Goal: Task Accomplishment & Management: Use online tool/utility

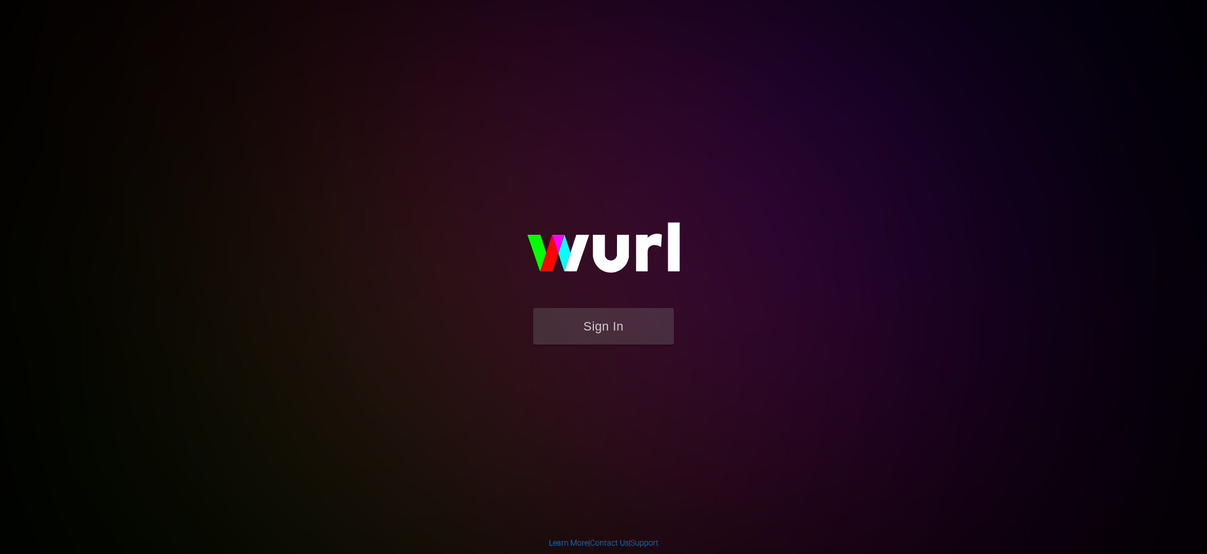
click at [684, 321] on form "Sign In" at bounding box center [603, 332] width 225 height 48
click at [606, 325] on button "Sign In" at bounding box center [603, 326] width 141 height 37
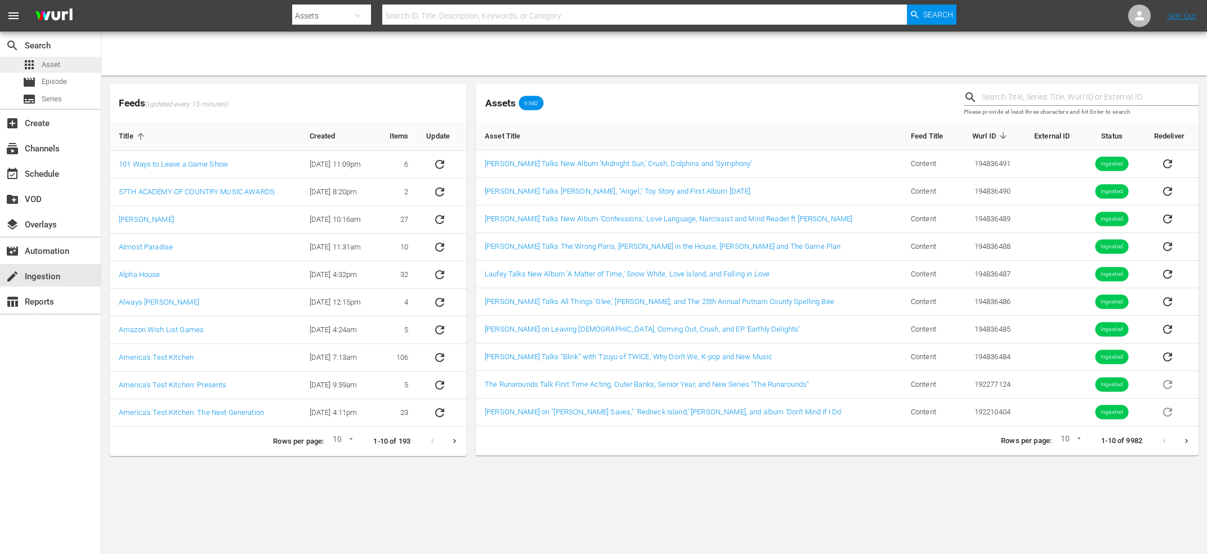
click at [75, 65] on div "apps Asset" at bounding box center [50, 65] width 101 height 16
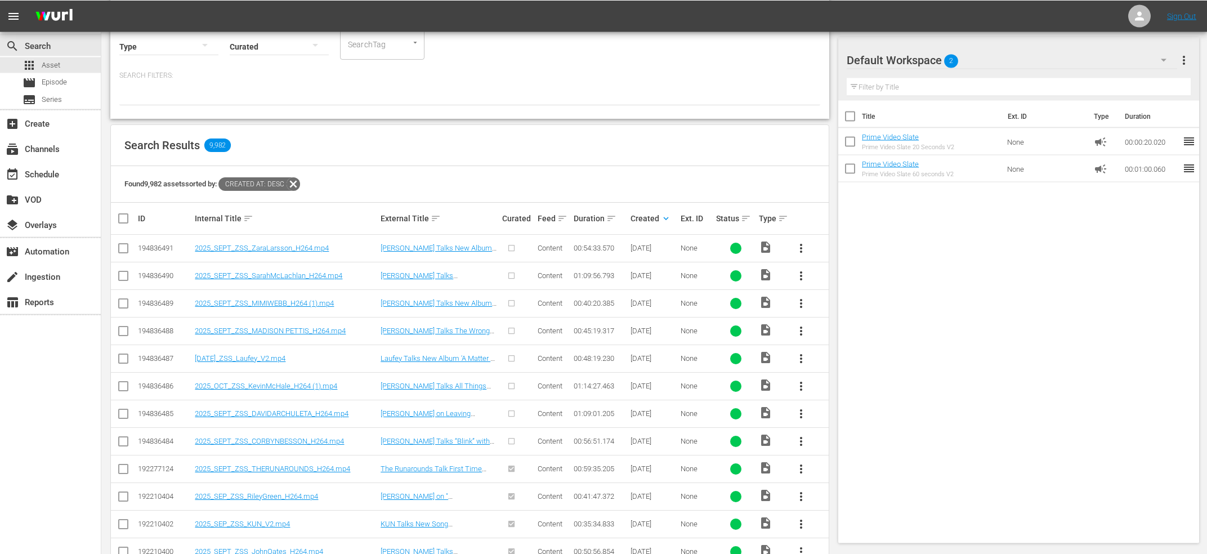
scroll to position [120, 0]
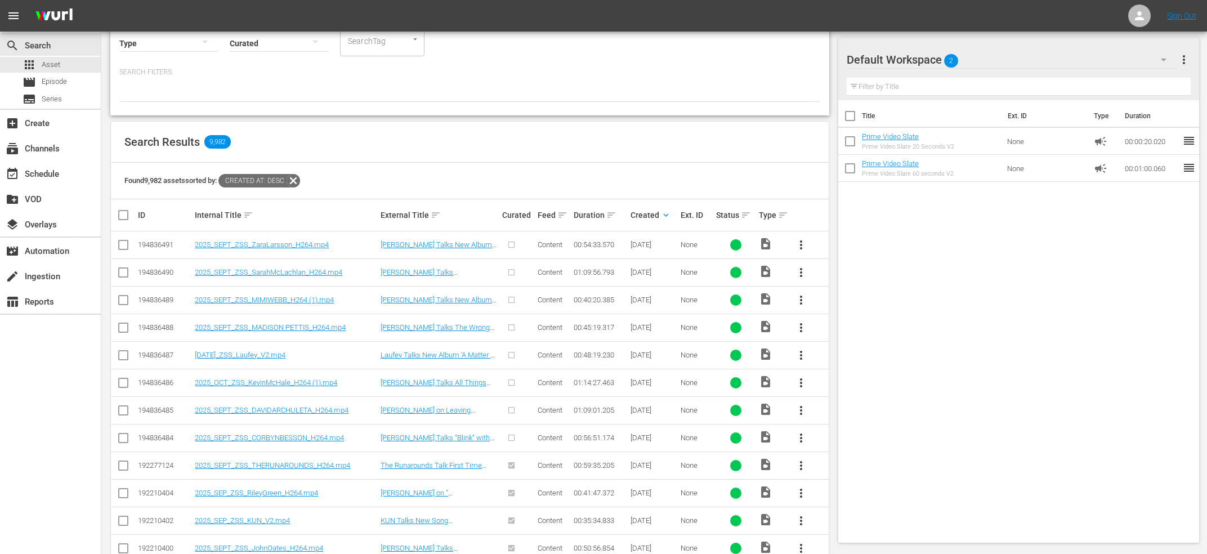
click at [130, 243] on td at bounding box center [123, 245] width 25 height 28
click at [124, 252] on input "checkbox" at bounding box center [123, 247] width 14 height 14
checkbox input "true"
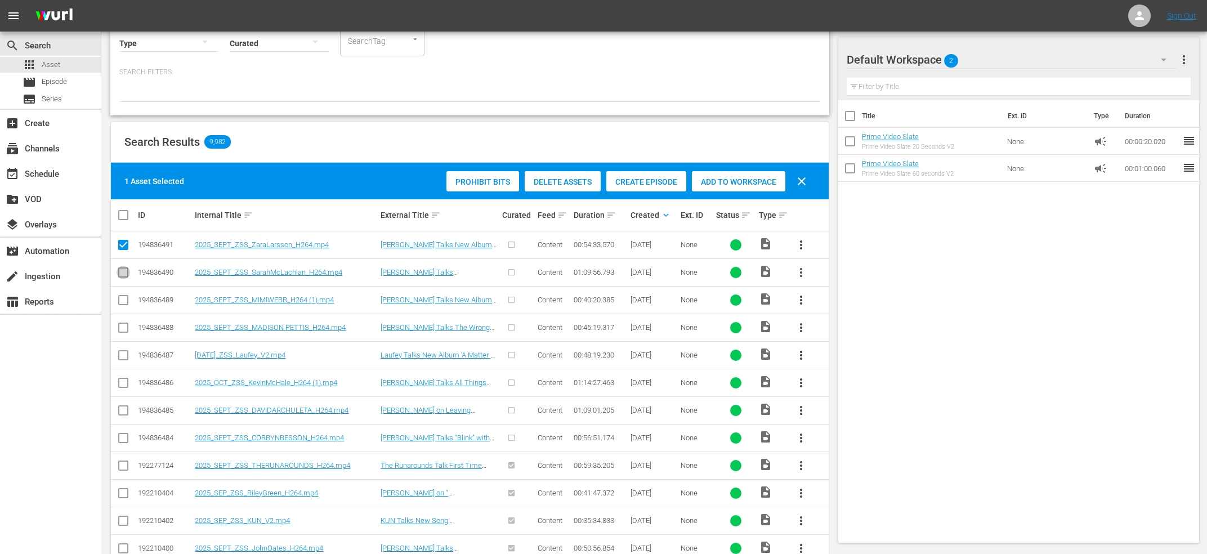
click at [125, 267] on icon at bounding box center [123, 273] width 14 height 14
click at [124, 276] on input "checkbox" at bounding box center [123, 275] width 14 height 14
checkbox input "true"
click at [123, 295] on icon at bounding box center [123, 300] width 14 height 14
click at [120, 308] on input "checkbox" at bounding box center [123, 302] width 14 height 14
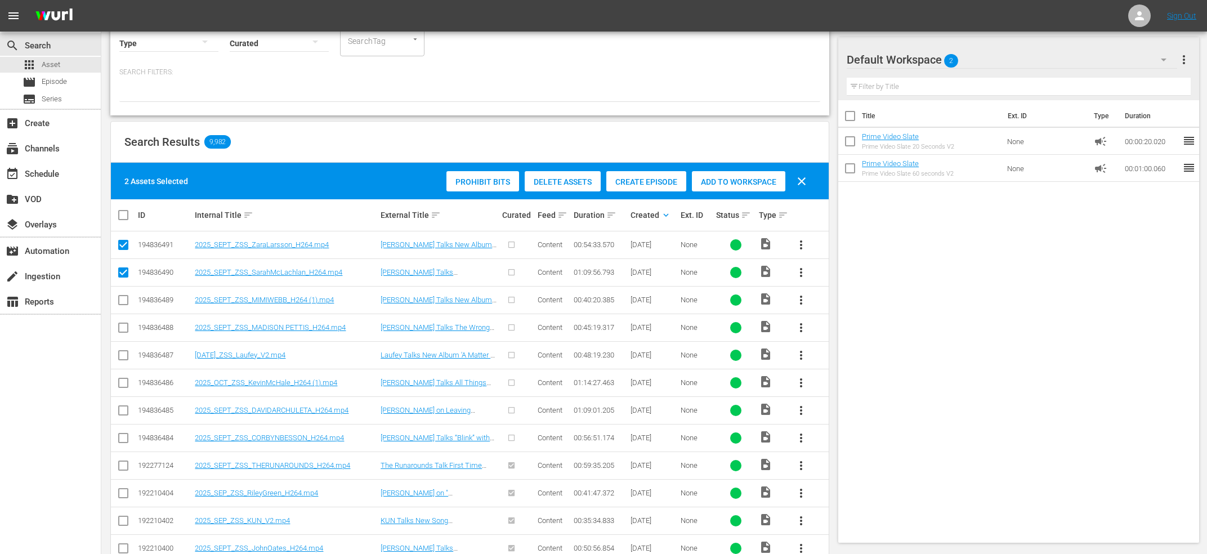
checkbox input "true"
click at [120, 324] on input "checkbox" at bounding box center [123, 330] width 14 height 14
checkbox input "true"
click at [125, 356] on input "checkbox" at bounding box center [123, 358] width 14 height 14
checkbox input "true"
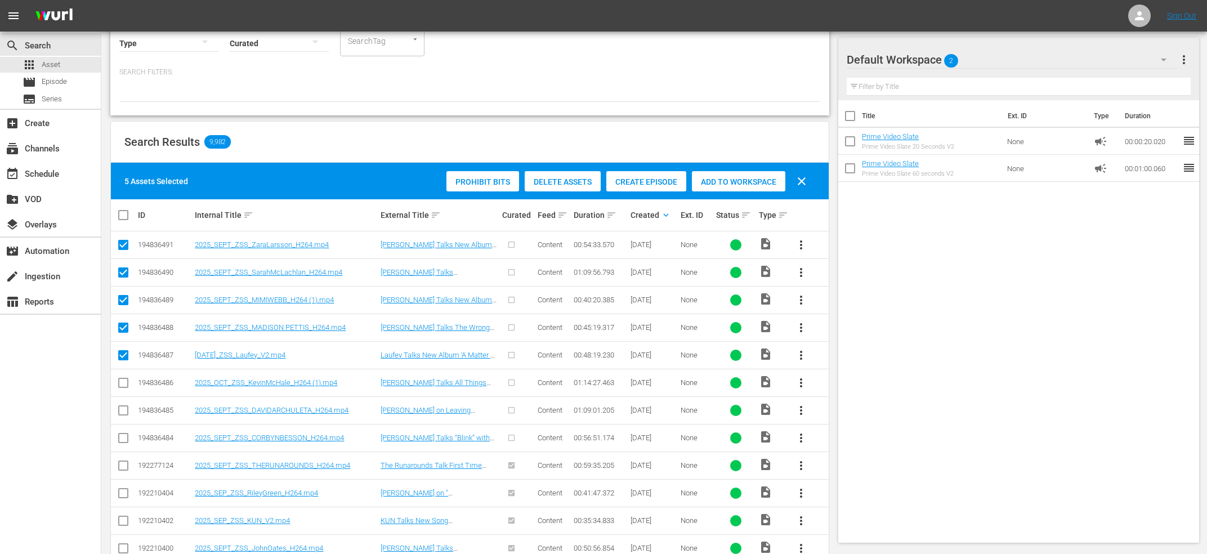
click at [123, 384] on input "checkbox" at bounding box center [123, 385] width 14 height 14
checkbox input "true"
click at [124, 409] on input "checkbox" at bounding box center [123, 413] width 14 height 14
checkbox input "true"
click at [123, 443] on input "checkbox" at bounding box center [123, 440] width 14 height 14
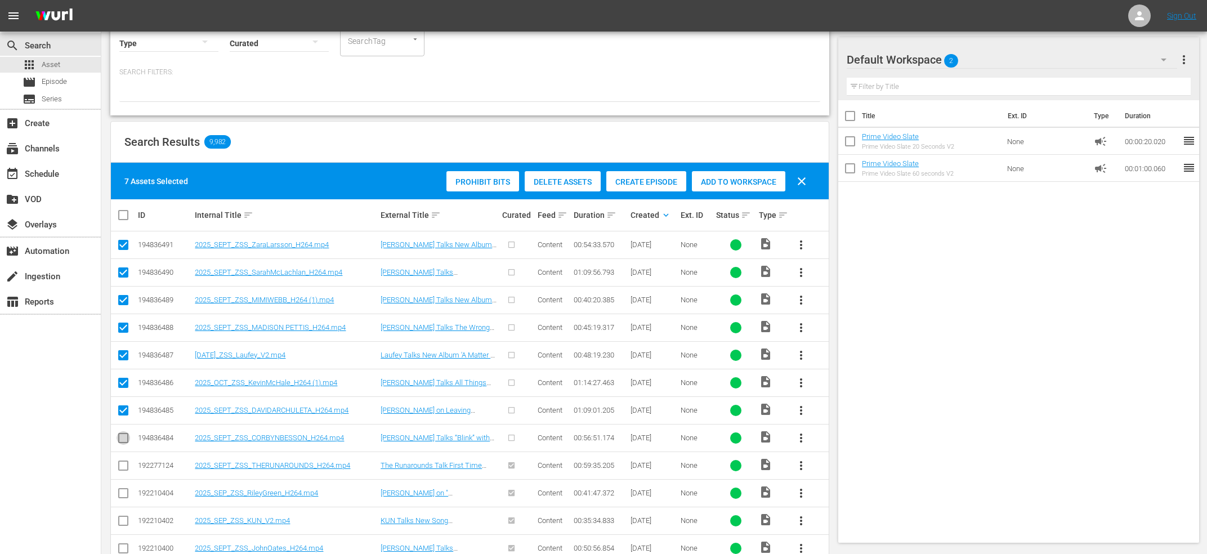
checkbox input "true"
click at [659, 178] on span "Create Episode" at bounding box center [646, 181] width 80 height 9
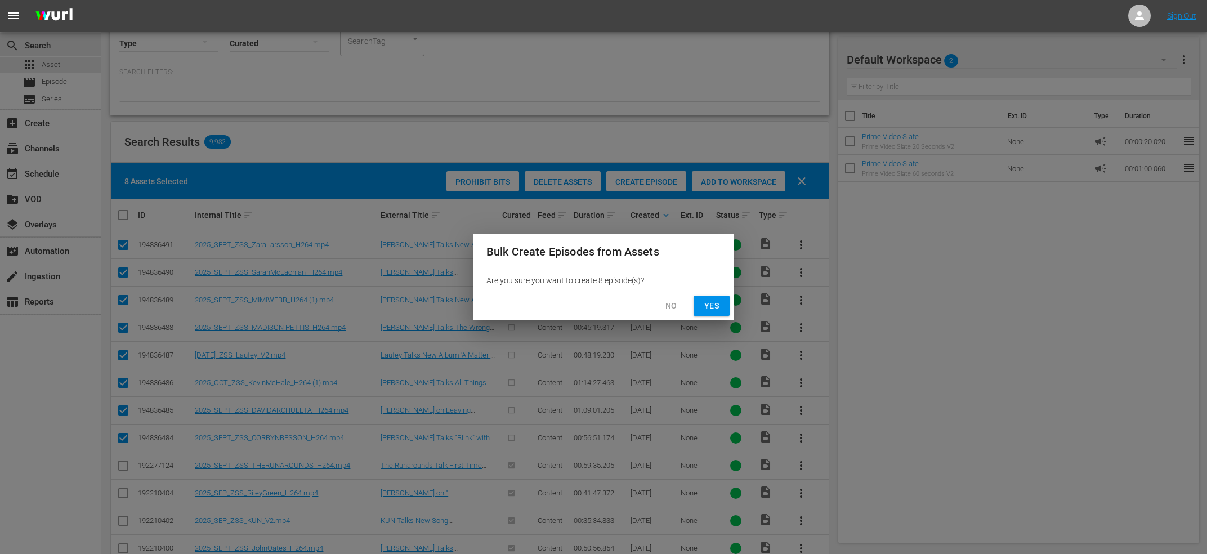
click at [707, 300] on span "Yes" at bounding box center [711, 306] width 18 height 14
checkbox input "false"
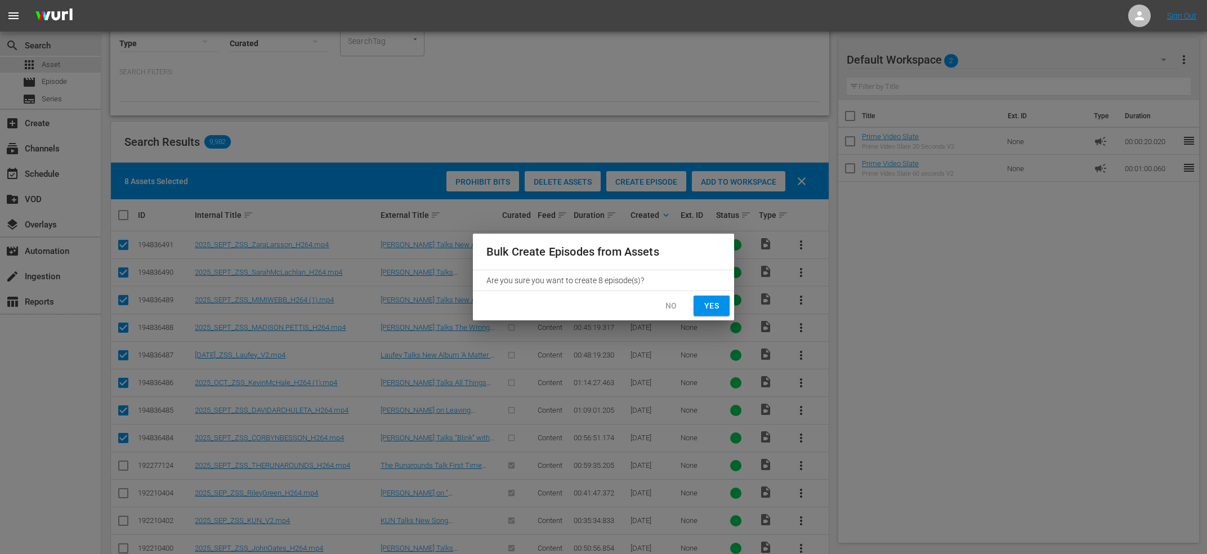
checkbox input "false"
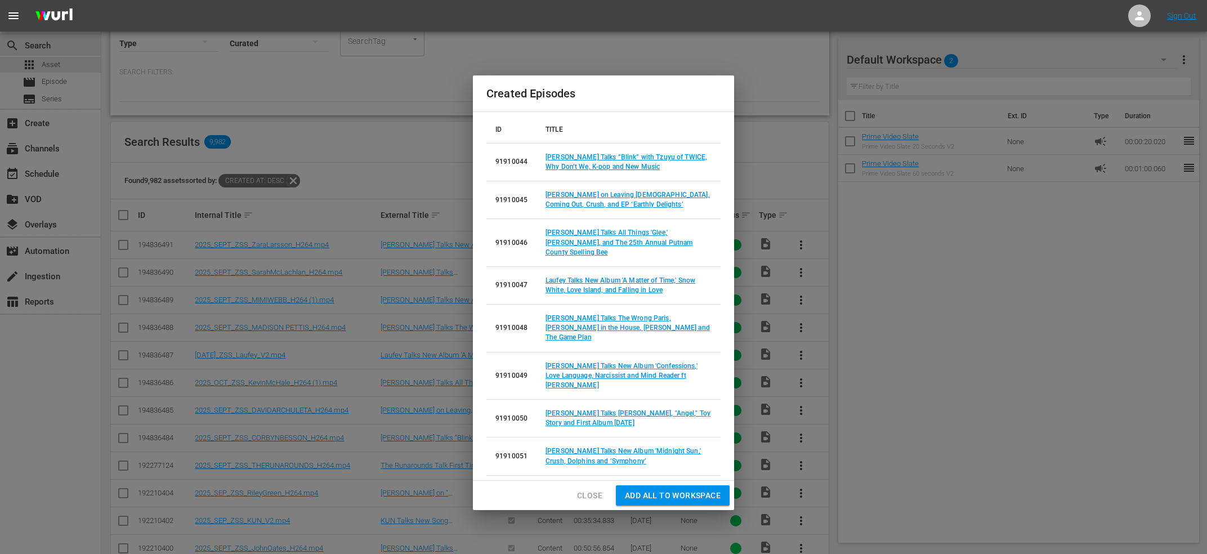
click at [589, 488] on span "Close" at bounding box center [589, 495] width 25 height 14
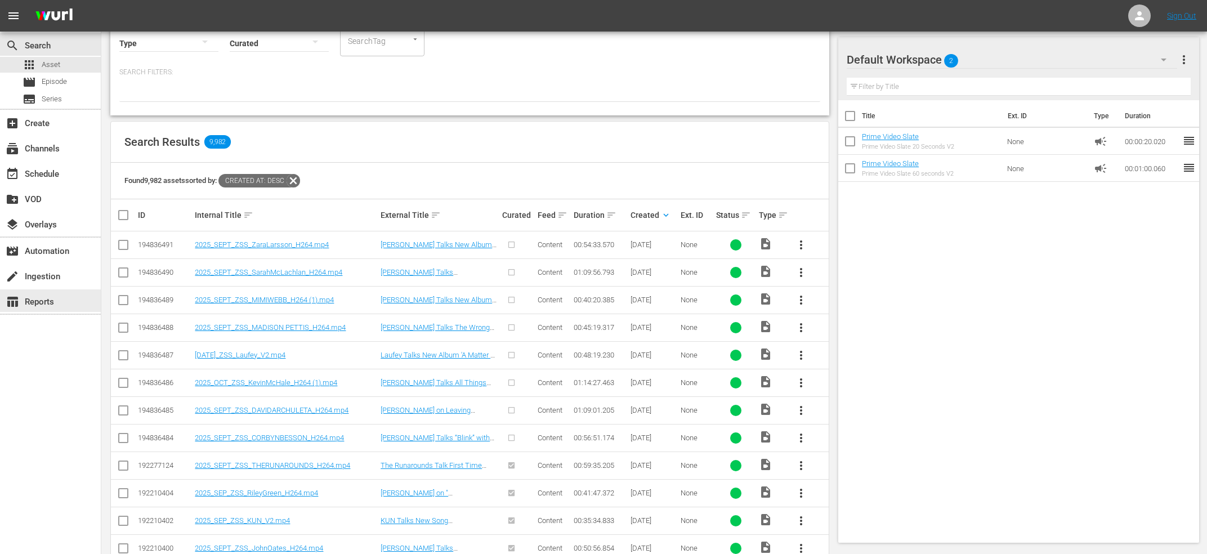
click at [54, 274] on div "create Ingestion" at bounding box center [31, 275] width 63 height 10
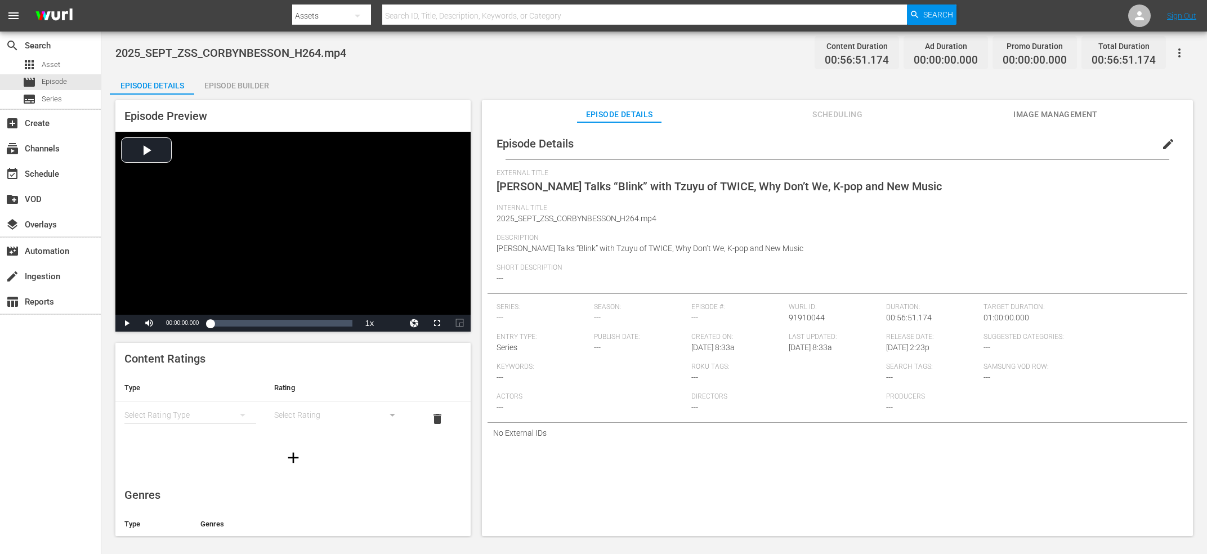
click at [1163, 140] on span "edit" at bounding box center [1168, 144] width 14 height 14
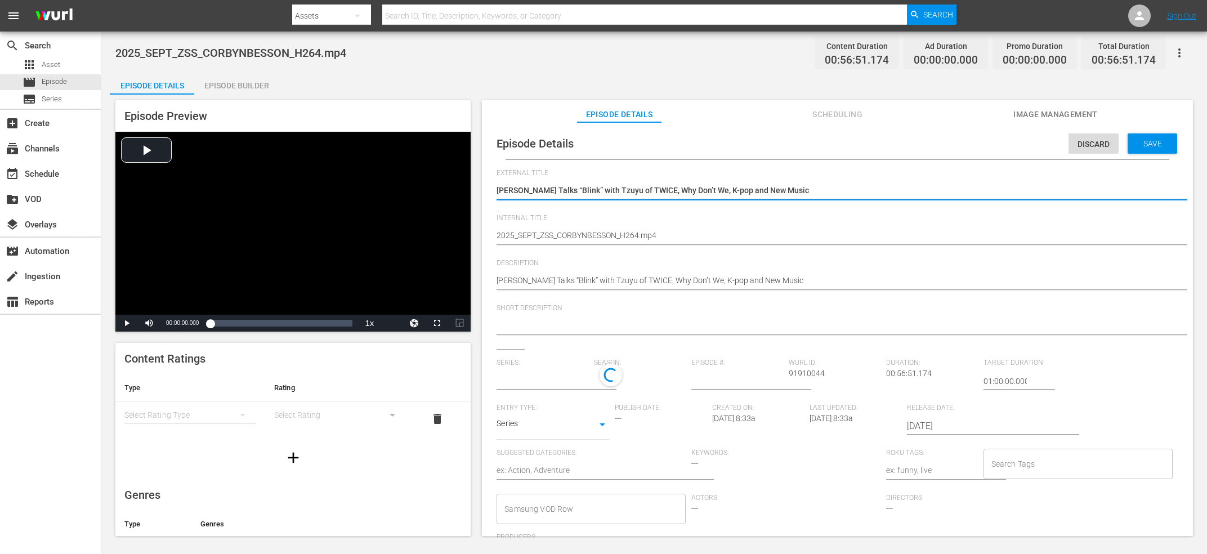
click at [653, 195] on textarea "Corbyn Besson Talks “Blink” with Tzuyu of TWICE, Why Don’t We, K-pop and New Mu…" at bounding box center [834, 192] width 676 height 14
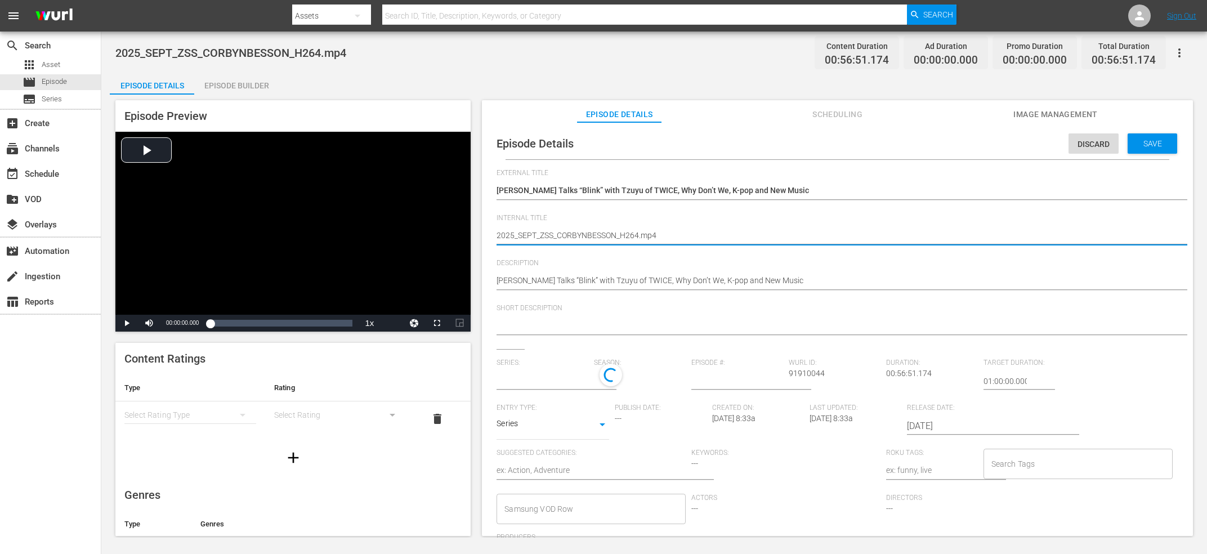
click at [618, 239] on textarea "2025_SEPT_ZSS_CORBYNBESSON_H264.mp4" at bounding box center [834, 237] width 676 height 14
paste textarea "Corbyn Besson Talks “Blink” with Tzuyu of TWICE, Why Don’t We, K-pop and New Mu…"
type textarea "Corbyn Besson Talks “Blink” with Tzuyu of TWICE, Why Don’t We, K-pop and New Mu…"
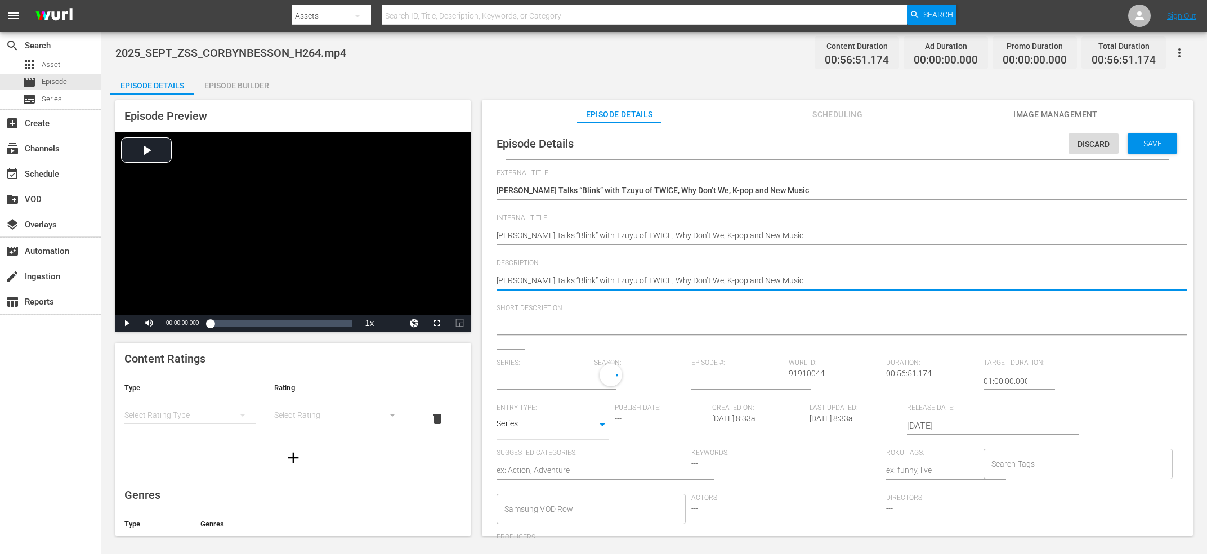
click at [646, 280] on textarea "Corbyn Besson Talks “Blink” with Tzuyu of TWICE, Why Don’t We, K-pop and New Mu…" at bounding box center [834, 282] width 676 height 14
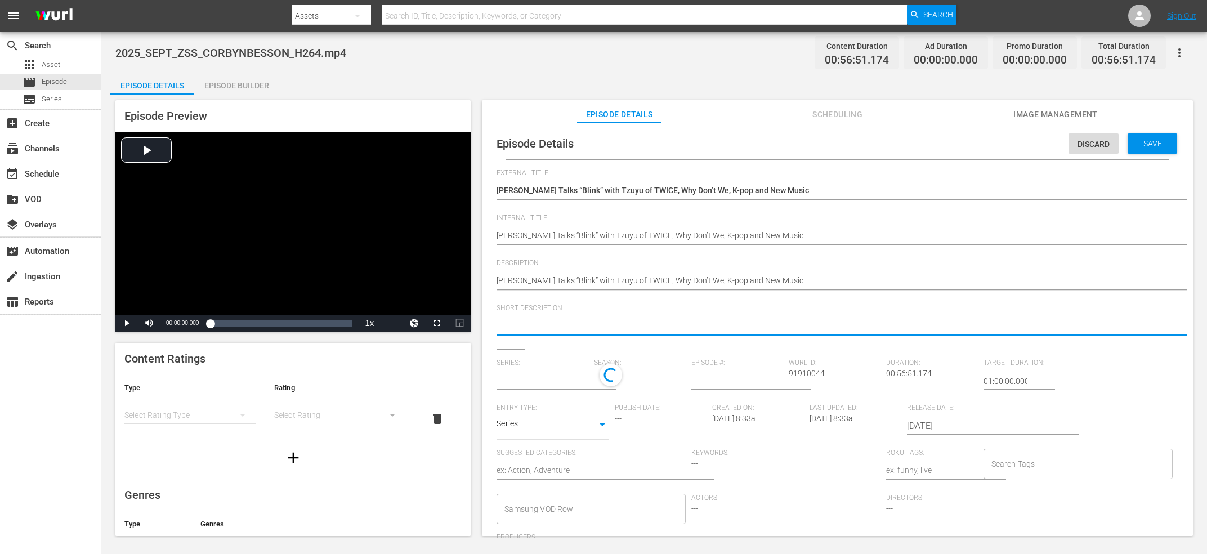
click at [587, 322] on textarea at bounding box center [834, 327] width 676 height 14
paste textarea "Corbyn Besson Talks “Blink” with Tzuyu of TWICE, Why Don’t We, K-pop and New Mu…"
type textarea "Corbyn Besson Talks “Blink” with Tzuyu of TWICE, Why Don’t We, K-pop and New Mu…"
type input "No Series"
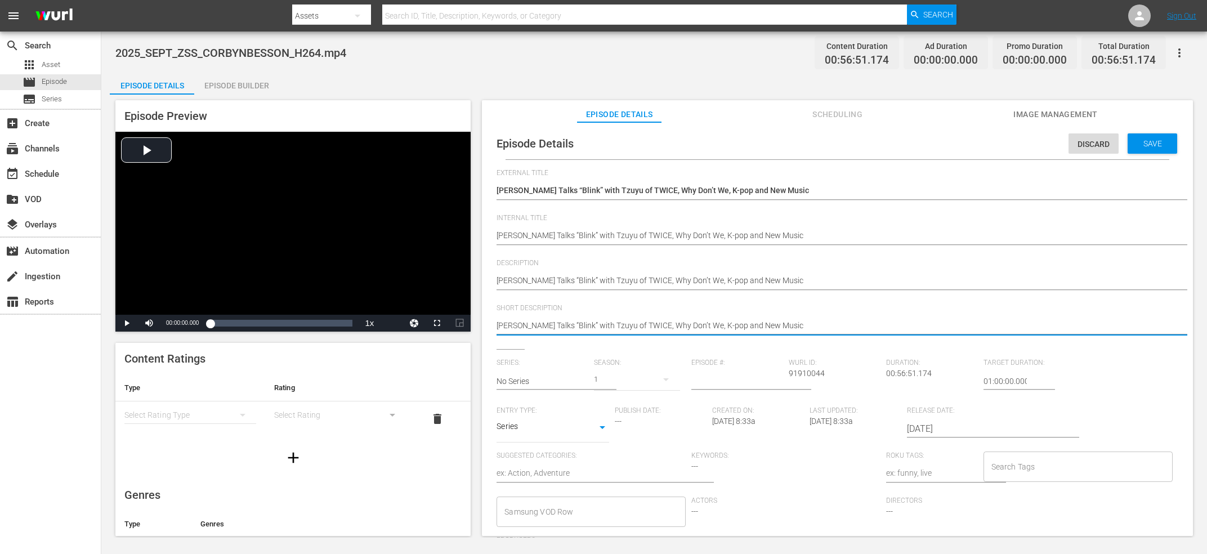
type textarea "Corbyn Besson Talks “Blink” with Tzuyu of TWICE, Why Don’t We, K-pop and New Mu…"
click at [583, 367] on span "Series:" at bounding box center [542, 362] width 92 height 9
click at [567, 375] on input "text" at bounding box center [542, 380] width 92 height 27
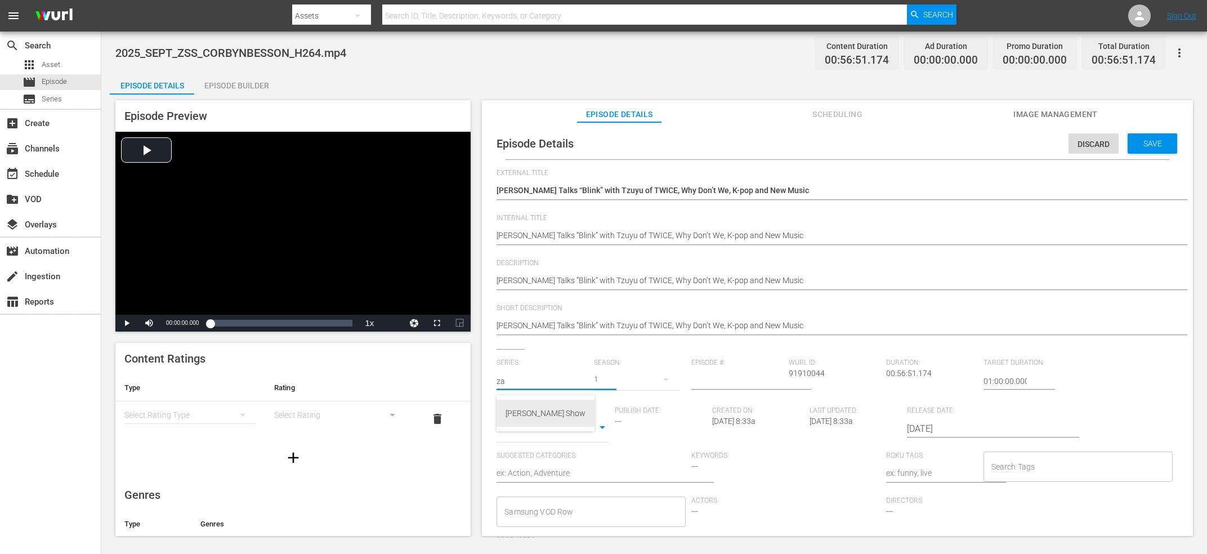
click at [549, 409] on div "[PERSON_NAME] Show" at bounding box center [545, 413] width 80 height 27
type input "[PERSON_NAME] Show"
click at [729, 379] on input "number" at bounding box center [737, 380] width 92 height 27
type input "86"
click at [1033, 453] on div "Search Tags" at bounding box center [1077, 466] width 189 height 30
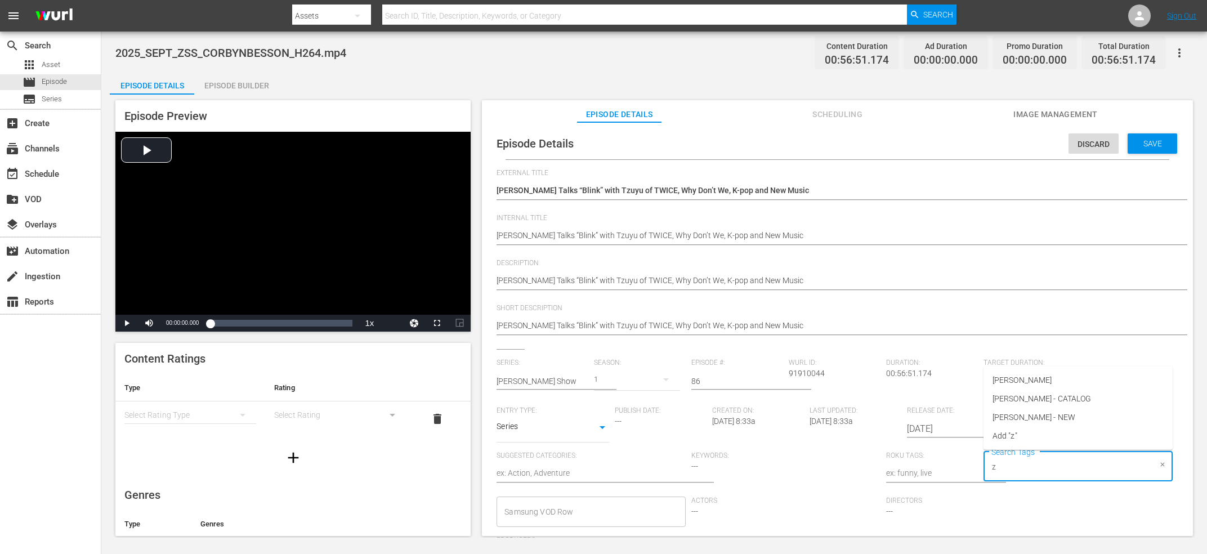
type input "za"
click at [1053, 415] on li "Zach Sang - NEW" at bounding box center [1077, 417] width 189 height 19
click at [1149, 142] on span "Save" at bounding box center [1152, 143] width 37 height 9
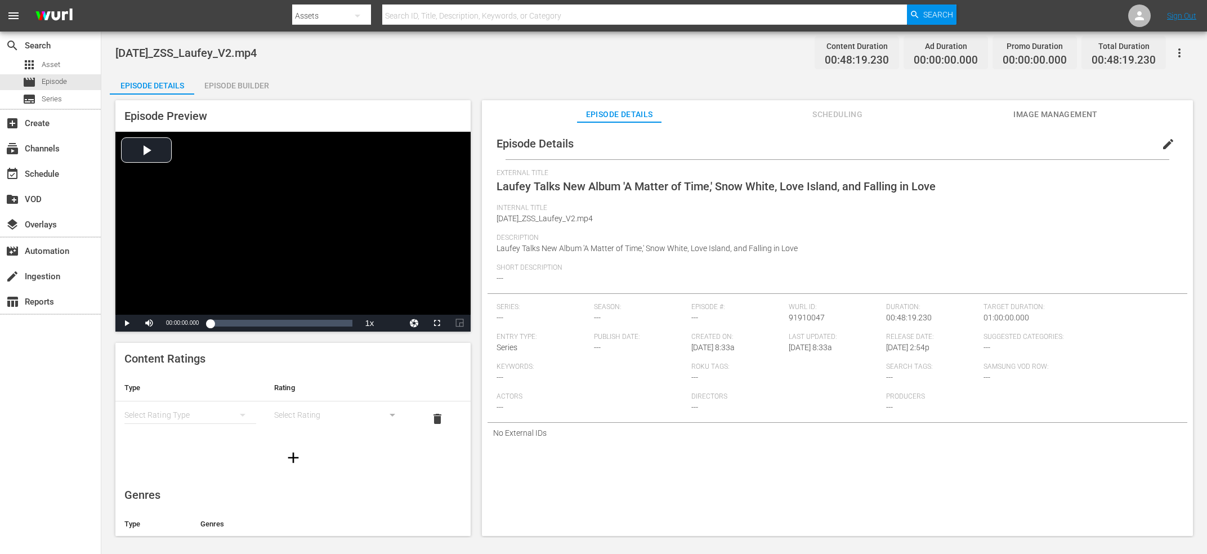
click at [1168, 142] on span "edit" at bounding box center [1168, 144] width 14 height 14
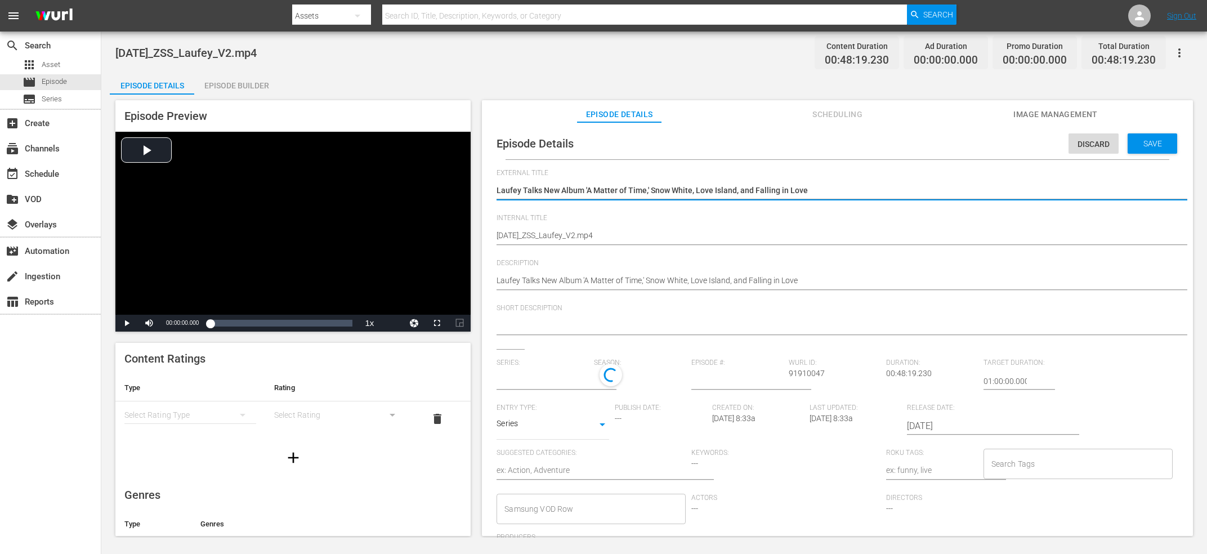
type input "No Series"
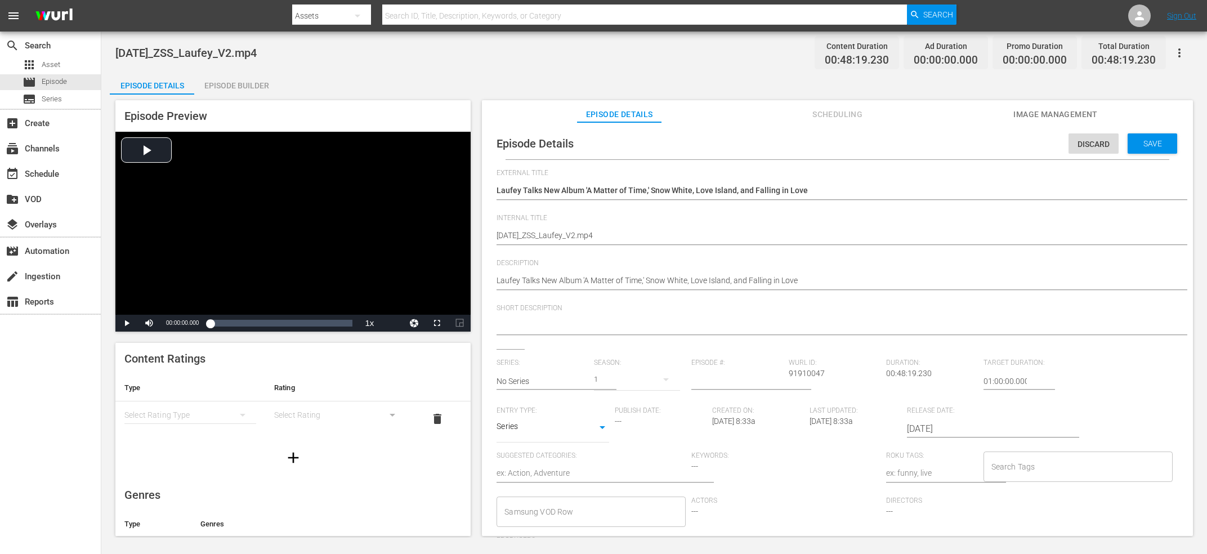
click at [1066, 138] on div "Episode Details Discard Save" at bounding box center [836, 144] width 699 height 32
click at [1079, 149] on span "Discard" at bounding box center [1093, 144] width 50 height 9
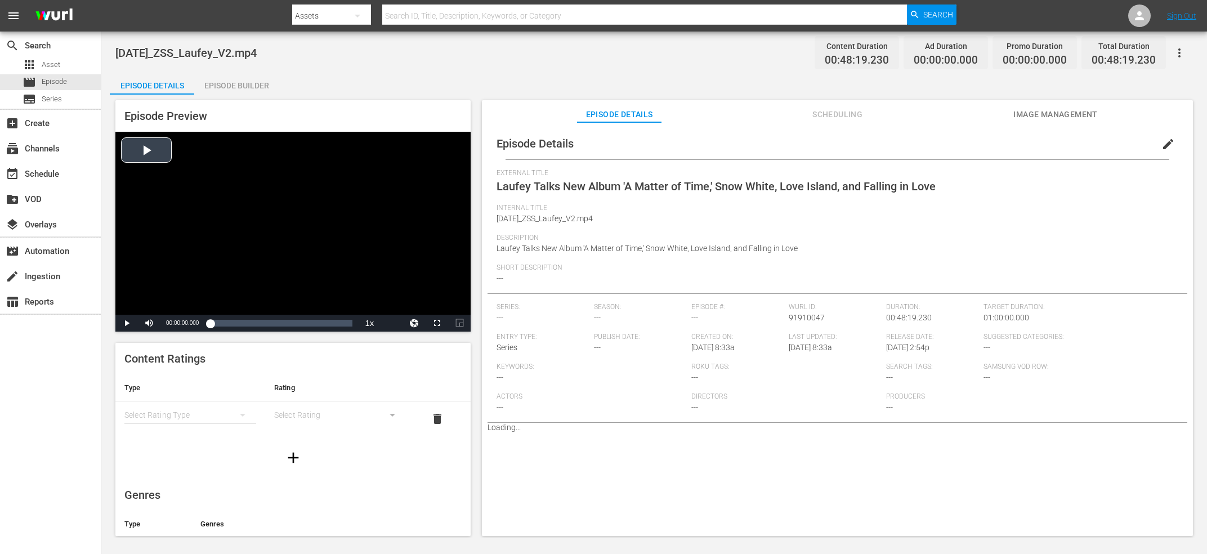
click at [302, 172] on div "Video Player" at bounding box center [292, 223] width 355 height 183
click at [243, 326] on div "Loaded : 0.83% 00:06:29.619 Laufey Talks New Album 'A Matter of Time,' Snow Whi…" at bounding box center [281, 322] width 142 height 11
click at [337, 235] on div "Video Player" at bounding box center [292, 223] width 355 height 183
click at [276, 204] on div "Video Player" at bounding box center [292, 223] width 355 height 183
click at [300, 322] on div "Loaded : 25.06% 00:30:26.286 Laufey Talks New Album 'A Matter of Time,' Snow Wh…" at bounding box center [281, 322] width 142 height 11
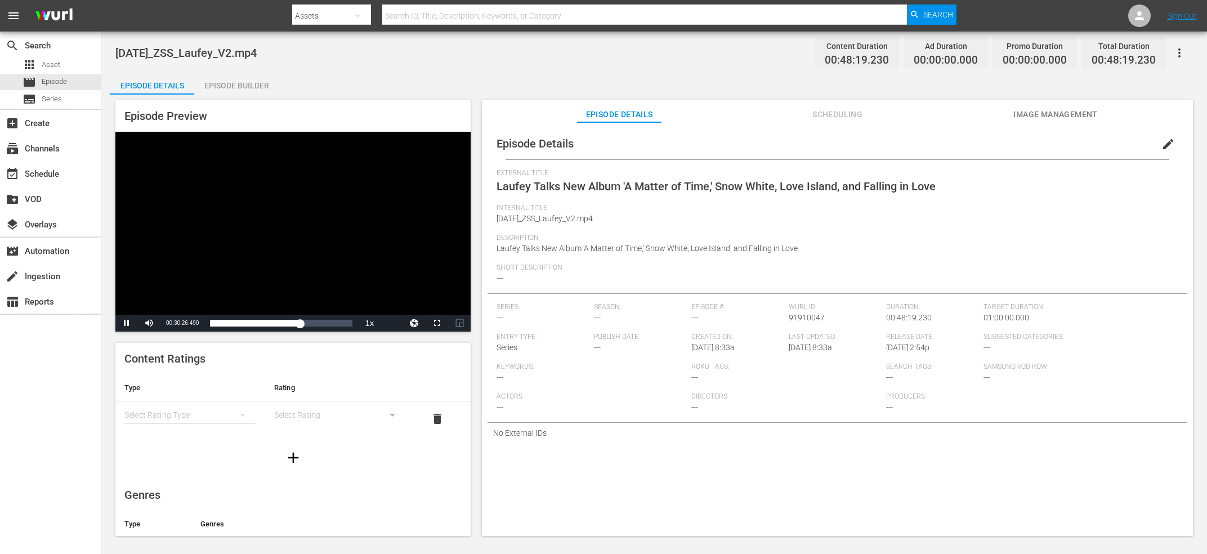
click at [274, 231] on div "Video Player" at bounding box center [292, 223] width 355 height 183
click at [232, 44] on div "2025_JUL_ZSS_Laufey_V2.mp4 Content Duration 00:48:19.230 Ad Duration 00:00:00.0…" at bounding box center [653, 52] width 1077 height 25
click at [810, 183] on span "Laufey Talks New Album 'A Matter of Time,' Snow White, Love Island, and Falling…" at bounding box center [715, 187] width 439 height 14
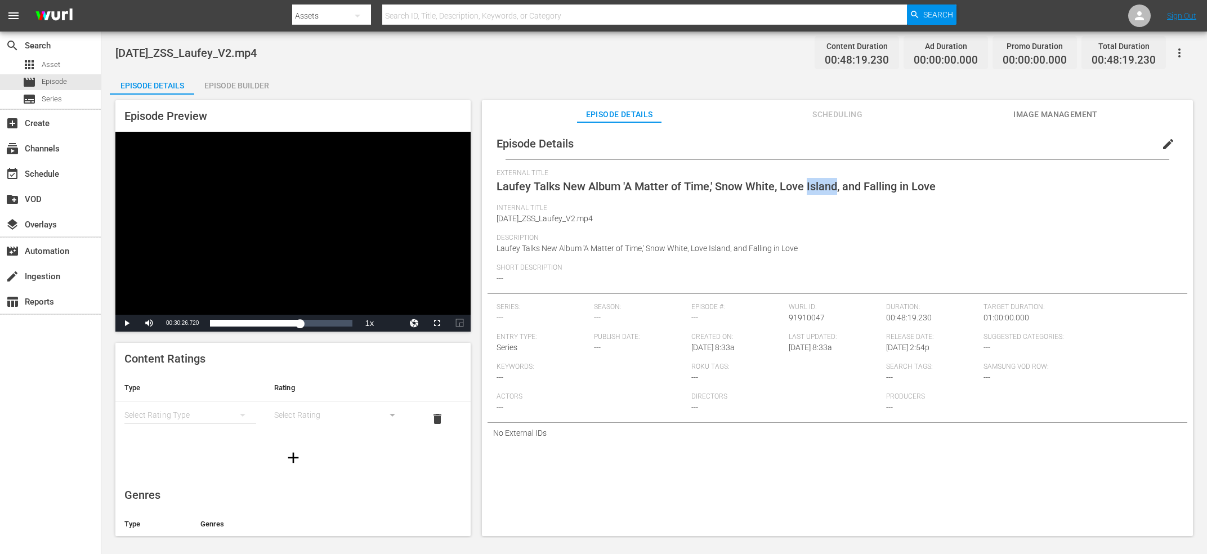
click at [810, 183] on span "Laufey Talks New Album 'A Matter of Time,' Snow White, Love Island, and Falling…" at bounding box center [715, 187] width 439 height 14
copy span "External Title"
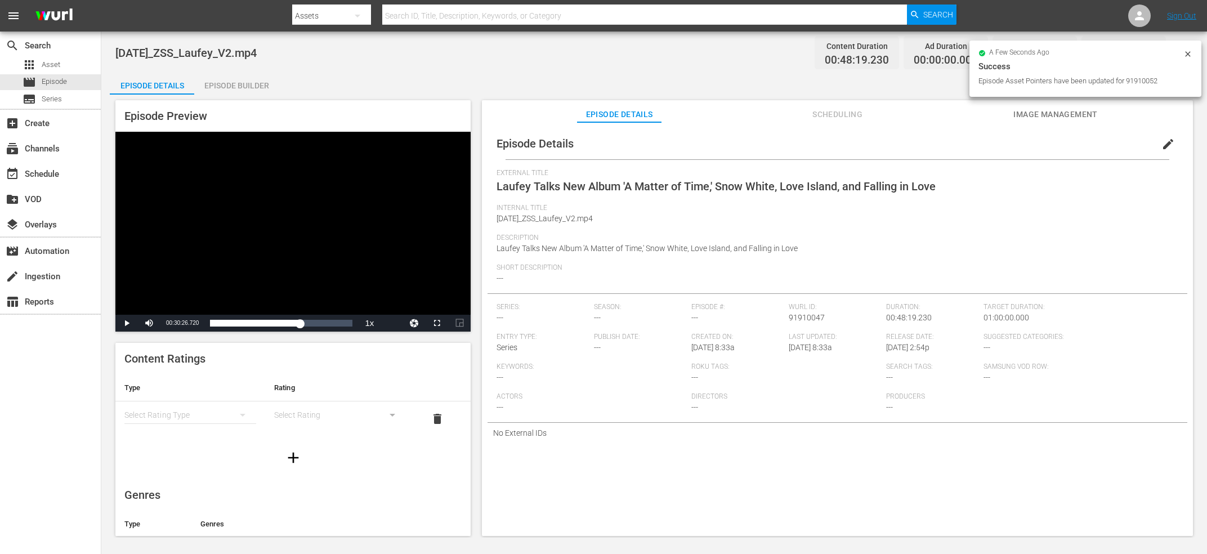
click at [379, 194] on div "Video Player" at bounding box center [292, 223] width 355 height 183
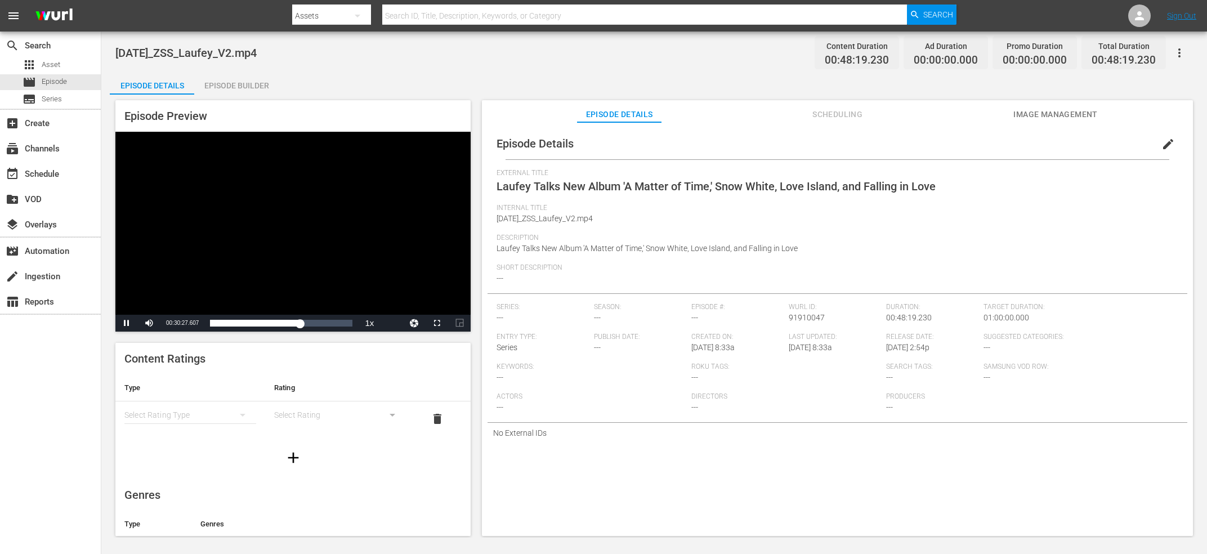
click at [443, 140] on div "Video Player" at bounding box center [292, 223] width 355 height 183
click at [388, 217] on div "Video Player" at bounding box center [292, 223] width 355 height 183
click at [437, 323] on span "Video Player" at bounding box center [437, 323] width 0 height 0
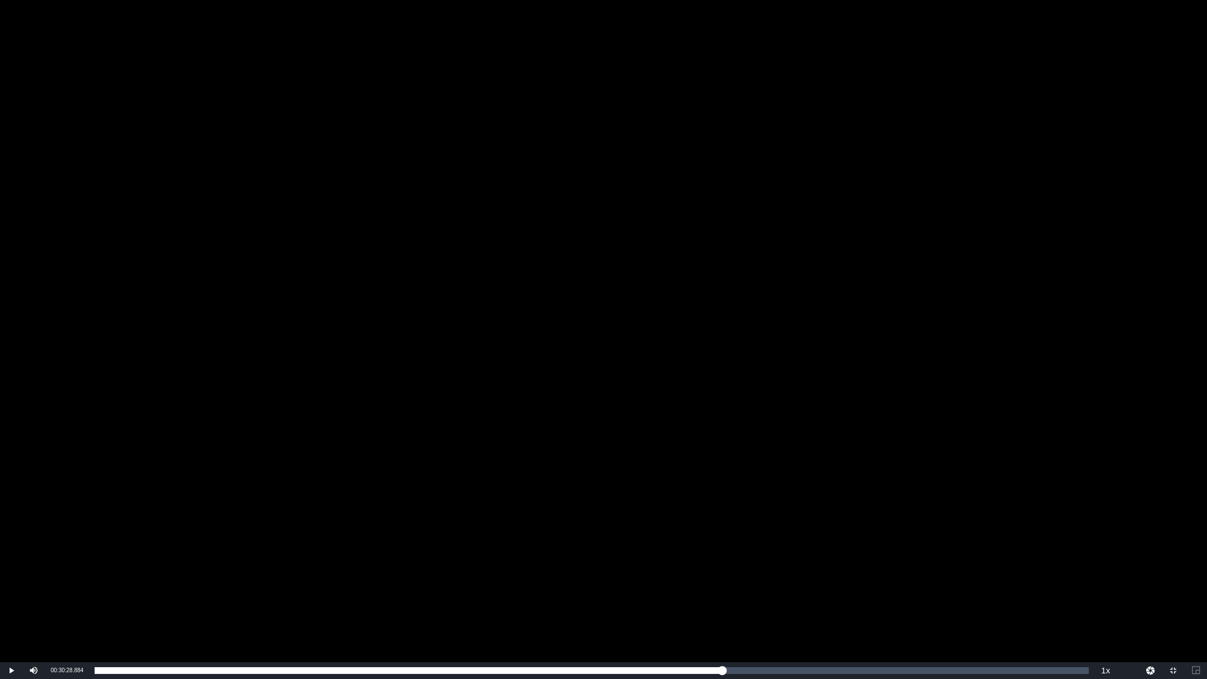
click at [823, 237] on div "Video Player" at bounding box center [603, 331] width 1207 height 662
click at [744, 218] on div "Video Player" at bounding box center [603, 331] width 1207 height 662
click at [1095, 553] on div "Video Player" at bounding box center [603, 331] width 1207 height 662
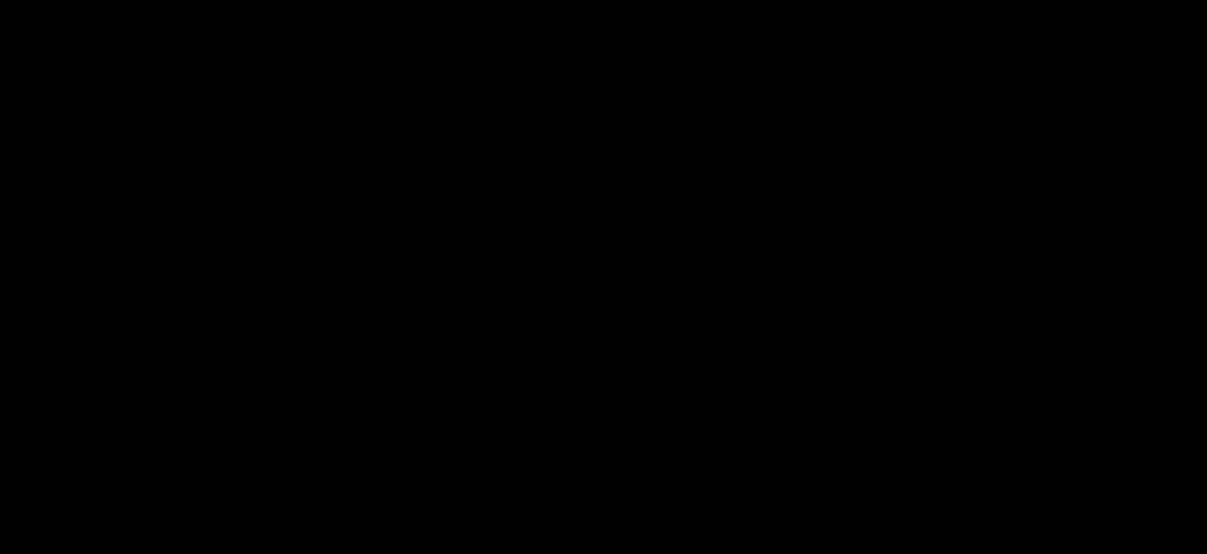
click at [296, 230] on div "Video Player" at bounding box center [603, 331] width 1207 height 662
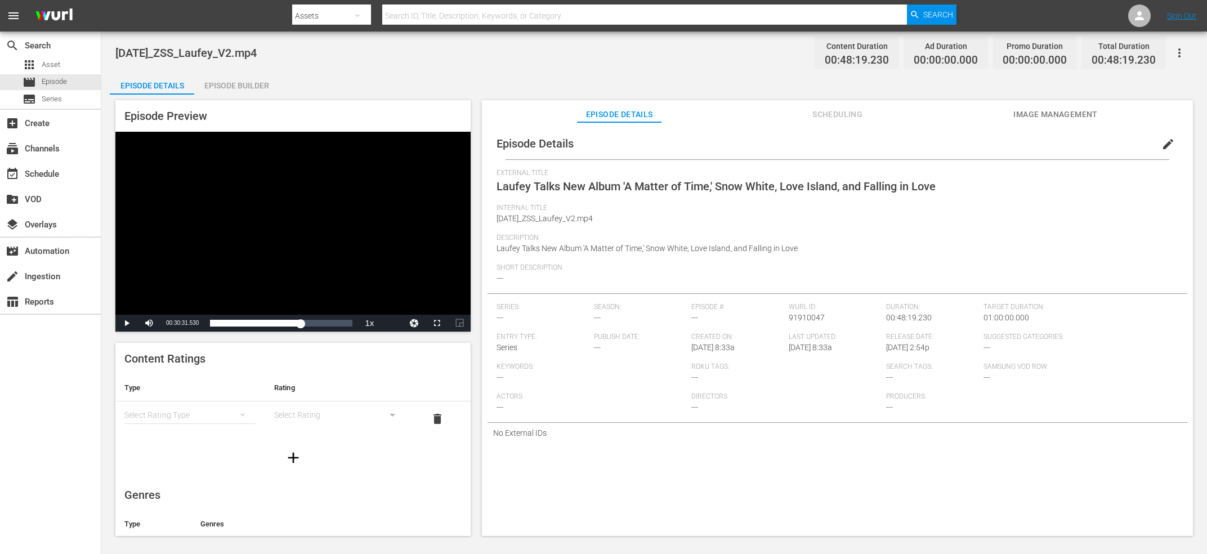
click at [564, 214] on div "Internal Title 2025_JUL_ZSS_Laufey_V2.mp4" at bounding box center [836, 219] width 681 height 30
click at [564, 216] on span "2025_JUL_ZSS_Laufey_V2.mp4" at bounding box center [544, 218] width 96 height 9
click at [563, 216] on span "2025_JUL_ZSS_Laufey_V2.mp4" at bounding box center [544, 218] width 96 height 9
copy span "Internal Title"
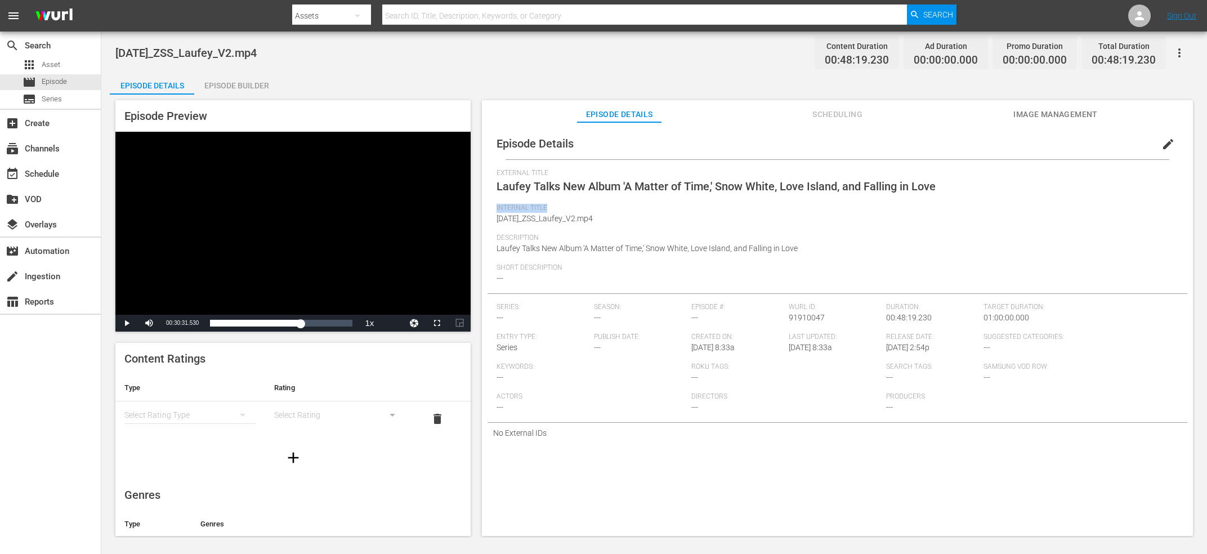
click at [1175, 48] on icon "button" at bounding box center [1179, 53] width 14 height 14
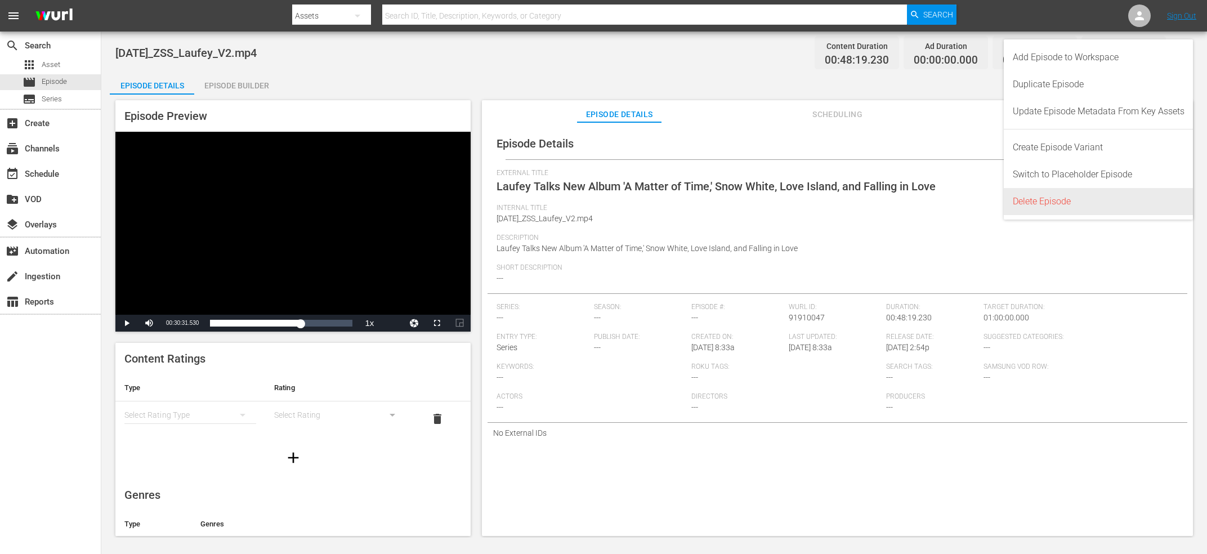
click at [1059, 197] on div "Delete Episode" at bounding box center [1098, 201] width 172 height 27
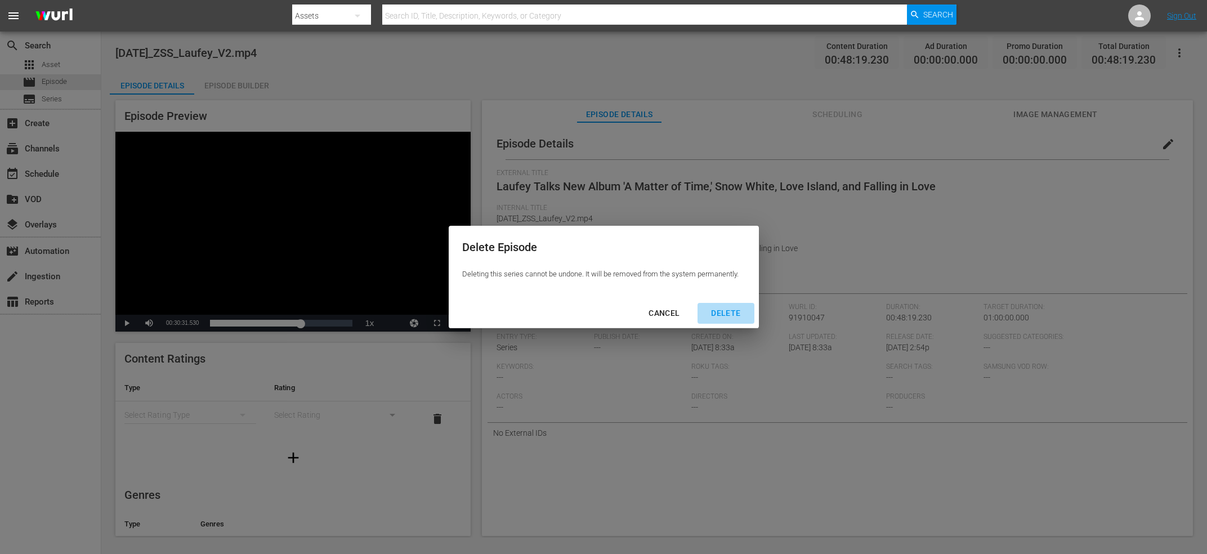
click at [722, 309] on div "DELETE" at bounding box center [725, 313] width 47 height 14
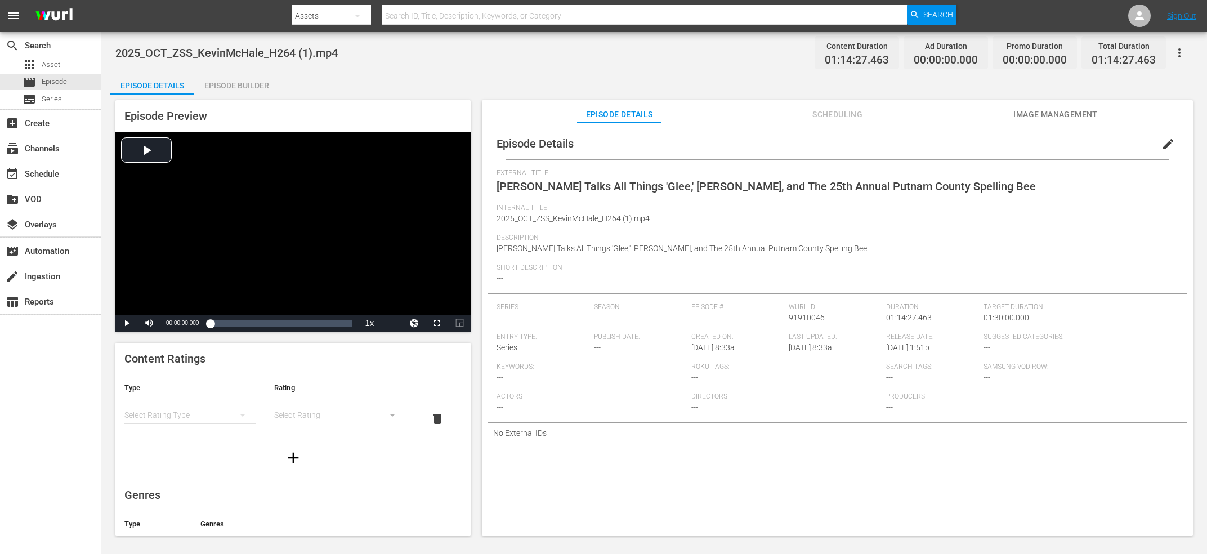
click at [1164, 139] on span "edit" at bounding box center [1168, 144] width 14 height 14
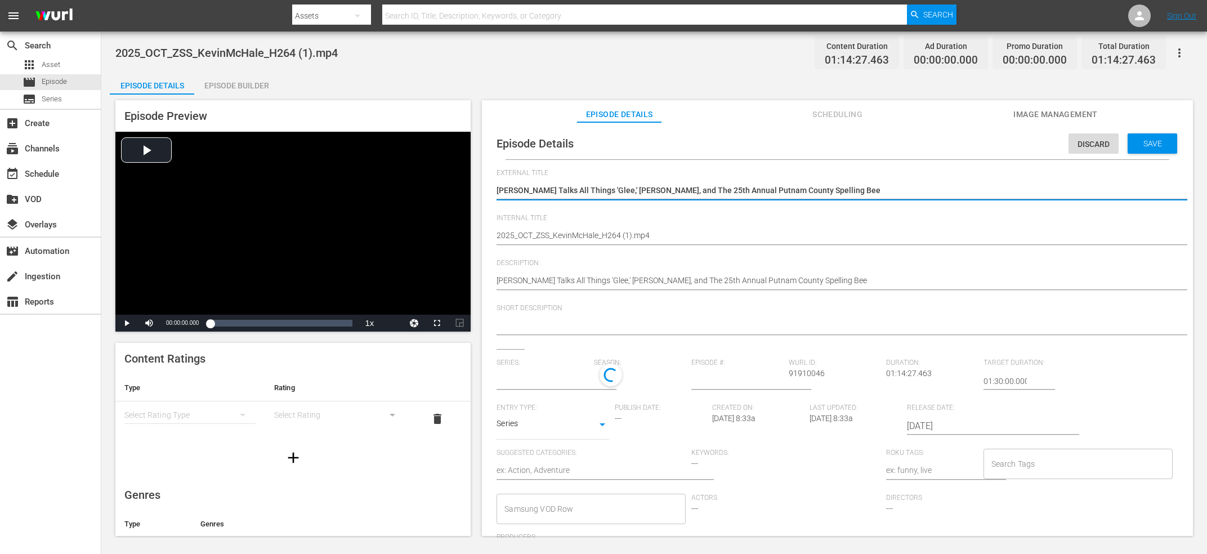
click at [652, 189] on textarea "[PERSON_NAME] Talks All Things 'Glee,' [PERSON_NAME], and The 25th Annual Putna…" at bounding box center [834, 192] width 676 height 14
type input "No Series"
click at [651, 194] on textarea "[PERSON_NAME] Talks All Things 'Glee,' [PERSON_NAME], and The 25th Annual Putna…" at bounding box center [834, 192] width 676 height 14
click at [640, 238] on textarea "2025_OCT_ZSS_KevinMcHale_H264 (1).mp4" at bounding box center [834, 237] width 676 height 14
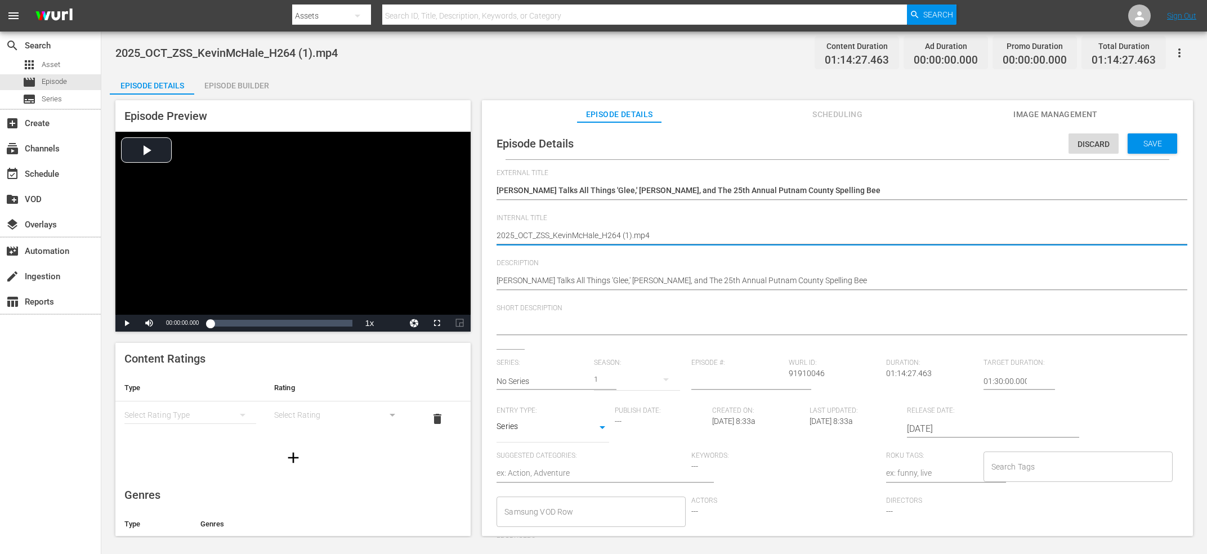
paste textarea "[PERSON_NAME] Talks All Things 'Glee,' [PERSON_NAME], and The 25th Annual Putna…"
type textarea "[PERSON_NAME] Talks All Things 'Glee,' [PERSON_NAME], and The 25th Annual Putna…"
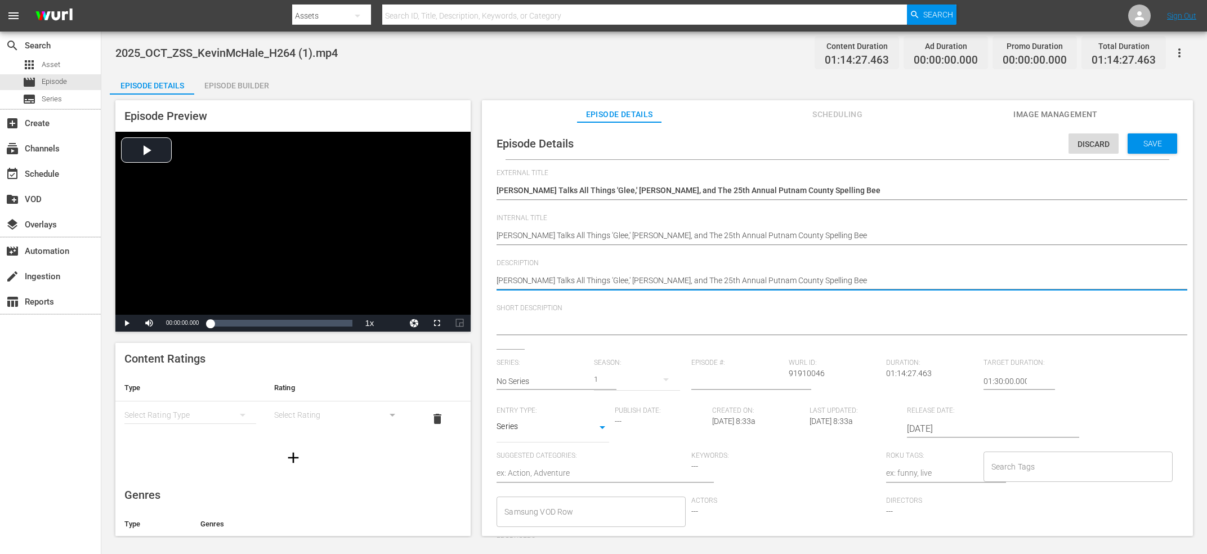
click at [629, 285] on textarea "[PERSON_NAME] Talks All Things 'Glee,' [PERSON_NAME], and The 25th Annual Putna…" at bounding box center [834, 282] width 676 height 14
click at [624, 316] on div at bounding box center [834, 326] width 676 height 27
click at [624, 322] on textarea at bounding box center [834, 327] width 676 height 14
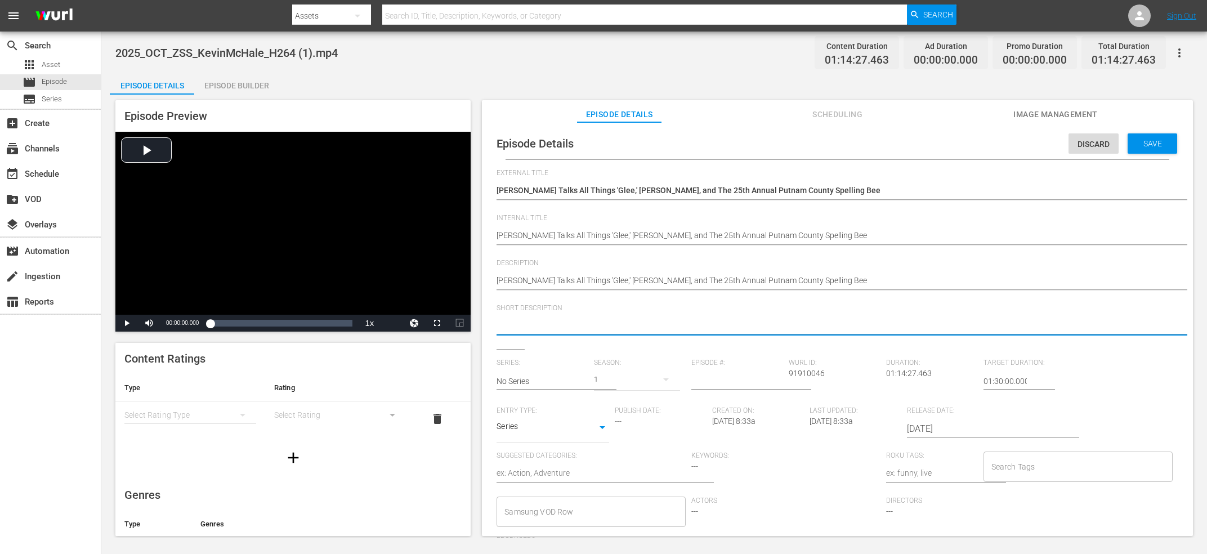
paste textarea "[PERSON_NAME] Talks All Things 'Glee,' [PERSON_NAME], and The 25th Annual Putna…"
type textarea "[PERSON_NAME] Talks All Things 'Glee,' [PERSON_NAME], and The 25th Annual Putna…"
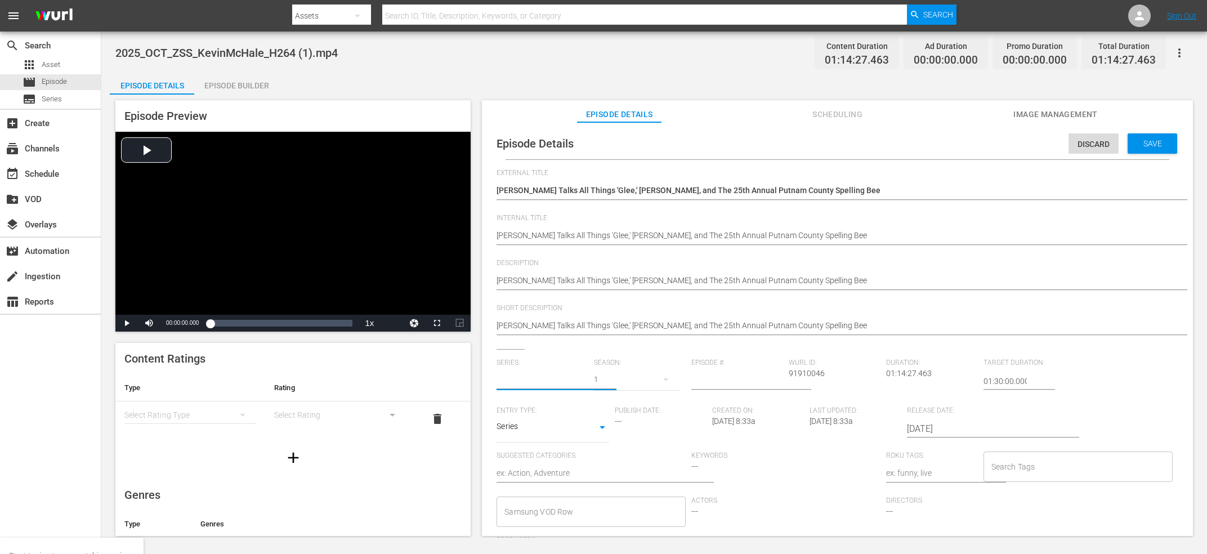
click at [544, 382] on input "text" at bounding box center [542, 380] width 92 height 27
click at [540, 414] on div "[PERSON_NAME] Show" at bounding box center [545, 413] width 80 height 27
type input "[PERSON_NAME] Show"
click at [720, 384] on input "number" at bounding box center [737, 380] width 92 height 27
click at [1011, 480] on div "Search Tags" at bounding box center [1077, 466] width 189 height 30
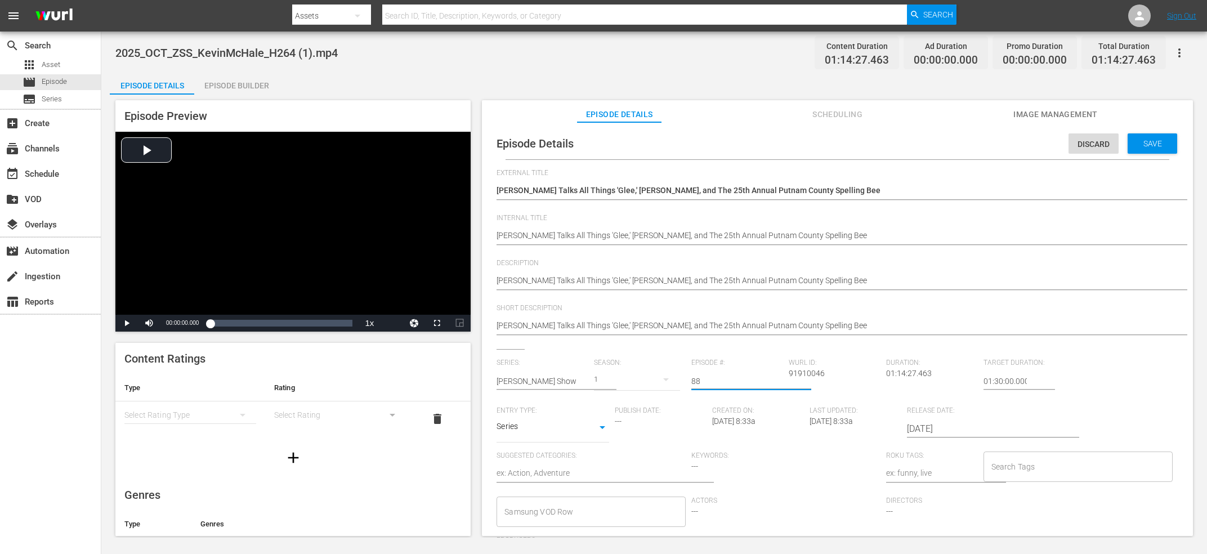
type input "88"
type input "z"
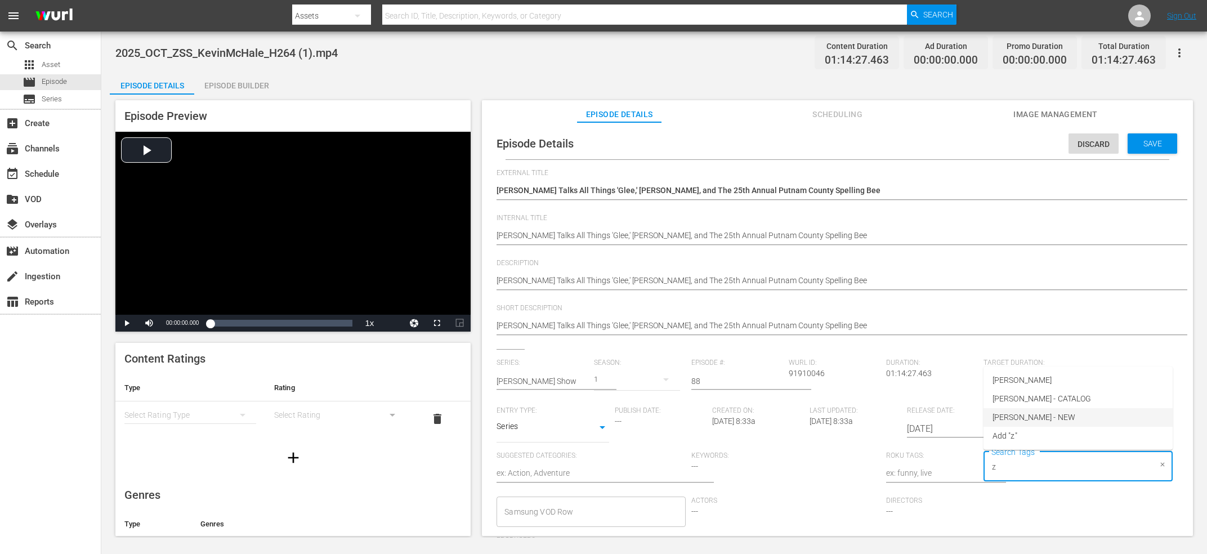
click at [1035, 419] on span "[PERSON_NAME] - NEW" at bounding box center [1033, 417] width 83 height 12
click at [1142, 145] on span "Save" at bounding box center [1152, 143] width 37 height 9
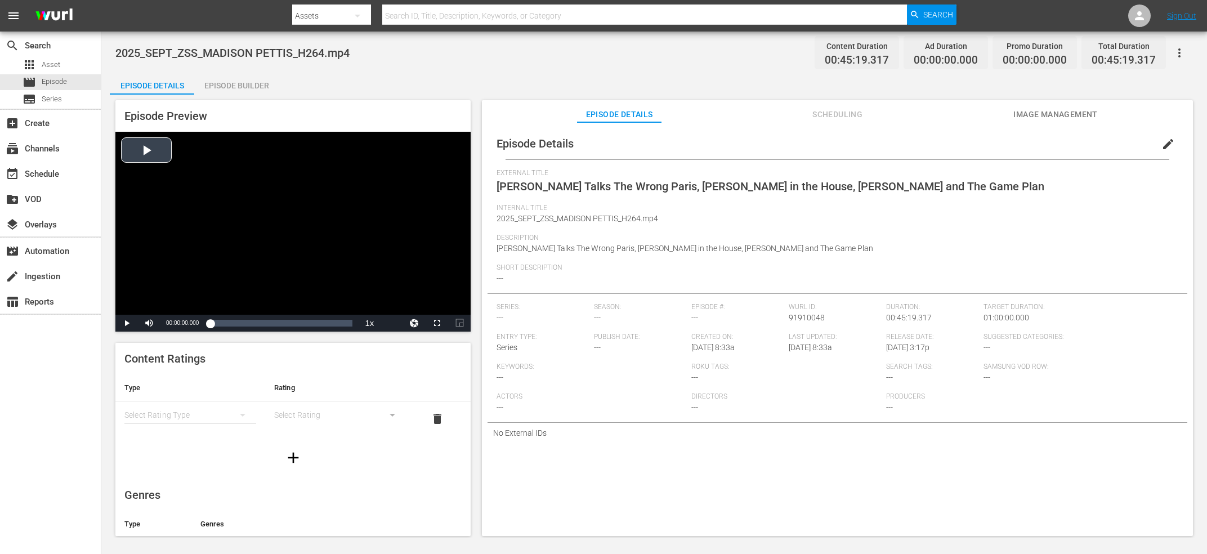
click at [400, 212] on div "Video Player" at bounding box center [292, 223] width 355 height 183
click at [277, 320] on div "Loaded : 0.44% 00:21:40.542 [PERSON_NAME] Talks The Wrong Paris, [PERSON_NAME] …" at bounding box center [281, 322] width 142 height 11
click at [319, 258] on div "Video Player" at bounding box center [292, 223] width 355 height 183
click at [1170, 138] on button "edit" at bounding box center [1167, 144] width 27 height 27
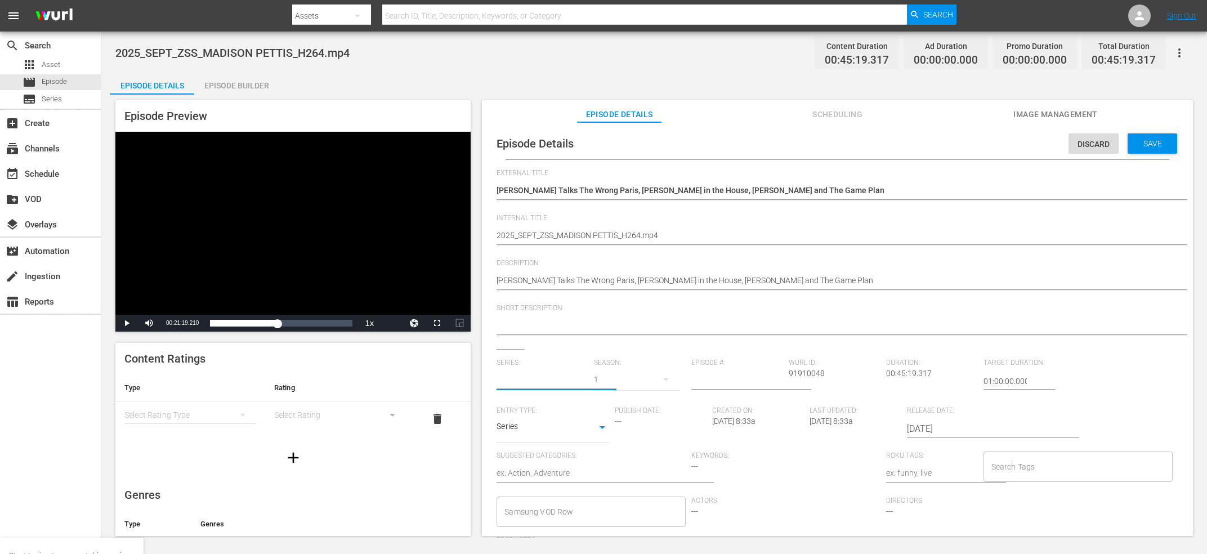
click at [527, 379] on input "text" at bounding box center [542, 380] width 92 height 27
click at [527, 406] on div "[PERSON_NAME] Show" at bounding box center [545, 413] width 80 height 27
type input "[PERSON_NAME] Show"
click at [719, 385] on input "number" at bounding box center [737, 380] width 92 height 27
type input "89"
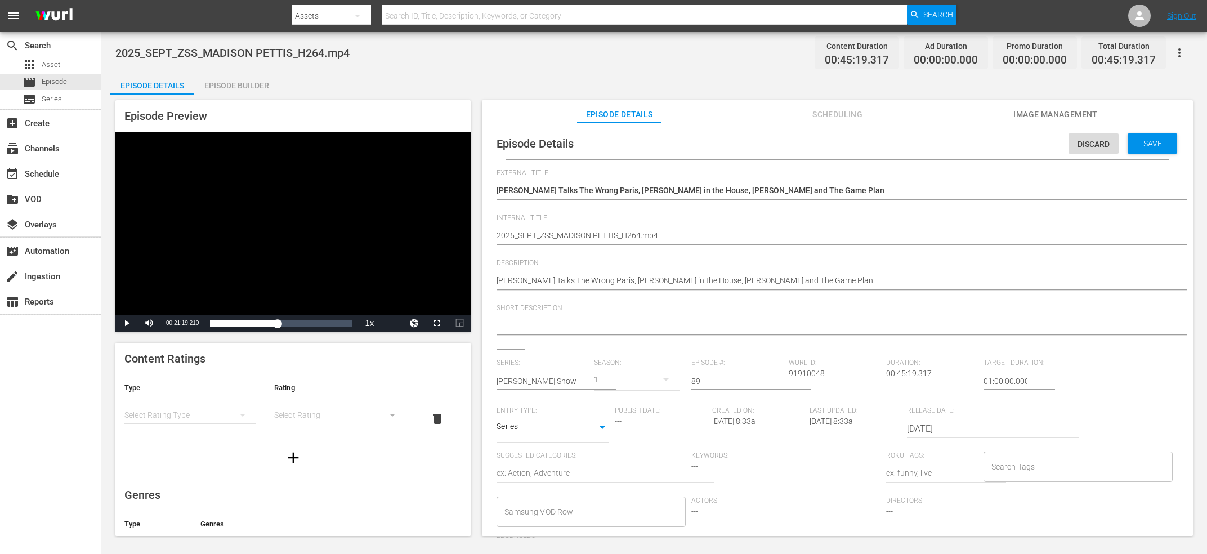
click at [669, 185] on div "Madison Pettis Talks The Wrong Paris, Cory in the House, Miranda Cosgrove and T…" at bounding box center [834, 191] width 676 height 27
click at [669, 186] on textarea "Madison Pettis Talks The Wrong Paris, Cory in the House, Miranda Cosgrove and T…" at bounding box center [834, 192] width 676 height 14
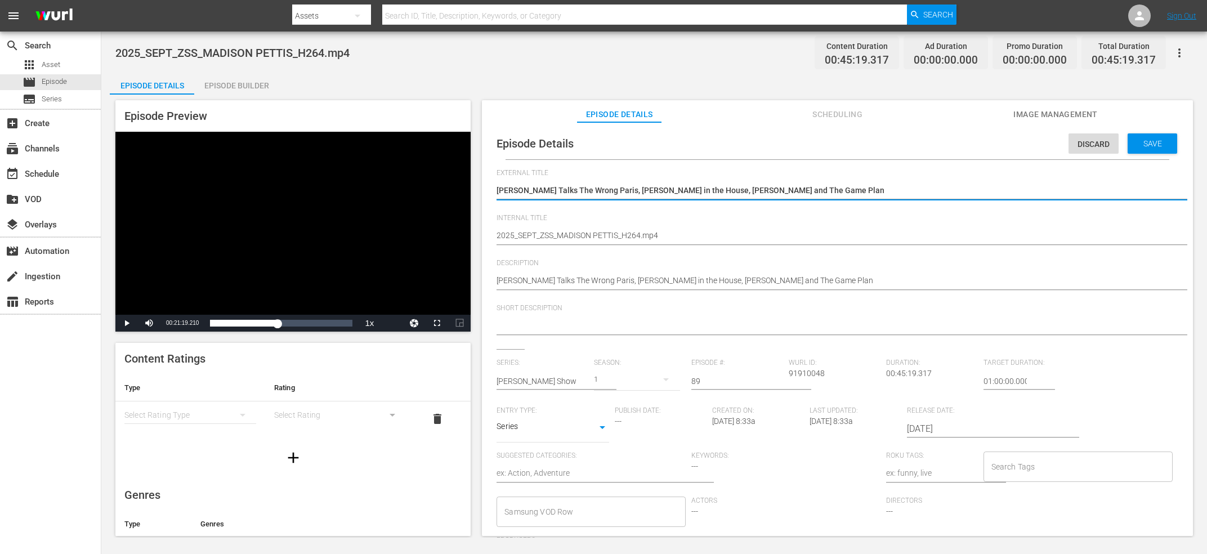
click at [655, 237] on textarea "2025_SEPT_ZSS_MADISON PETTIS_H264.mp4" at bounding box center [834, 237] width 676 height 14
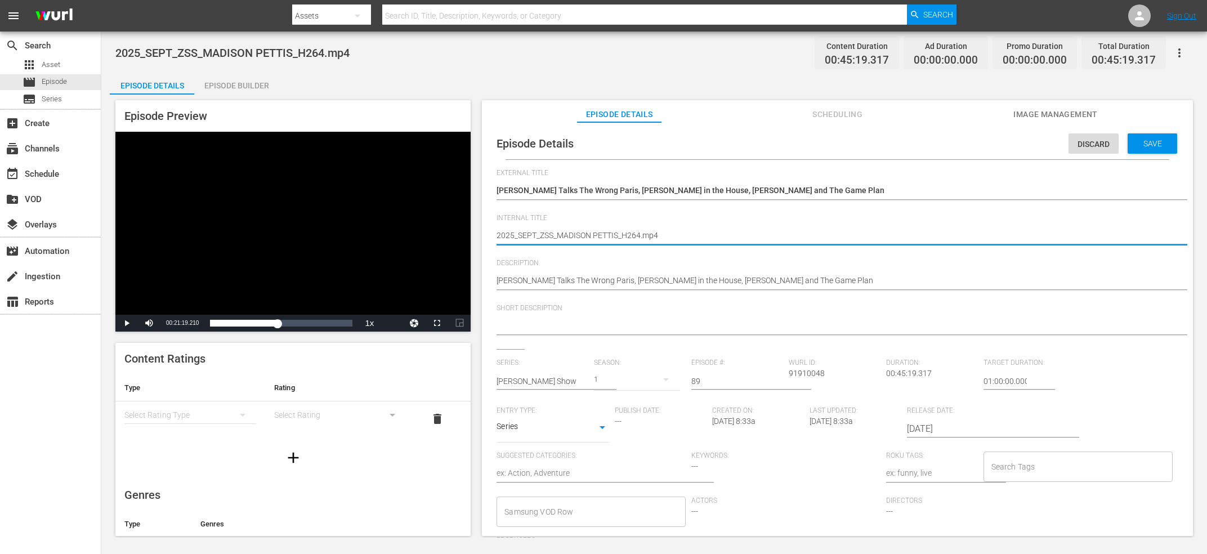
paste textarea "Madison Pettis Talks The Wrong Paris, Cory in the House, Miranda Cosgrove and T…"
type textarea "Madison Pettis Talks The Wrong Paris, Cory in the House, Miranda Cosgrove and T…"
click at [628, 330] on textarea at bounding box center [834, 327] width 676 height 14
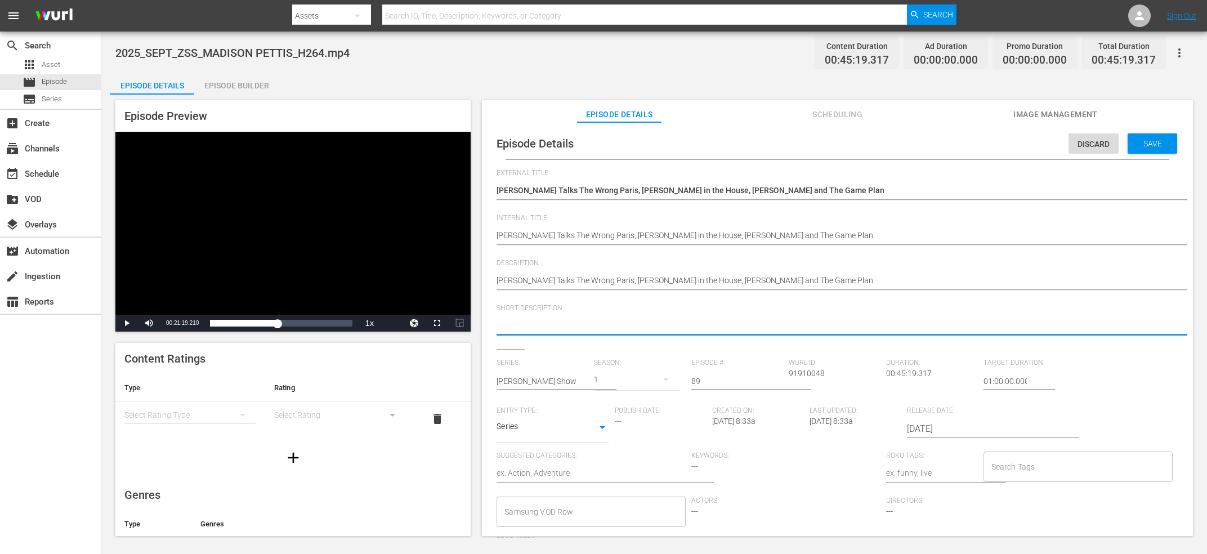
paste textarea "Madison Pettis Talks The Wrong Paris, Cory in the House, Miranda Cosgrove and T…"
type textarea "Madison Pettis Talks The Wrong Paris, Cory in the House, Miranda Cosgrove and T…"
drag, startPoint x: 1075, startPoint y: 441, endPoint x: 1068, endPoint y: 461, distance: 21.7
click at [1075, 442] on div "Series: Zach Sang Show Season: 1 Episode #: 89 Wurl ID: 91910048 Duration: 00:4…" at bounding box center [836, 461] width 681 height 207
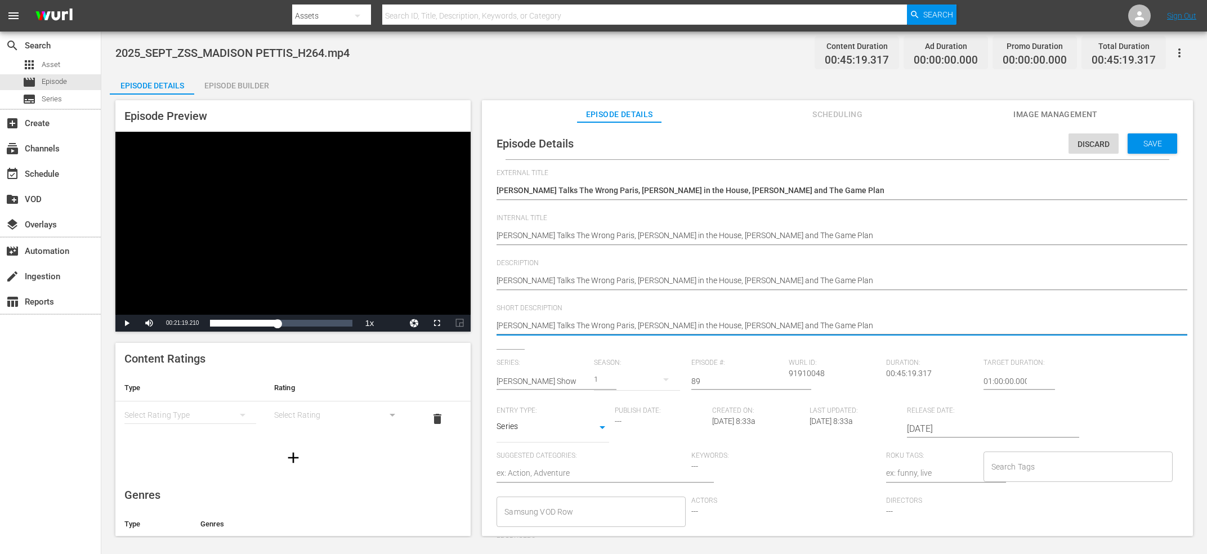
click at [1068, 461] on input "Search Tags" at bounding box center [1069, 466] width 162 height 20
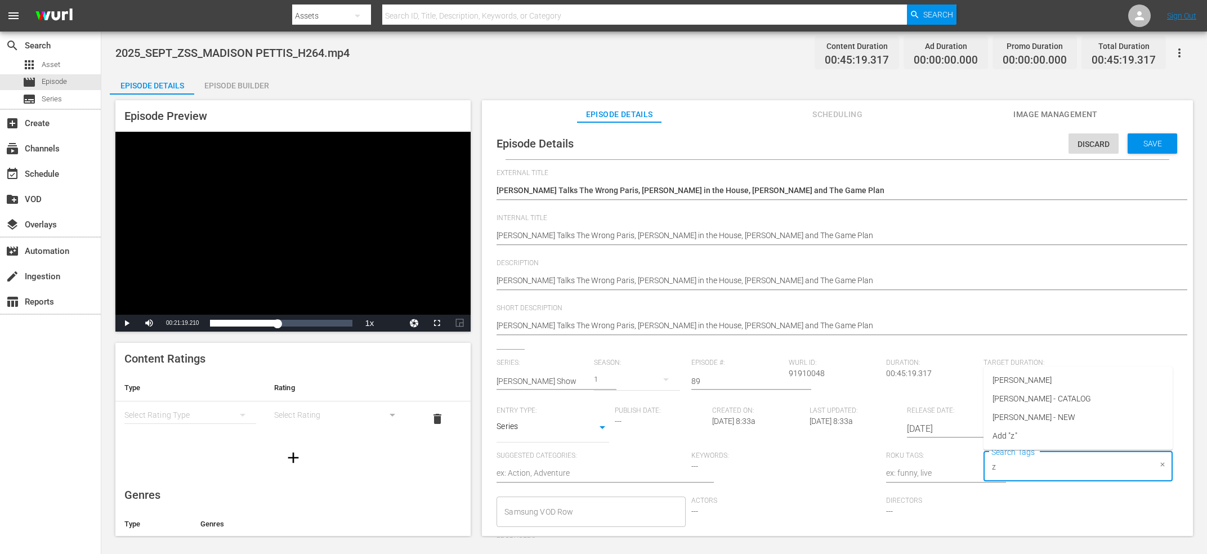
type input "za"
click at [1041, 421] on span "Zach Sang - NEW" at bounding box center [1033, 417] width 83 height 12
click at [1152, 147] on span "Save" at bounding box center [1152, 143] width 37 height 9
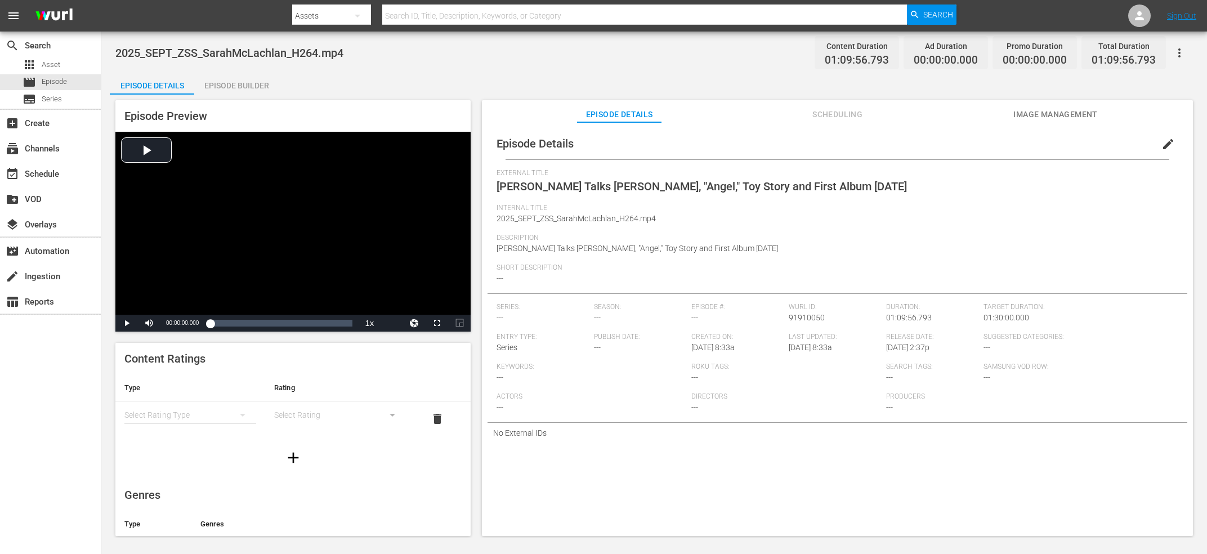
click at [1162, 150] on span "edit" at bounding box center [1168, 144] width 14 height 14
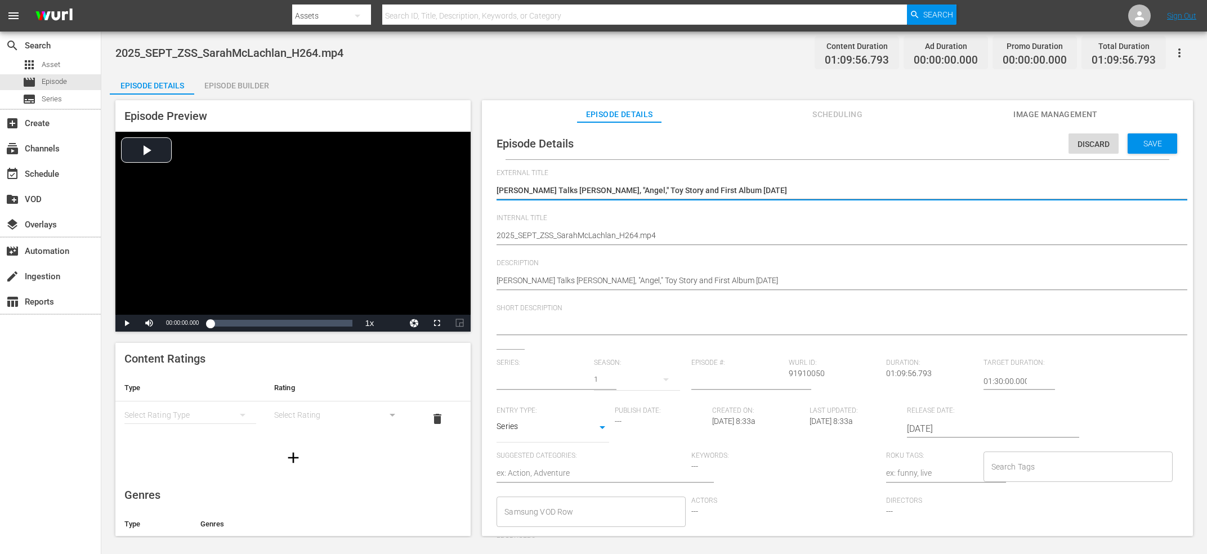
click at [559, 188] on textarea "[PERSON_NAME] Talks [PERSON_NAME], "Angel," Toy Story and First Album [DATE]" at bounding box center [834, 192] width 676 height 14
type input "No Series"
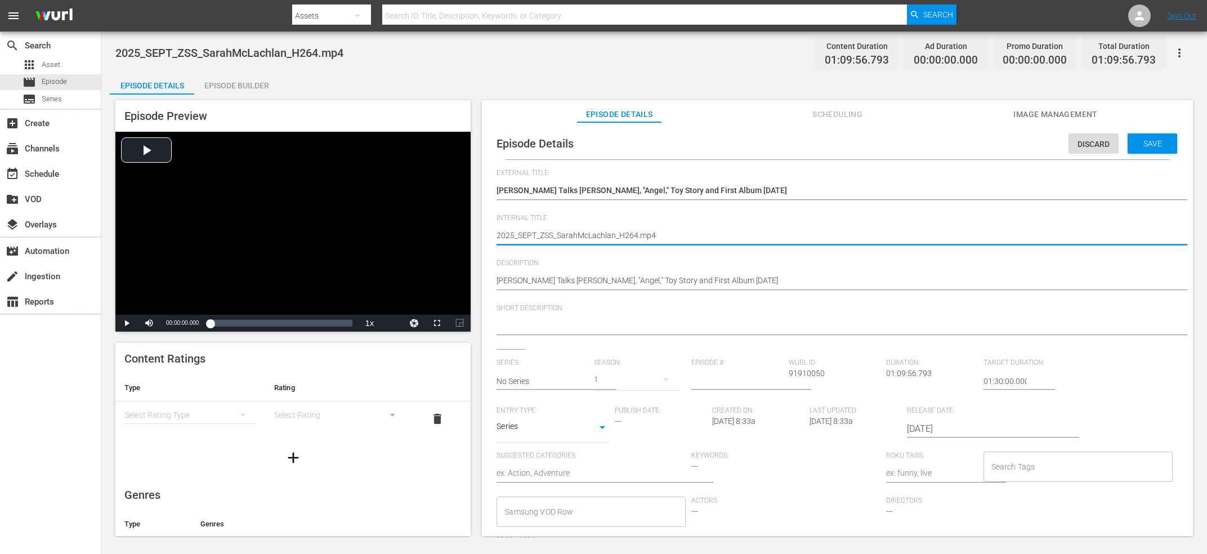
click at [635, 235] on textarea "2025_SEPT_ZSS_SarahMcLachlan_H264.mp4" at bounding box center [834, 237] width 676 height 14
paste textarea "[PERSON_NAME] Talks [PERSON_NAME], "Angel," Toy Story and First Album [DATE]"
type textarea "[PERSON_NAME] Talks [PERSON_NAME], "Angel," Toy Story and First Album [DATE]"
type textarea "Sarah McLachlan Talks Lilith Fair, "Angel," Toy Story and First Album in 11 Yea…"
click at [620, 319] on div at bounding box center [834, 326] width 676 height 27
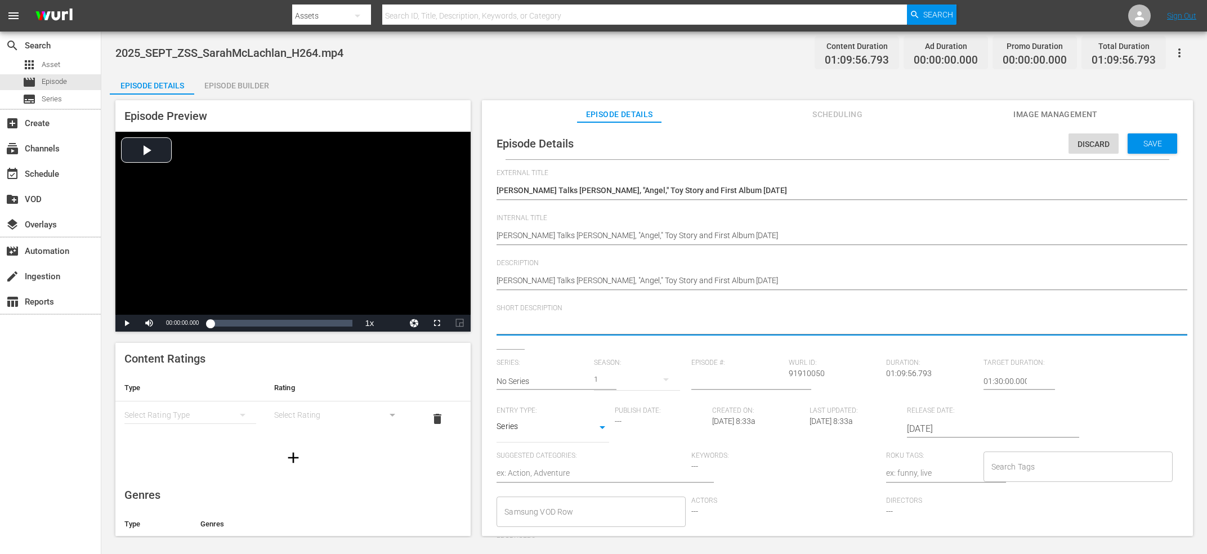
click at [619, 323] on textarea at bounding box center [834, 327] width 676 height 14
paste textarea "Sarah McLachlan Talks Lilith Fair, "Angel," Toy Story and First Album in 11 Yea…"
type textarea "Sarah McLachlan Talks Lilith Fair, "Angel," Toy Story and First Album in 11 Yea…"
click at [517, 378] on input "text" at bounding box center [542, 380] width 92 height 27
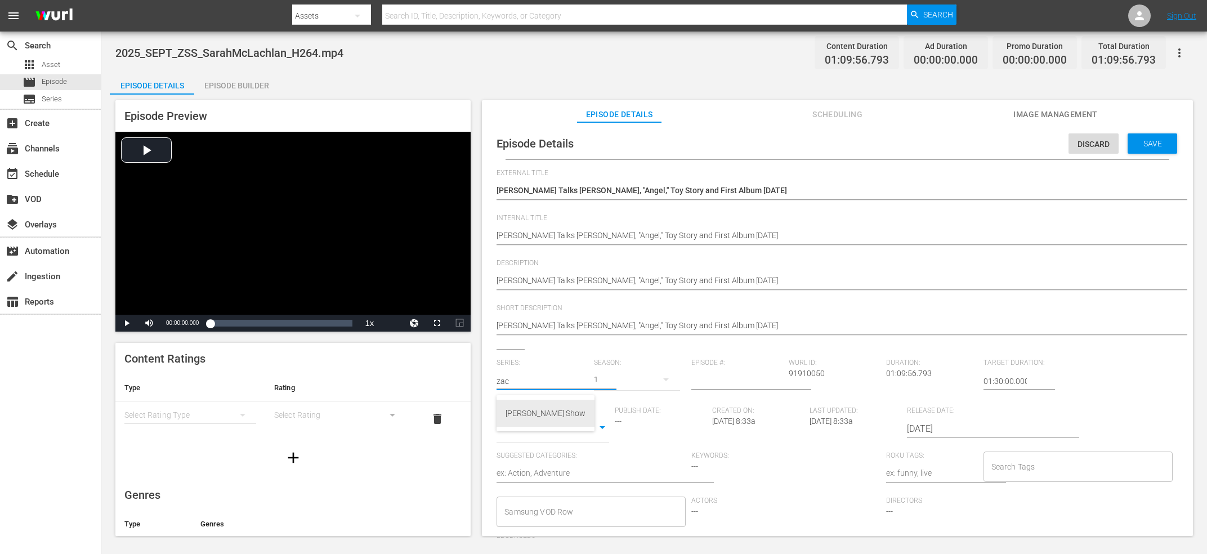
click at [503, 419] on div "[PERSON_NAME] Show" at bounding box center [545, 413] width 98 height 27
type input "[PERSON_NAME] Show"
click at [726, 397] on div "Episode #:" at bounding box center [739, 382] width 97 height 48
click at [725, 394] on input "number" at bounding box center [737, 380] width 92 height 27
type input "91"
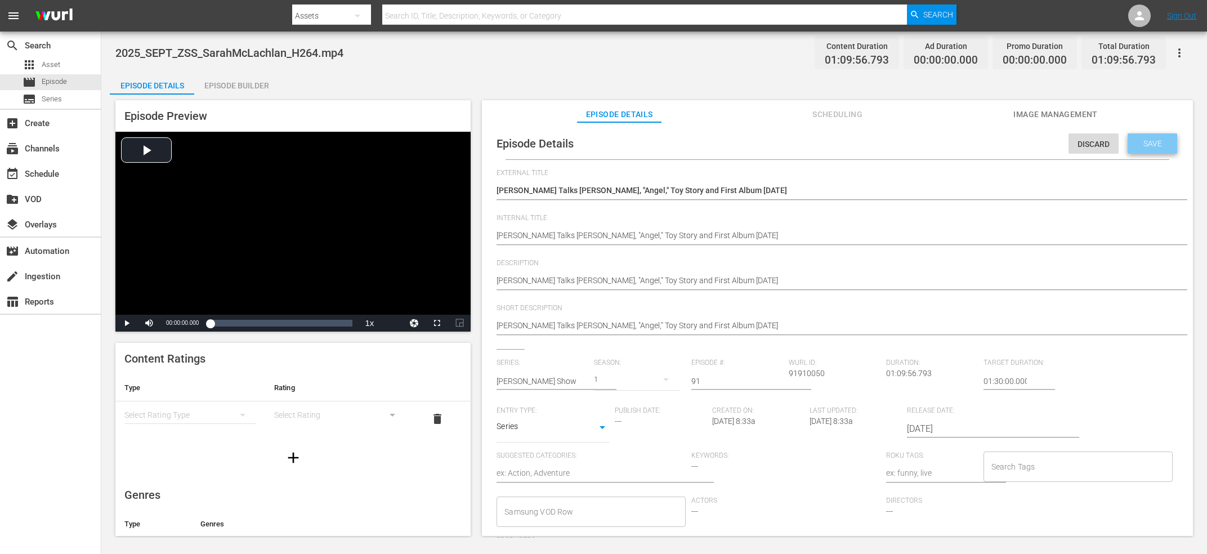
click at [1137, 151] on div "Save" at bounding box center [1152, 143] width 50 height 20
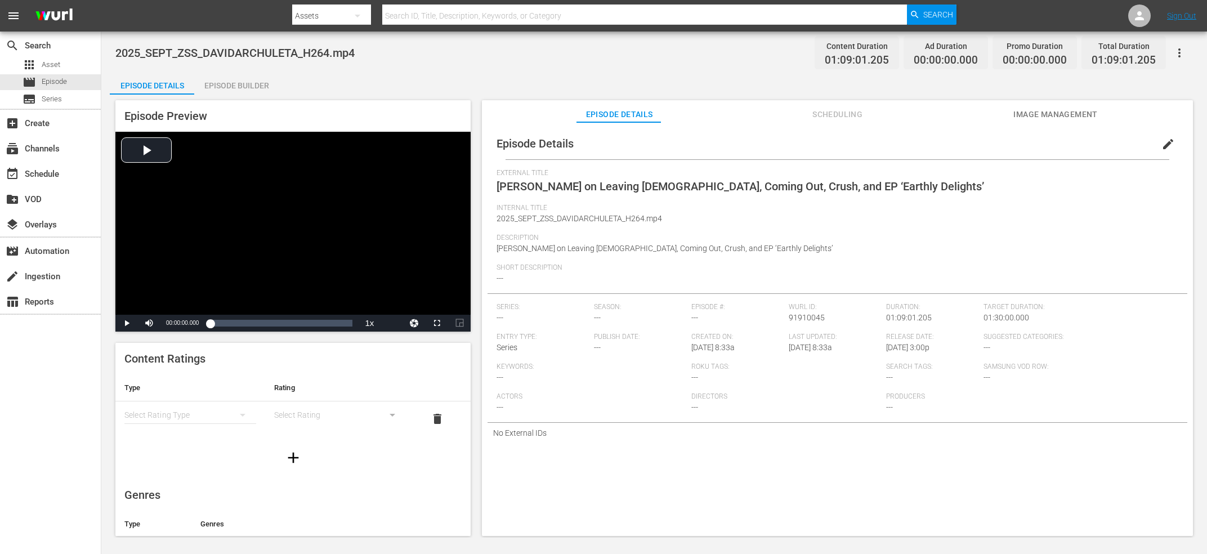
click at [609, 194] on div "External Title [PERSON_NAME] on Leaving [DEMOGRAPHIC_DATA], Coming Out, Crush, …" at bounding box center [836, 186] width 681 height 35
copy span "External Title"
click at [1164, 145] on span "edit" at bounding box center [1168, 144] width 14 height 14
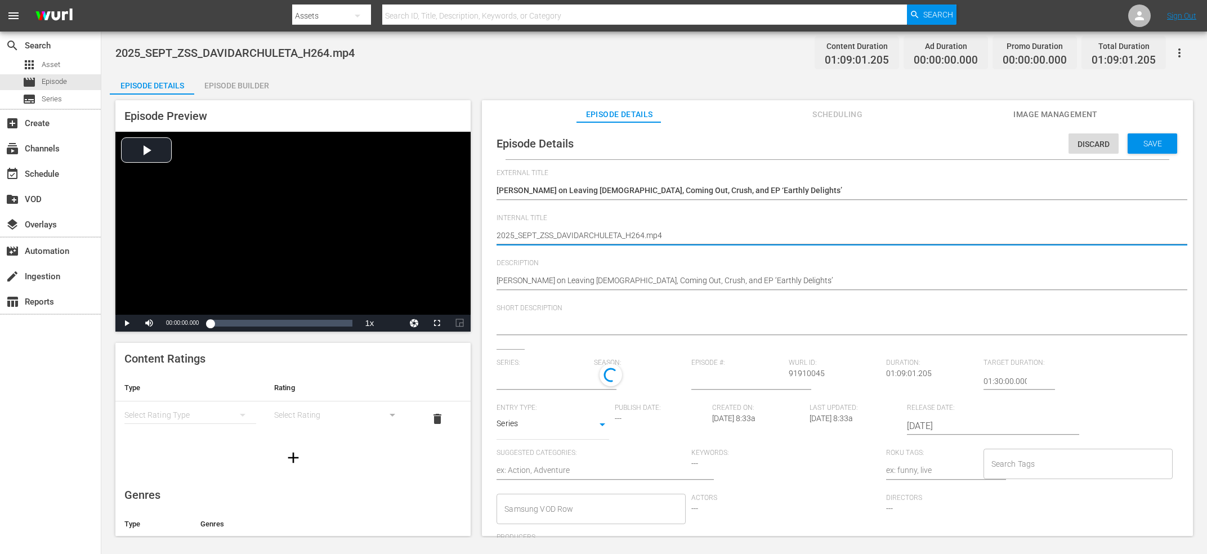
click at [646, 231] on textarea "2025_SEPT_ZSS_DAVIDARCHULETA_H264.mp4" at bounding box center [834, 237] width 676 height 14
paste textarea "David Archuleta on Leaving LDS, Coming Out, Crush, and EP ‘Earthly Delights’"
type textarea "David Archuleta on Leaving LDS, Coming Out, Crush, and EP ‘Earthly Delights’"
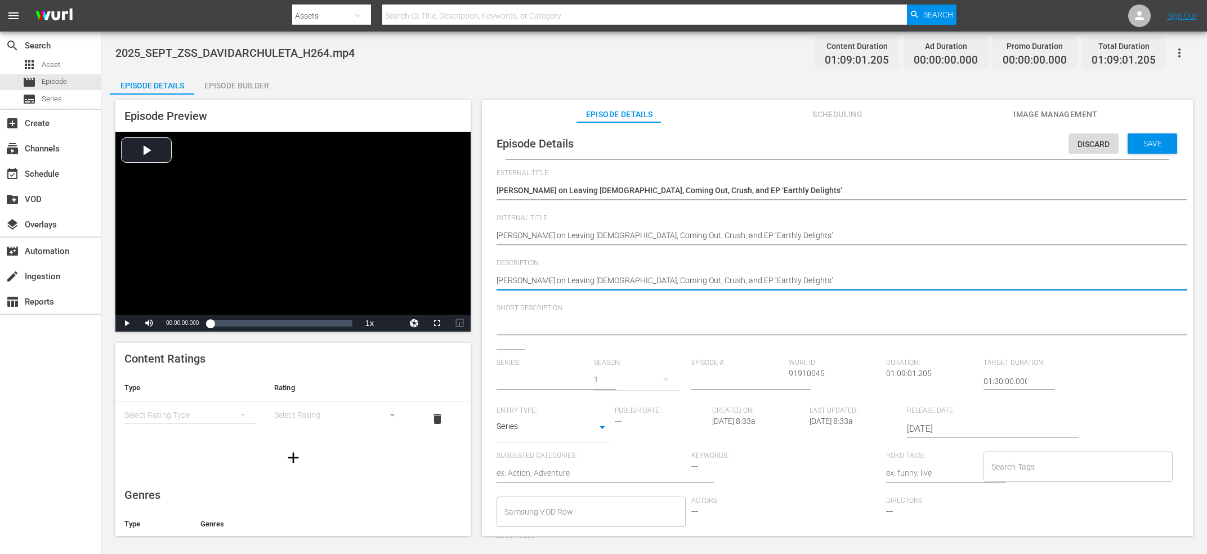
click at [651, 278] on textarea "David Archuleta on Leaving LDS, Coming Out, Crush, and EP ‘Earthly Delights’" at bounding box center [834, 282] width 676 height 14
click at [598, 327] on textarea at bounding box center [834, 327] width 676 height 14
paste textarea "David Archuleta on Leaving LDS, Coming Out, Crush, and EP ‘Earthly Delights’"
type textarea "David Archuleta on Leaving LDS, Coming Out, Crush, and EP ‘Earthly Delights’"
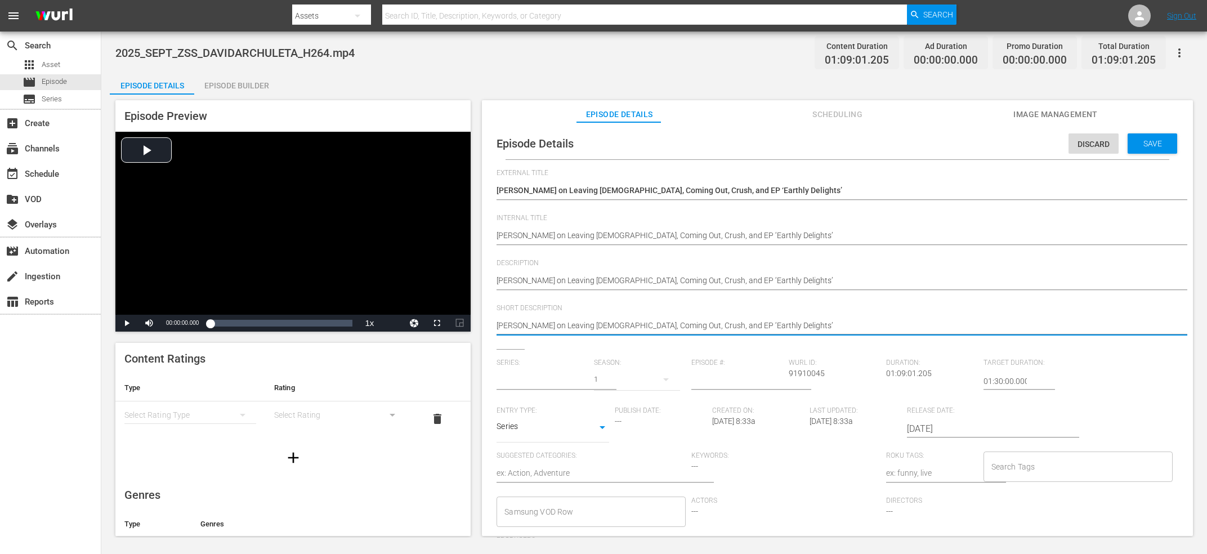
type input "No Series"
type textarea "David Archuleta on Leaving LDS, Coming Out, Crush, and EP ‘Earthly Delights’"
click at [550, 379] on input "text" at bounding box center [542, 380] width 92 height 27
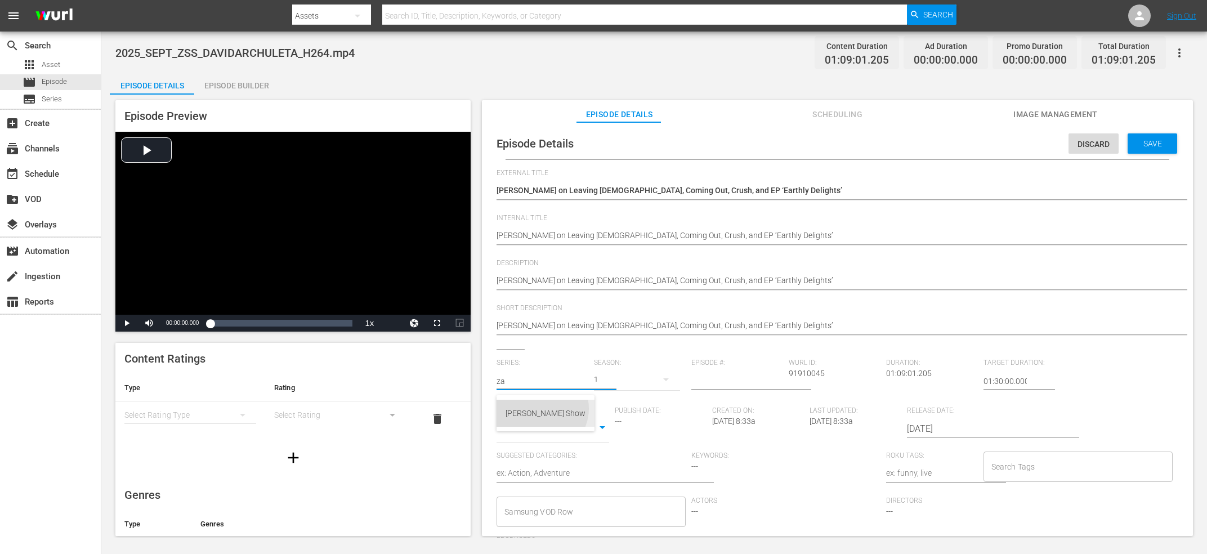
click at [541, 409] on div "[PERSON_NAME] Show" at bounding box center [545, 413] width 80 height 27
type input "[PERSON_NAME] Show"
click at [731, 385] on input "number" at bounding box center [737, 380] width 92 height 27
type input "87"
click at [1051, 464] on input "Search Tags" at bounding box center [1069, 466] width 162 height 20
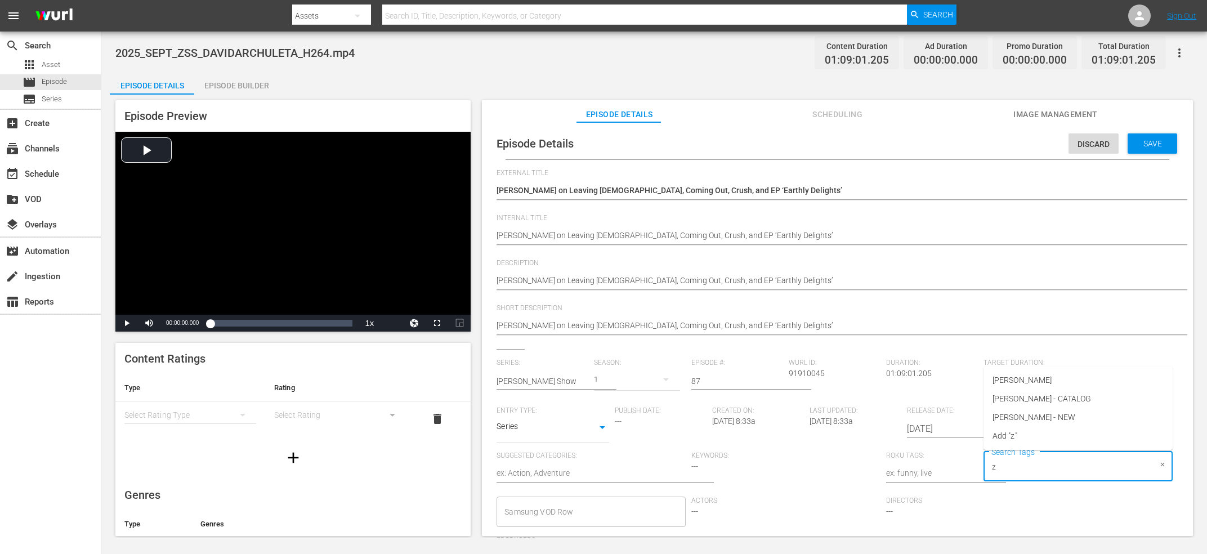
type input "za"
click at [1048, 421] on span "[PERSON_NAME] - NEW" at bounding box center [1033, 417] width 83 height 12
click at [1141, 136] on div "Save" at bounding box center [1152, 143] width 50 height 20
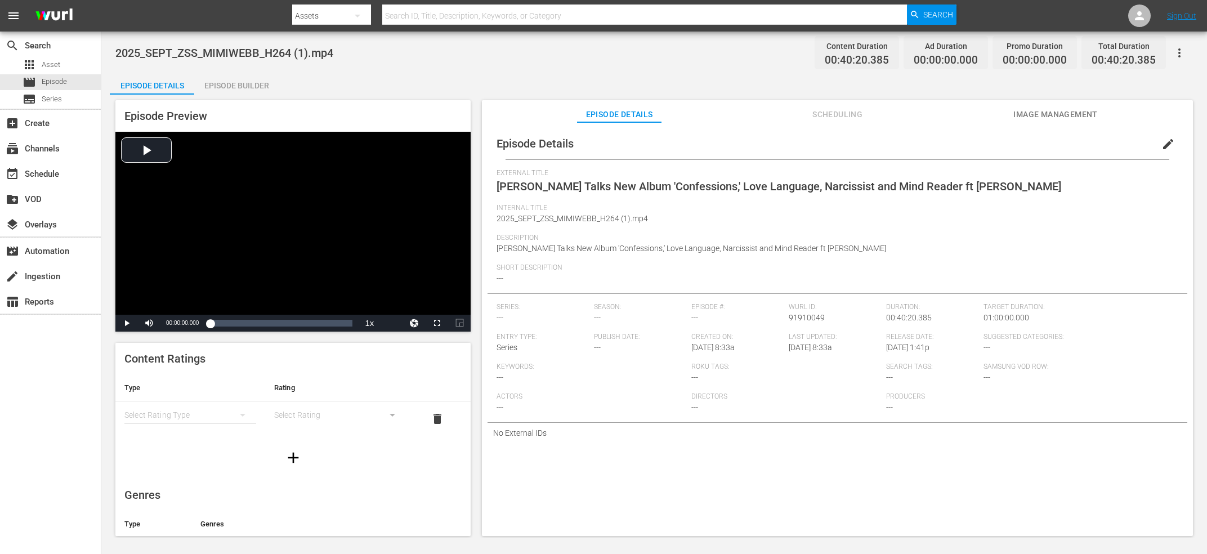
click at [1160, 142] on button "edit" at bounding box center [1167, 144] width 27 height 27
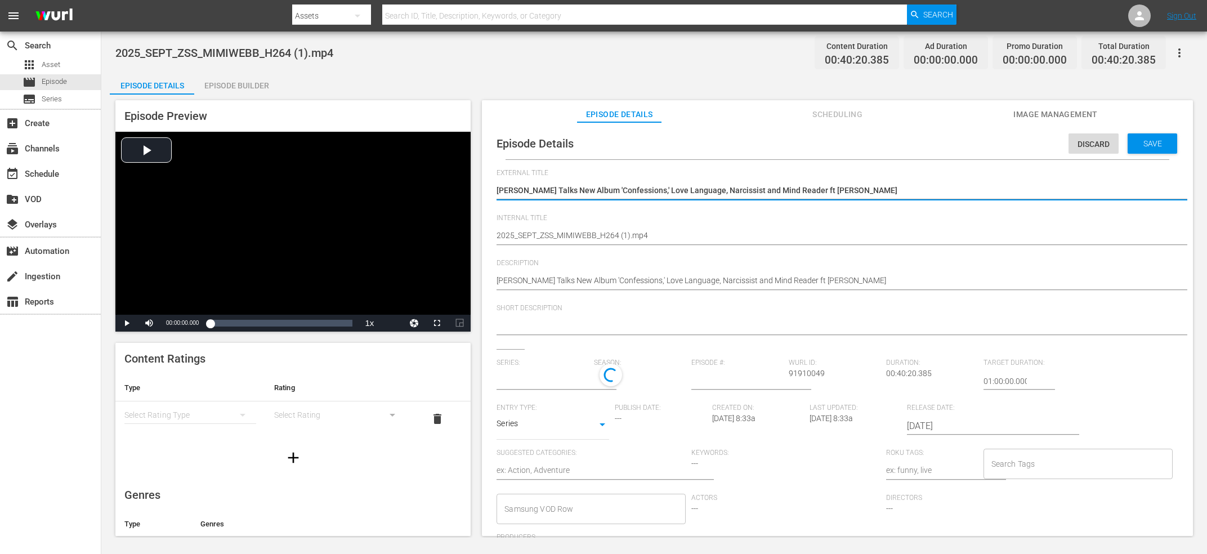
click at [678, 194] on textarea "Mimi Webb Talks New Album 'Confessions,' Love Language, Narcissist and Mind Rea…" at bounding box center [834, 192] width 676 height 14
click at [629, 236] on textarea "2025_SEPT_ZSS_MIMIWEBB_H264 (1).mp4" at bounding box center [834, 237] width 676 height 14
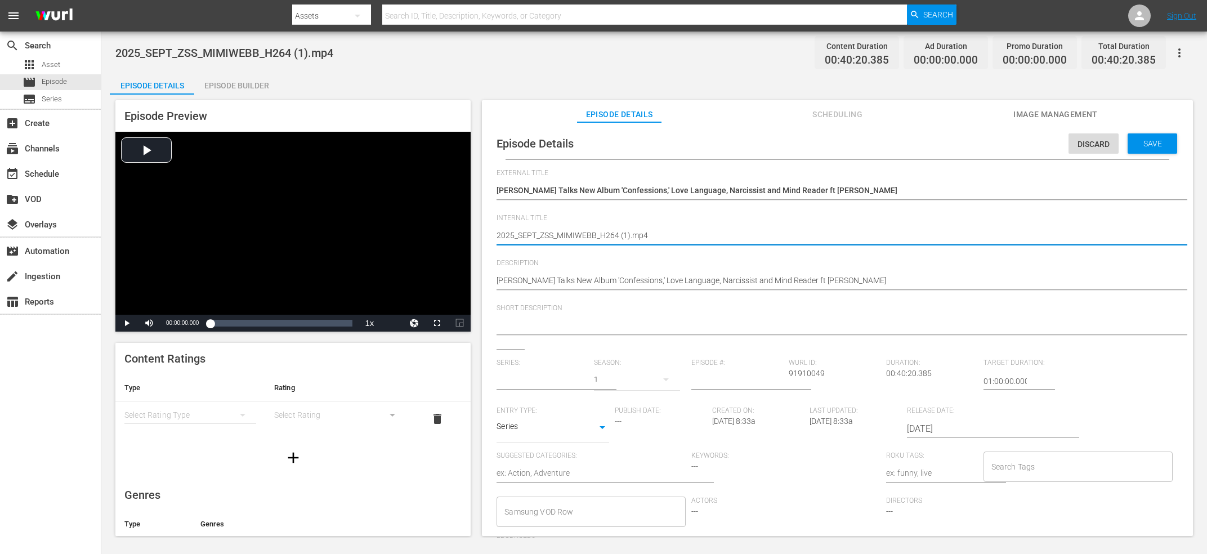
type input "No Series"
paste textarea "Mimi Webb Talks New Album 'Confessions,' Love Language, Narcissist and Mind Rea…"
type textarea "Mimi Webb Talks New Album 'Confessions,' Love Language, Narcissist and Mind Rea…"
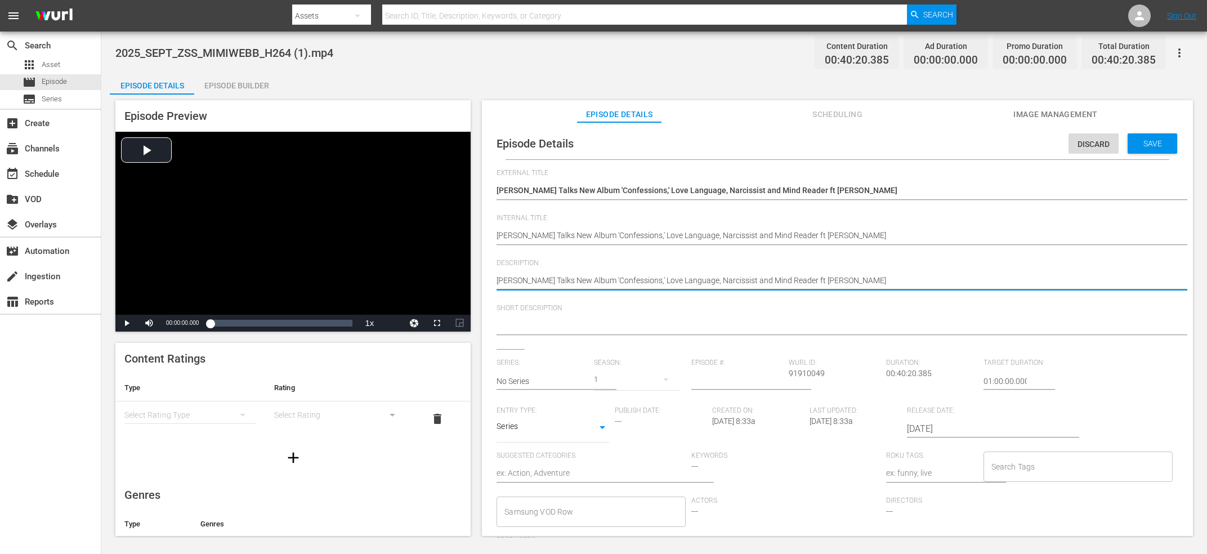
click at [634, 282] on textarea "Mimi Webb Talks New Album 'Confessions,' Love Language, Narcissist and Mind Rea…" at bounding box center [834, 282] width 676 height 14
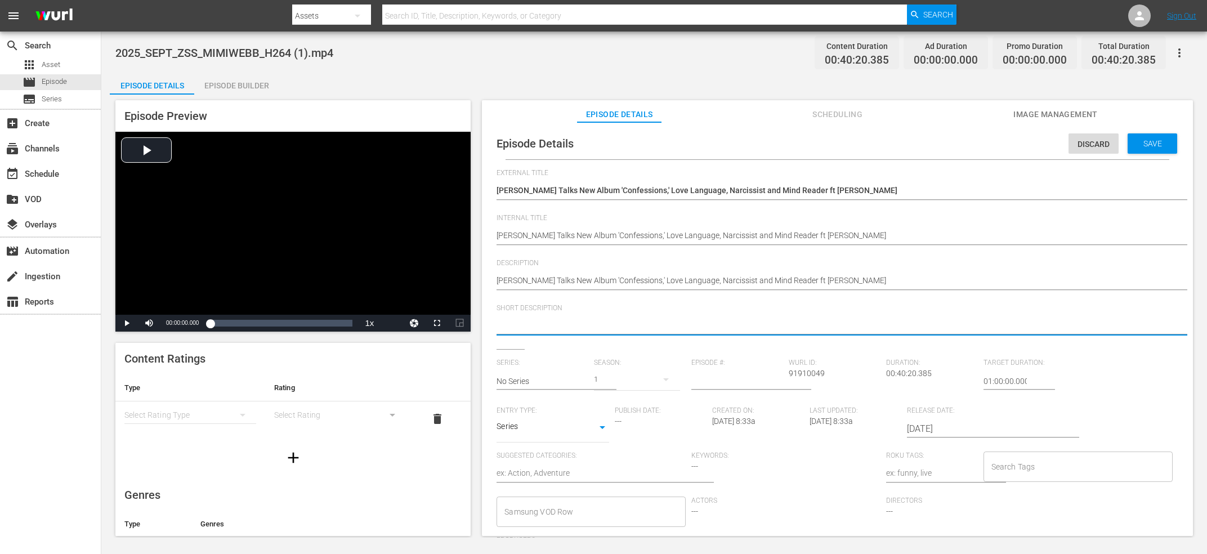
click at [598, 329] on textarea at bounding box center [834, 327] width 676 height 14
paste textarea "Mimi Webb Talks New Album 'Confessions,' Love Language, Narcissist and Mind Rea…"
type textarea "Mimi Webb Talks New Album 'Confessions,' Love Language, Narcissist and Mind Rea…"
click at [555, 377] on input "text" at bounding box center [542, 380] width 92 height 27
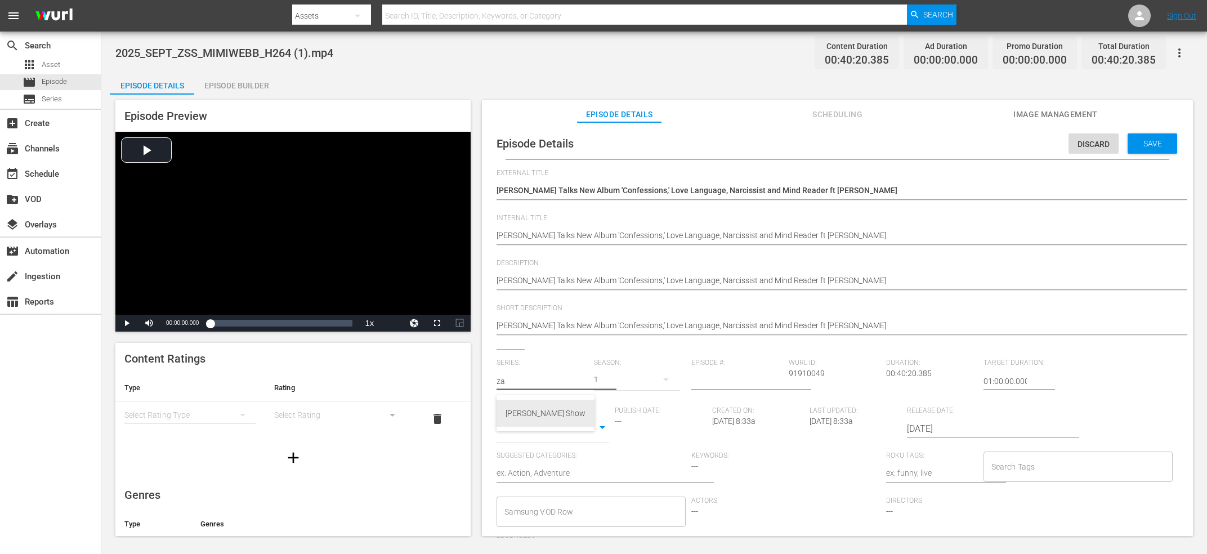
click at [533, 420] on div "[PERSON_NAME] Show" at bounding box center [545, 413] width 80 height 27
type input "[PERSON_NAME] Show"
click at [758, 372] on input "number" at bounding box center [737, 380] width 92 height 27
type input "90"
click at [1024, 465] on input "Search Tags" at bounding box center [1069, 466] width 162 height 20
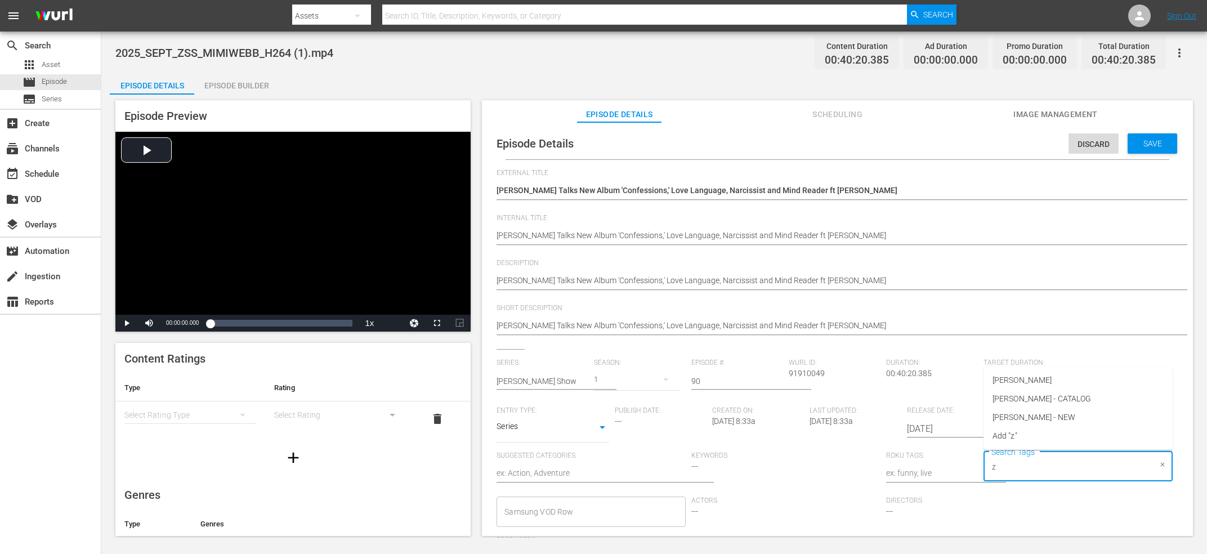
type input "za"
click at [1037, 418] on span "[PERSON_NAME] - NEW" at bounding box center [1033, 417] width 83 height 12
click at [1159, 139] on span "Save" at bounding box center [1152, 143] width 37 height 9
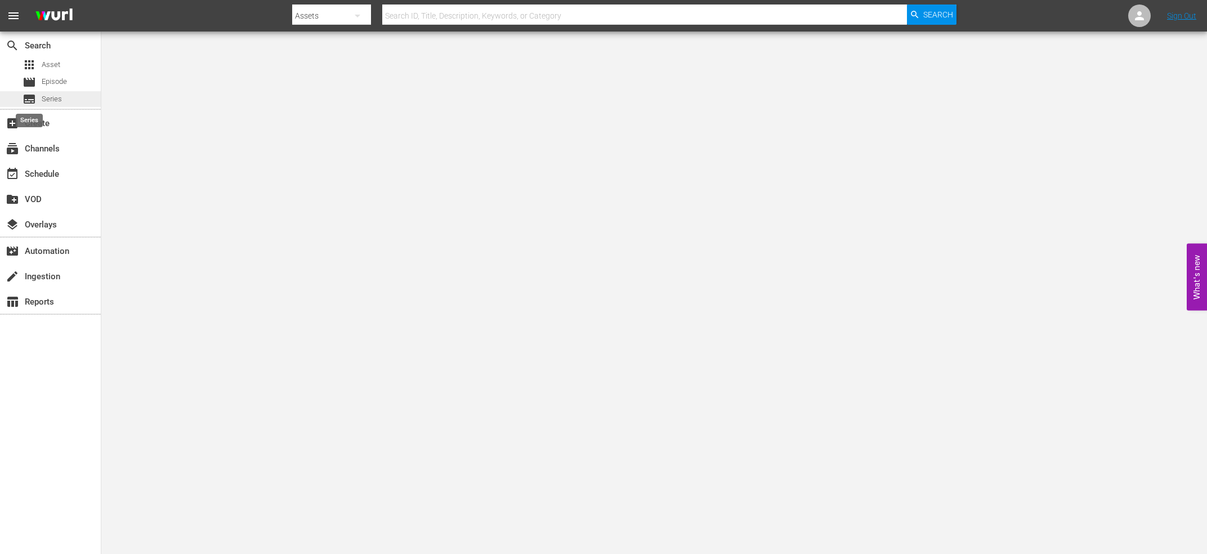
click at [34, 98] on span "subtitles" at bounding box center [30, 99] width 14 height 14
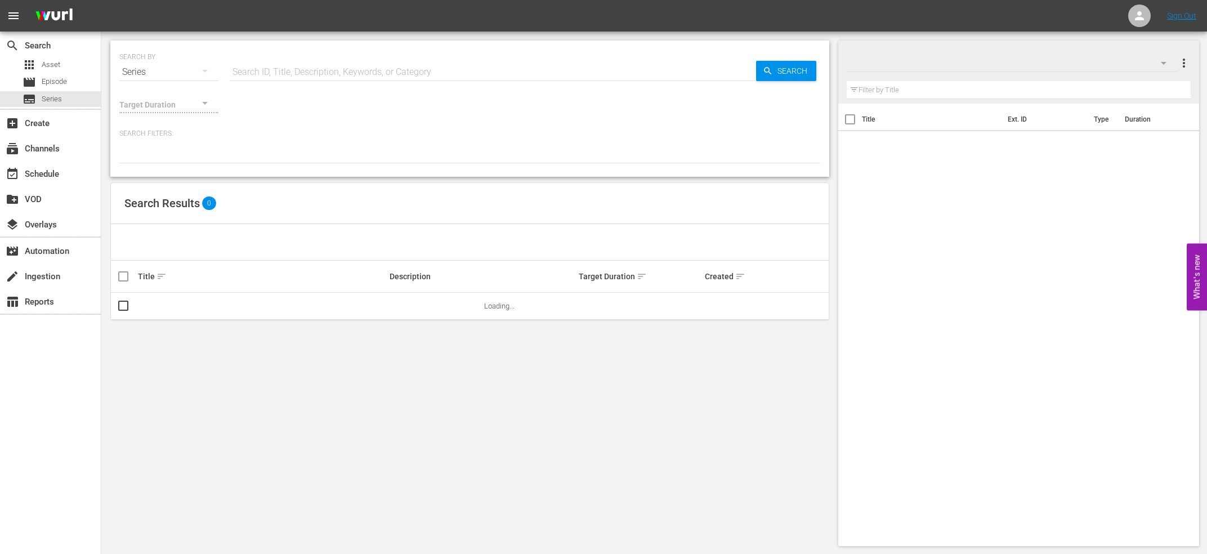
click at [337, 77] on input "text" at bounding box center [493, 72] width 526 height 27
type input "[PERSON_NAME]"
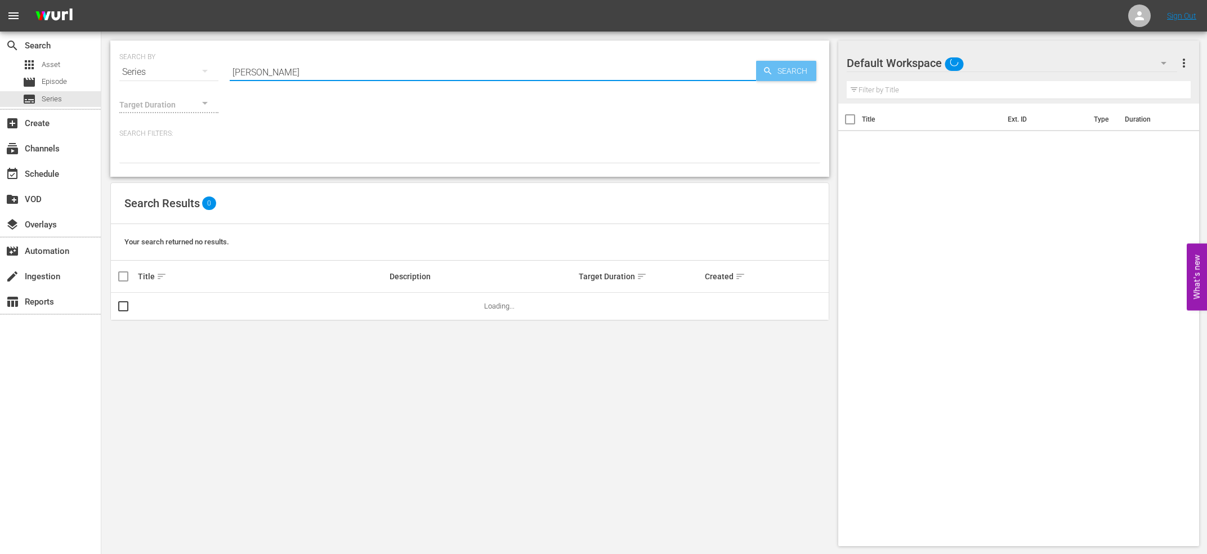
click at [773, 80] on span "Search" at bounding box center [794, 71] width 43 height 20
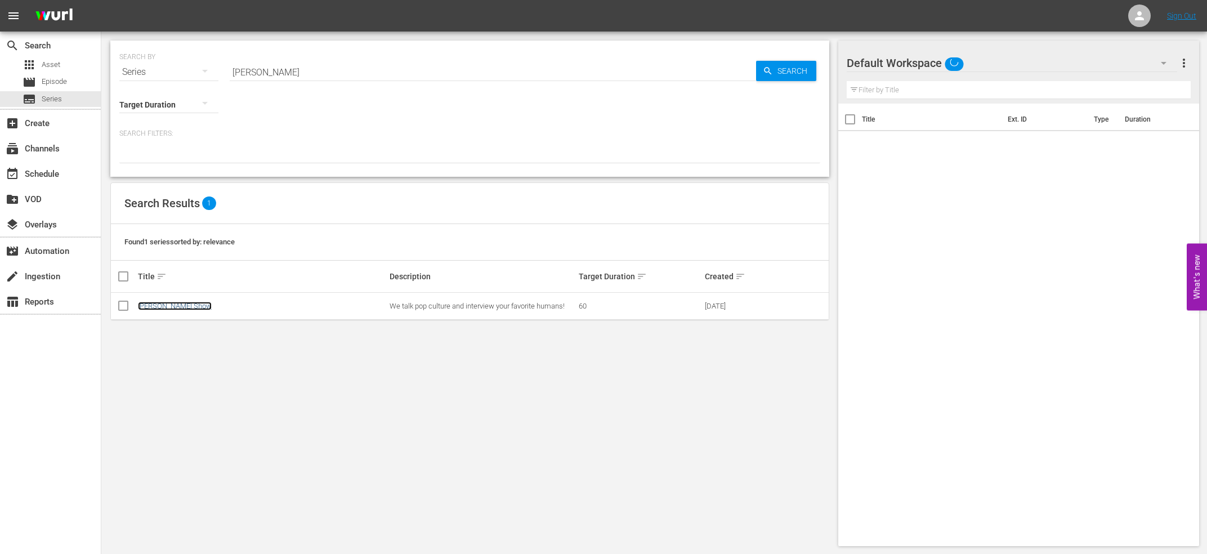
click at [186, 303] on link "[PERSON_NAME] Show" at bounding box center [175, 306] width 74 height 8
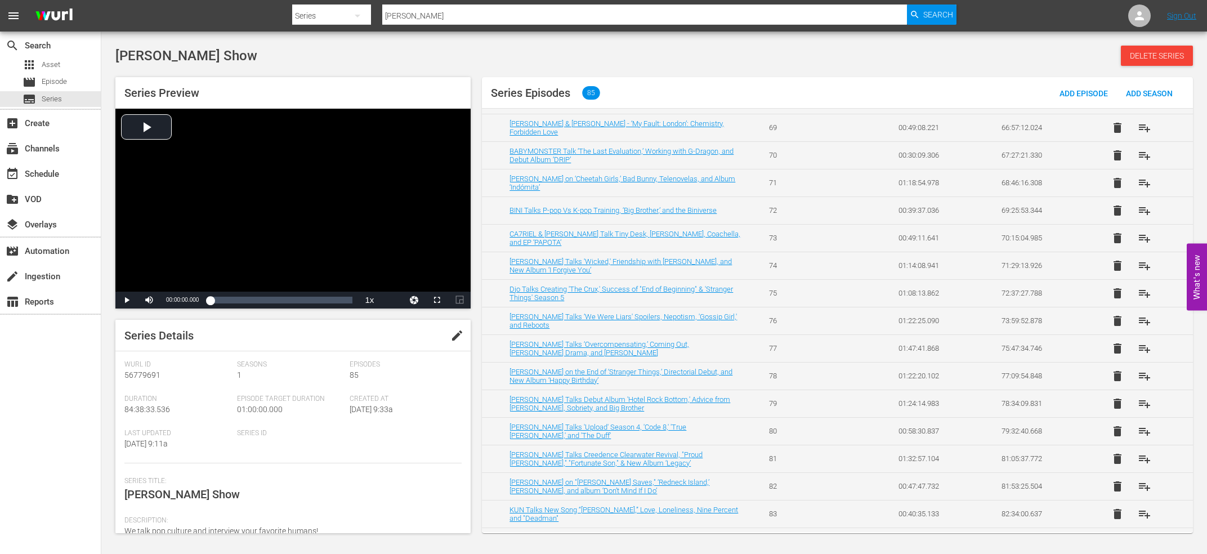
scroll to position [1986, 0]
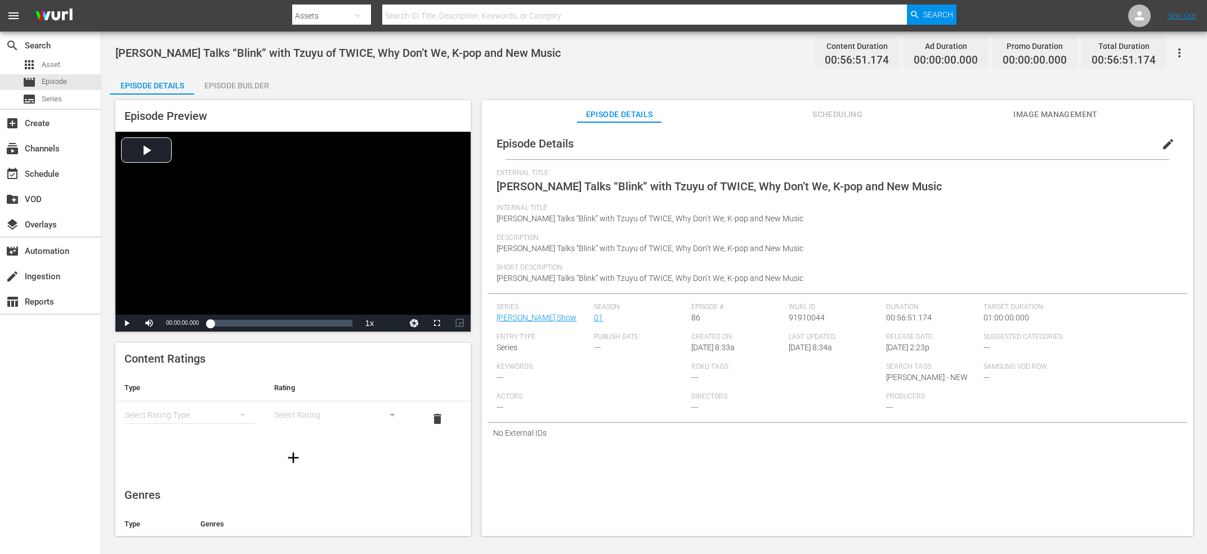
click at [248, 88] on div "Episode Builder" at bounding box center [236, 85] width 84 height 27
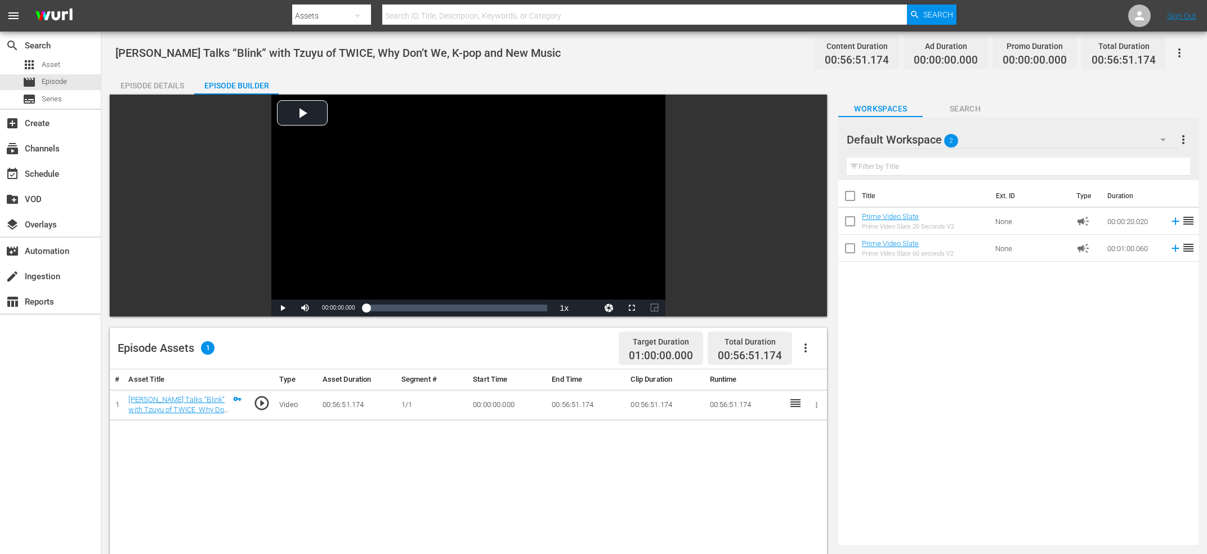
click at [804, 344] on icon "button" at bounding box center [805, 347] width 2 height 9
click at [836, 355] on div "Edit Cue Points" at bounding box center [839, 352] width 77 height 27
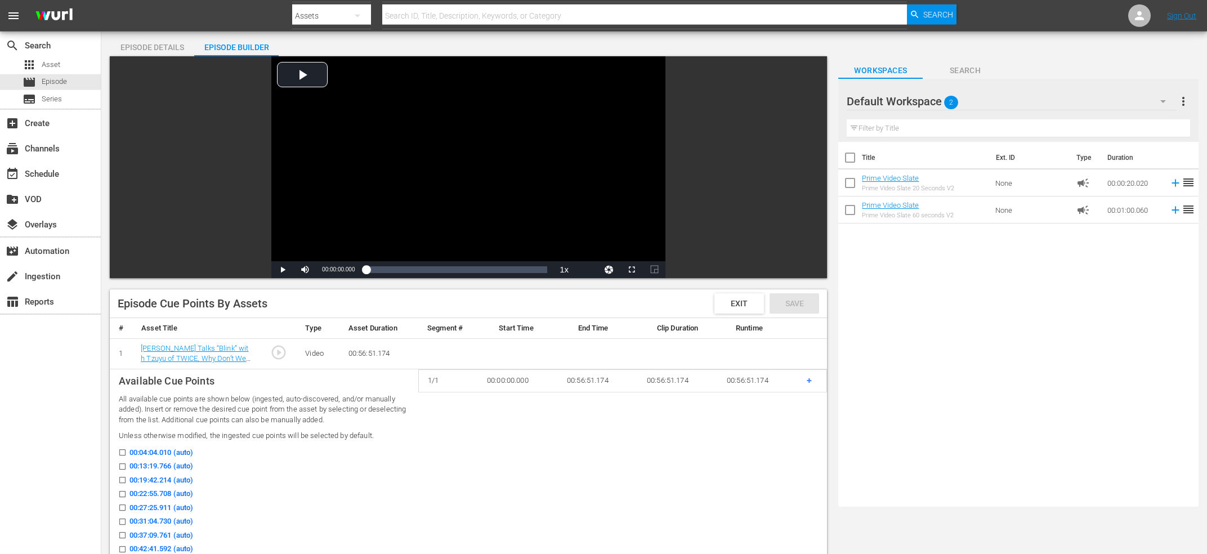
scroll to position [60, 0]
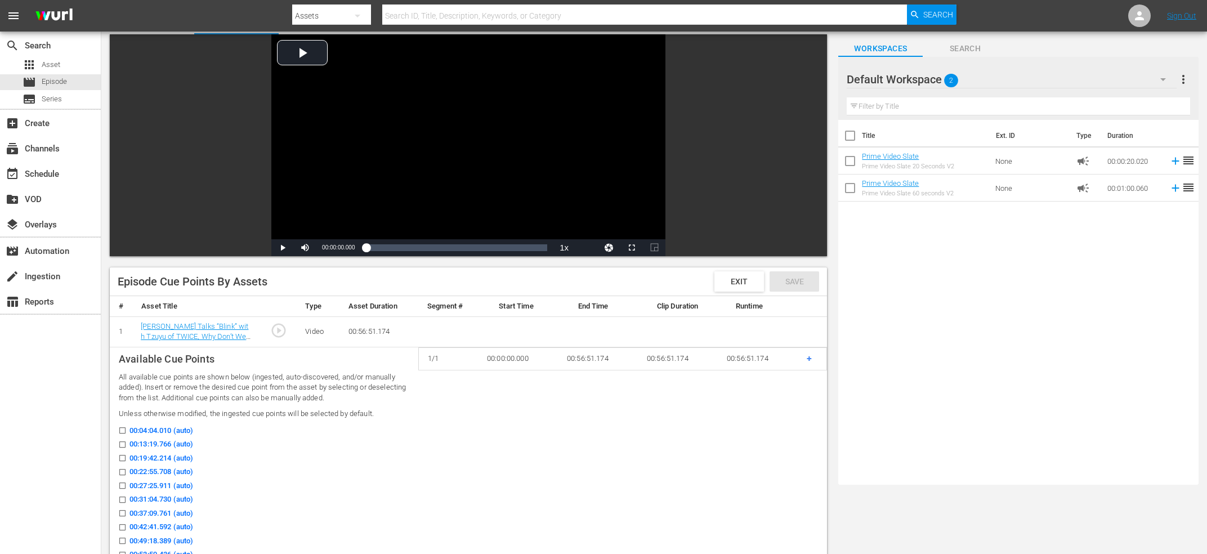
click at [124, 447] on input "00:13:19.766 (auto)" at bounding box center [120, 446] width 14 height 8
checkbox input "true"
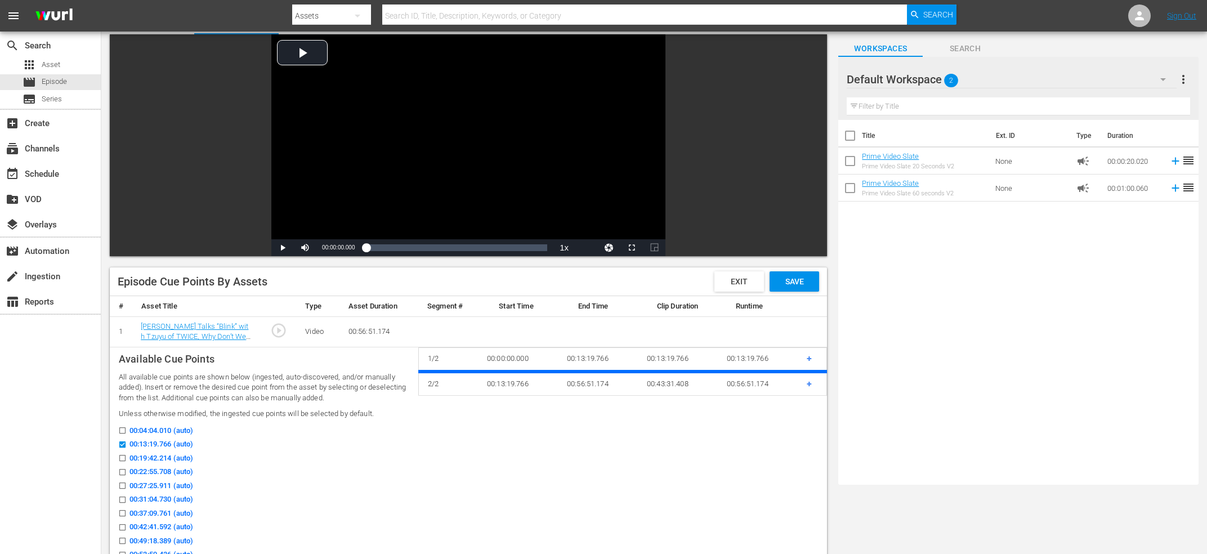
click at [120, 472] on input "00:22:55.708 (auto)" at bounding box center [120, 474] width 14 height 8
checkbox input "true"
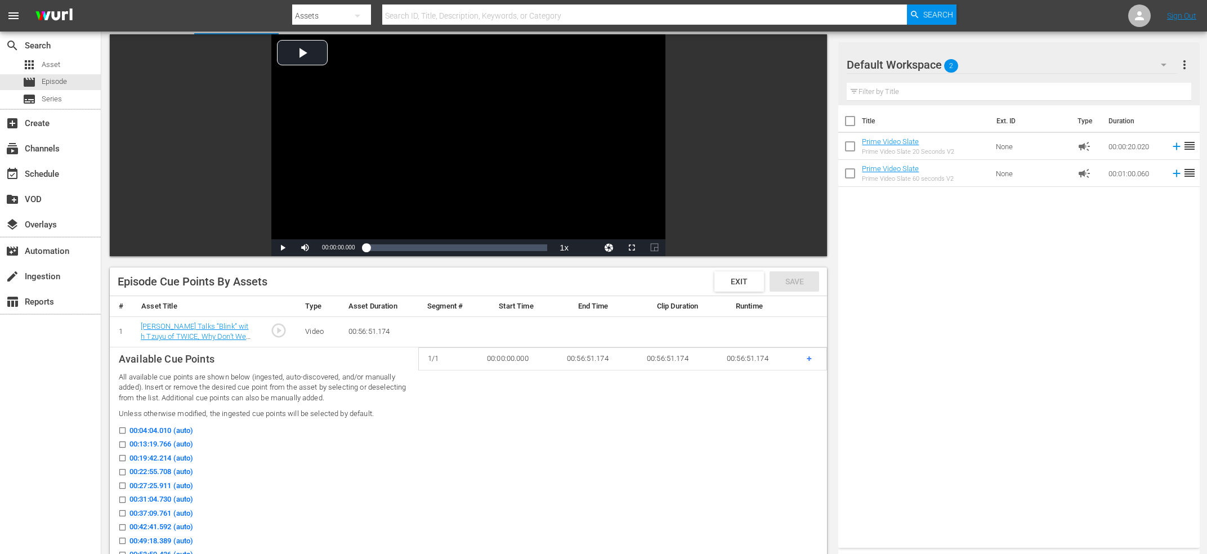
checkbox input "false"
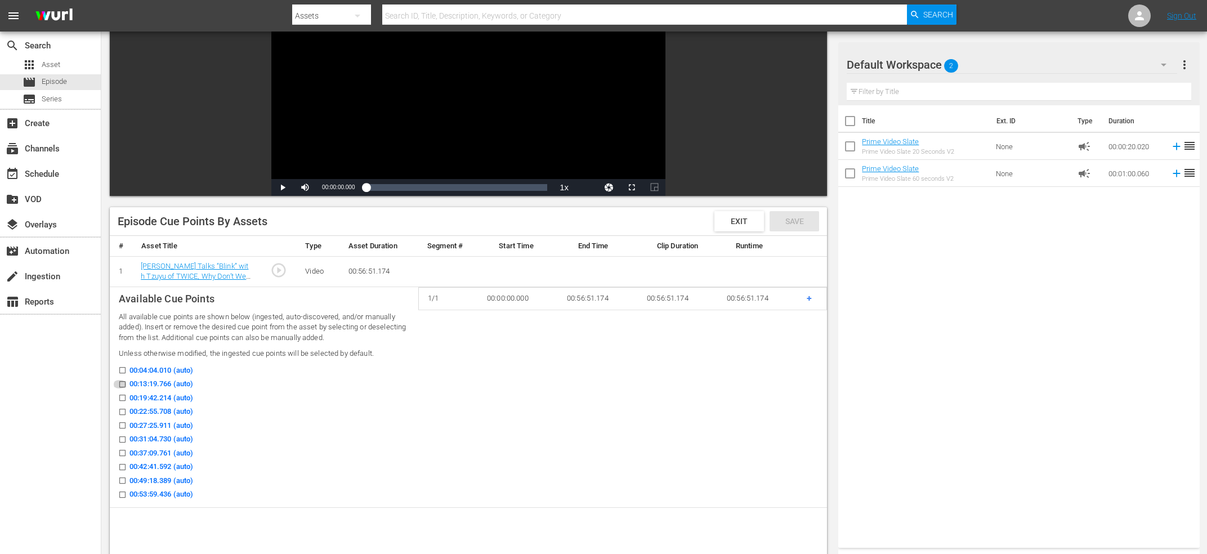
click at [123, 384] on input "00:13:19.766 (auto)" at bounding box center [120, 386] width 14 height 8
checkbox input "true"
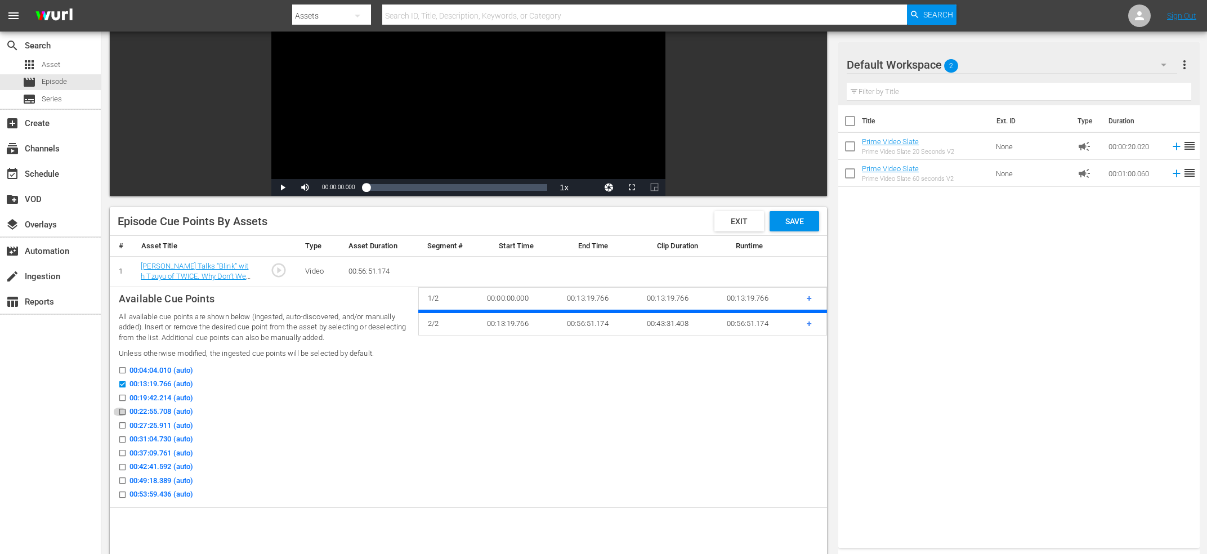
click at [124, 414] on input "00:22:55.708 (auto)" at bounding box center [120, 414] width 14 height 8
checkbox input "true"
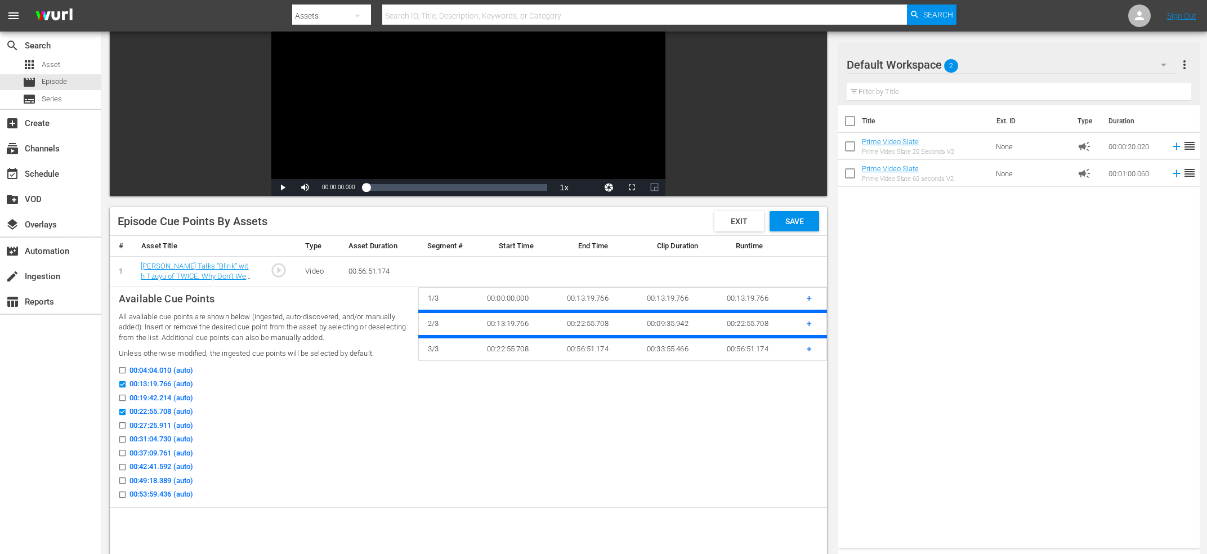
scroll to position [0, 0]
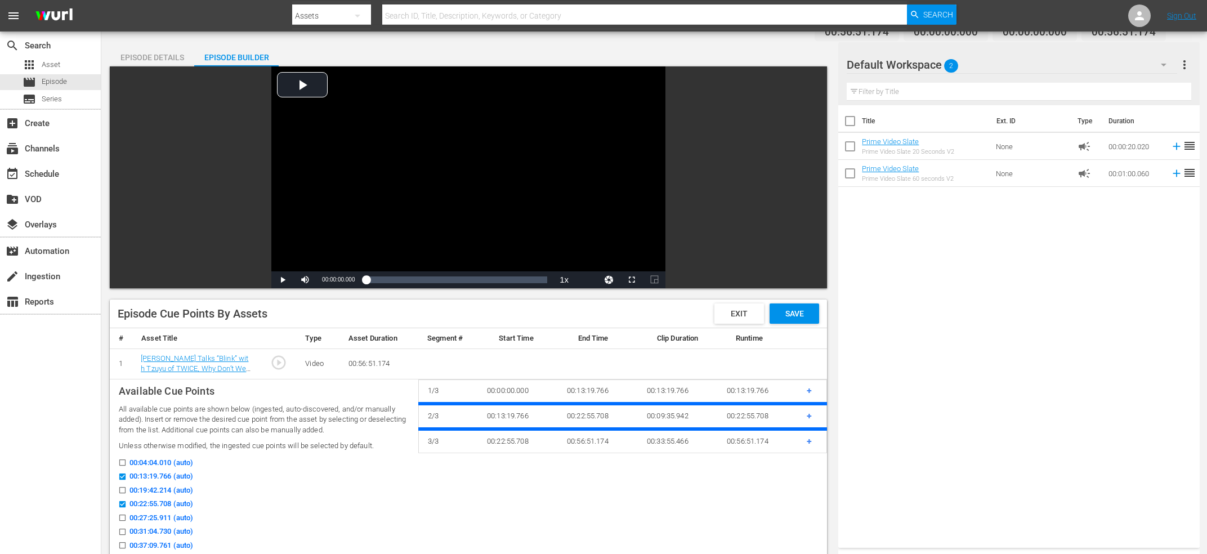
checkbox input "false"
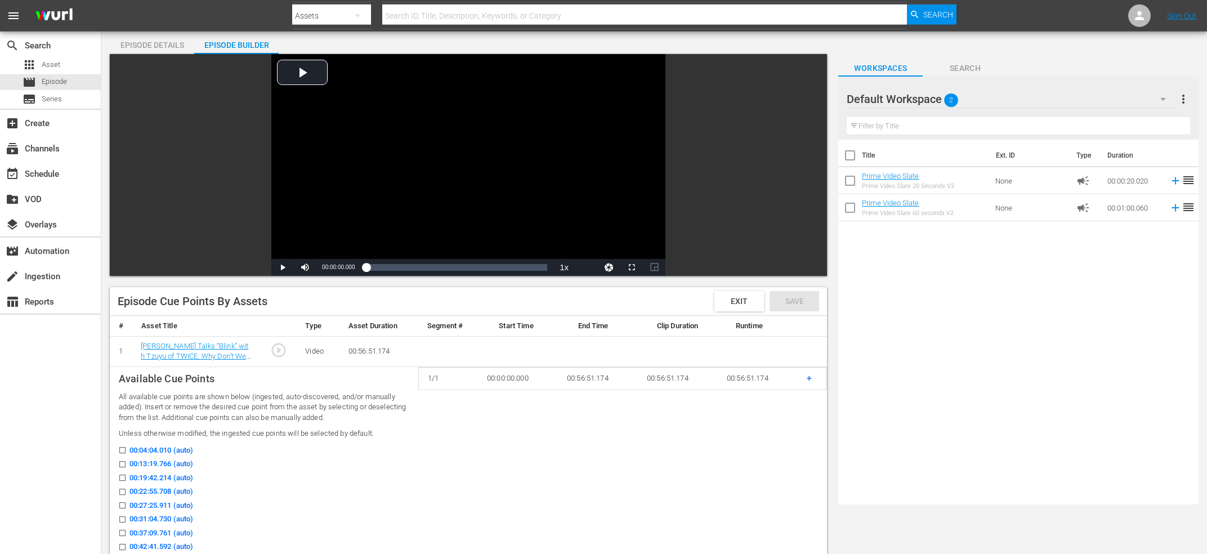
scroll to position [60, 0]
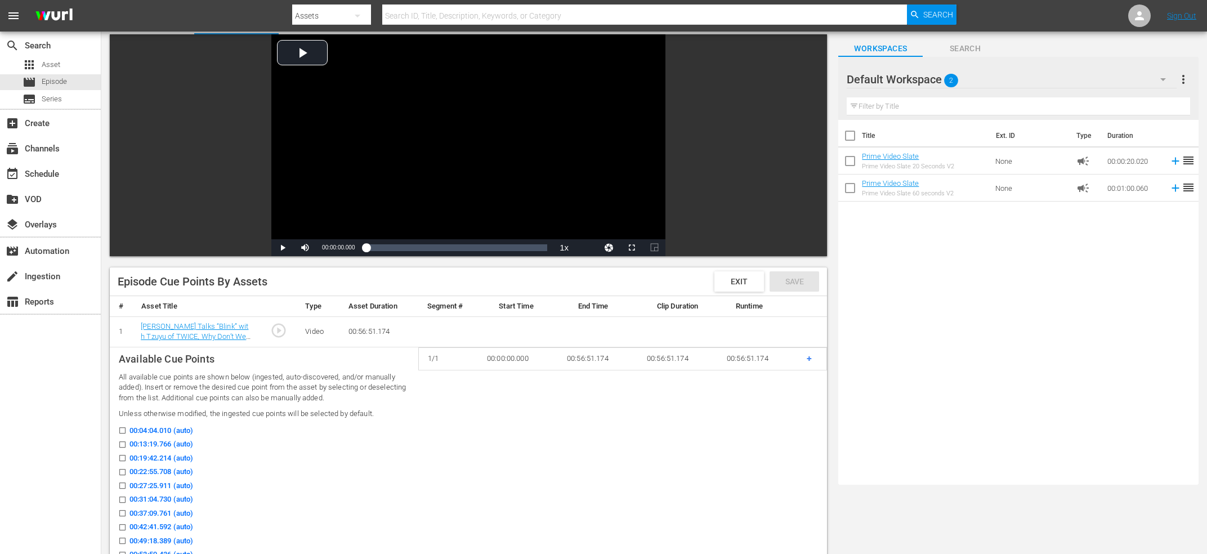
click at [124, 444] on input "00:13:19.766 (auto)" at bounding box center [120, 446] width 14 height 8
checkbox input "true"
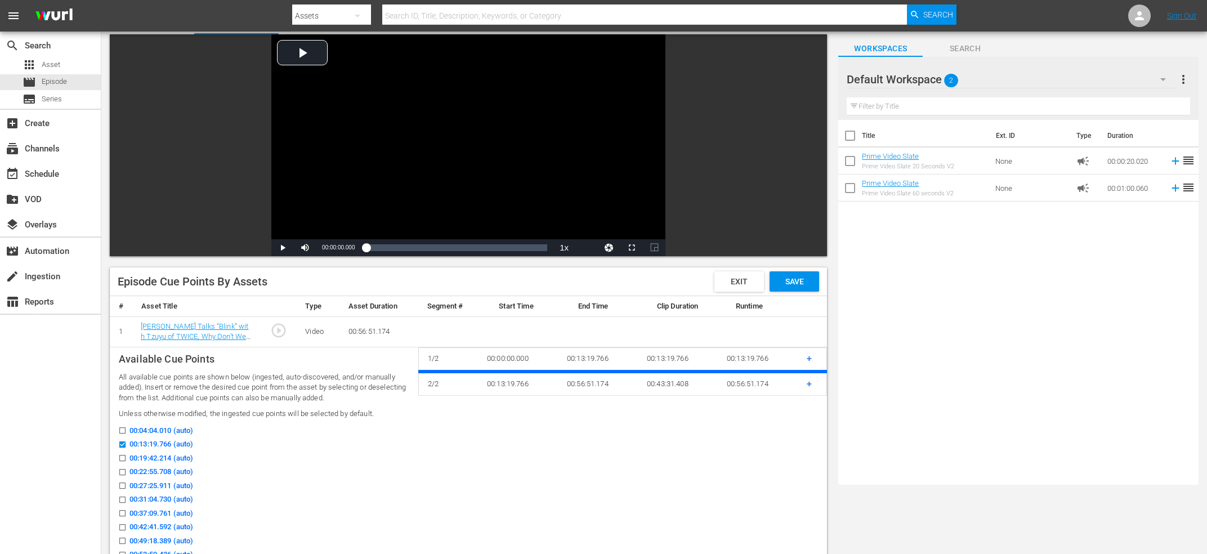
click at [119, 483] on icon at bounding box center [122, 485] width 8 height 8
click at [119, 483] on input "00:27:25.911 (auto)" at bounding box center [120, 487] width 14 height 8
checkbox input "true"
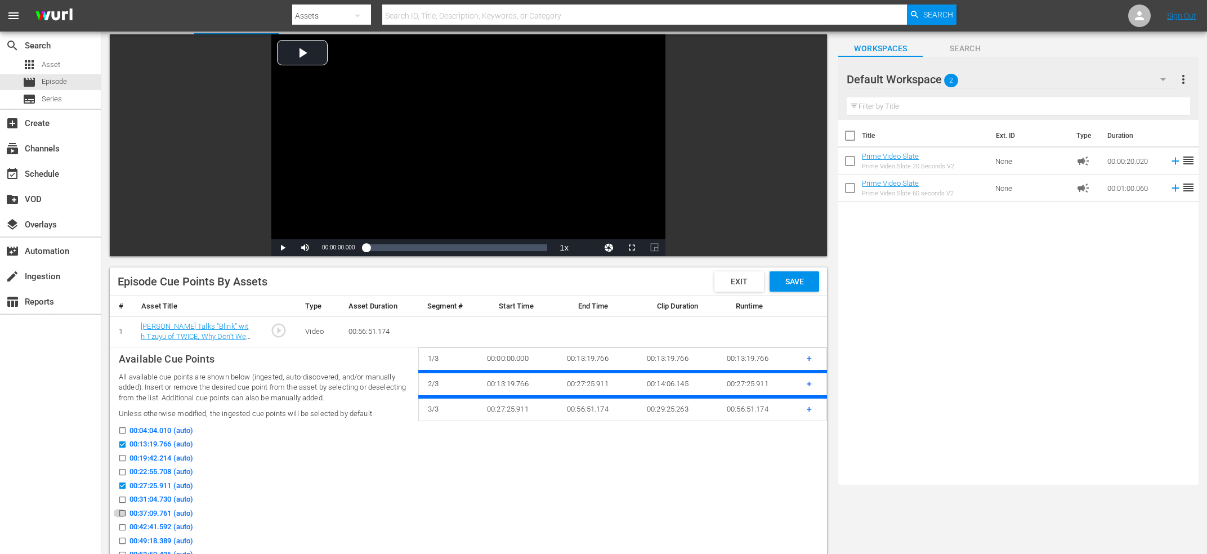
click at [119, 515] on input "00:37:09.761 (auto)" at bounding box center [120, 515] width 14 height 8
checkbox input "true"
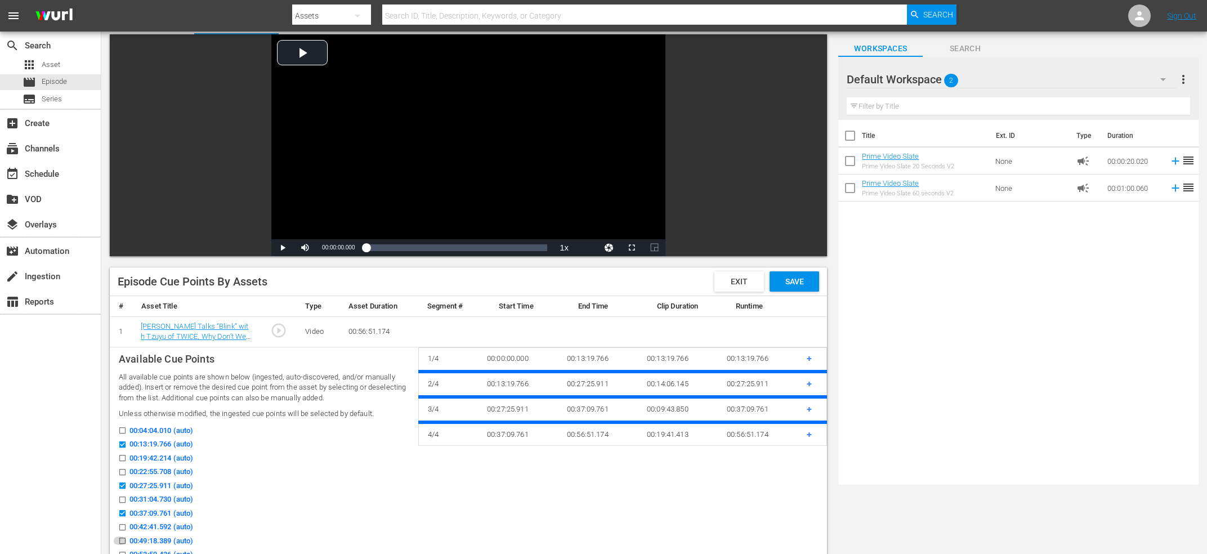
click at [122, 541] on input "00:49:18.389 (auto)" at bounding box center [120, 543] width 14 height 8
checkbox input "true"
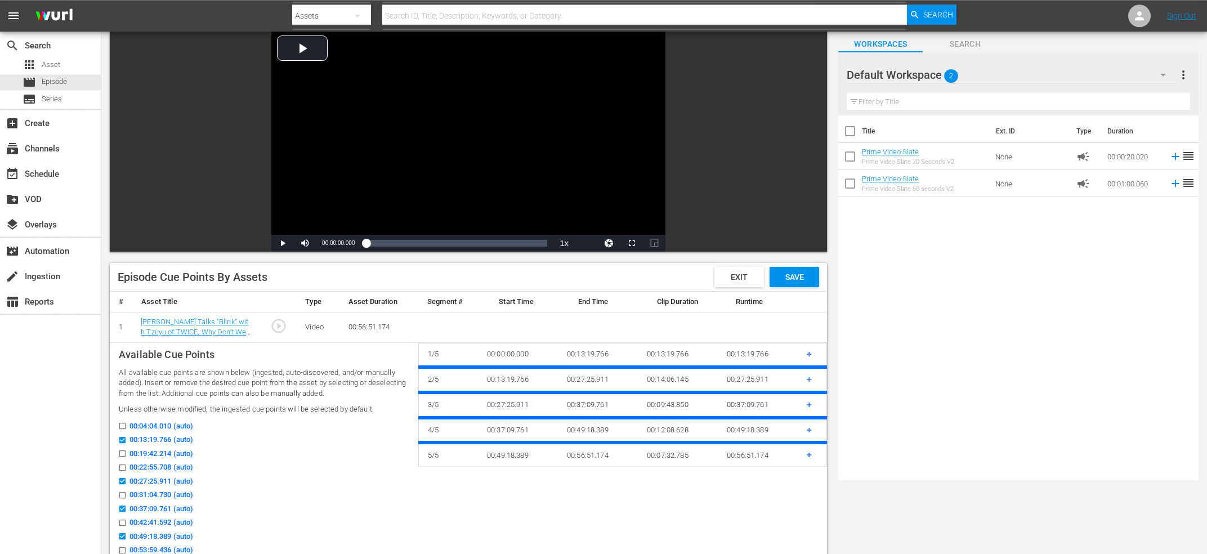
checkbox input "false"
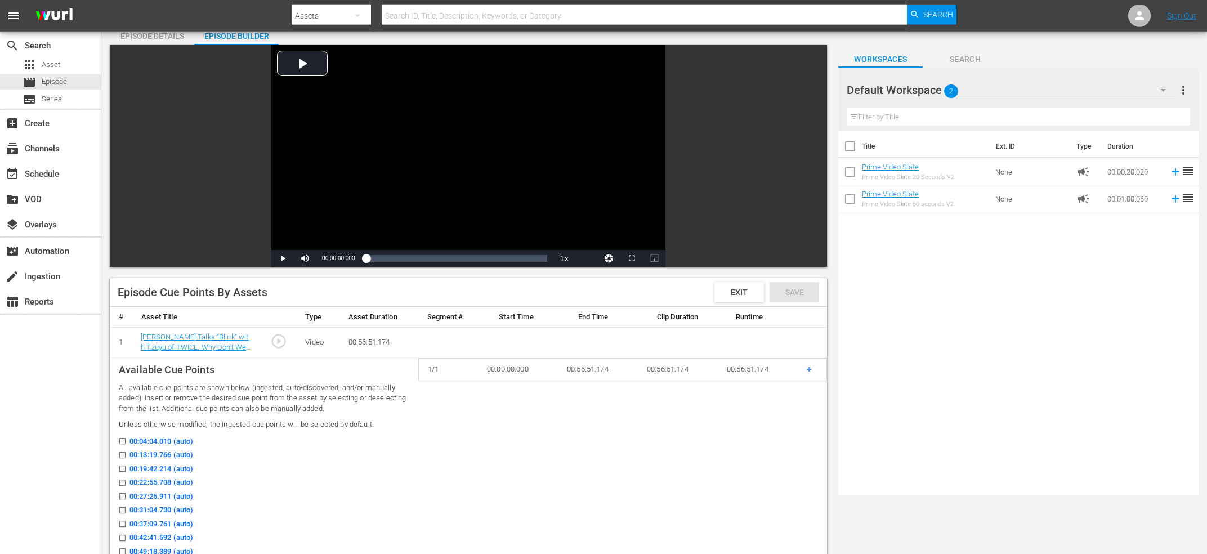
scroll to position [120, 0]
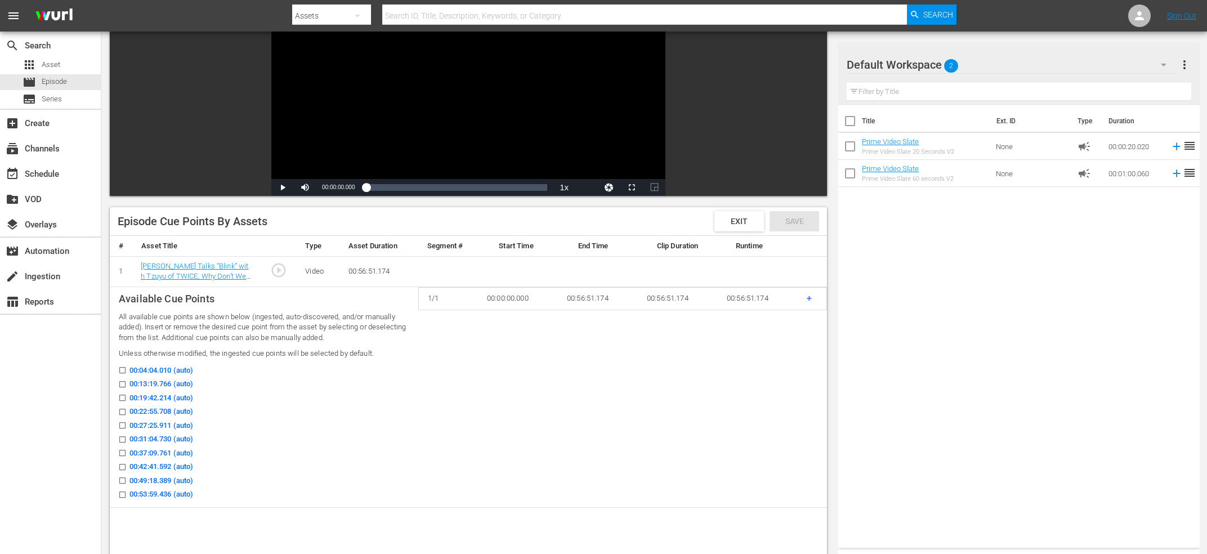
click at [124, 384] on input "00:13:19.766 (auto)" at bounding box center [120, 386] width 14 height 8
checkbox input "true"
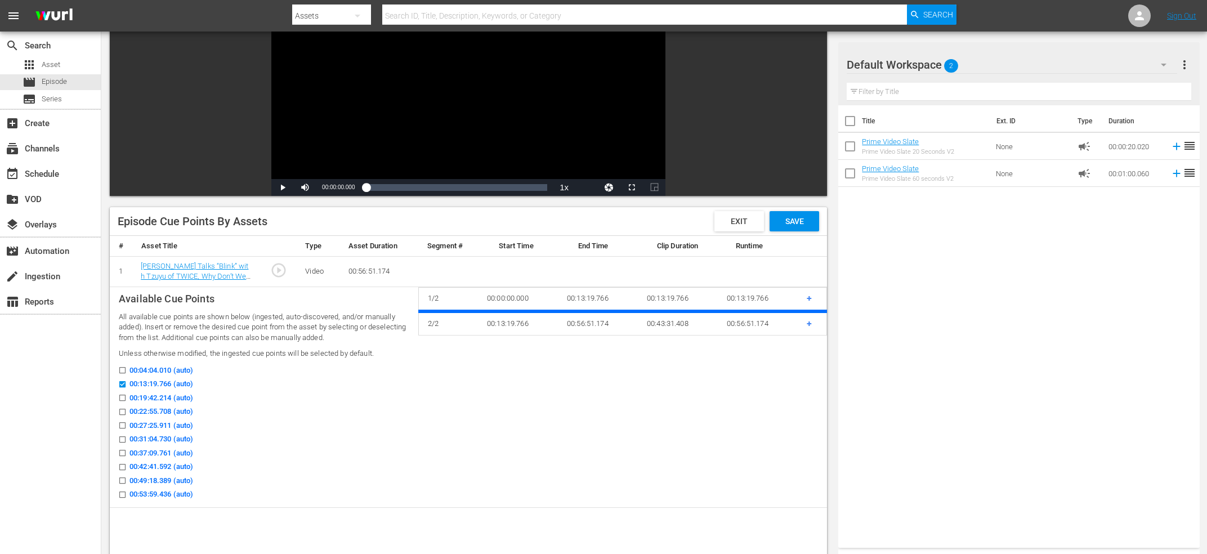
click at [119, 410] on input "00:22:55.708 (auto)" at bounding box center [120, 414] width 14 height 8
checkbox input "true"
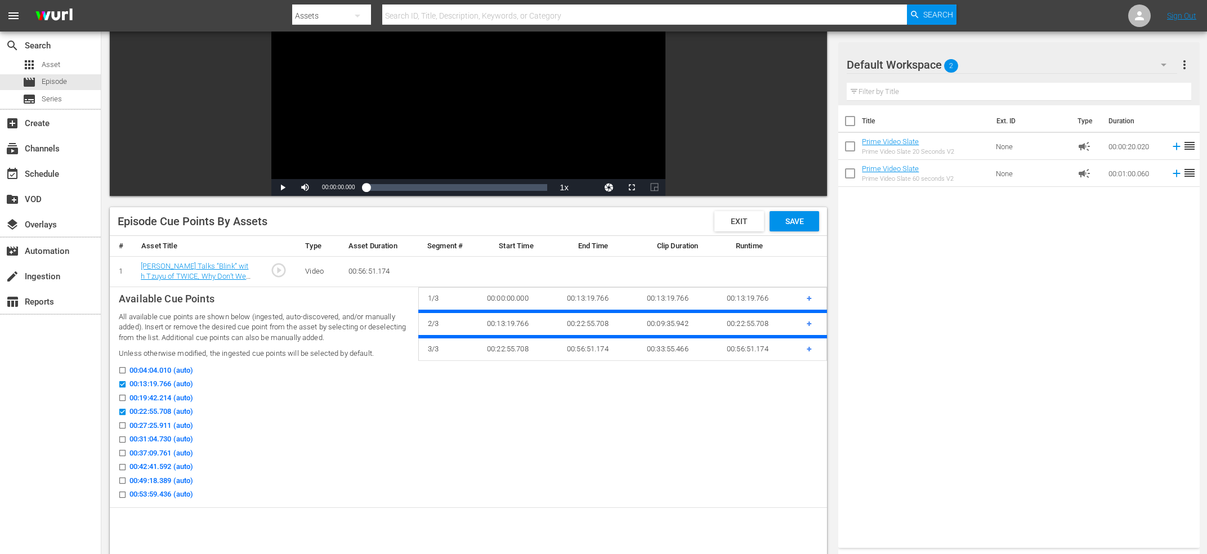
click at [124, 453] on input "00:37:09.761 (auto)" at bounding box center [120, 455] width 14 height 8
checkbox input "true"
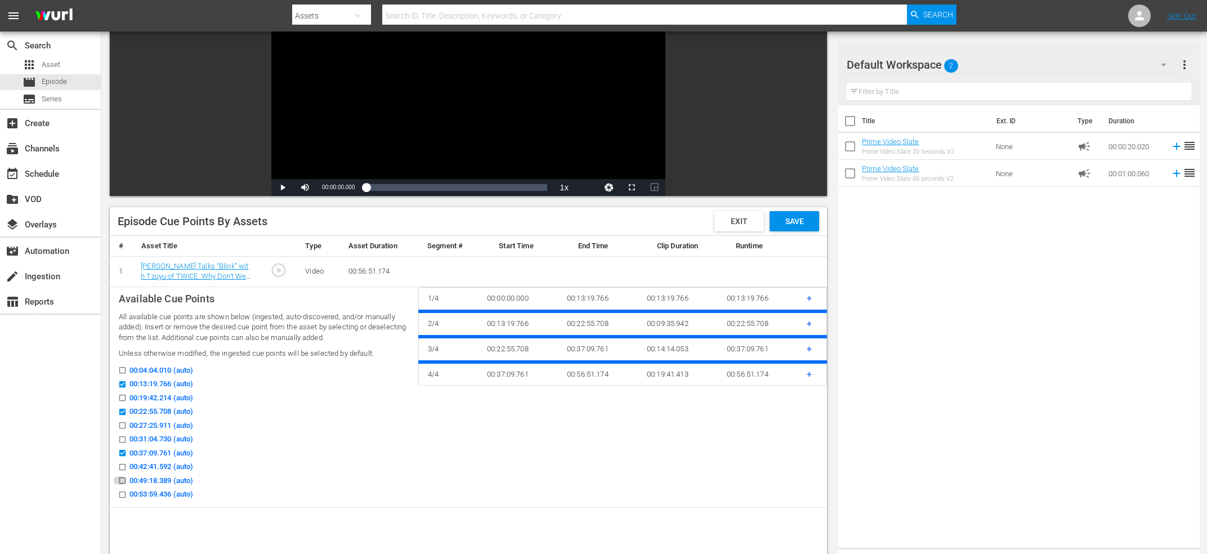
click at [123, 480] on input "00:49:18.389 (auto)" at bounding box center [120, 482] width 14 height 8
checkbox input "true"
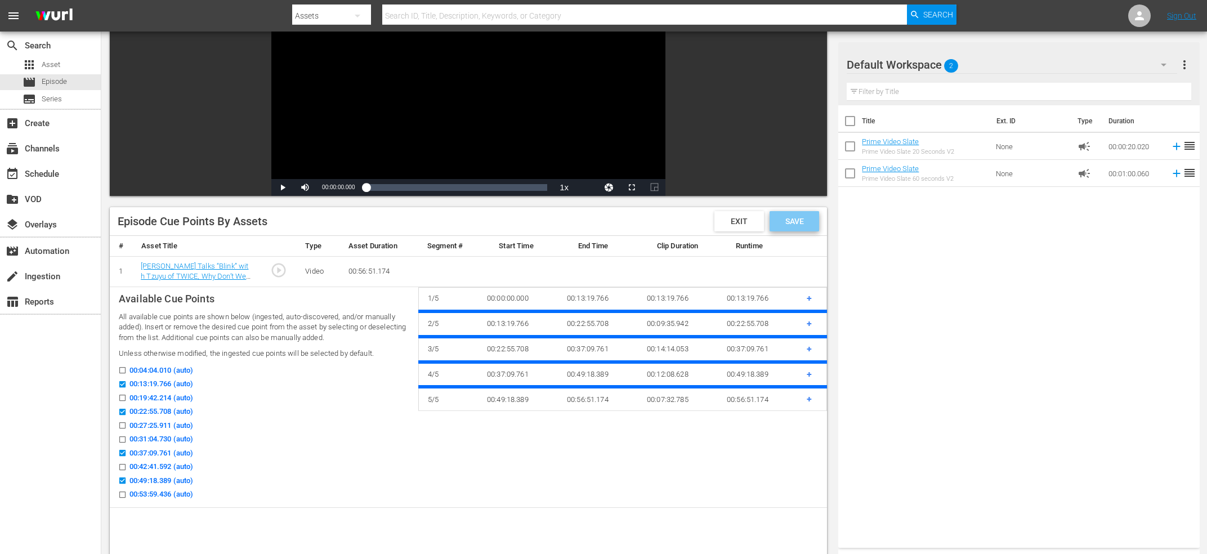
click at [791, 214] on div "Save" at bounding box center [794, 221] width 50 height 20
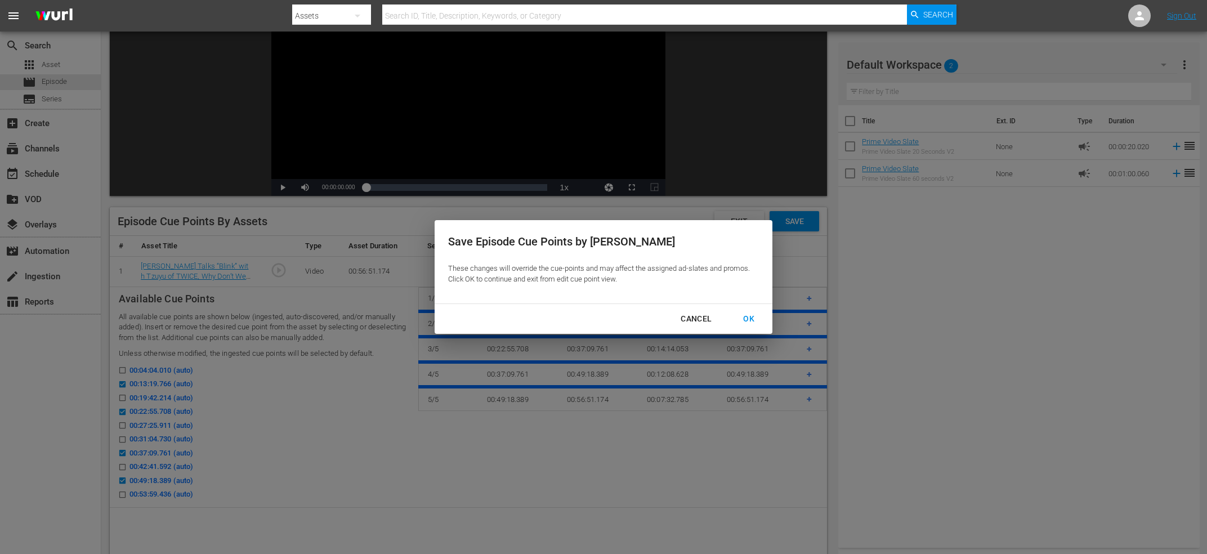
click at [747, 314] on div "OK" at bounding box center [748, 319] width 29 height 14
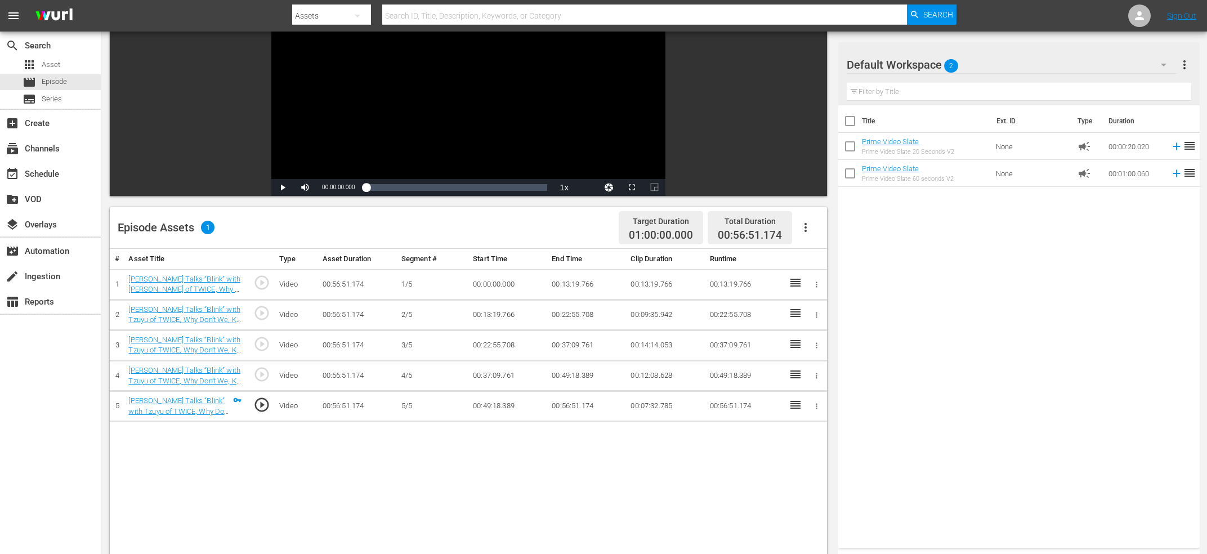
click at [811, 221] on icon "button" at bounding box center [806, 228] width 14 height 14
click at [819, 255] on div "Fill with Ads" at bounding box center [839, 258] width 77 height 27
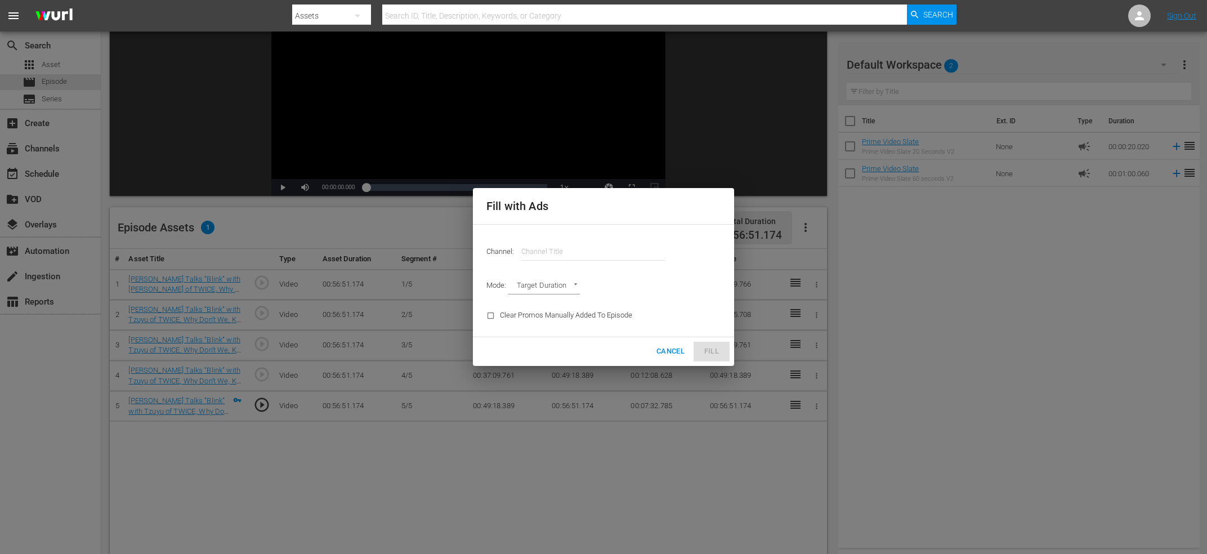
click at [581, 252] on input "text" at bounding box center [593, 251] width 144 height 27
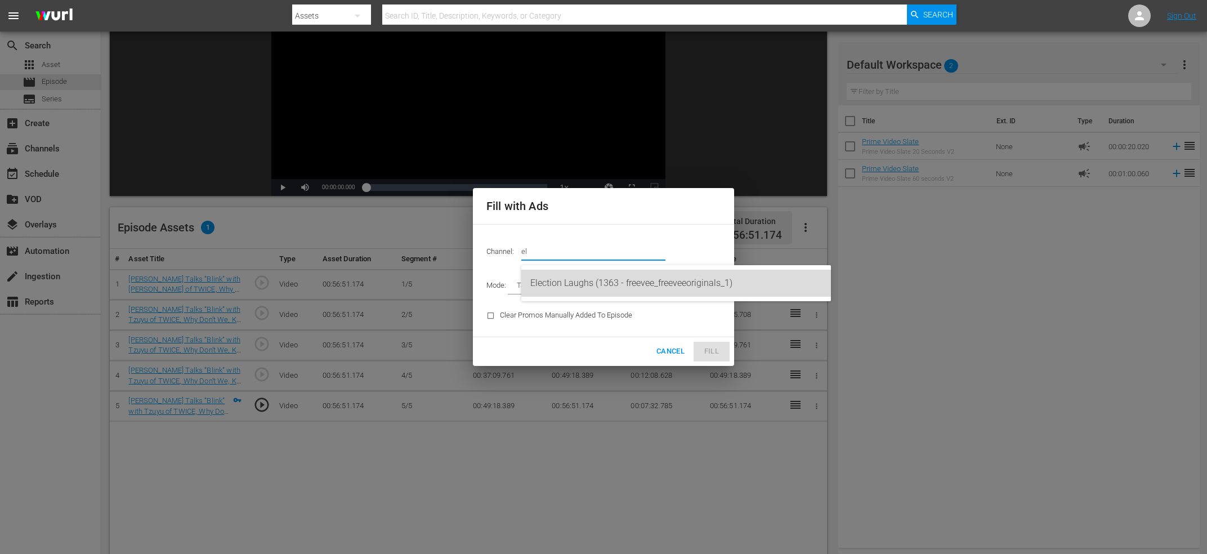
click at [629, 280] on div "Election Laughs (1363 - freevee_freeveeoriginals_1)" at bounding box center [675, 283] width 291 height 27
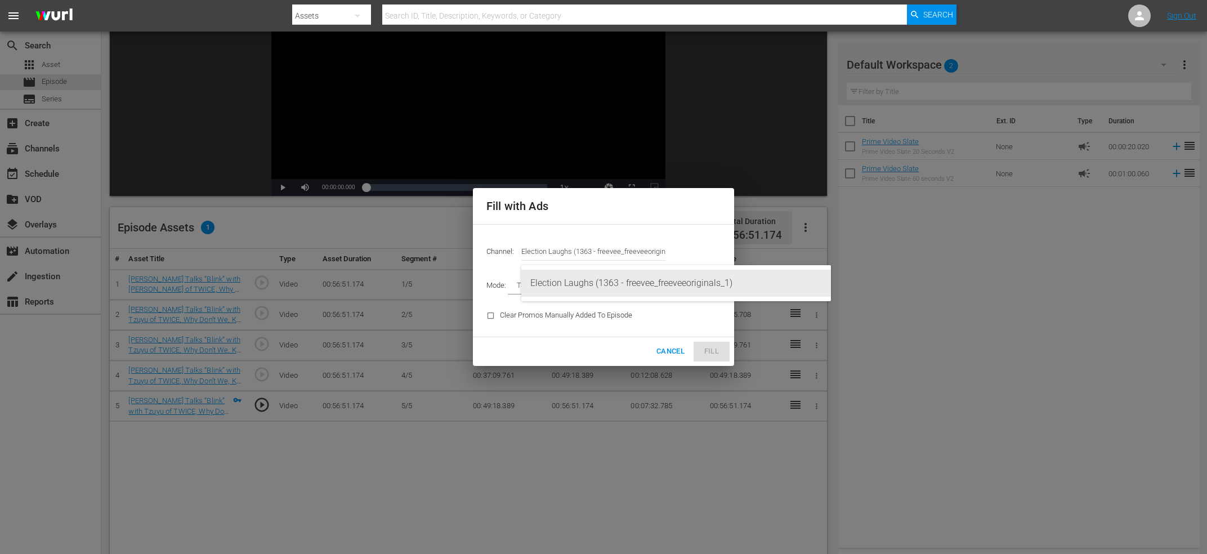
type input "Election Laughs (1363)"
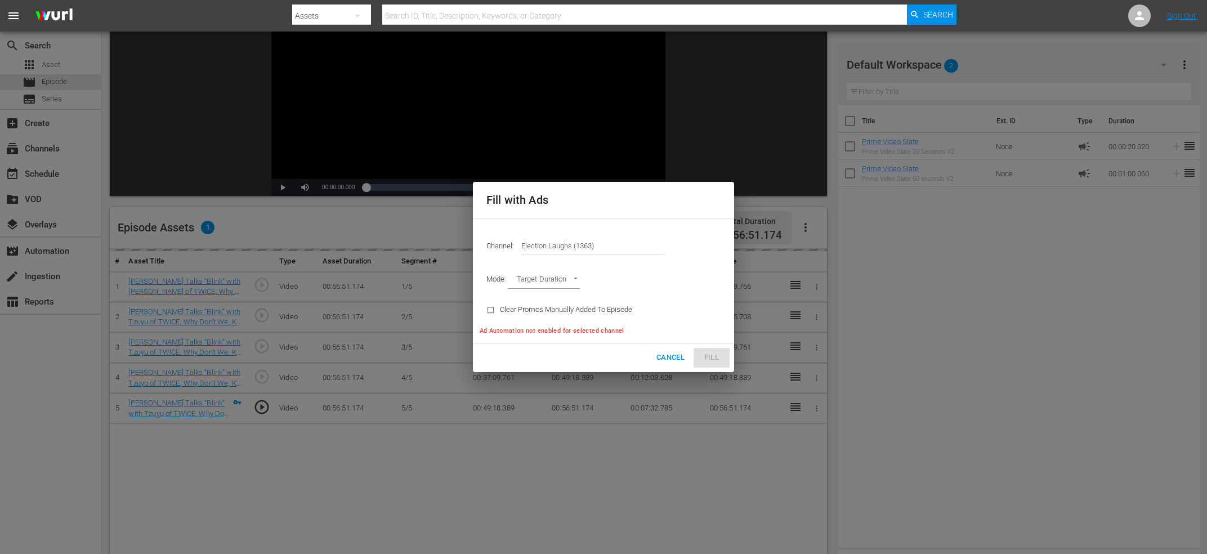
type input "AD_BREAK_DURATION"
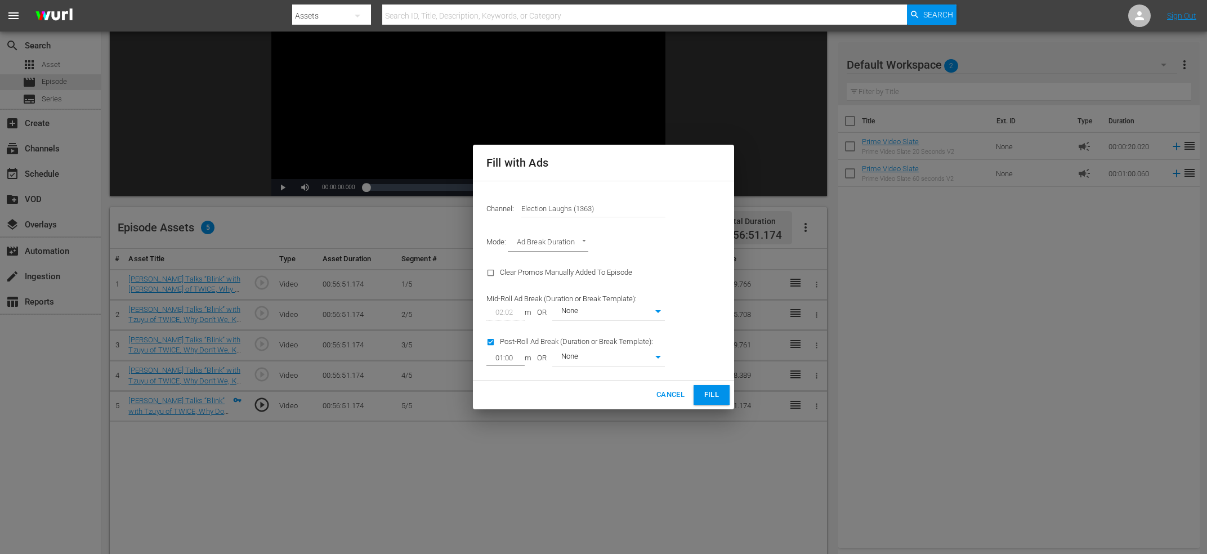
type input "0"
click at [499, 340] on input "checkbox" at bounding box center [493, 344] width 14 height 15
checkbox input "false"
click at [701, 396] on button "Fill" at bounding box center [711, 395] width 36 height 20
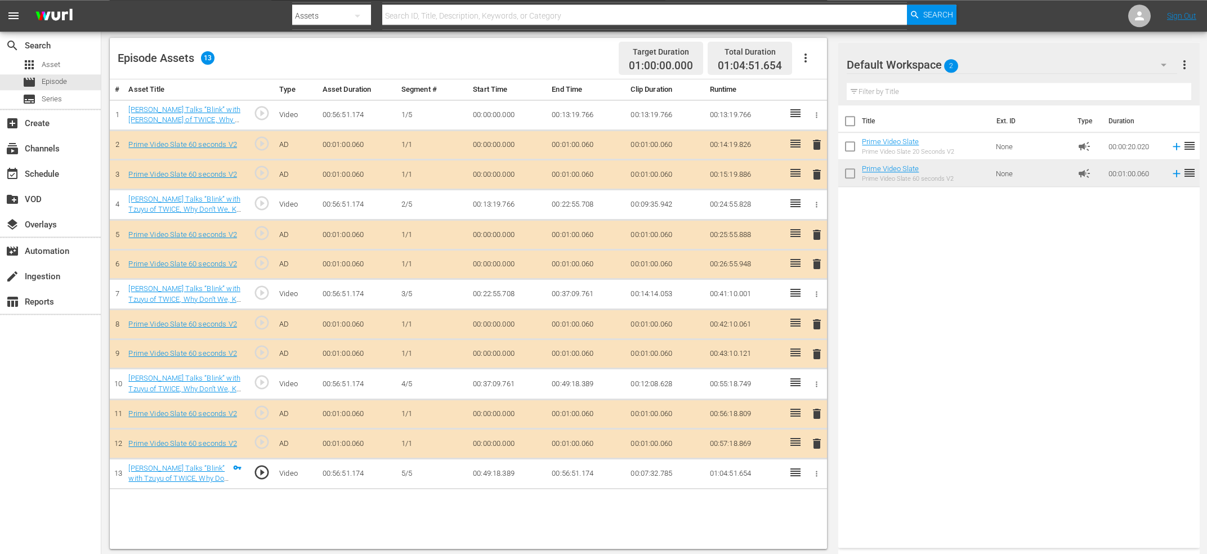
scroll to position [0, 0]
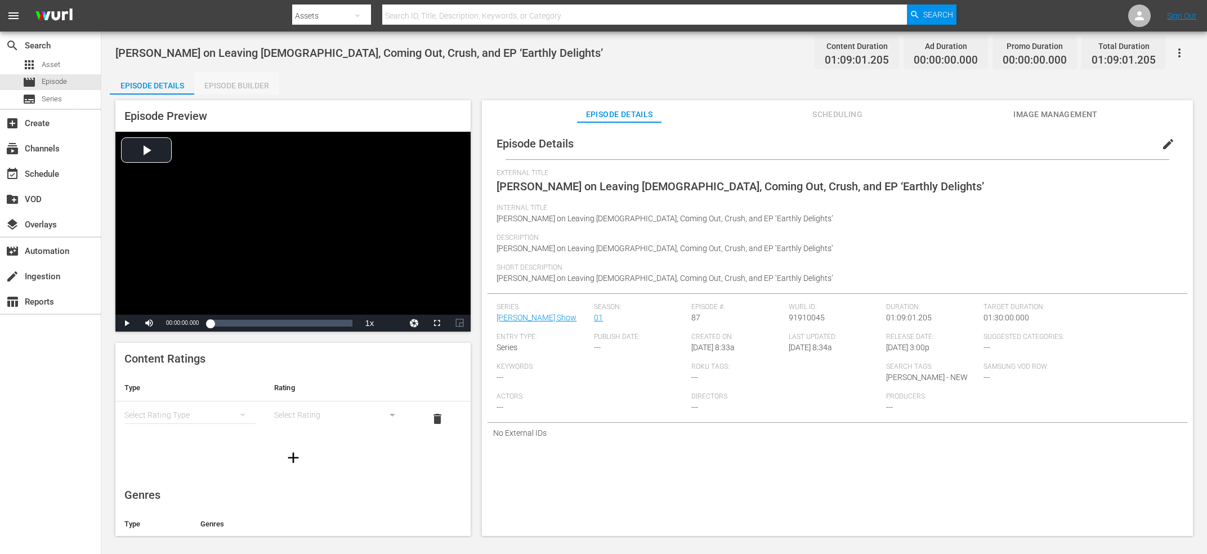
click at [257, 85] on div "Episode Builder" at bounding box center [236, 85] width 84 height 27
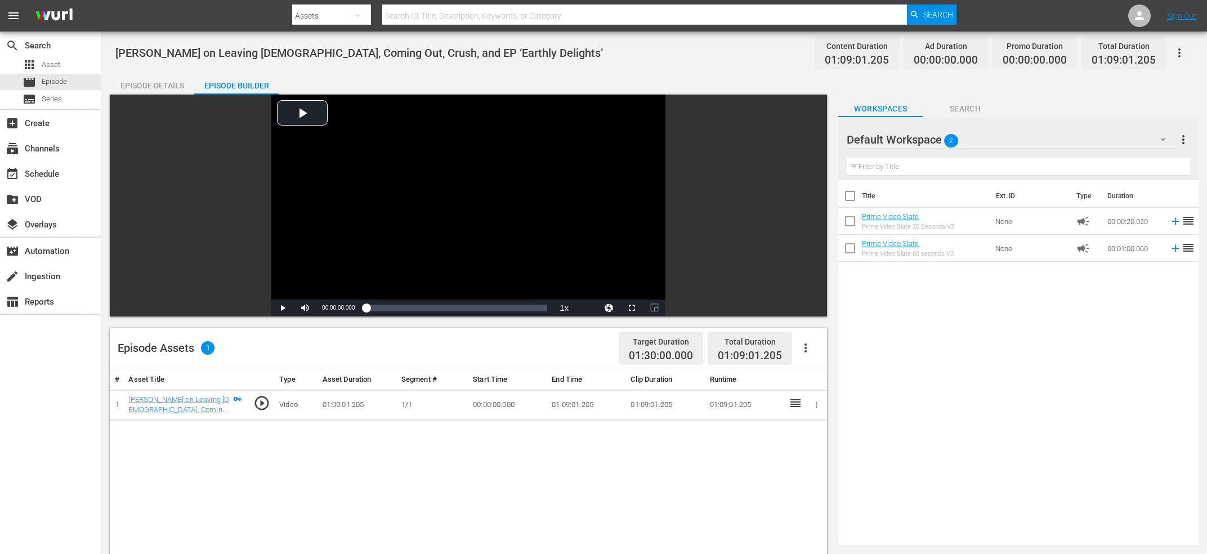
click at [798, 349] on button "button" at bounding box center [805, 347] width 27 height 27
click at [849, 348] on div "Edit Cue Points" at bounding box center [839, 352] width 77 height 27
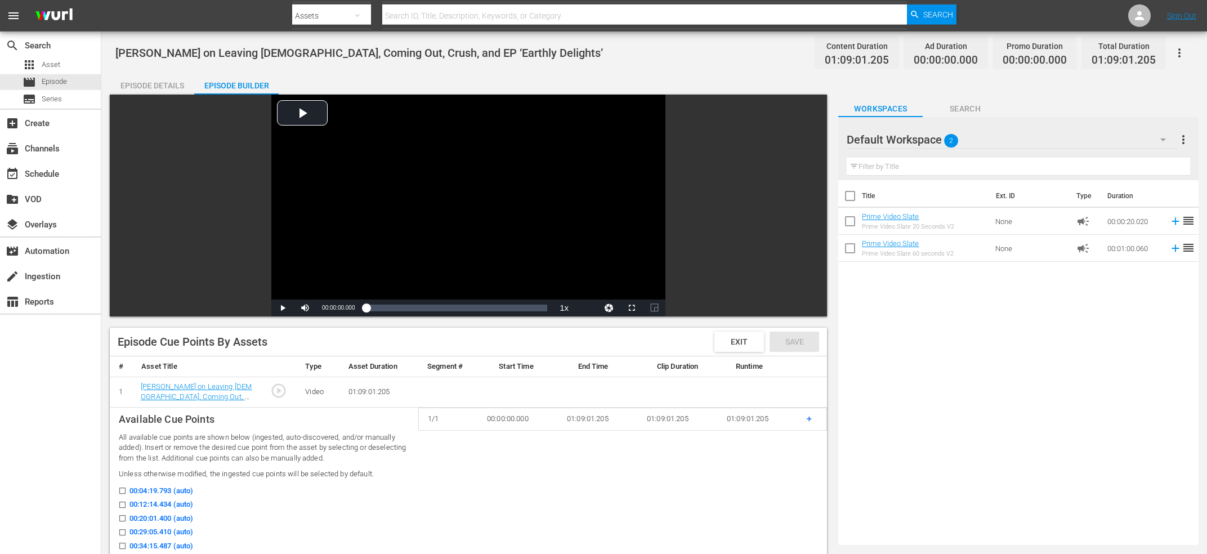
scroll to position [120, 0]
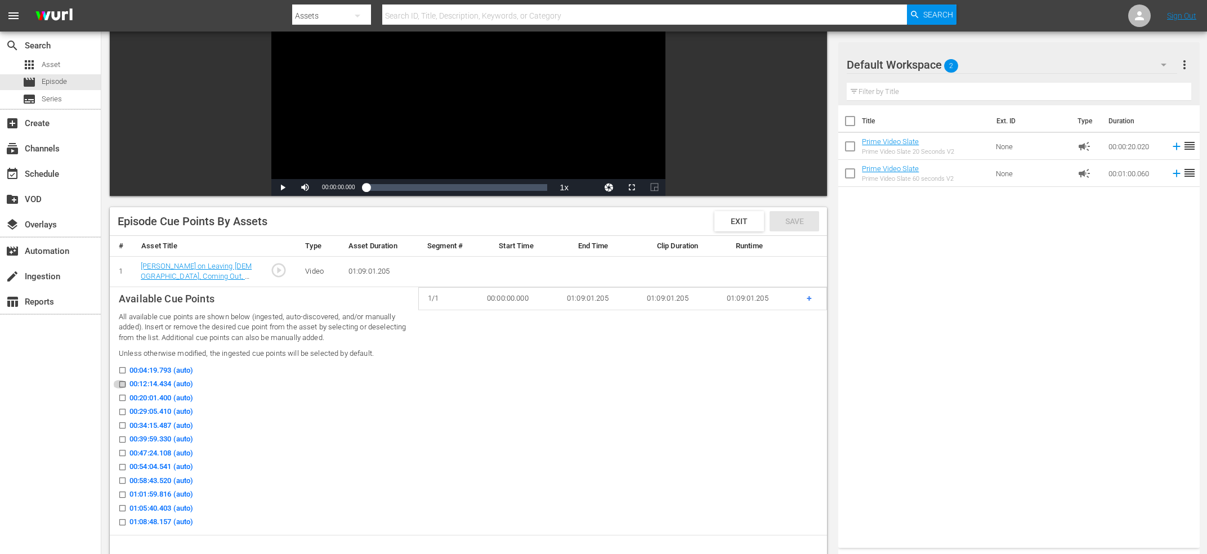
click at [123, 386] on input "00:12:14.434 (auto)" at bounding box center [120, 386] width 14 height 8
checkbox input "true"
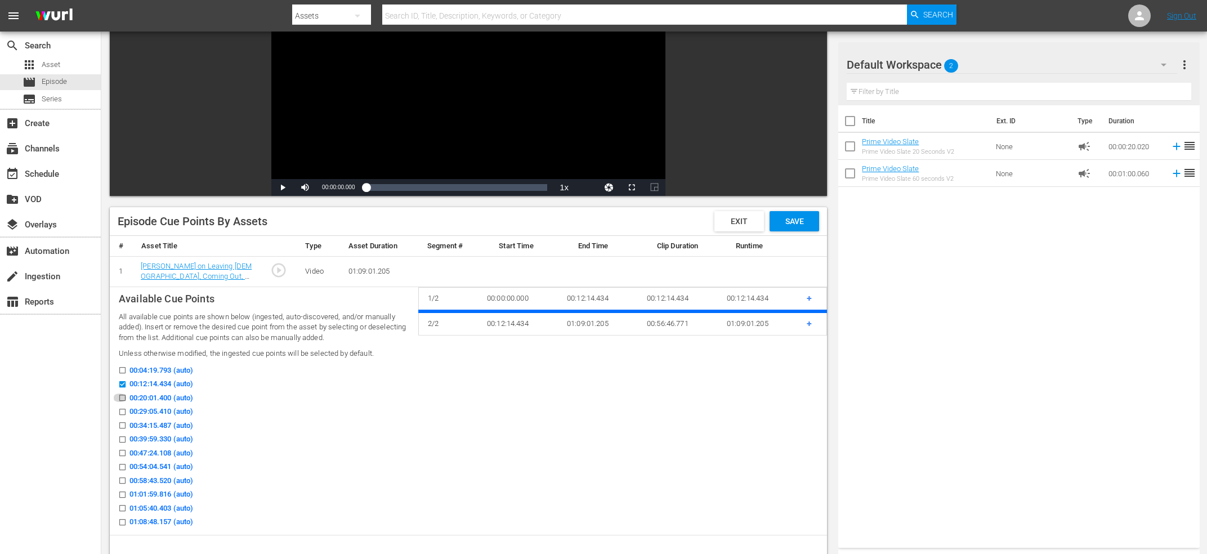
click at [124, 398] on input "00:20:01.400 (auto)" at bounding box center [120, 400] width 14 height 8
checkbox input "true"
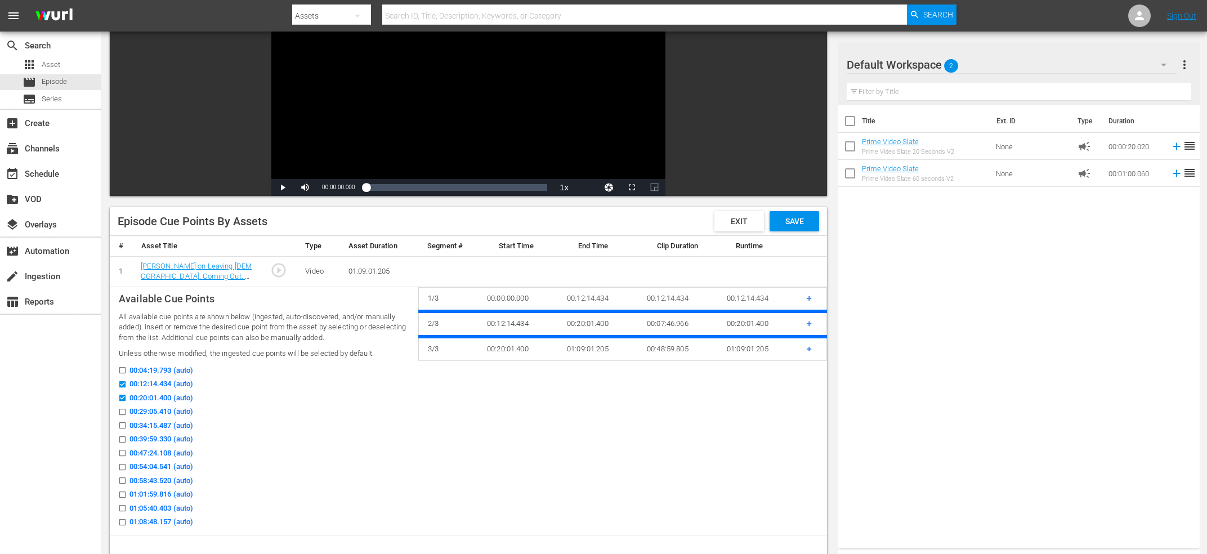
click at [123, 421] on icon at bounding box center [122, 425] width 8 height 8
click at [123, 423] on input "00:34:15.487 (auto)" at bounding box center [120, 427] width 14 height 8
checkbox input "true"
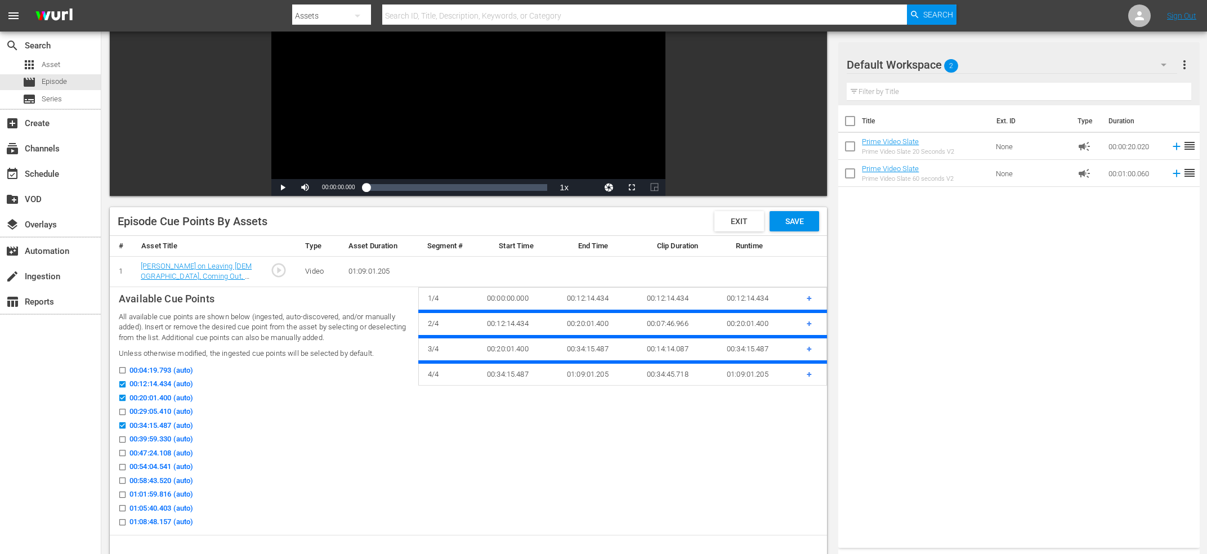
click at [123, 451] on input "00:47:24.108 (auto)" at bounding box center [120, 455] width 14 height 8
checkbox input "true"
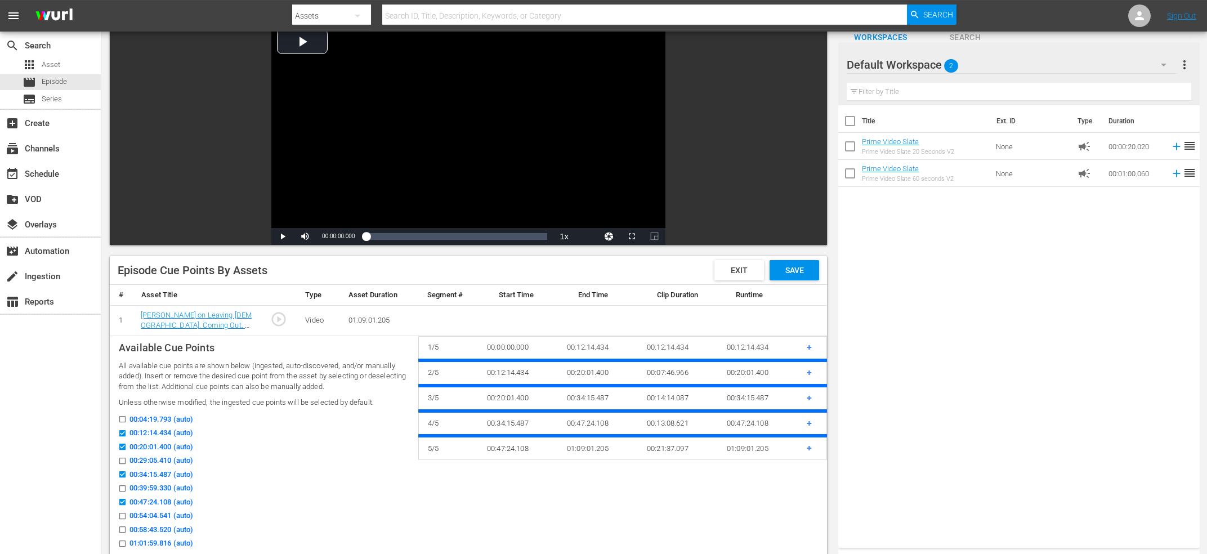
checkbox input "false"
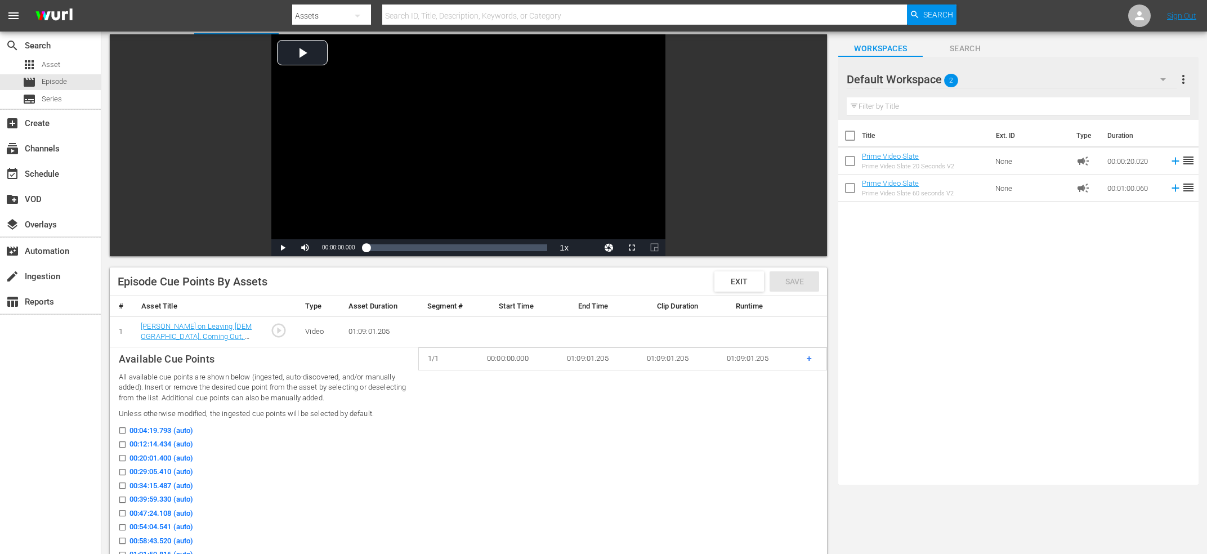
click at [281, 432] on div "00:04:19.793 (auto)" at bounding box center [264, 432] width 290 height 14
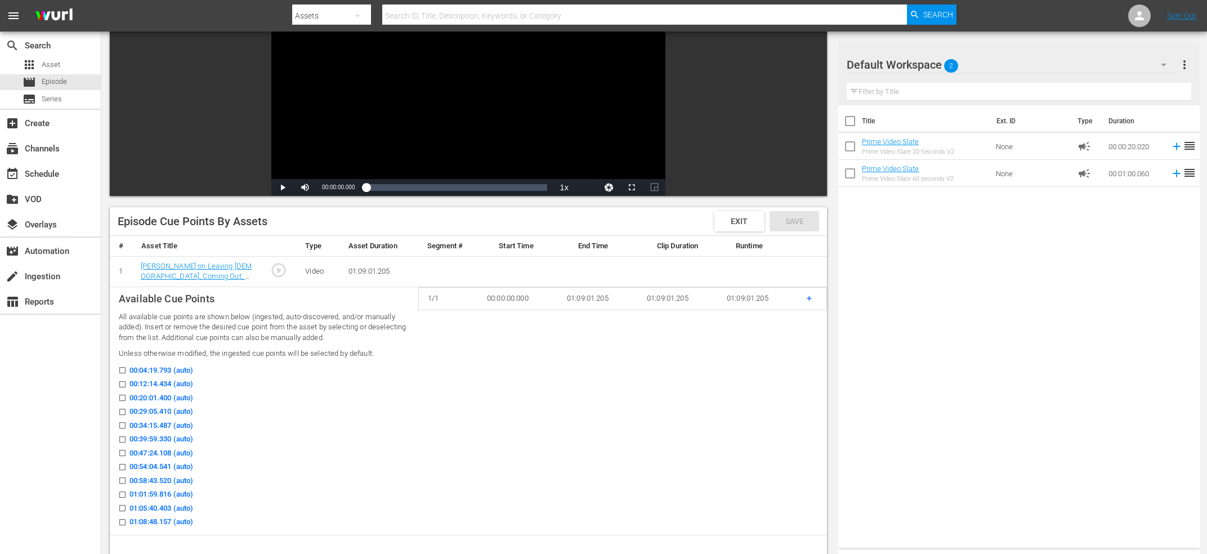
click at [123, 383] on input "00:12:14.434 (auto)" at bounding box center [120, 386] width 14 height 8
checkbox input "true"
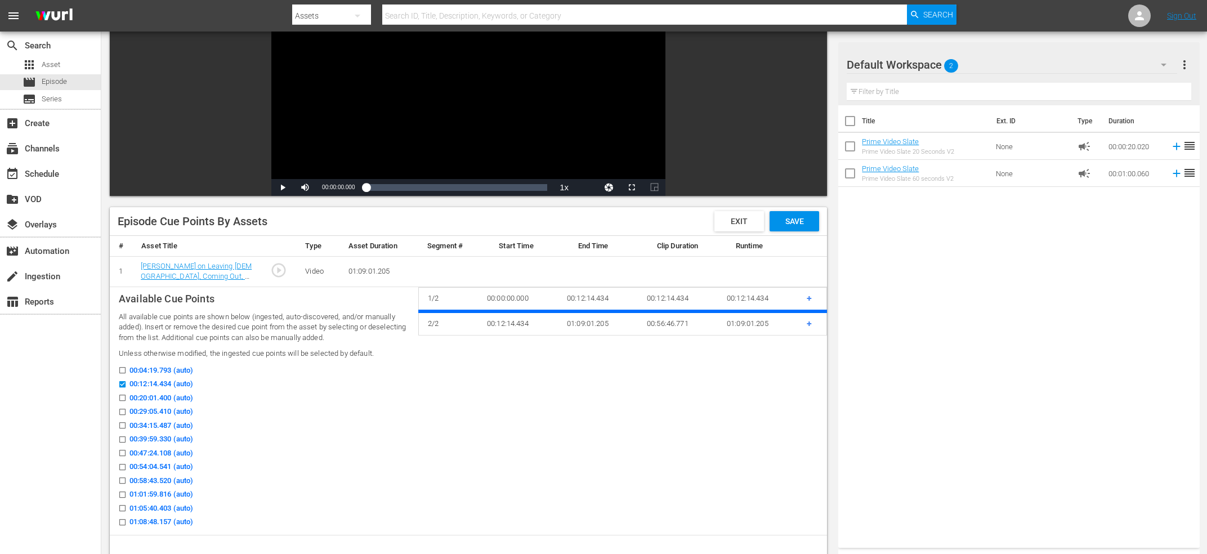
click at [120, 410] on input "00:29:05.410 (auto)" at bounding box center [120, 414] width 14 height 8
checkbox input "true"
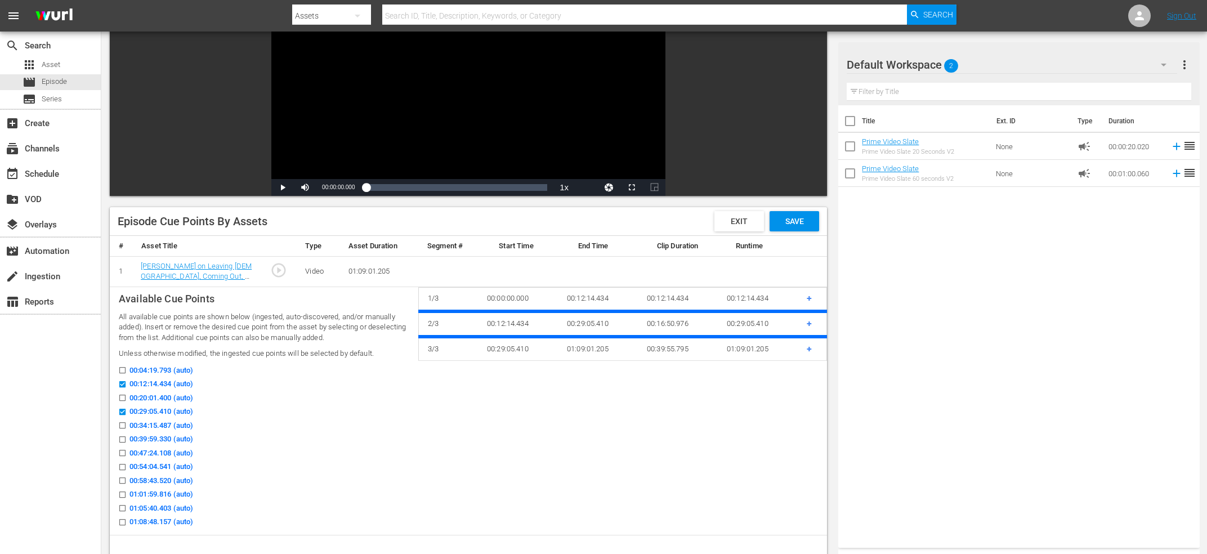
click at [122, 441] on input "00:39:59.330 (auto)" at bounding box center [120, 441] width 14 height 8
checkbox input "true"
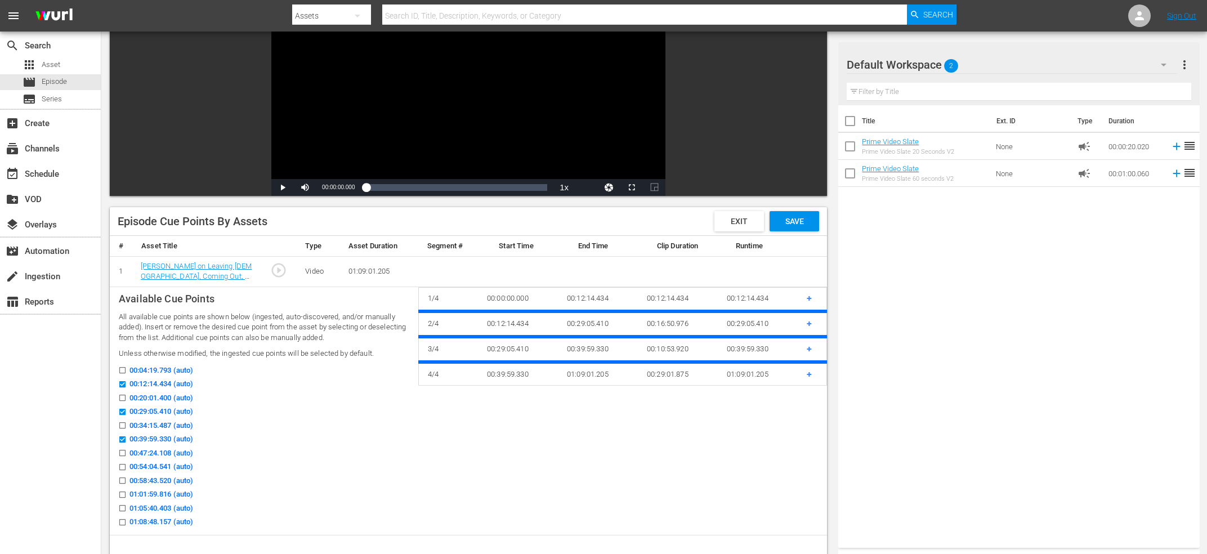
click at [123, 465] on input "00:54:04.541 (auto)" at bounding box center [120, 469] width 14 height 8
checkbox input "true"
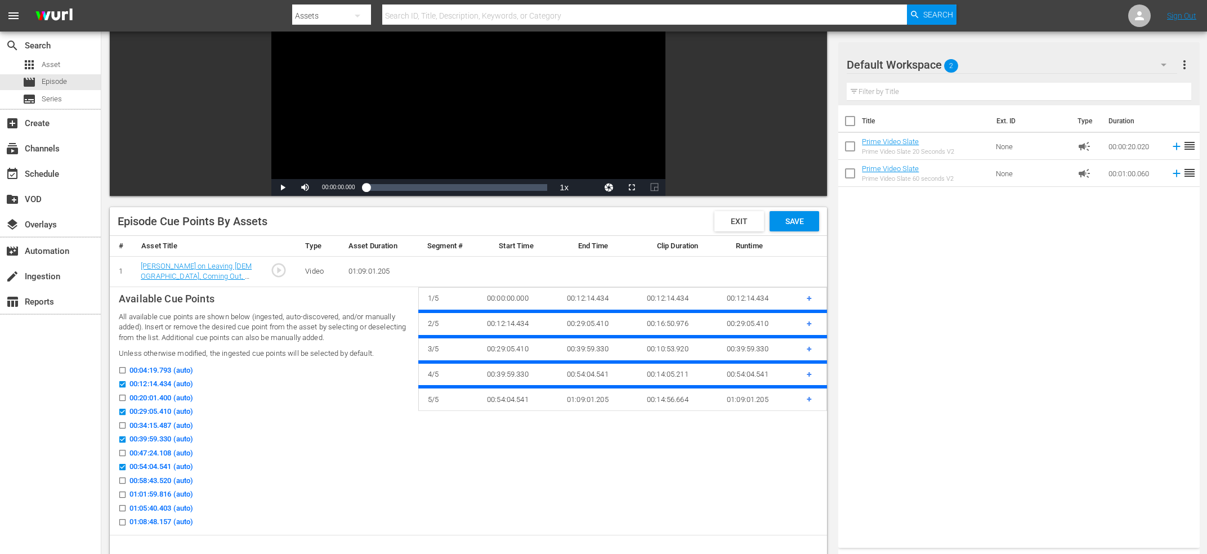
click at [122, 506] on icon at bounding box center [122, 508] width 8 height 8
click at [122, 506] on input "01:05:40.403 (auto)" at bounding box center [120, 510] width 14 height 8
checkbox input "true"
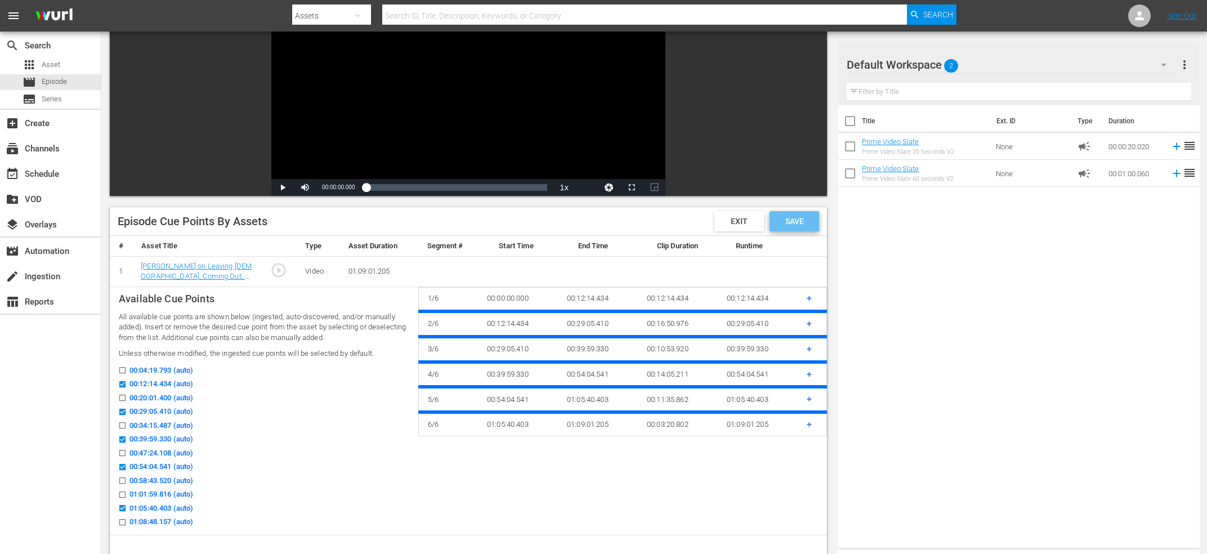
click at [793, 218] on span "Save" at bounding box center [794, 221] width 37 height 9
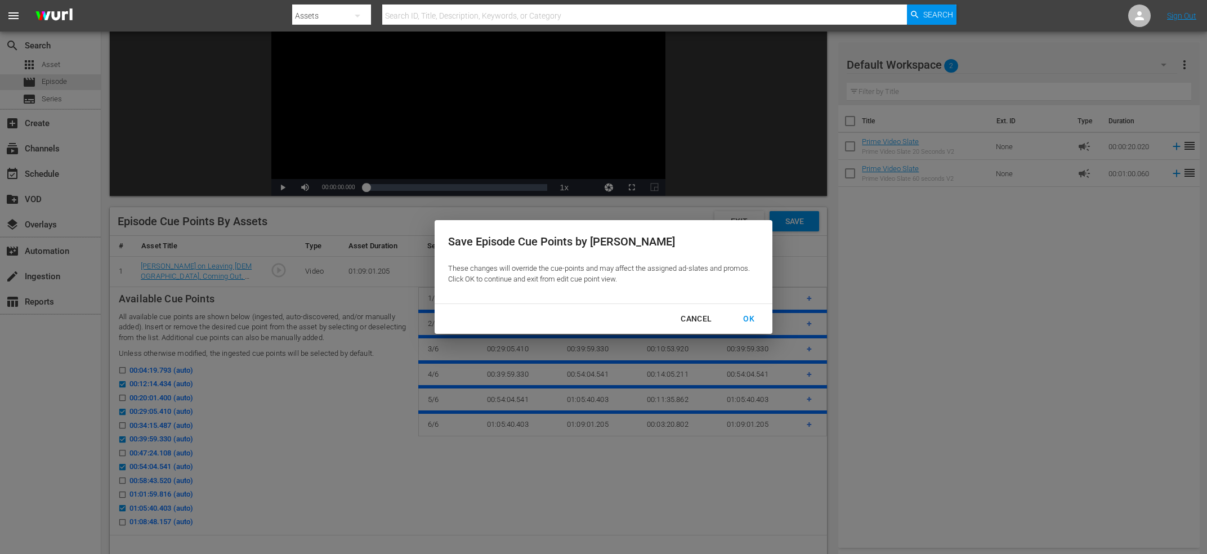
click at [750, 317] on div "OK" at bounding box center [748, 319] width 29 height 14
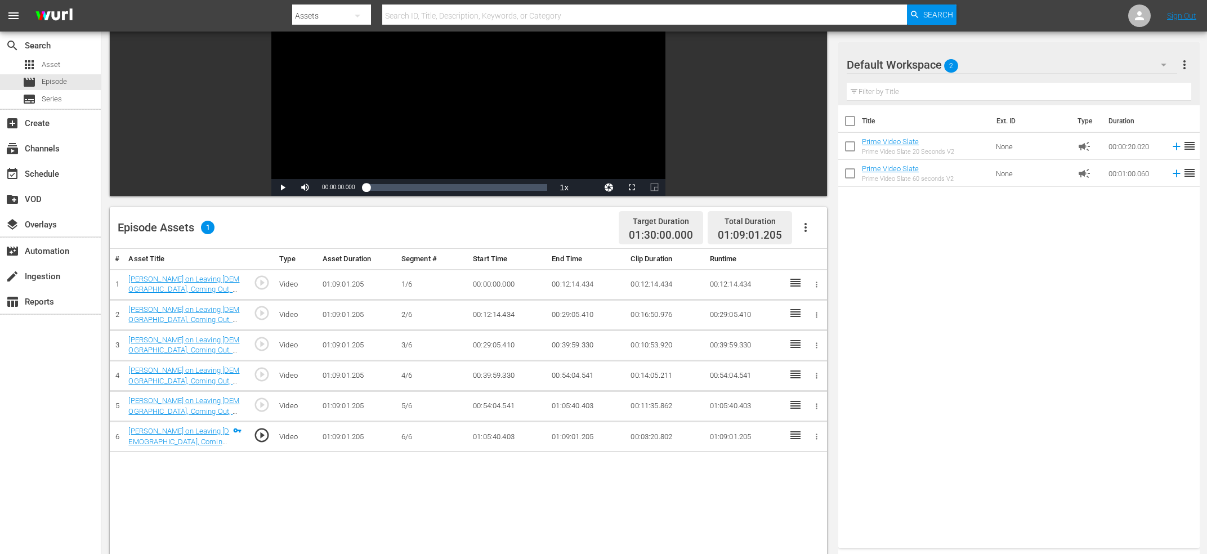
click at [809, 226] on icon "button" at bounding box center [806, 228] width 14 height 14
click at [811, 254] on div "Fill with Ads" at bounding box center [839, 258] width 77 height 27
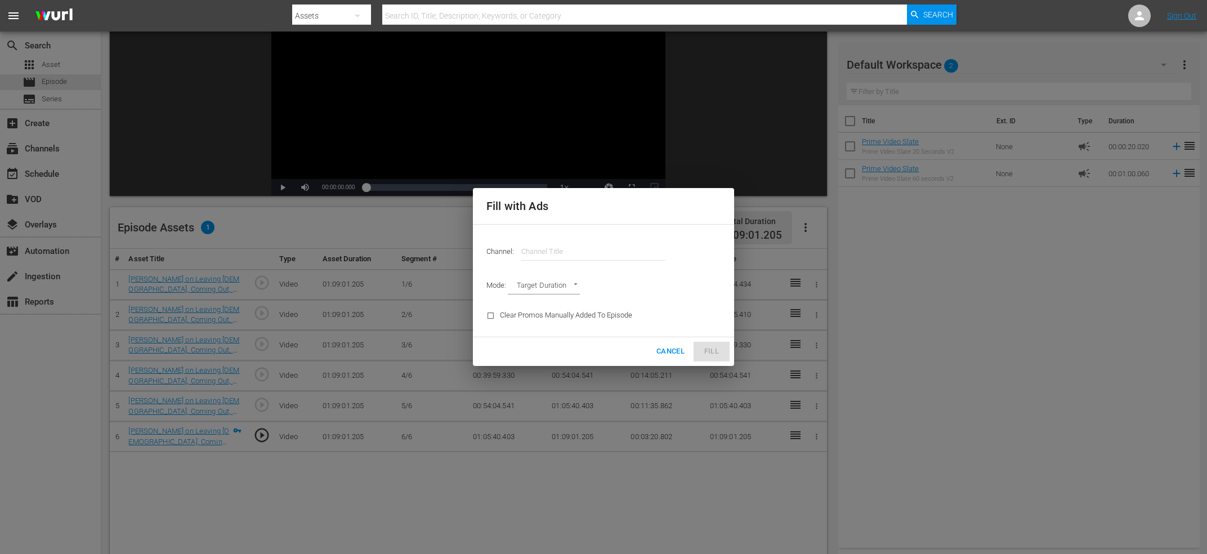
click at [540, 257] on input "text" at bounding box center [593, 251] width 144 height 27
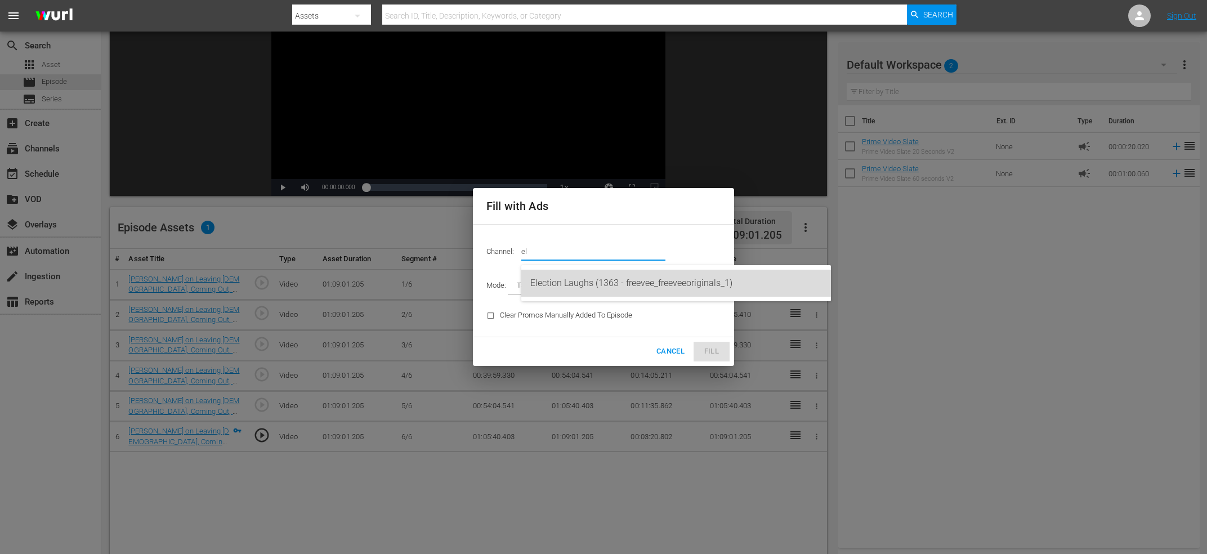
click at [581, 273] on div "Election Laughs (1363 - freevee_freeveeoriginals_1)" at bounding box center [675, 283] width 291 height 27
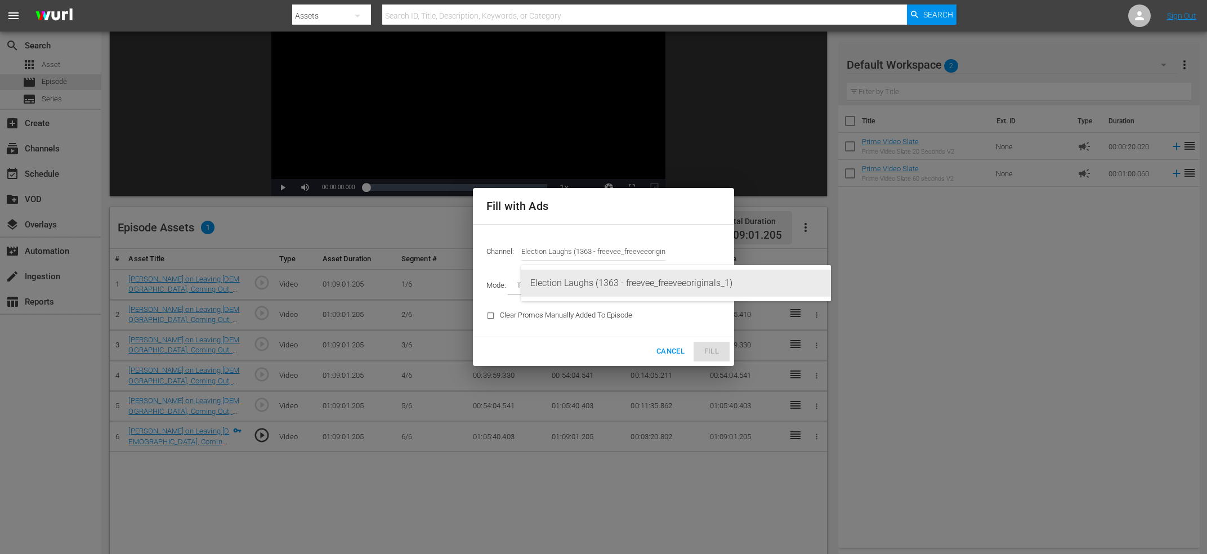
type input "Election Laughs (1363)"
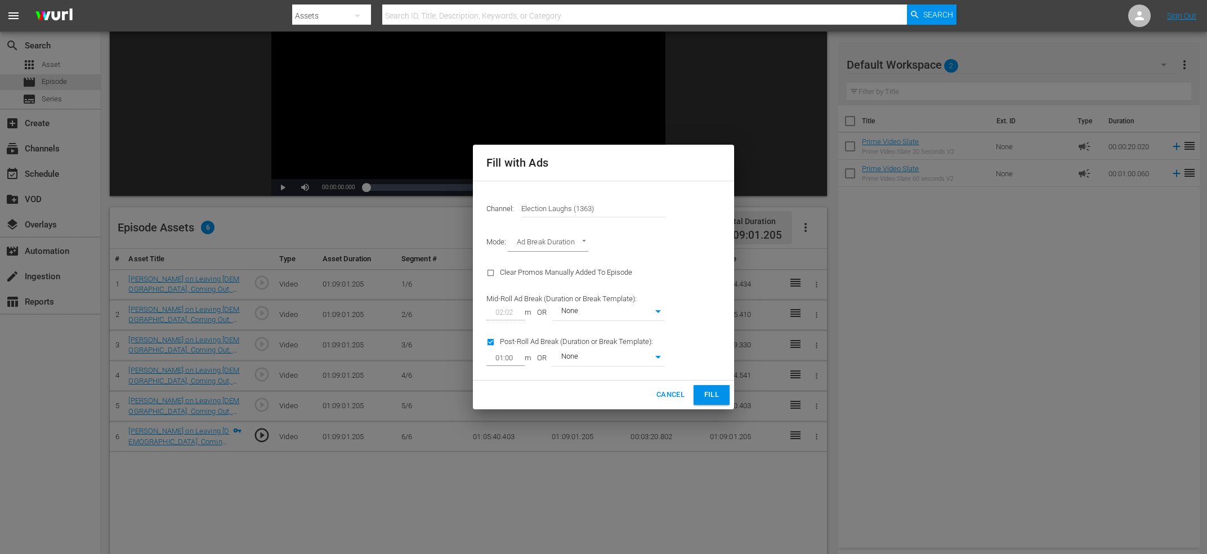
type input "AD_BREAK_DURATION"
click at [499, 339] on input "checkbox" at bounding box center [493, 344] width 14 height 15
checkbox input "false"
type input "0"
click at [710, 393] on span "Fill" at bounding box center [711, 394] width 18 height 13
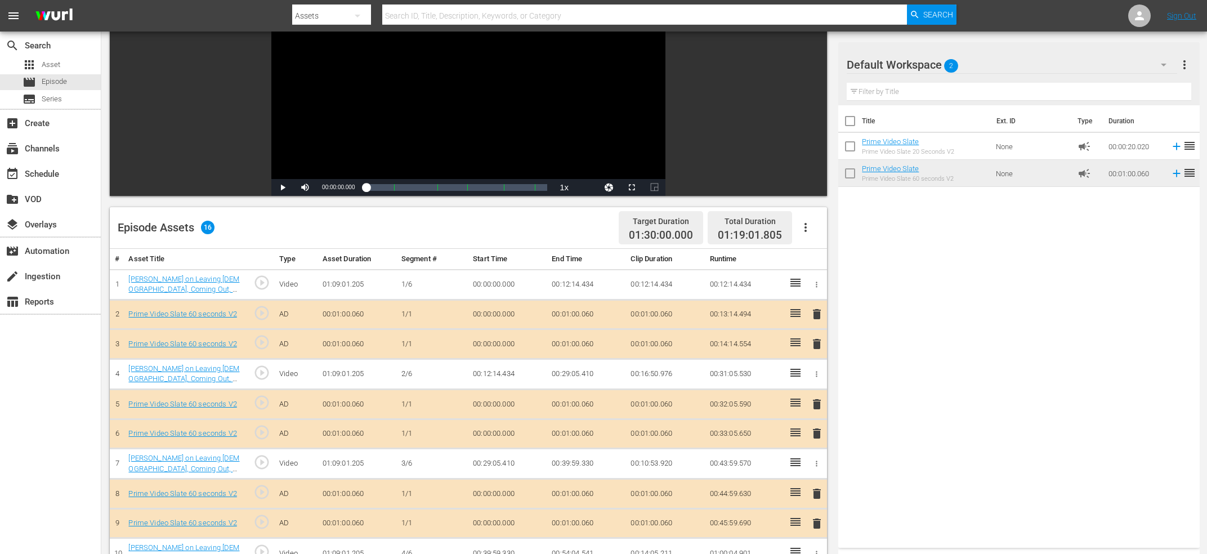
scroll to position [0, 0]
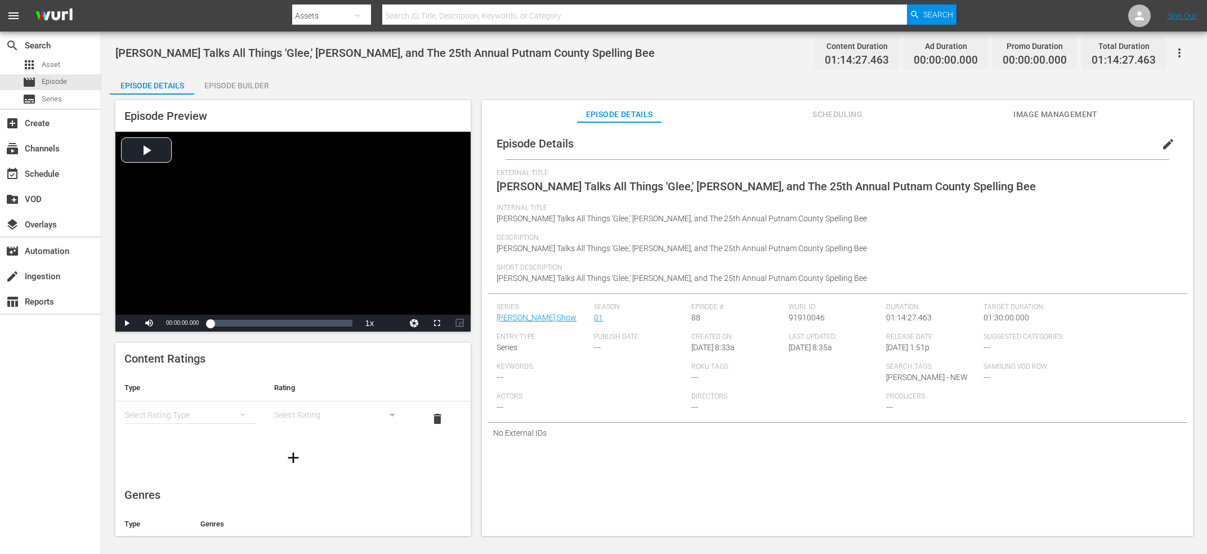
click at [258, 84] on div "Episode Builder" at bounding box center [236, 85] width 84 height 27
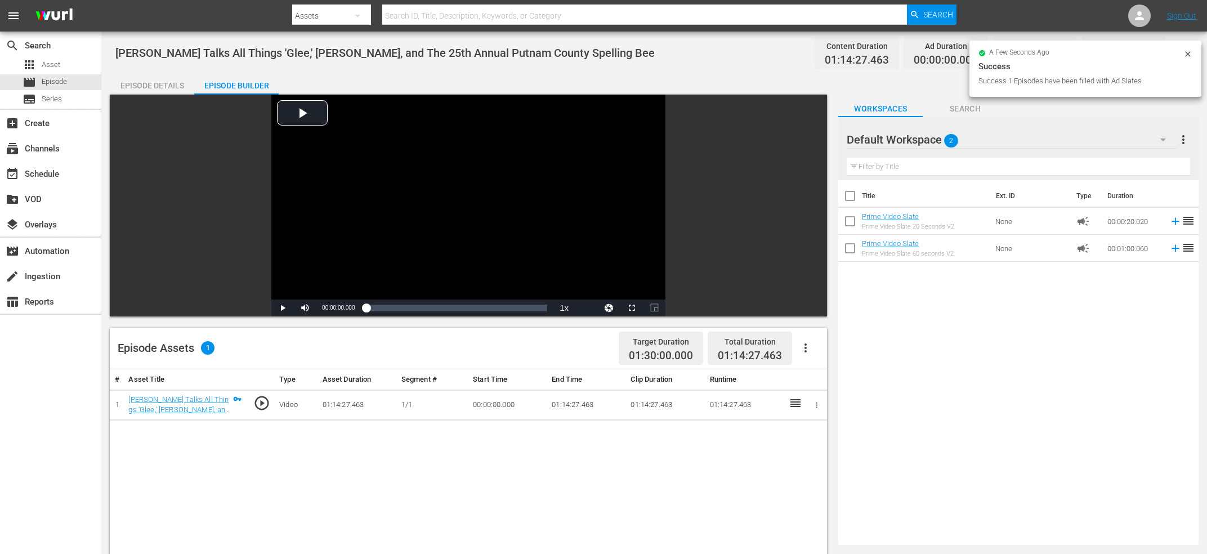
click at [817, 348] on button "button" at bounding box center [805, 347] width 27 height 27
click at [809, 355] on button "button" at bounding box center [805, 347] width 27 height 27
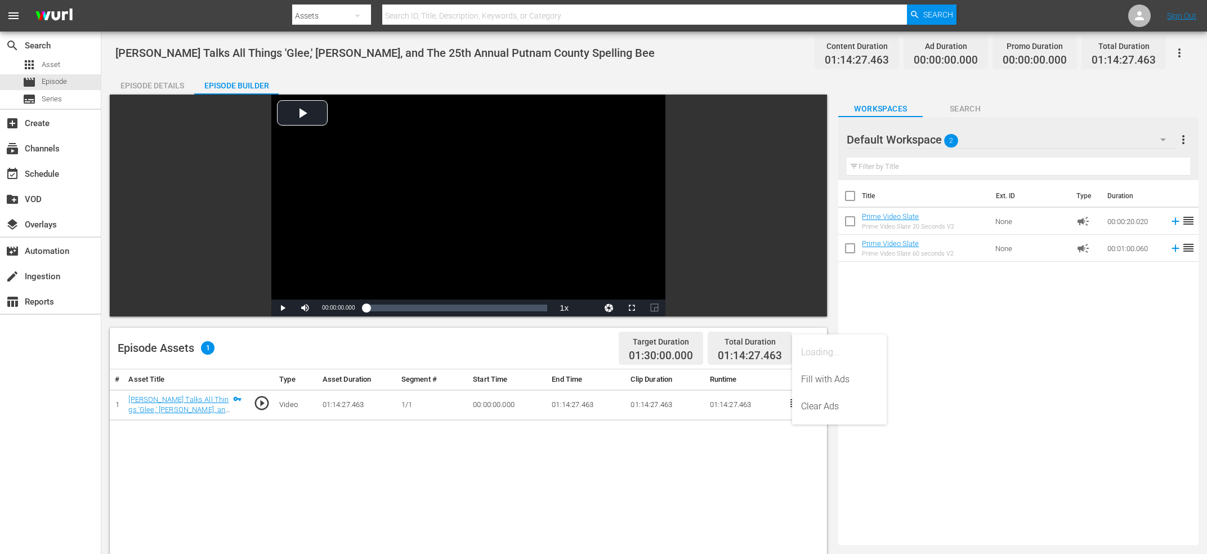
click at [805, 351] on div "Loading..." at bounding box center [839, 352] width 77 height 27
click at [828, 352] on div "Edit Cue Points" at bounding box center [839, 352] width 77 height 27
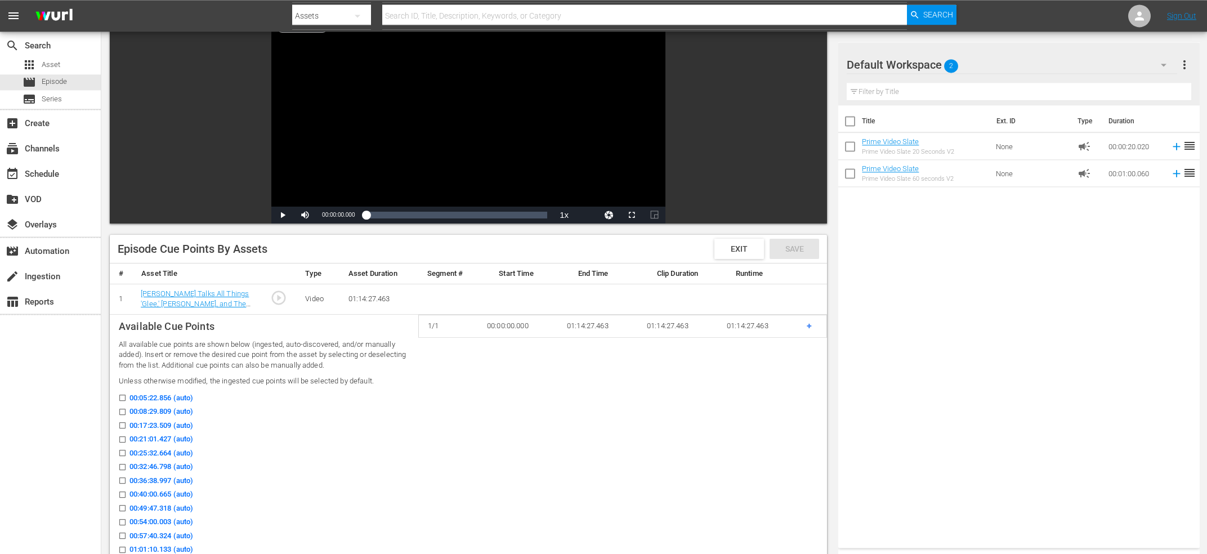
scroll to position [241, 0]
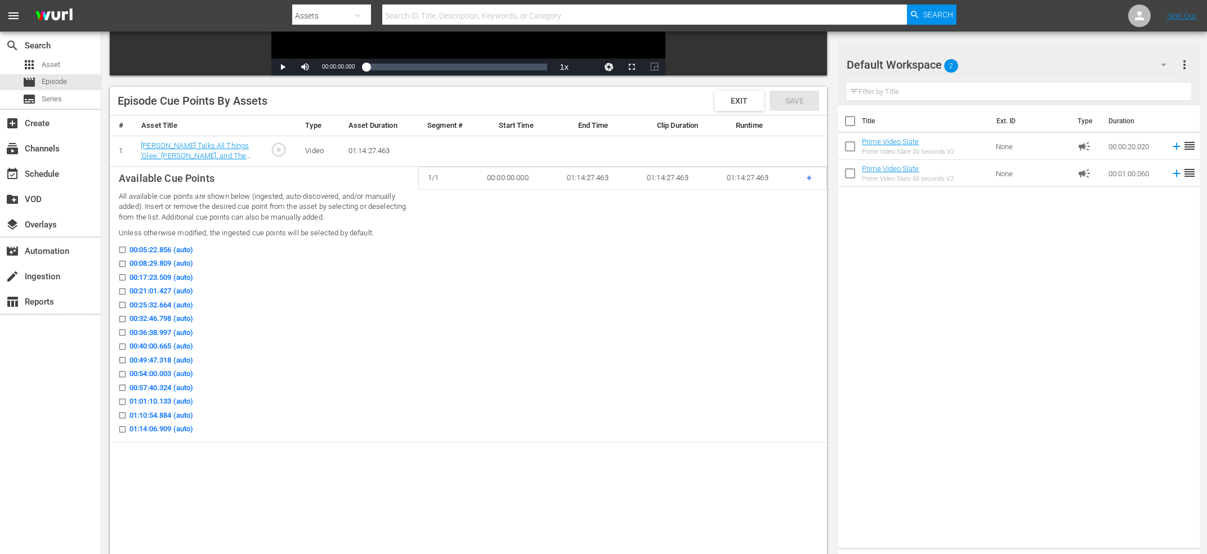
click at [122, 261] on icon at bounding box center [122, 263] width 8 height 8
click at [122, 262] on input "00:08:29.809 (auto)" at bounding box center [120, 266] width 14 height 8
checkbox input "true"
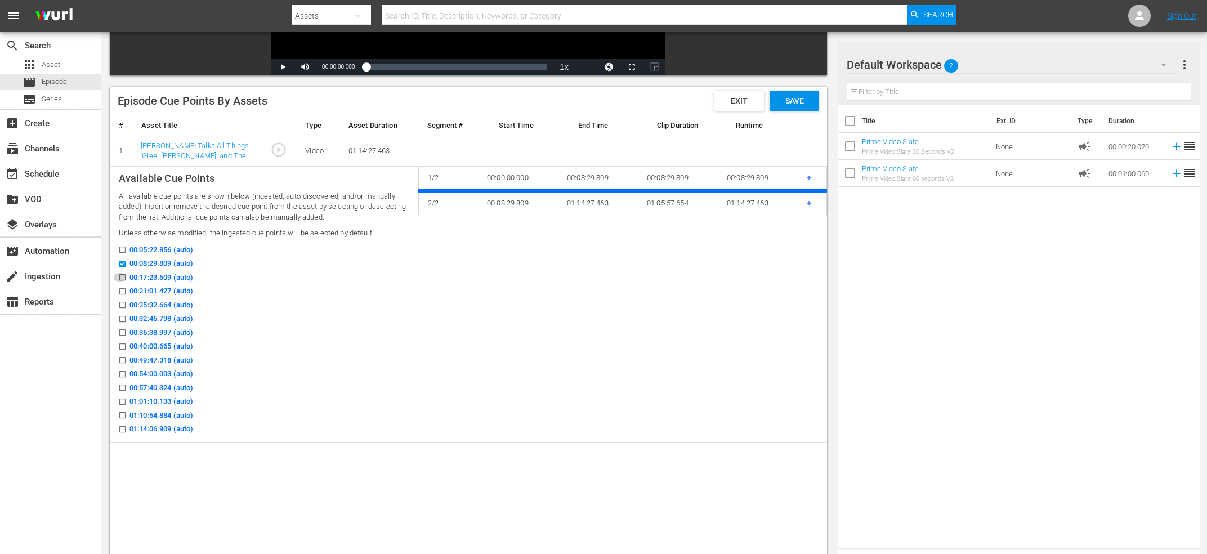
click at [122, 276] on input "00:17:23.509 (auto)" at bounding box center [120, 279] width 14 height 8
checkbox input "true"
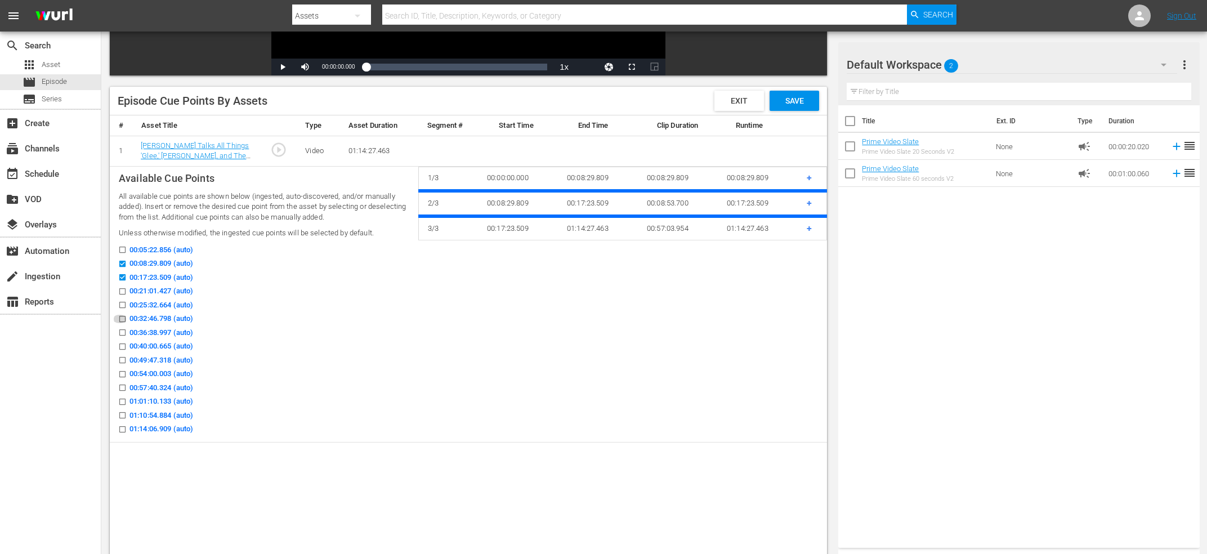
click at [120, 317] on input "00:32:46.798 (auto)" at bounding box center [120, 321] width 14 height 8
checkbox input "true"
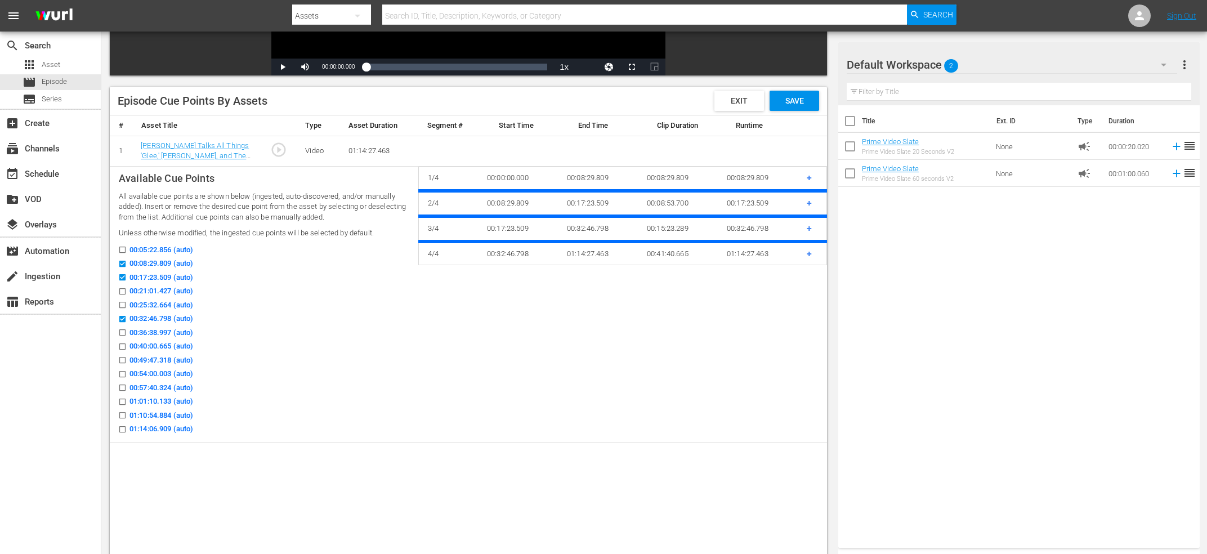
click at [122, 359] on input "00:49:47.318 (auto)" at bounding box center [120, 362] width 14 height 8
checkbox input "true"
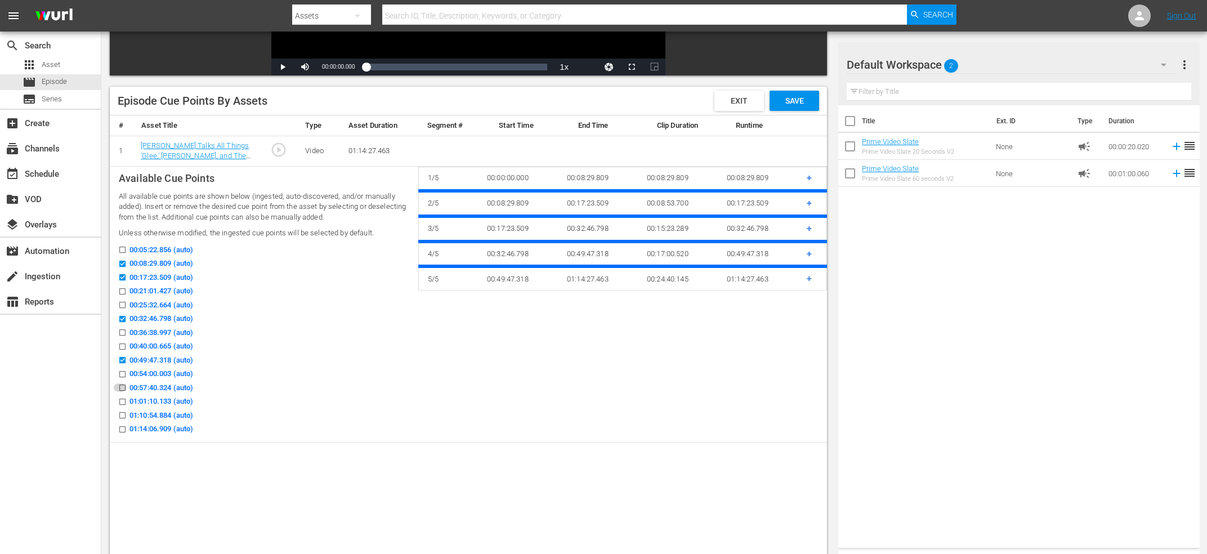
click at [123, 389] on input "00:57:40.324 (auto)" at bounding box center [120, 389] width 14 height 8
checkbox input "true"
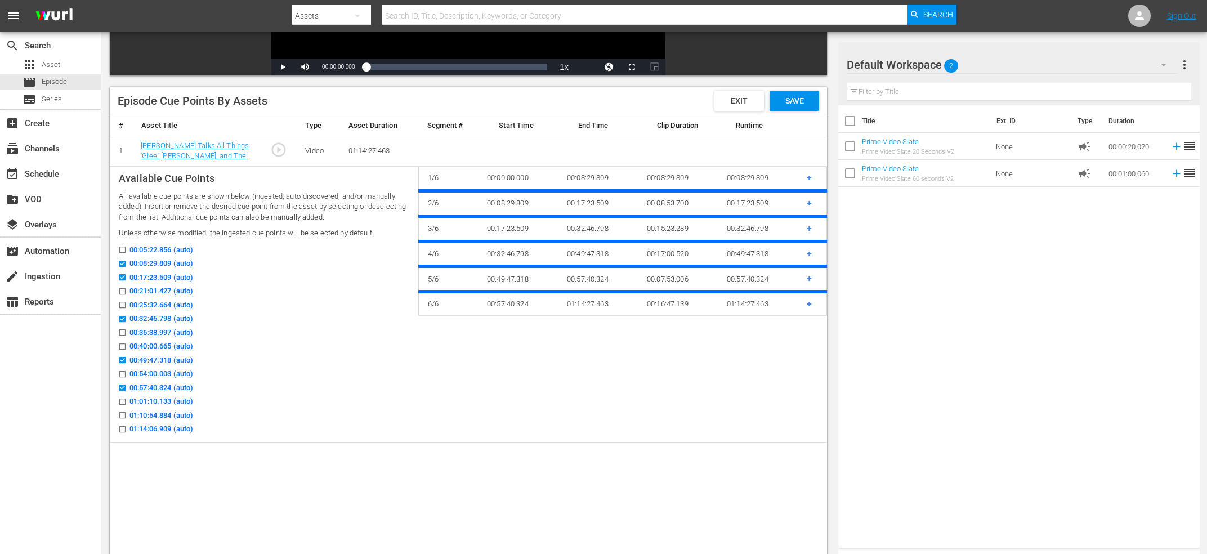
click at [122, 414] on input "01:10:54.884 (auto)" at bounding box center [120, 417] width 14 height 8
checkbox input "true"
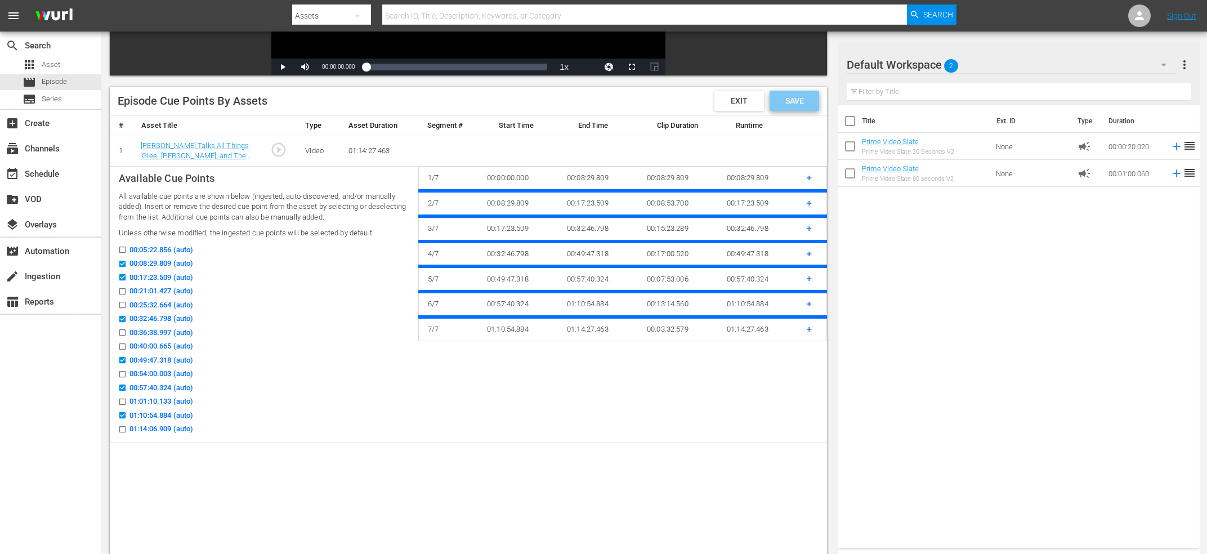
click at [791, 107] on div "Save" at bounding box center [794, 101] width 50 height 20
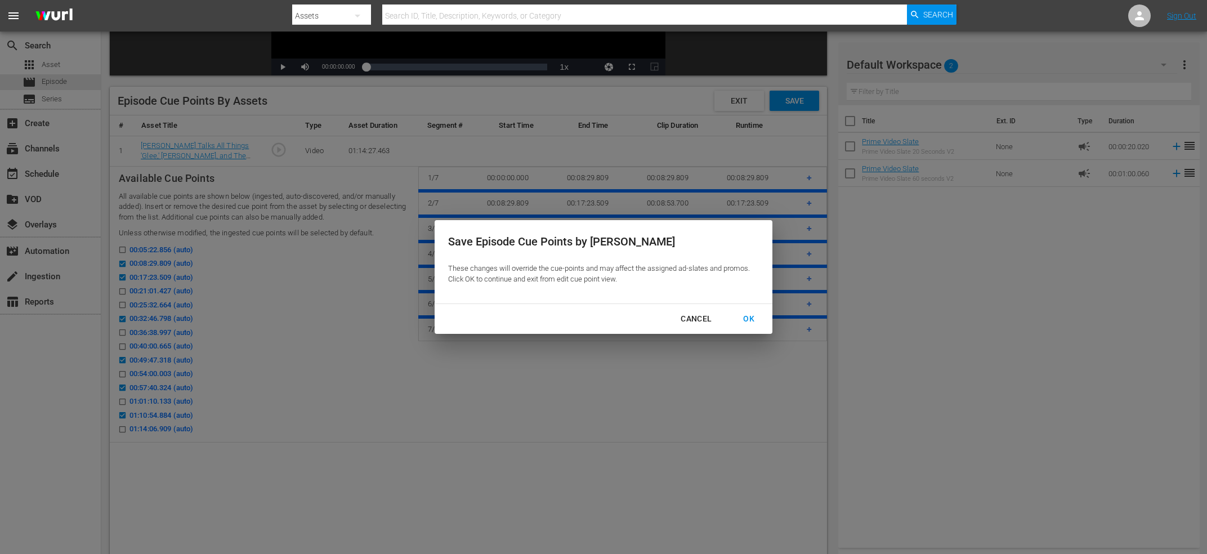
click at [742, 317] on div "OK" at bounding box center [748, 319] width 29 height 14
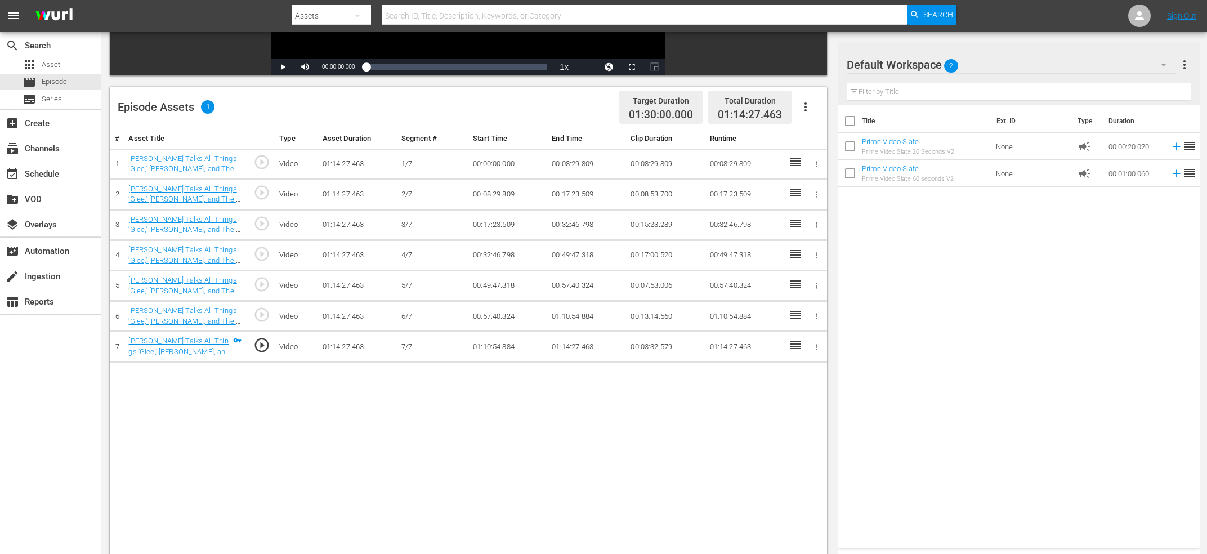
click at [806, 120] on button "button" at bounding box center [805, 106] width 27 height 27
click at [827, 138] on div "Fill with Ads" at bounding box center [839, 137] width 77 height 27
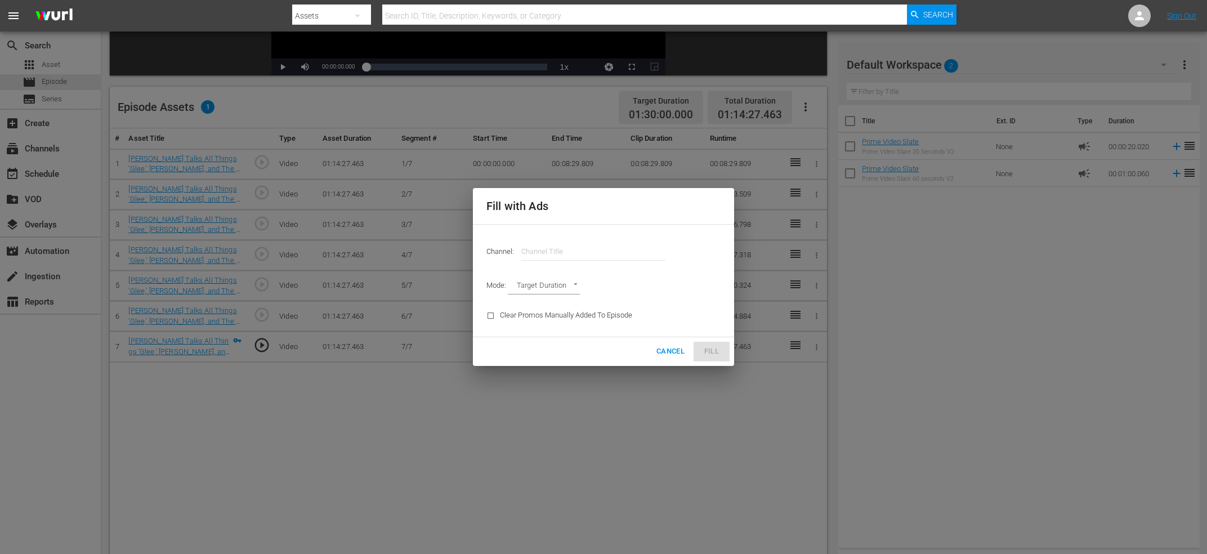
click at [575, 247] on input "text" at bounding box center [593, 251] width 144 height 27
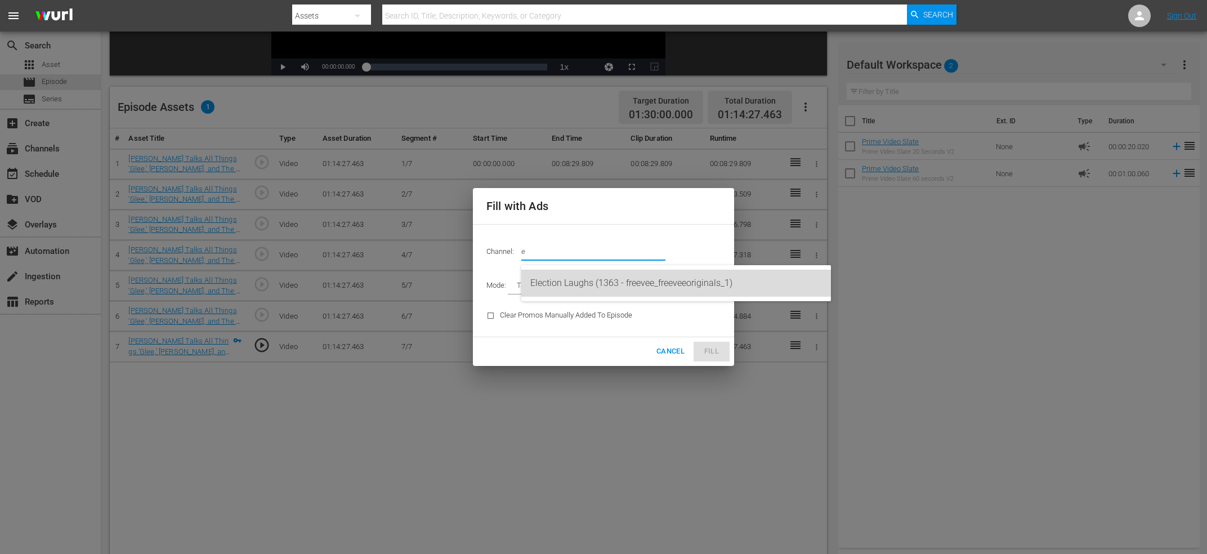
click at [629, 280] on div "Election Laughs (1363 - freevee_freeveeoriginals_1)" at bounding box center [675, 283] width 291 height 27
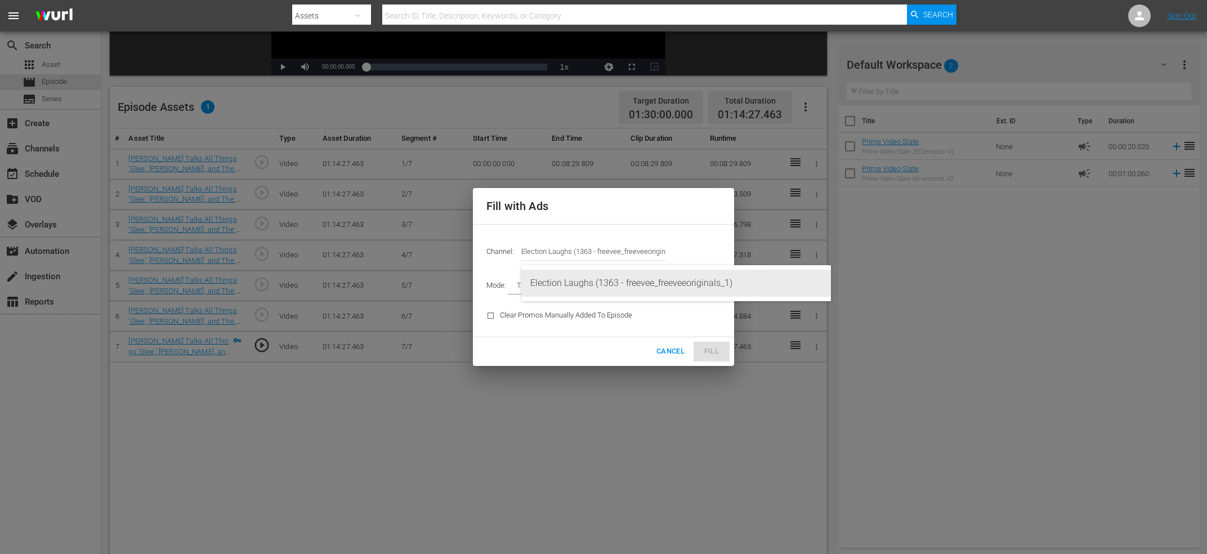
type input "Election Laughs (1363)"
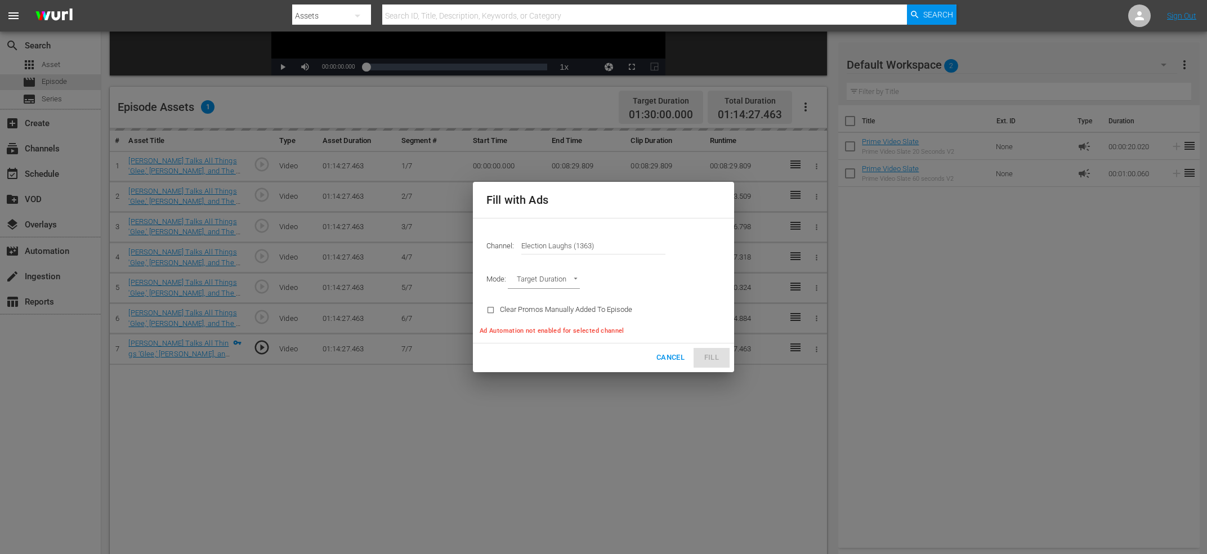
type input "AD_BREAK_DURATION"
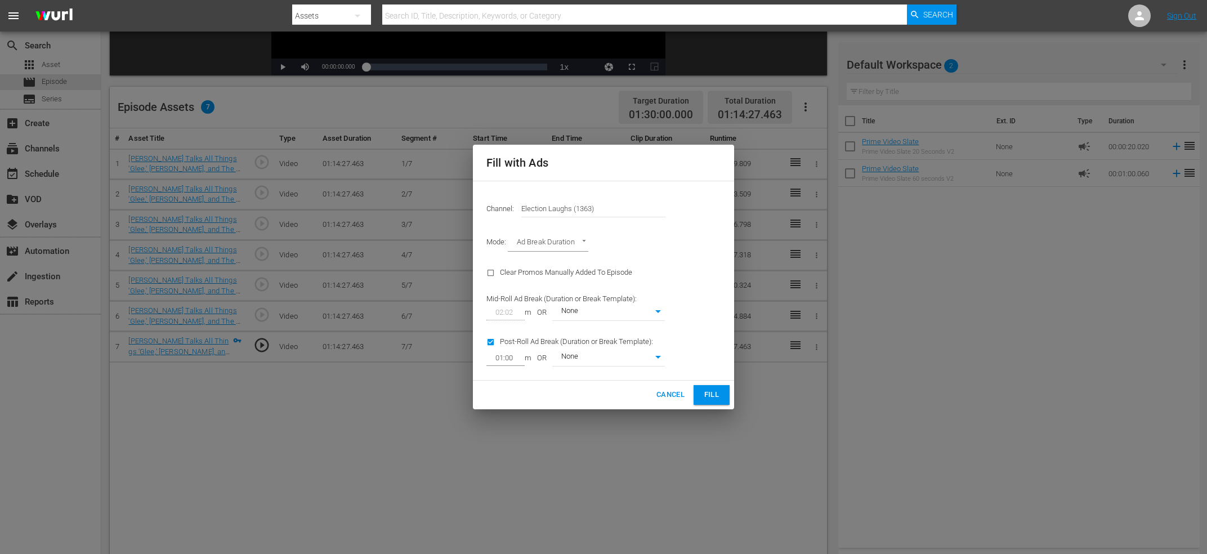
type input "0"
click at [489, 341] on input "checkbox" at bounding box center [493, 344] width 14 height 15
checkbox input "false"
click at [711, 394] on span "Fill" at bounding box center [711, 394] width 18 height 13
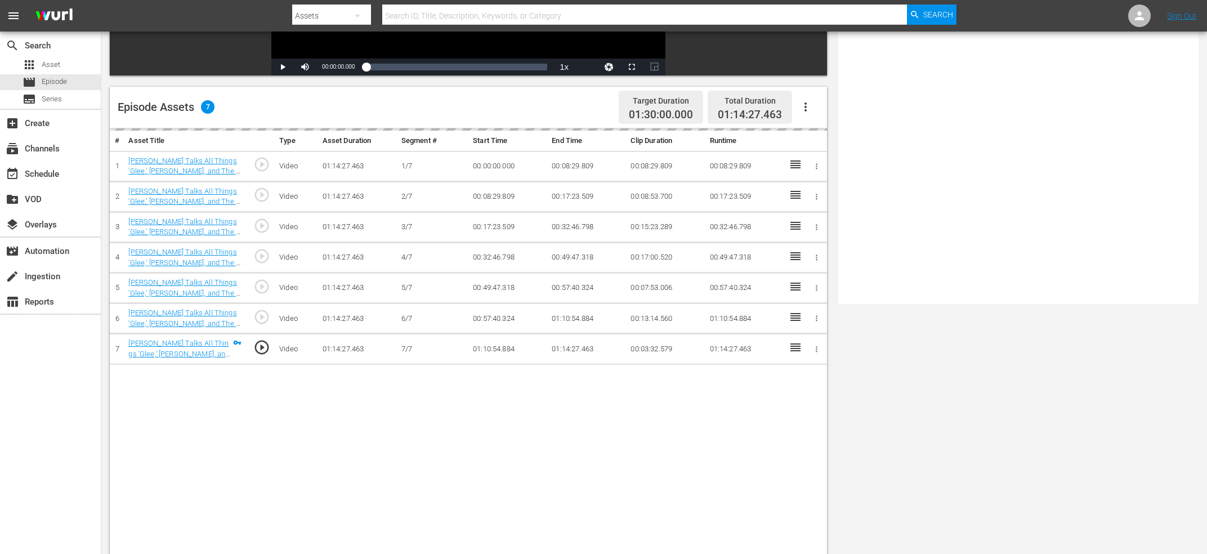
scroll to position [0, 0]
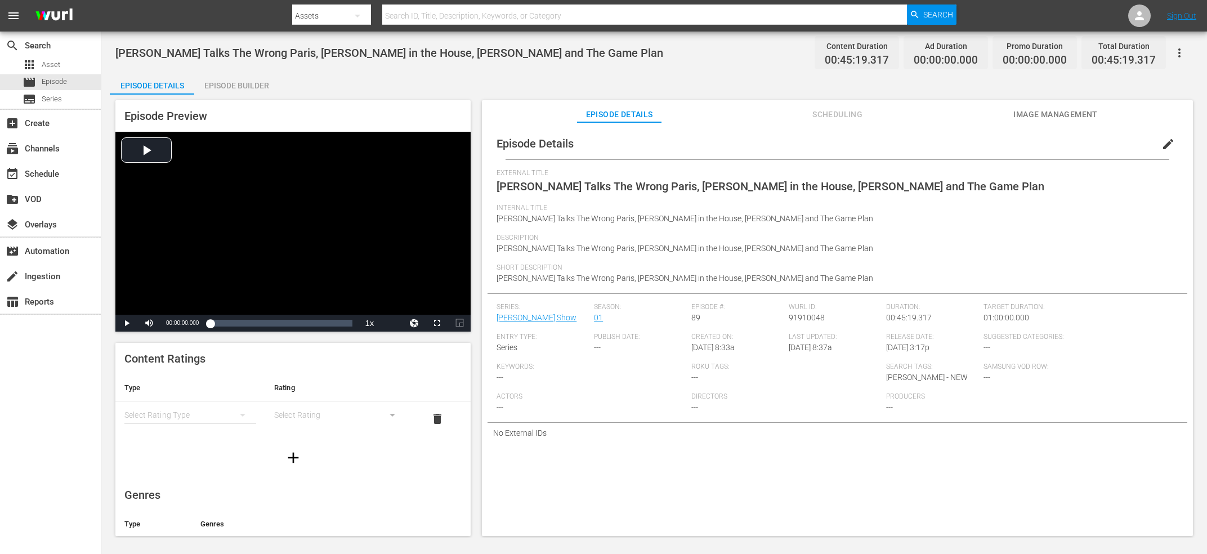
click at [231, 85] on div "Episode Builder" at bounding box center [236, 85] width 84 height 27
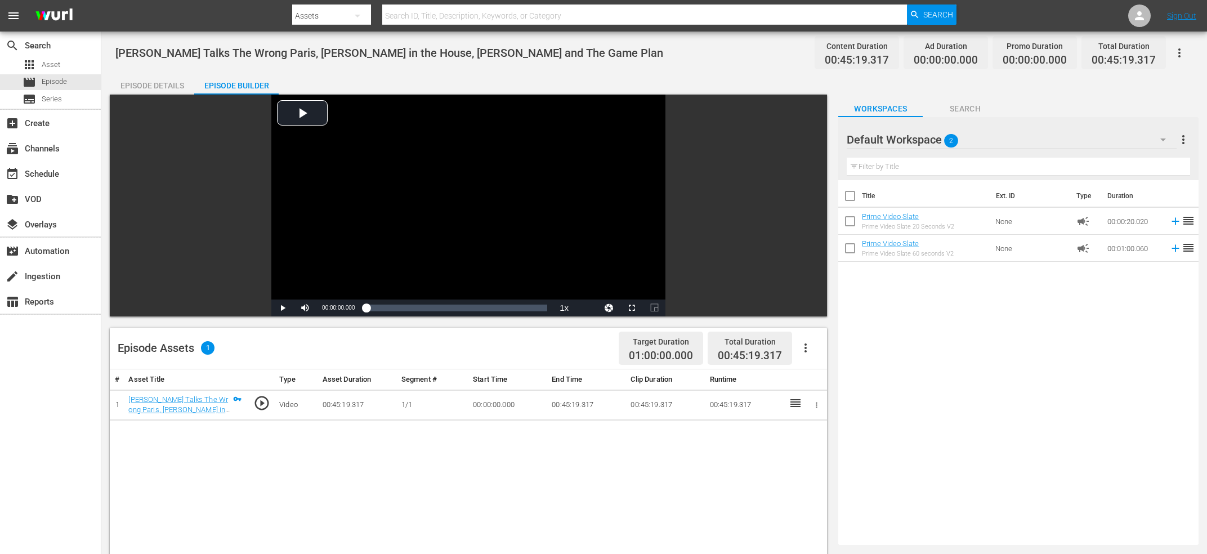
click at [814, 349] on button "button" at bounding box center [805, 347] width 27 height 27
click at [826, 349] on div "Edit Cue Points" at bounding box center [839, 352] width 77 height 27
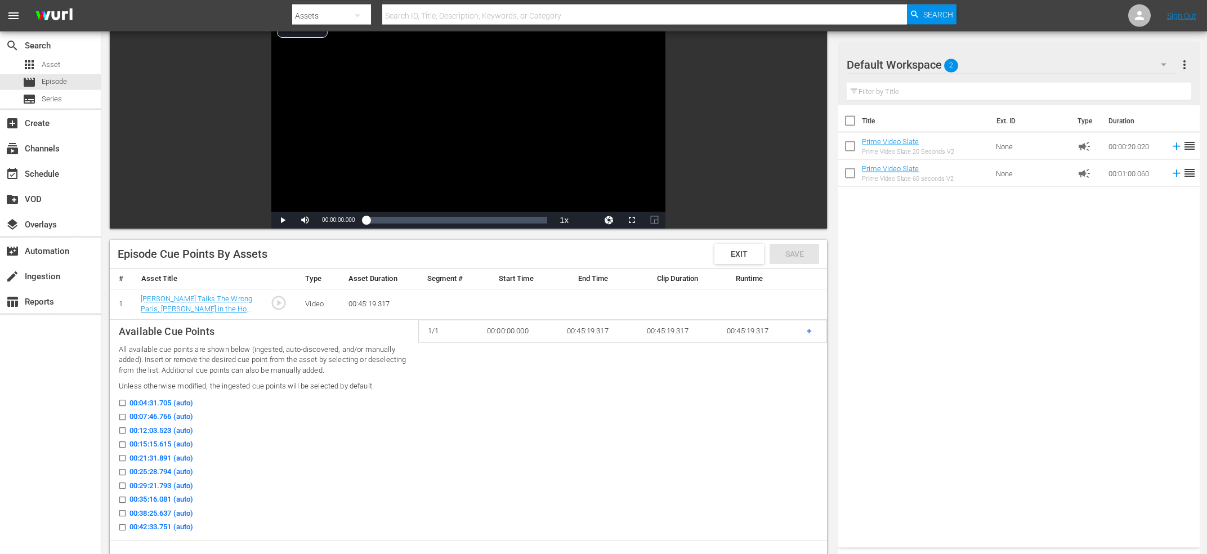
scroll to position [181, 0]
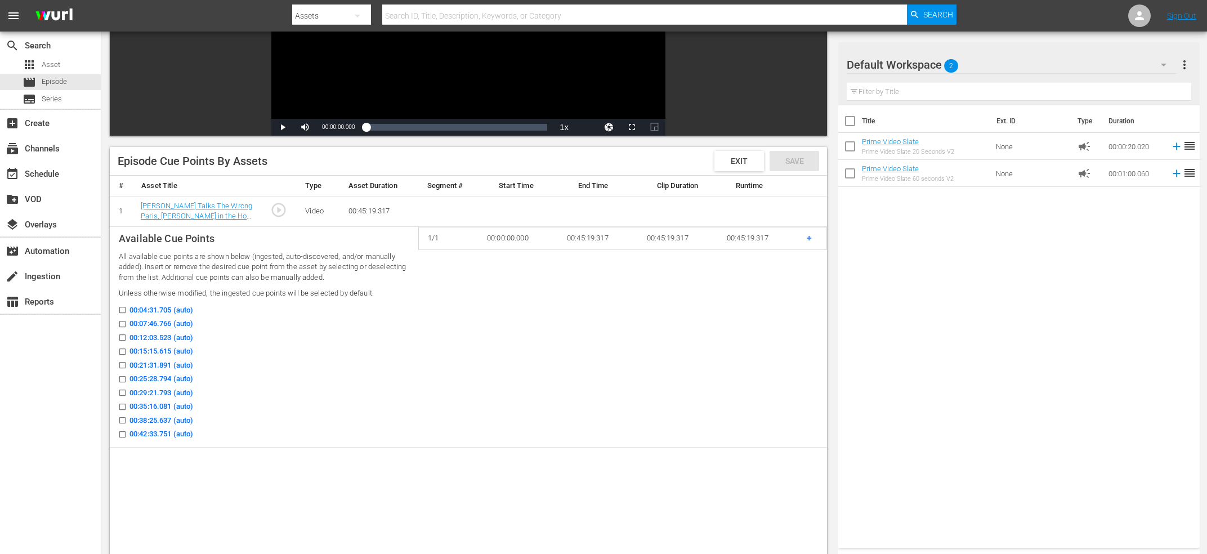
click at [124, 338] on input "00:12:03.523 (auto)" at bounding box center [120, 339] width 14 height 8
checkbox input "true"
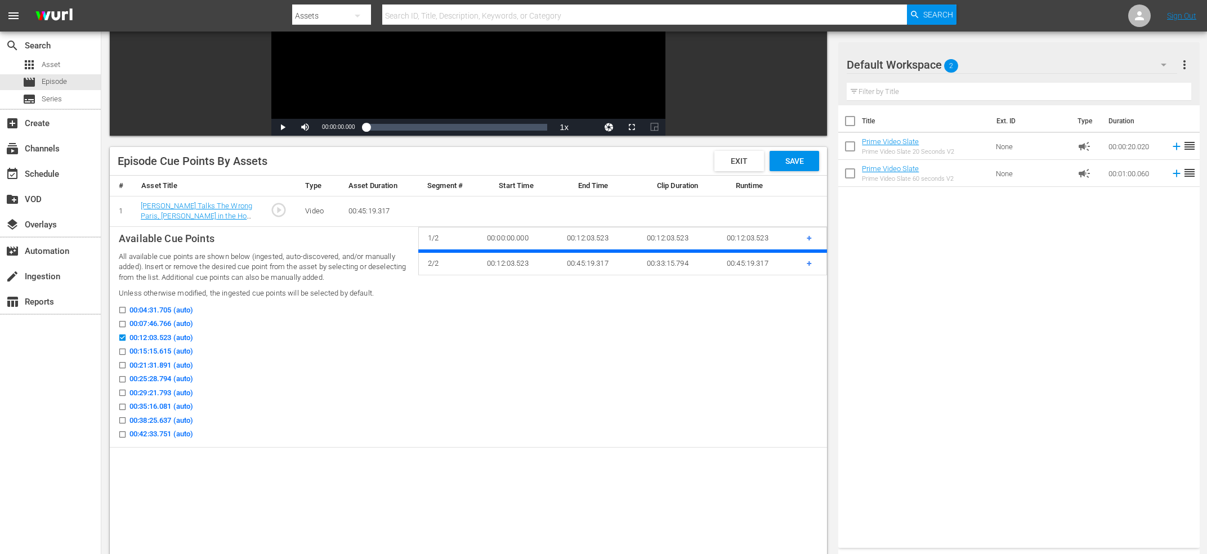
click at [122, 379] on input "00:25:28.794 (auto)" at bounding box center [120, 381] width 14 height 8
checkbox input "true"
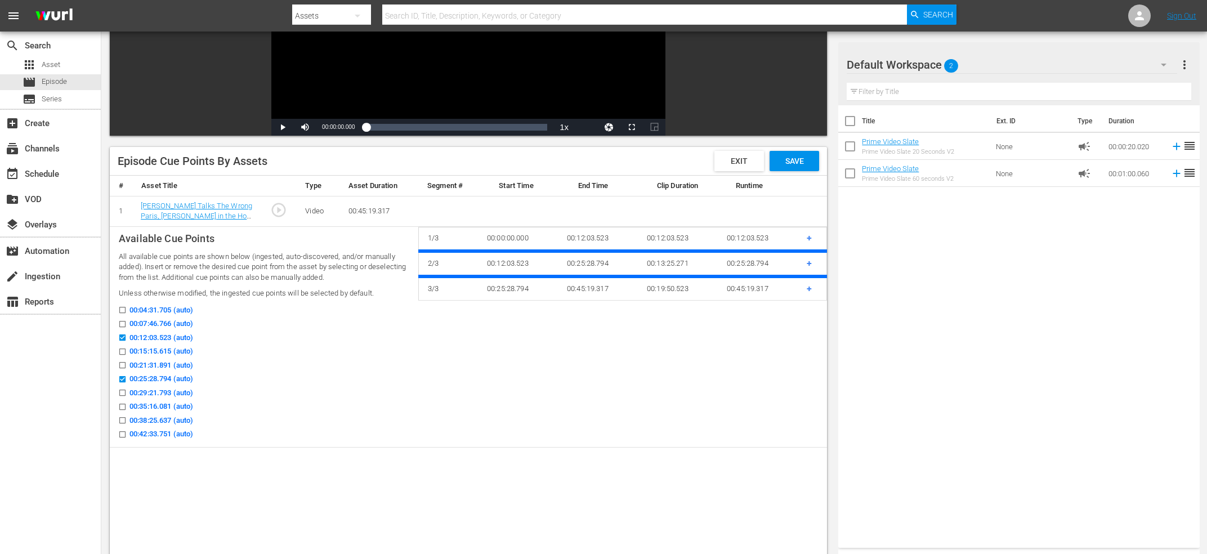
click at [122, 333] on label "00:12:03.523 (auto)" at bounding box center [153, 337] width 80 height 11
click at [122, 335] on input "00:12:03.523 (auto)" at bounding box center [120, 339] width 14 height 8
checkbox input "false"
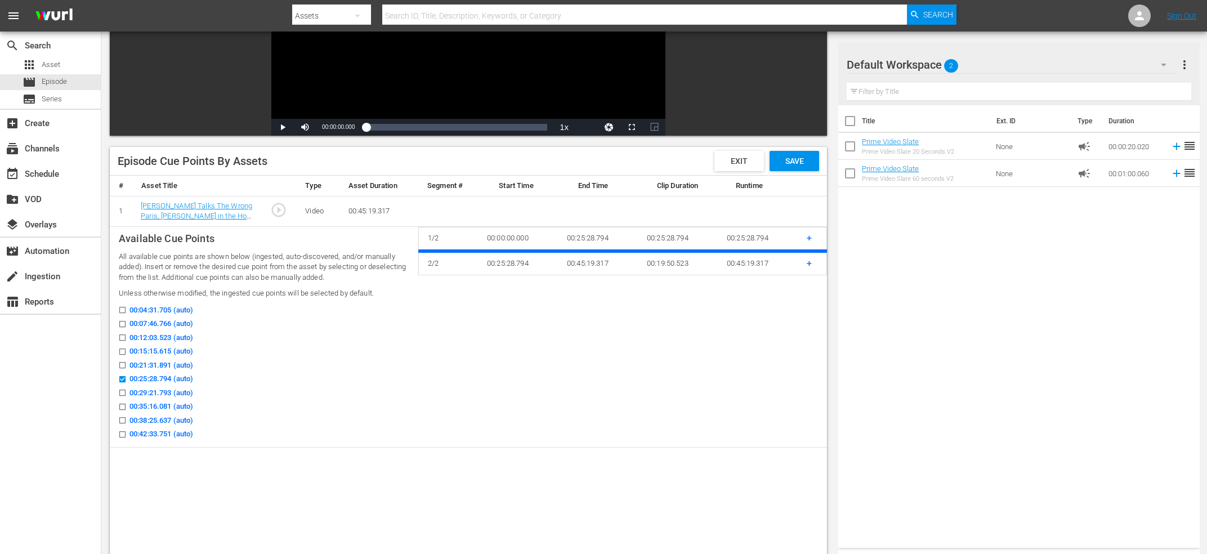
click at [123, 324] on input "00:07:46.766 (auto)" at bounding box center [120, 326] width 14 height 8
checkbox input "true"
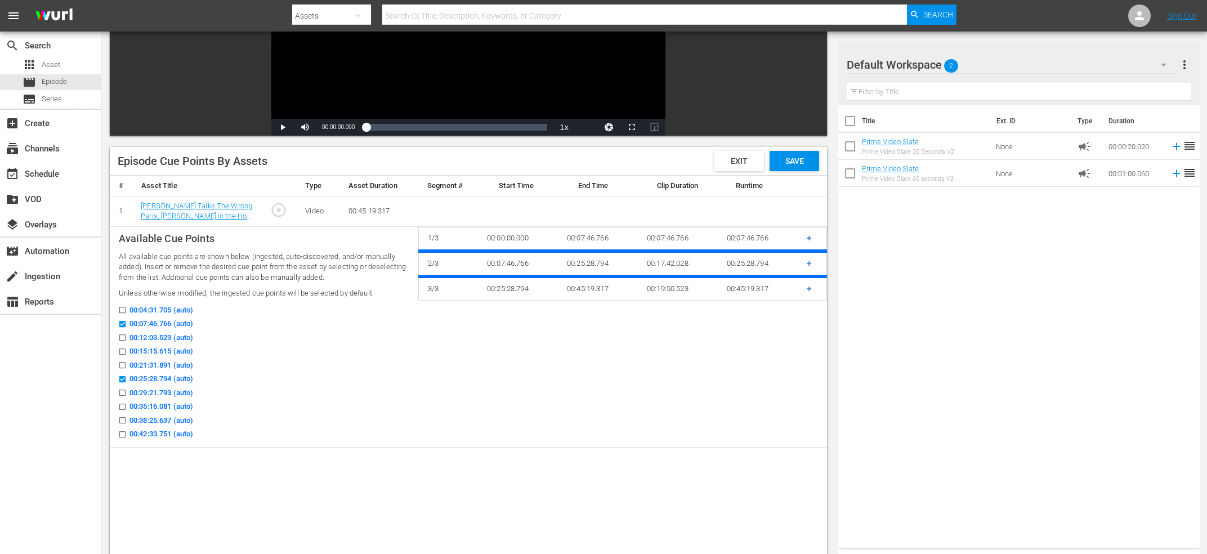
click at [125, 378] on input "00:25:28.794 (auto)" at bounding box center [120, 381] width 14 height 8
checkbox input "false"
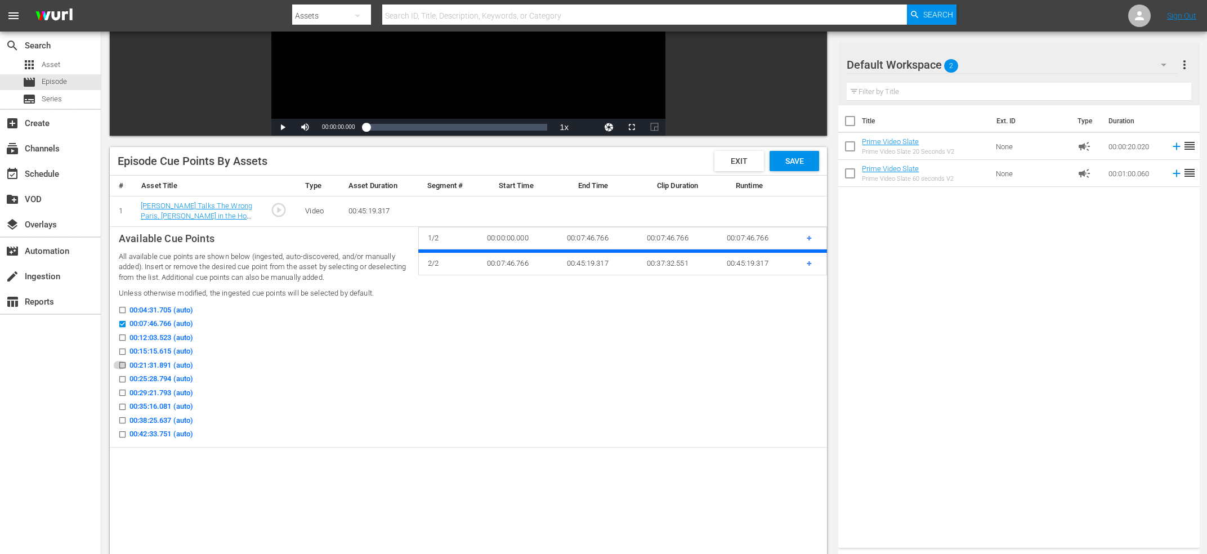
click at [122, 362] on icon at bounding box center [122, 365] width 8 height 8
click at [122, 363] on input "00:21:31.891 (auto)" at bounding box center [120, 367] width 14 height 8
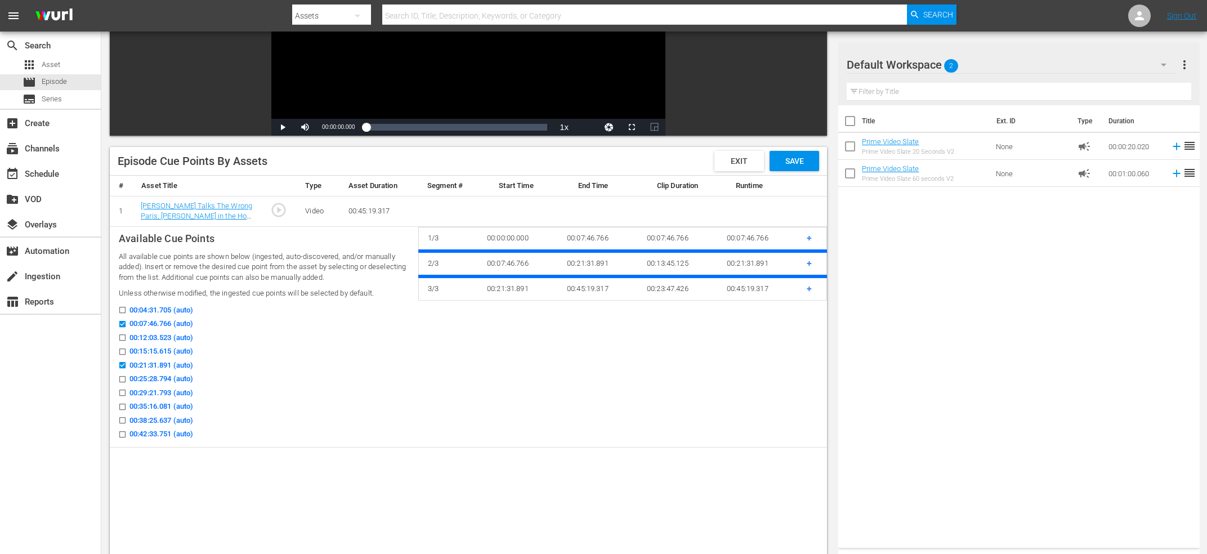
click at [122, 364] on input "00:21:31.891 (auto)" at bounding box center [120, 367] width 14 height 8
checkbox input "false"
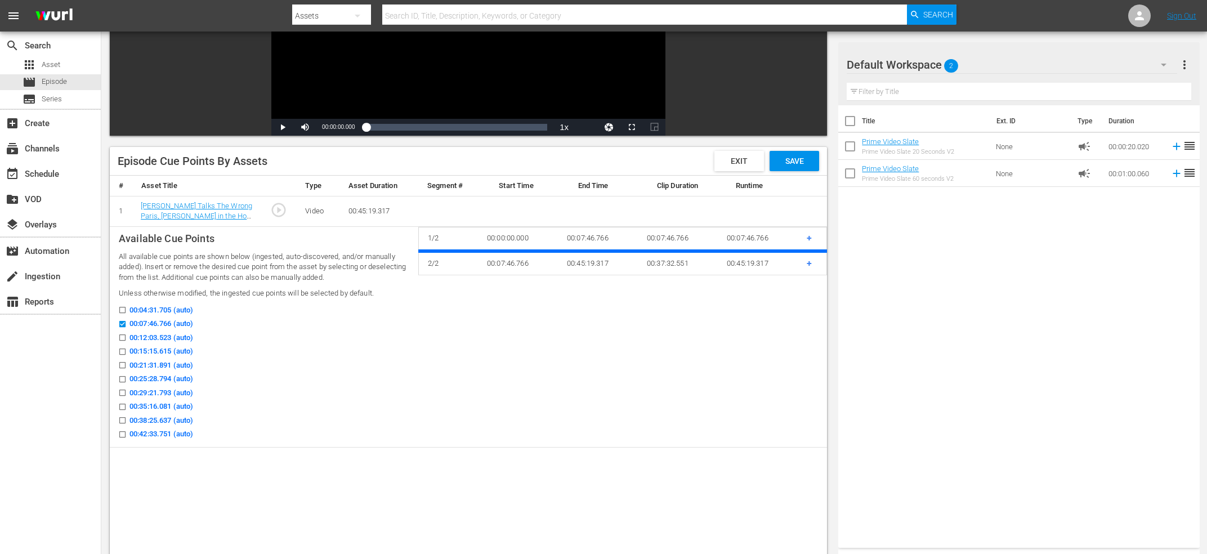
click at [122, 351] on input "00:15:15.615 (auto)" at bounding box center [120, 353] width 14 height 8
checkbox input "true"
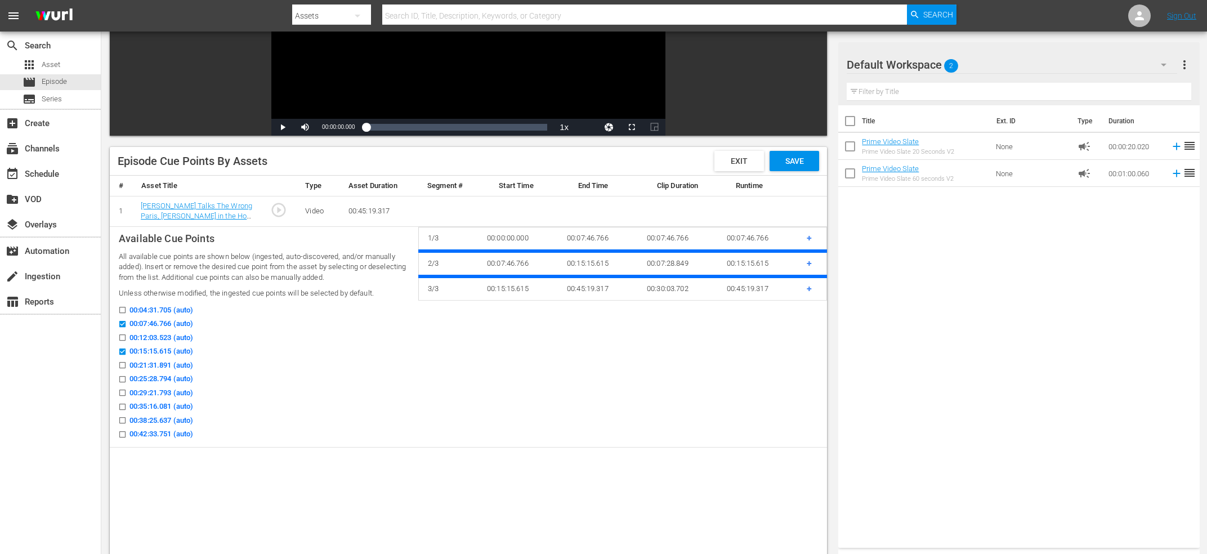
click at [122, 376] on icon at bounding box center [122, 379] width 8 height 8
click at [122, 377] on input "00:25:28.794 (auto)" at bounding box center [120, 381] width 14 height 8
checkbox input "true"
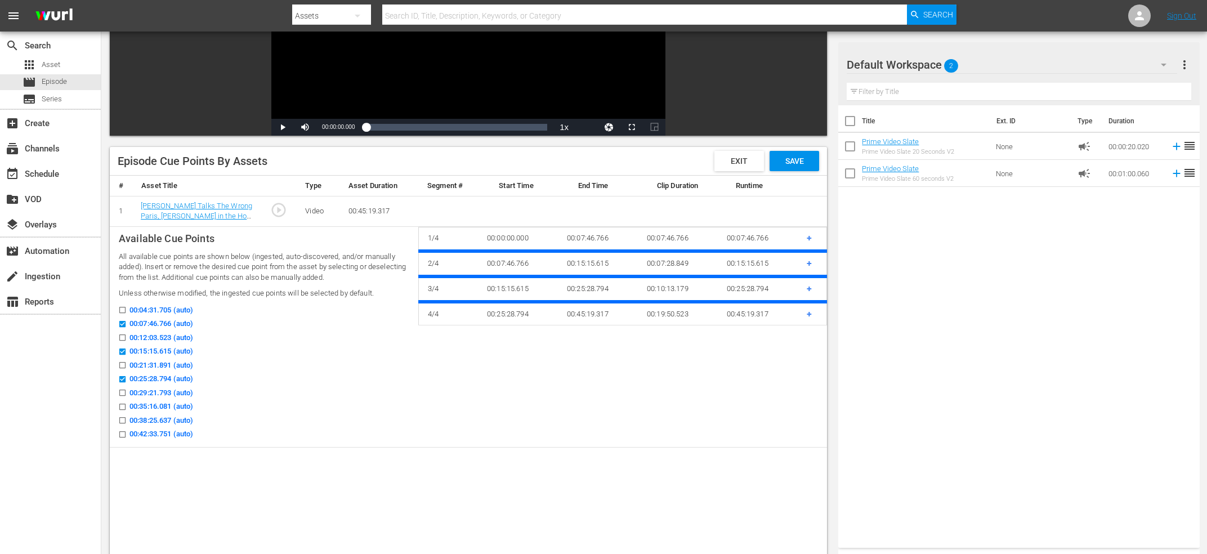
click at [122, 406] on input "00:35:16.081 (auto)" at bounding box center [120, 409] width 14 height 8
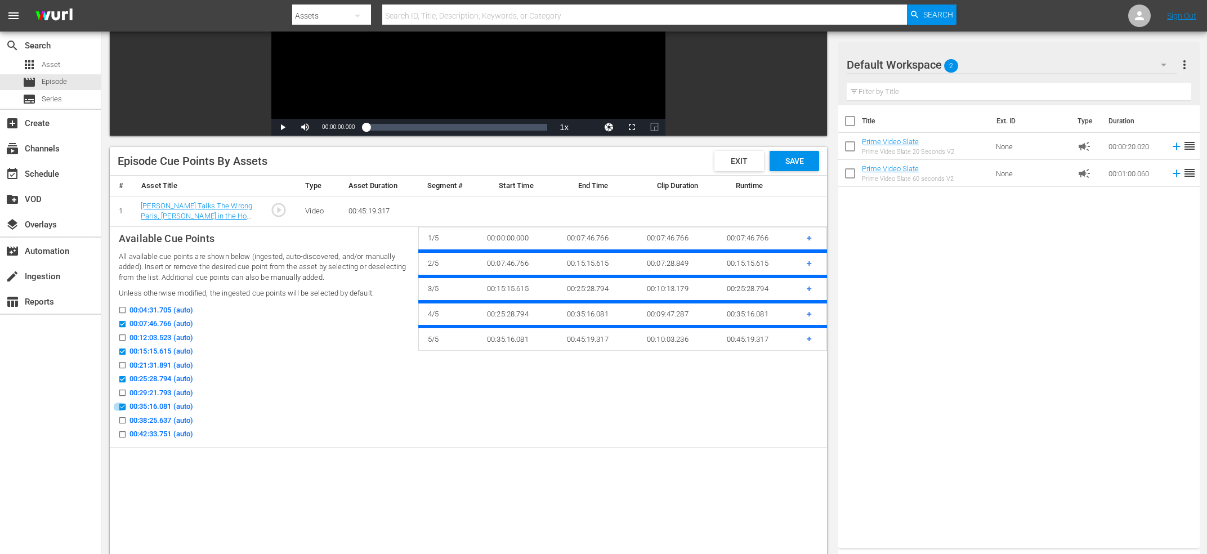
click at [122, 406] on input "00:35:16.081 (auto)" at bounding box center [120, 409] width 14 height 8
checkbox input "false"
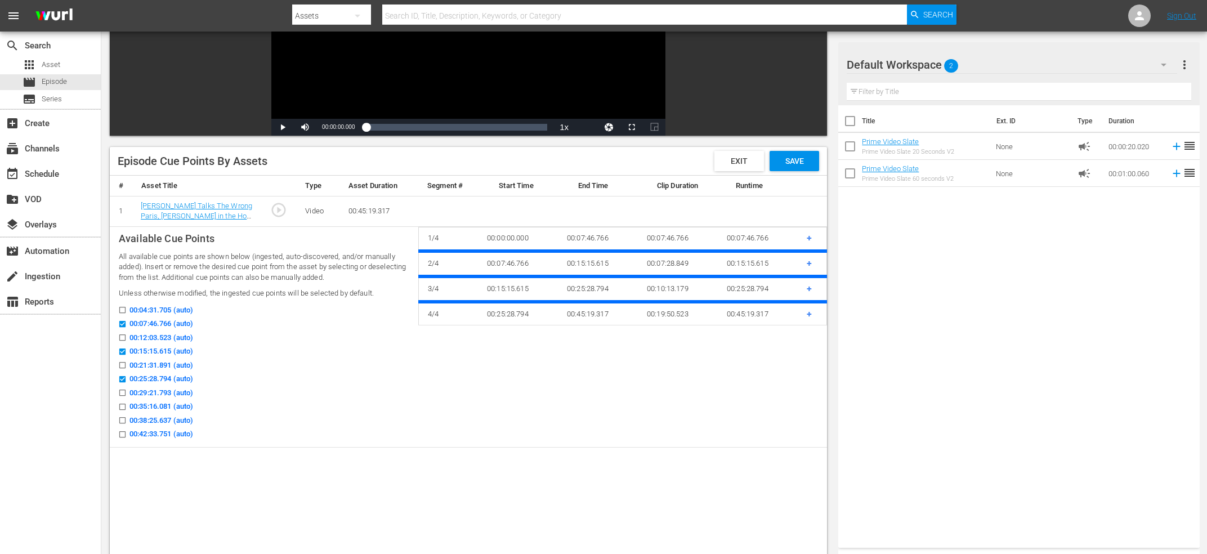
click at [123, 419] on input "00:38:25.637 (auto)" at bounding box center [120, 422] width 14 height 8
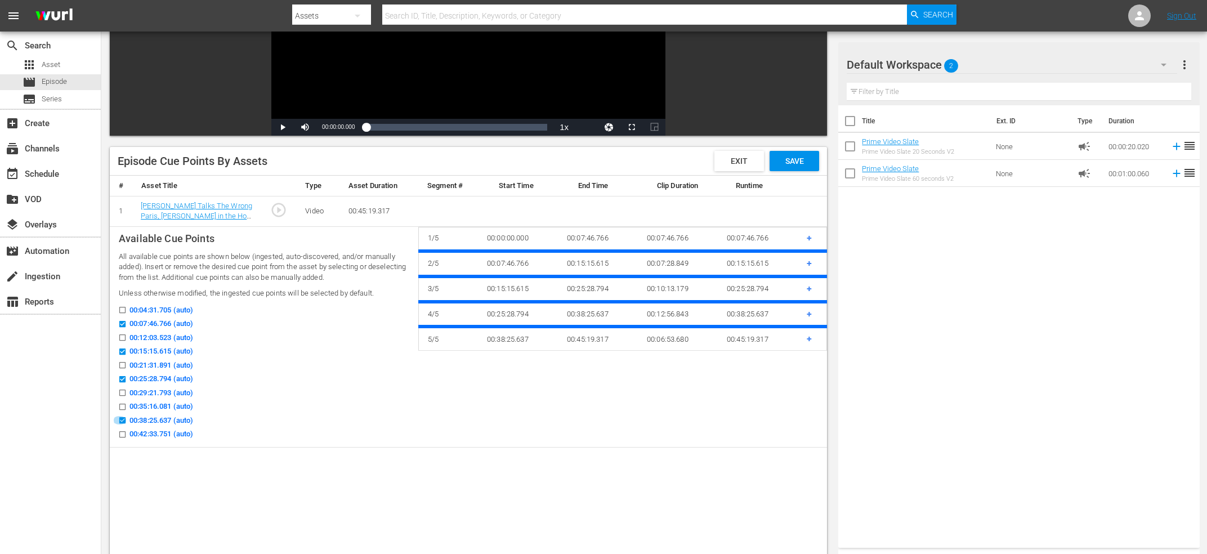
click at [123, 419] on input "00:38:25.637 (auto)" at bounding box center [120, 422] width 14 height 8
checkbox input "false"
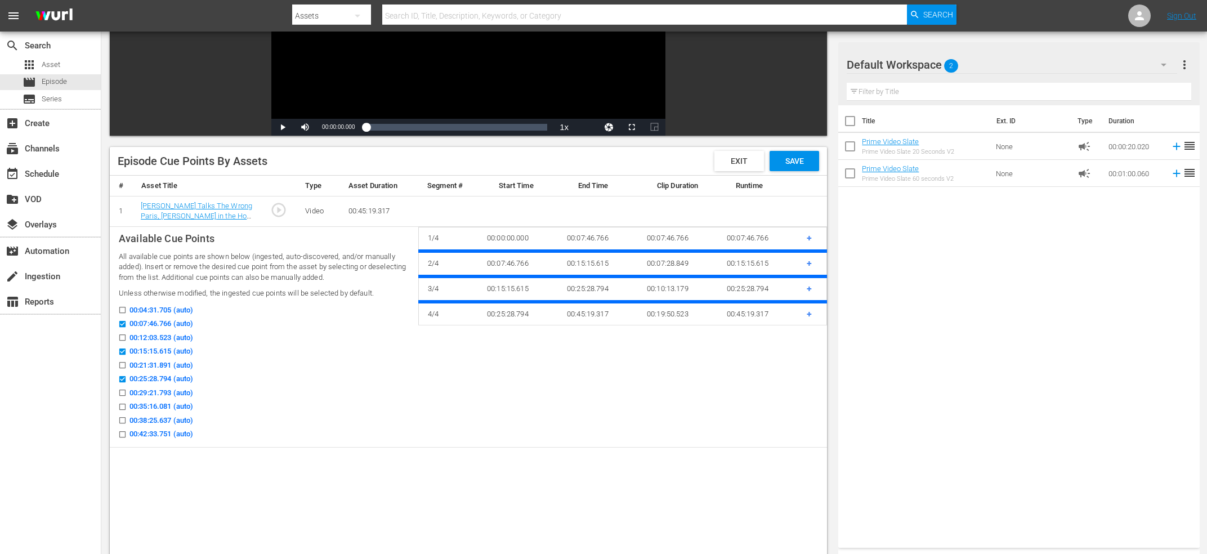
click at [124, 406] on input "00:35:16.081 (auto)" at bounding box center [120, 409] width 14 height 8
checkbox input "true"
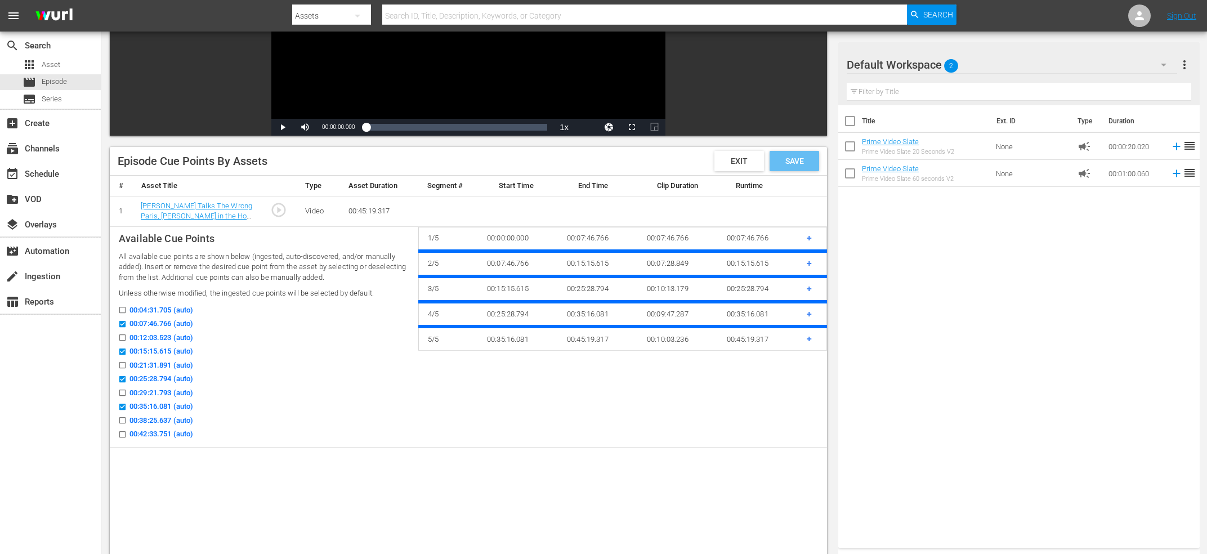
click at [800, 159] on span "Save" at bounding box center [794, 160] width 37 height 9
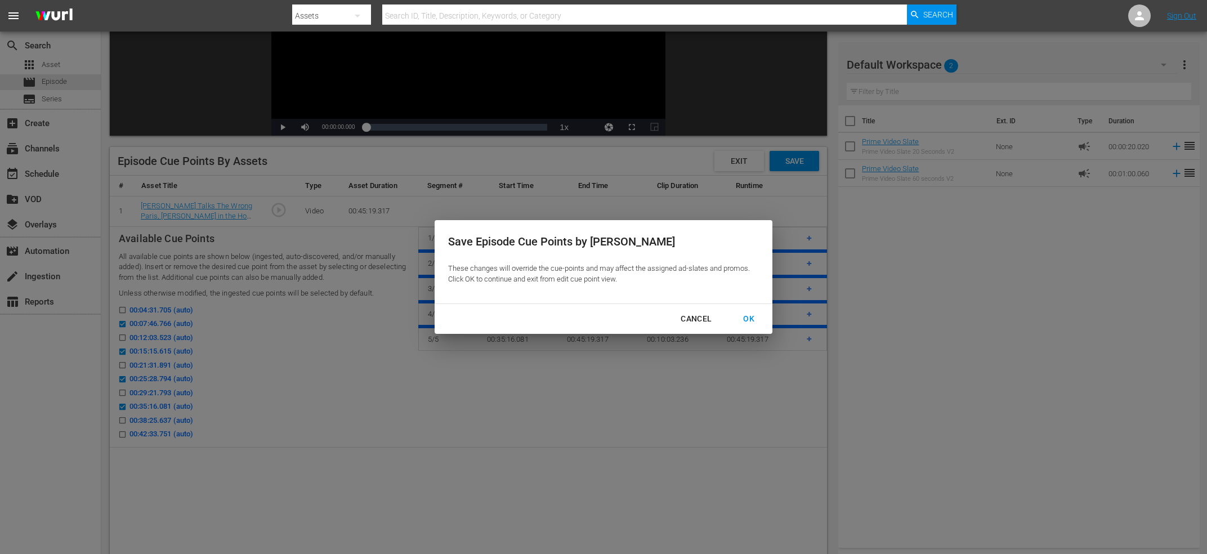
click at [755, 326] on button "OK" at bounding box center [748, 318] width 38 height 21
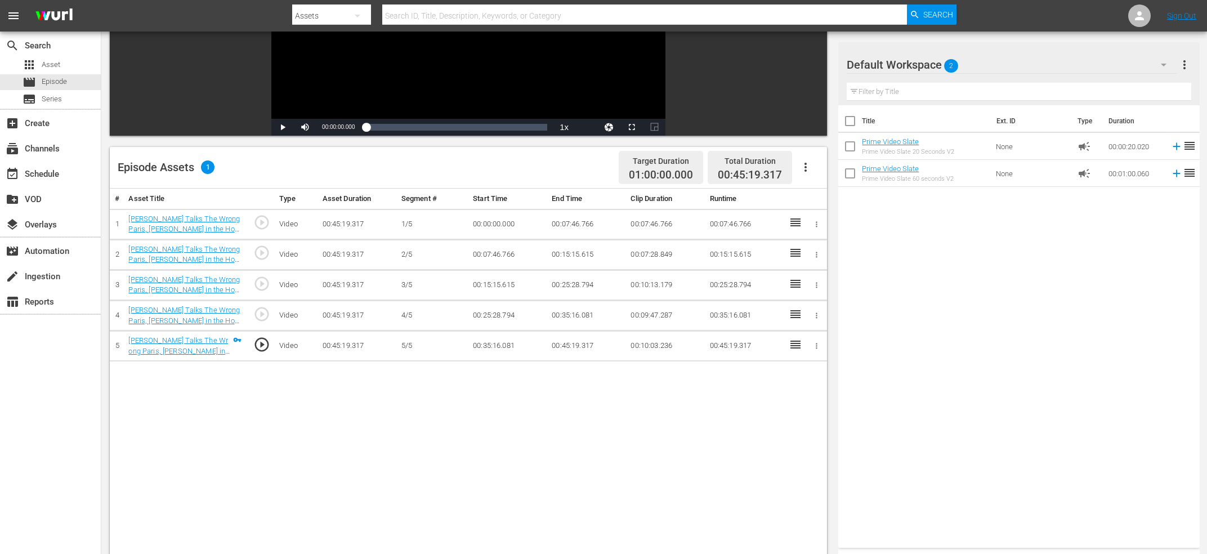
click at [810, 166] on icon "button" at bounding box center [806, 167] width 14 height 14
click at [818, 201] on div "Fill with Ads" at bounding box center [839, 198] width 77 height 27
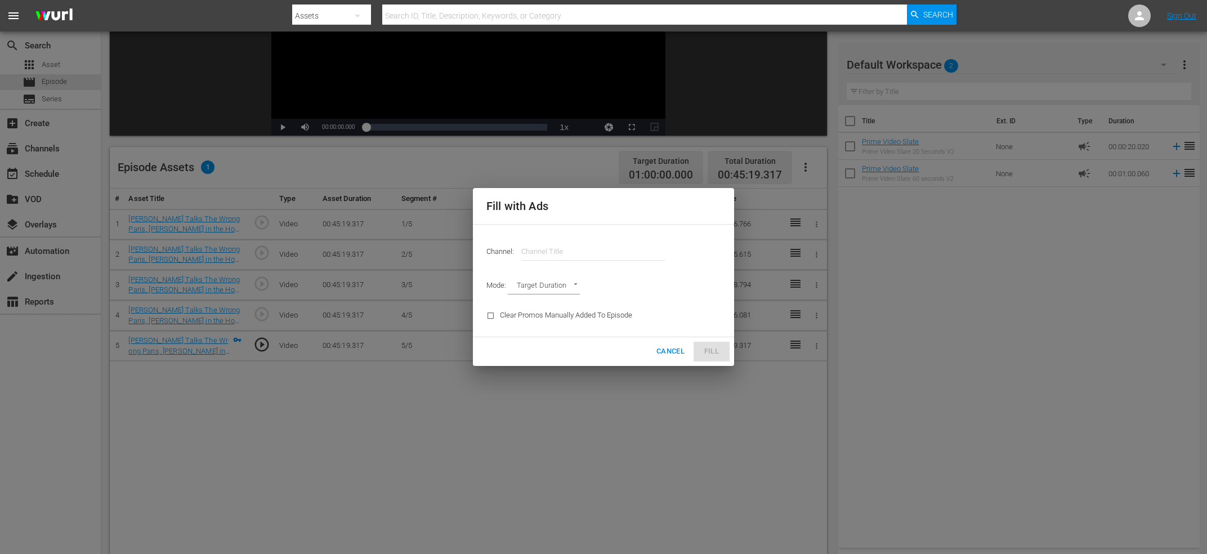
click at [601, 243] on input "text" at bounding box center [593, 251] width 144 height 27
click at [600, 250] on input "e" at bounding box center [593, 251] width 144 height 27
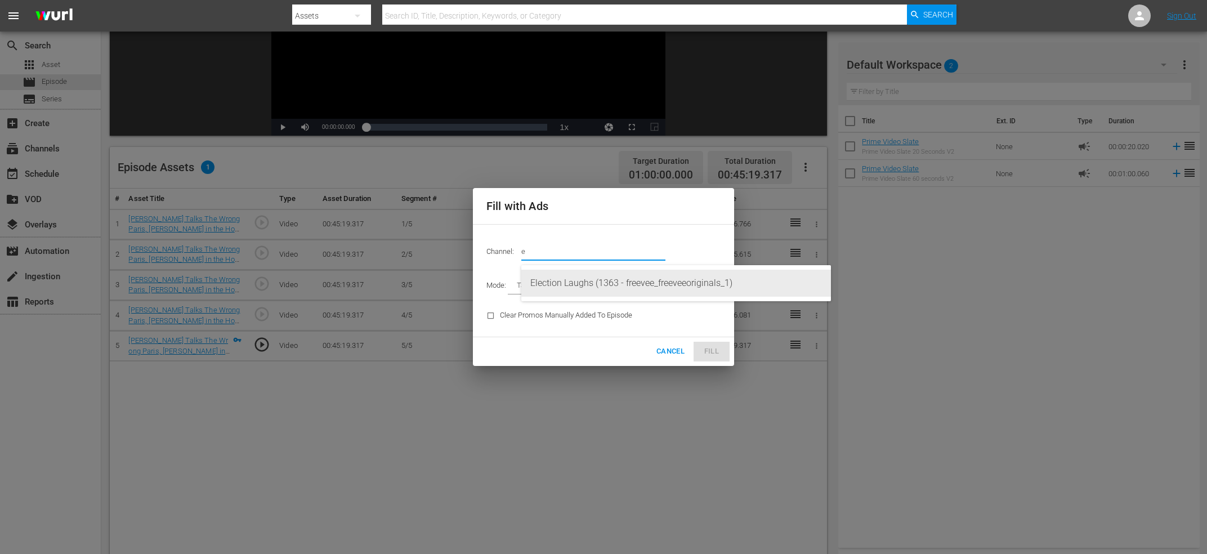
click at [605, 281] on div "Election Laughs (1363 - freevee_freeveeoriginals_1)" at bounding box center [675, 283] width 291 height 27
type input "Election Laughs (1363)"
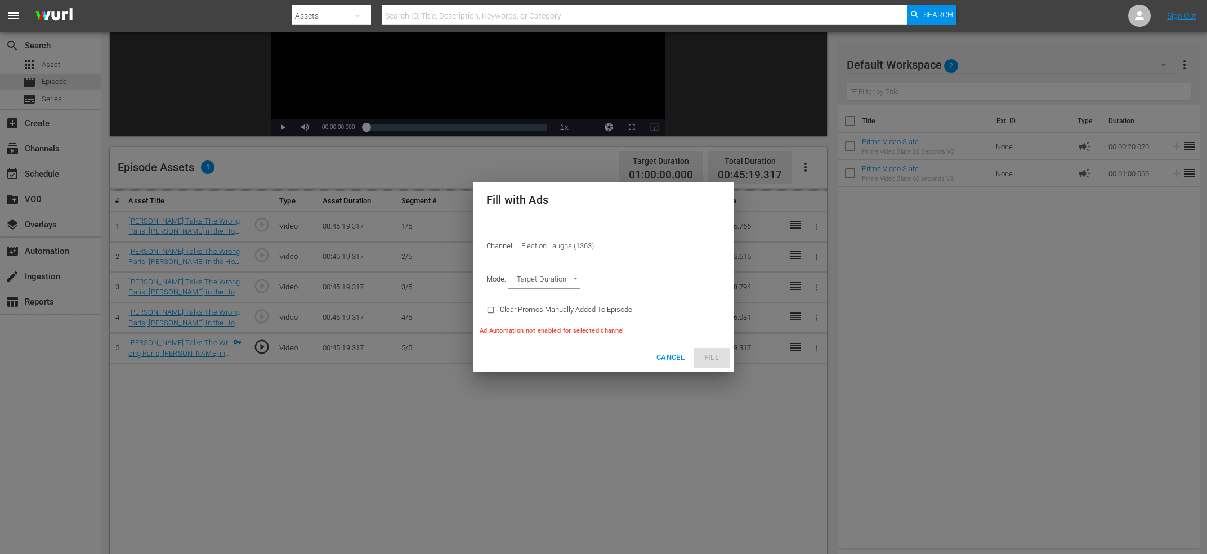
type input "AD_BREAK_DURATION"
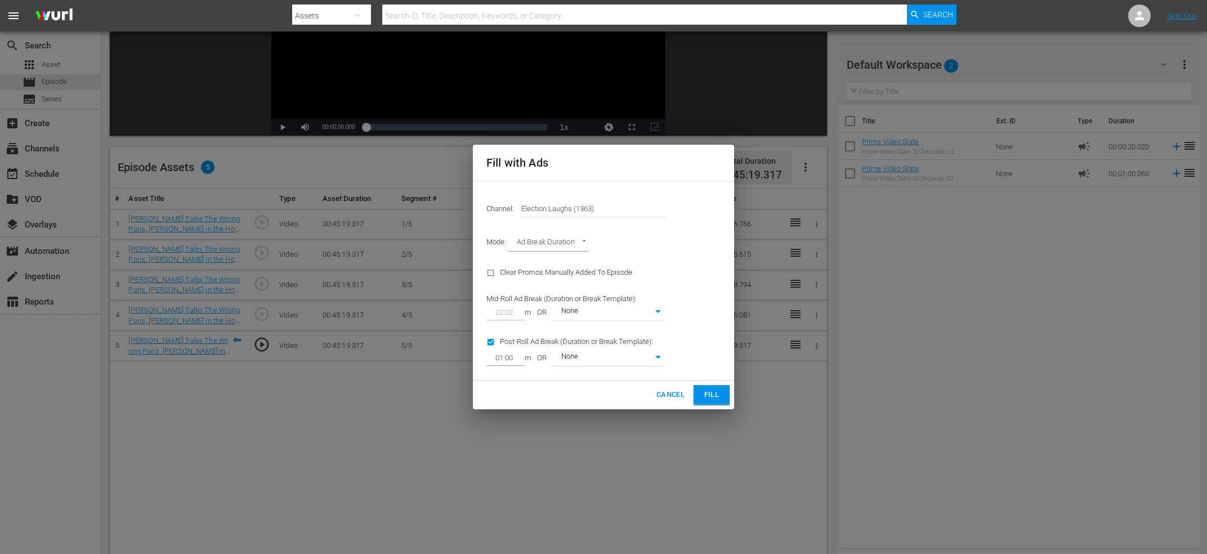
type input "0"
click at [492, 346] on input "checkbox" at bounding box center [493, 344] width 14 height 15
checkbox input "false"
click at [726, 392] on button "Fill" at bounding box center [711, 395] width 36 height 20
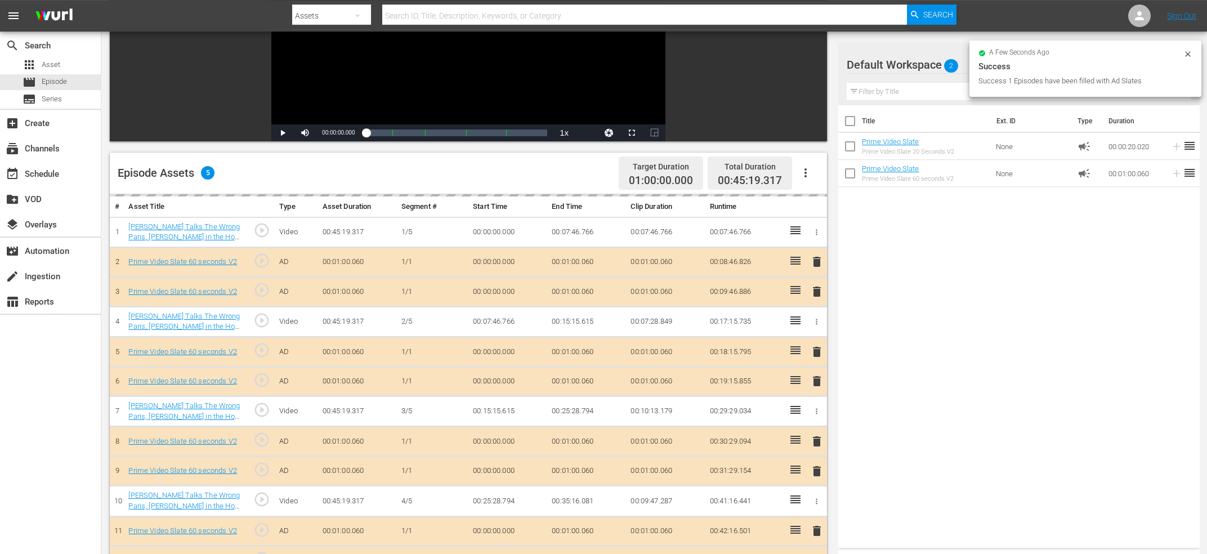
scroll to position [0, 0]
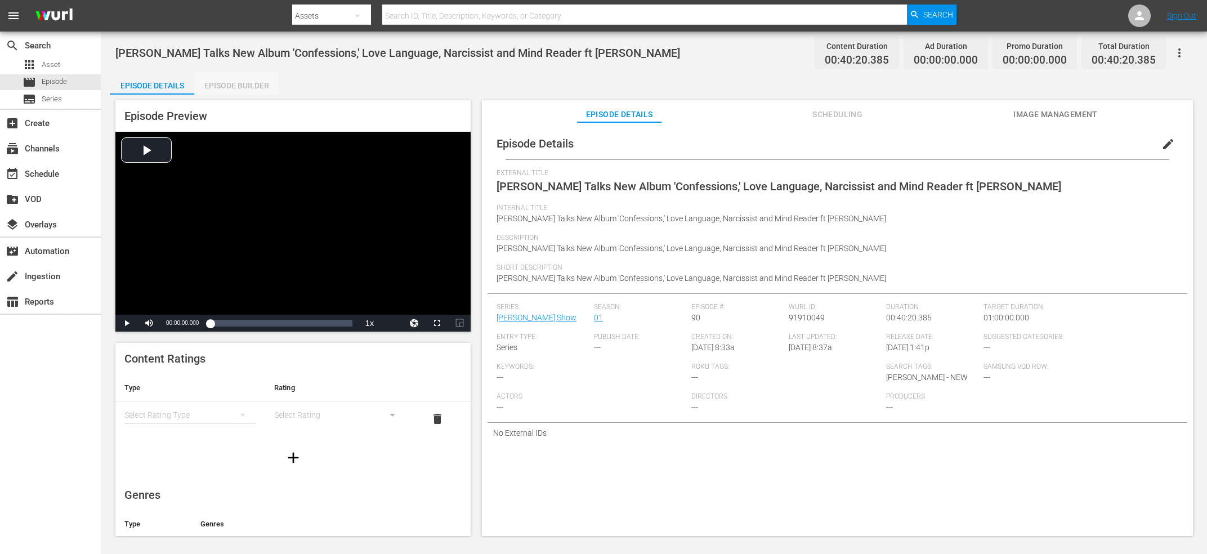
click at [253, 82] on div "Episode Builder" at bounding box center [236, 85] width 84 height 27
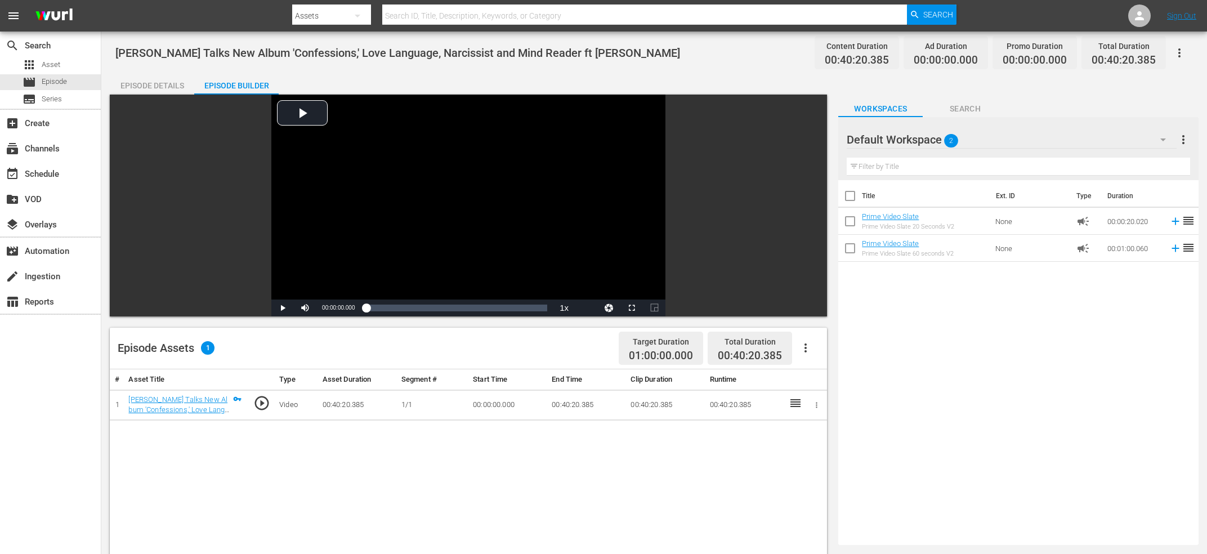
click at [808, 352] on icon "button" at bounding box center [806, 348] width 14 height 14
click at [819, 381] on div "Fill with Ads" at bounding box center [839, 379] width 77 height 27
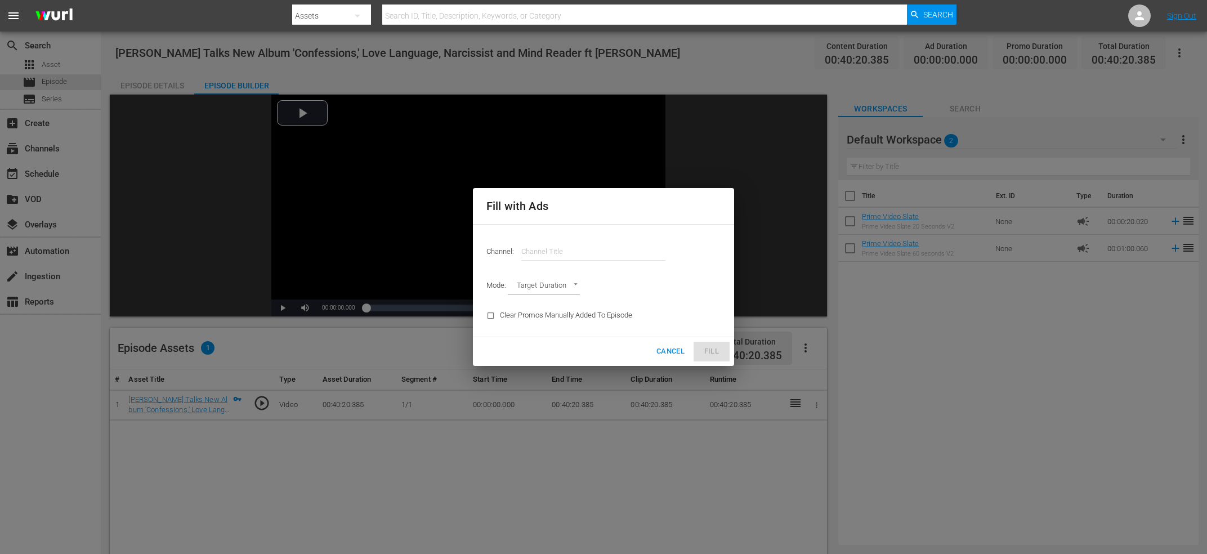
click at [648, 356] on div "Cancel Fill" at bounding box center [603, 351] width 261 height 29
click at [664, 355] on span "Cancel" at bounding box center [670, 351] width 28 height 13
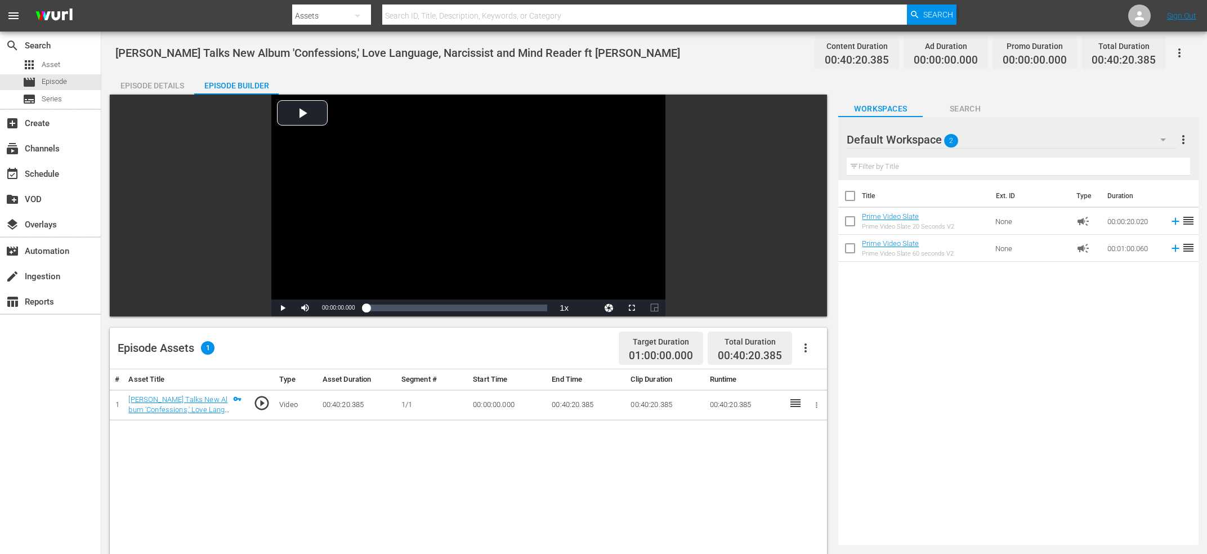
click at [811, 346] on icon "button" at bounding box center [806, 348] width 14 height 14
click at [815, 352] on div "Edit Cue Points" at bounding box center [839, 352] width 77 height 27
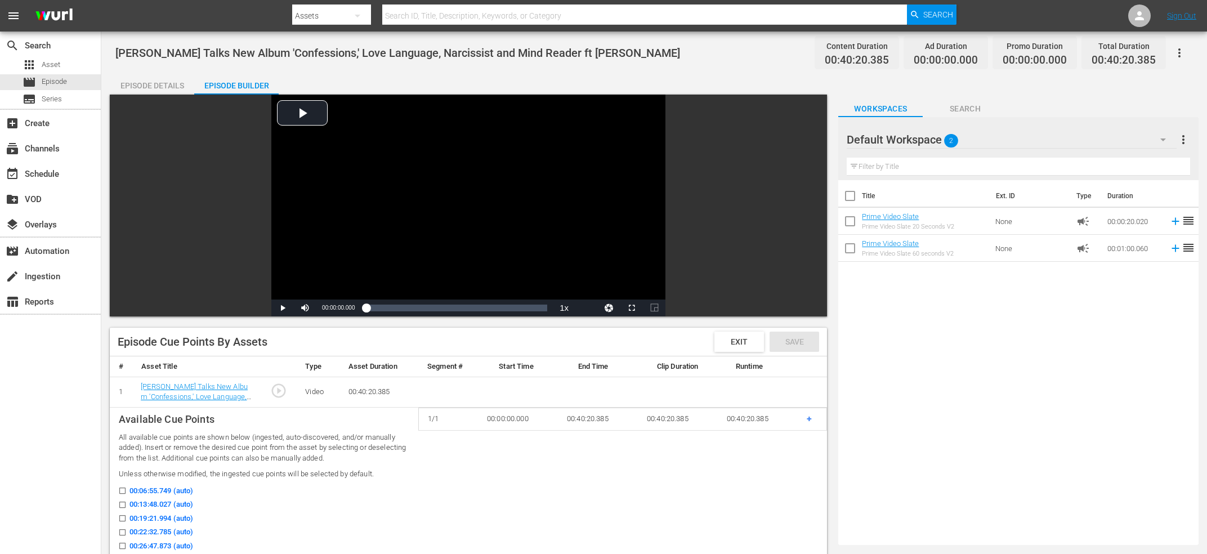
click at [1188, 449] on div "Title Ext. ID Type Duration Prime Video Slate Prime Video Slate 20 Seconds V2 N…" at bounding box center [1018, 360] width 360 height 360
click at [1116, 449] on div "Title Ext. ID Type Duration Prime Video Slate Prime Video Slate 20 Seconds V2 N…" at bounding box center [1018, 360] width 360 height 360
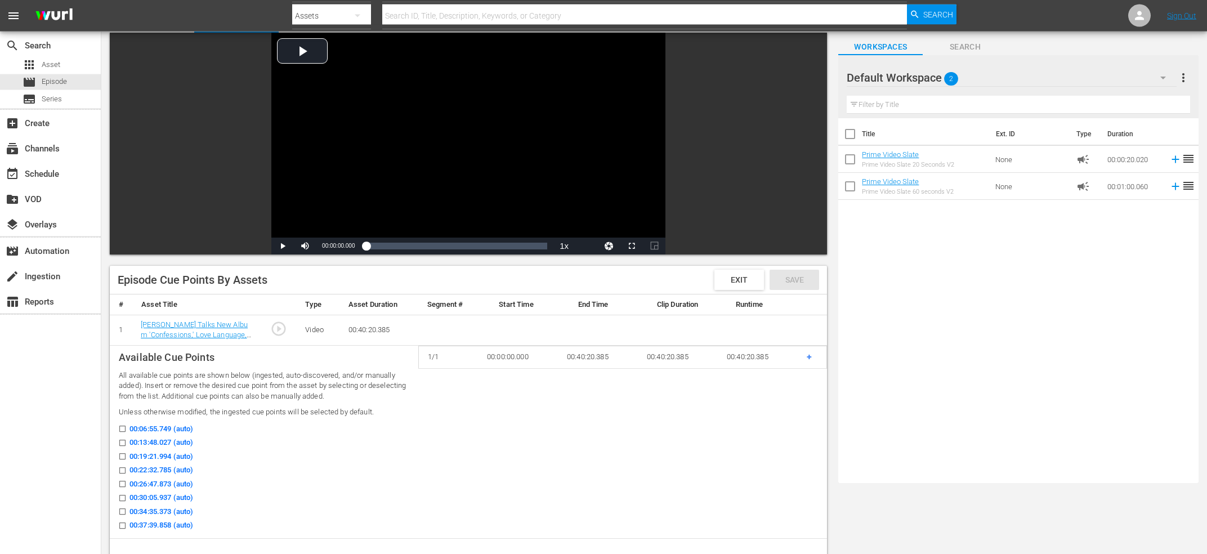
scroll to position [120, 0]
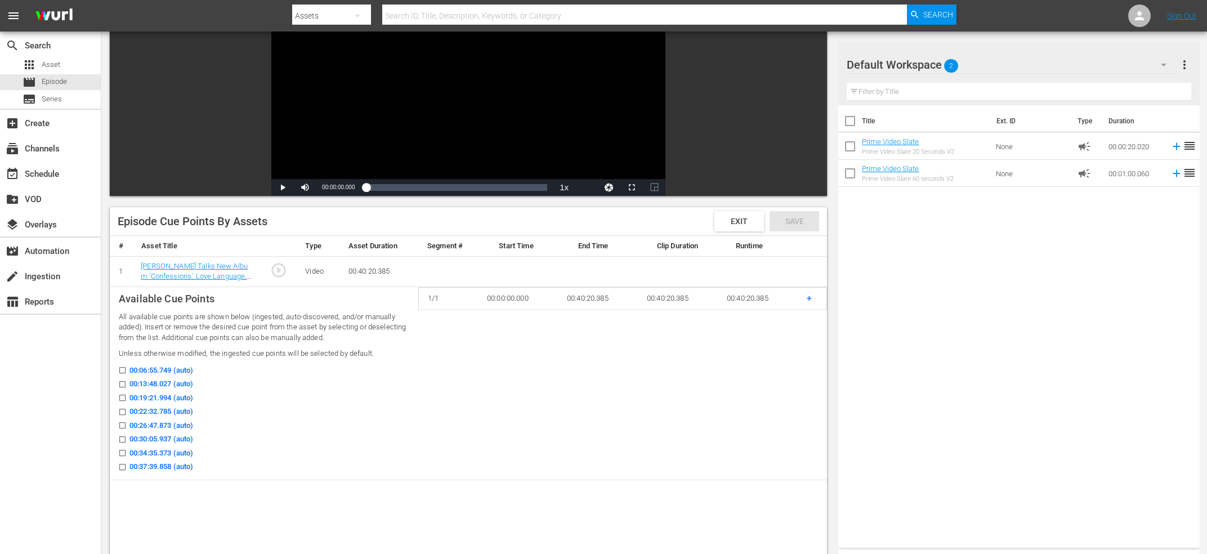
click at [122, 383] on input "00:13:48.027 (auto)" at bounding box center [120, 386] width 14 height 8
checkbox input "true"
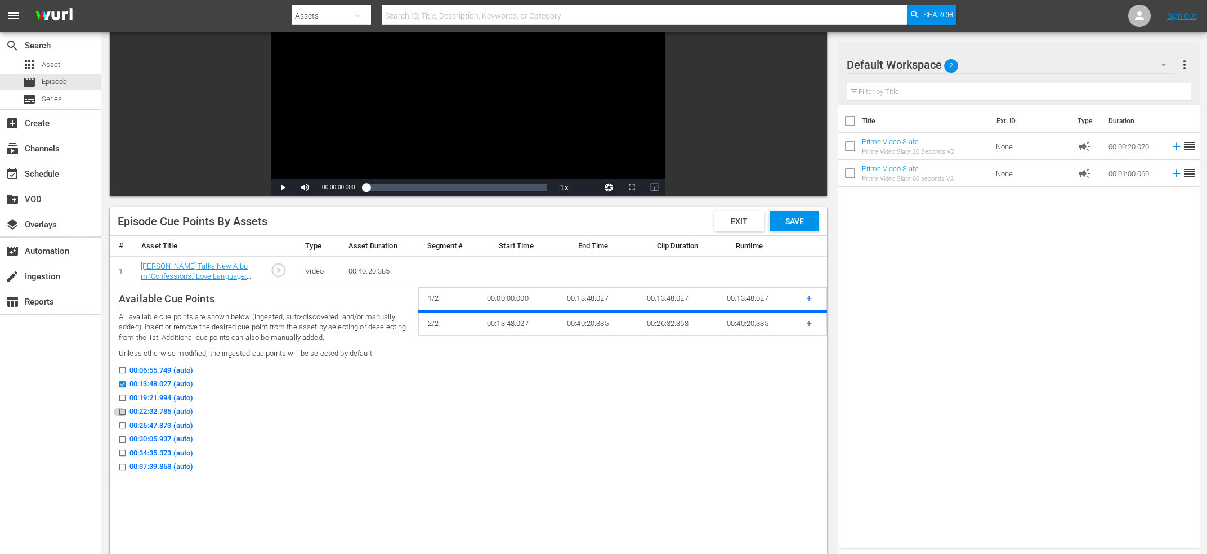
click at [120, 411] on input "00:22:32.785 (auto)" at bounding box center [120, 414] width 14 height 8
checkbox input "true"
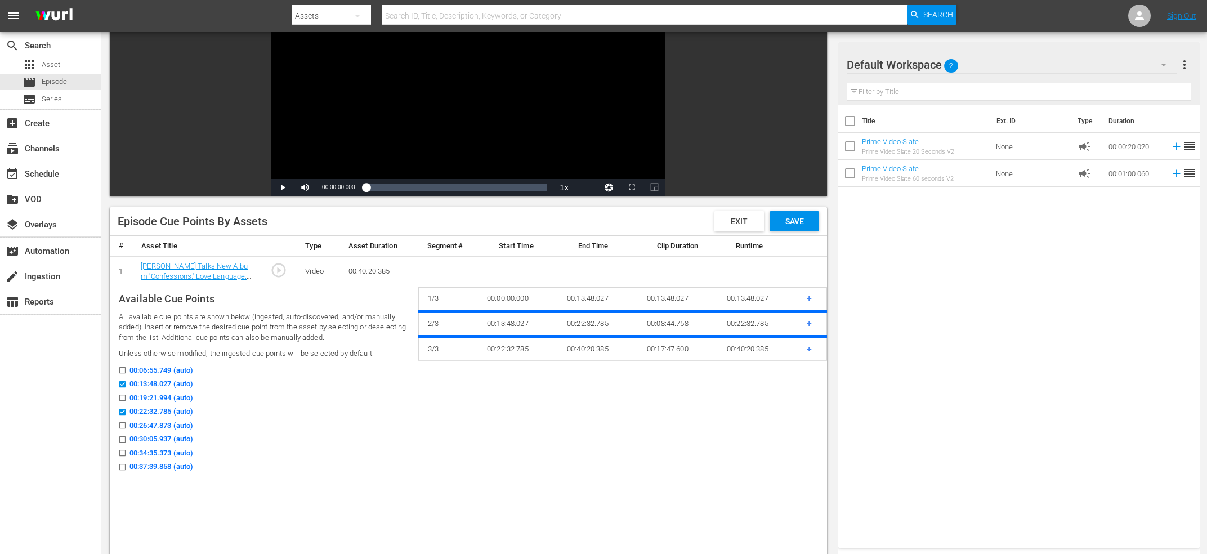
click at [125, 450] on icon at bounding box center [122, 453] width 6 height 6
click at [125, 451] on input "00:34:35.373 (auto)" at bounding box center [120, 455] width 14 height 8
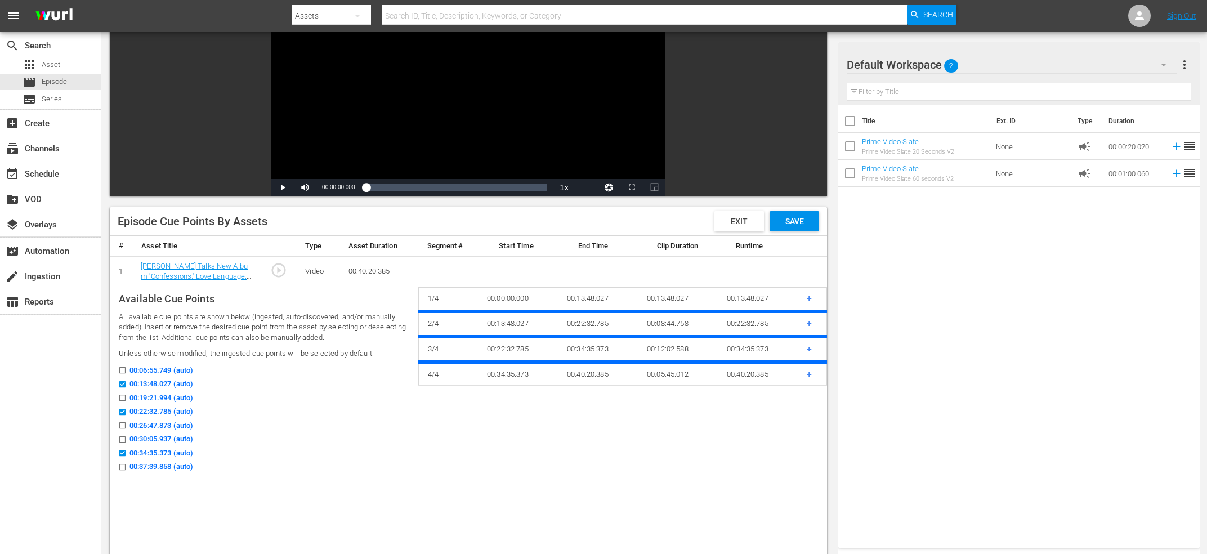
click at [120, 452] on input "00:34:35.373 (auto)" at bounding box center [120, 455] width 14 height 8
checkbox input "false"
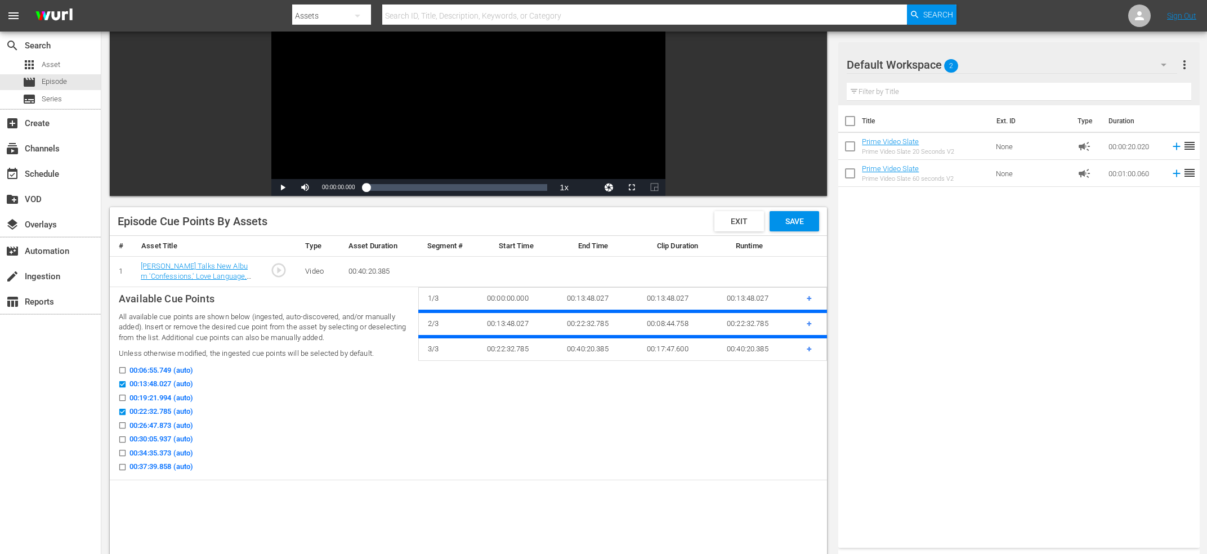
click at [124, 435] on icon at bounding box center [122, 439] width 8 height 8
click at [124, 437] on input "00:30:05.937 (auto)" at bounding box center [120, 441] width 14 height 8
checkbox input "true"
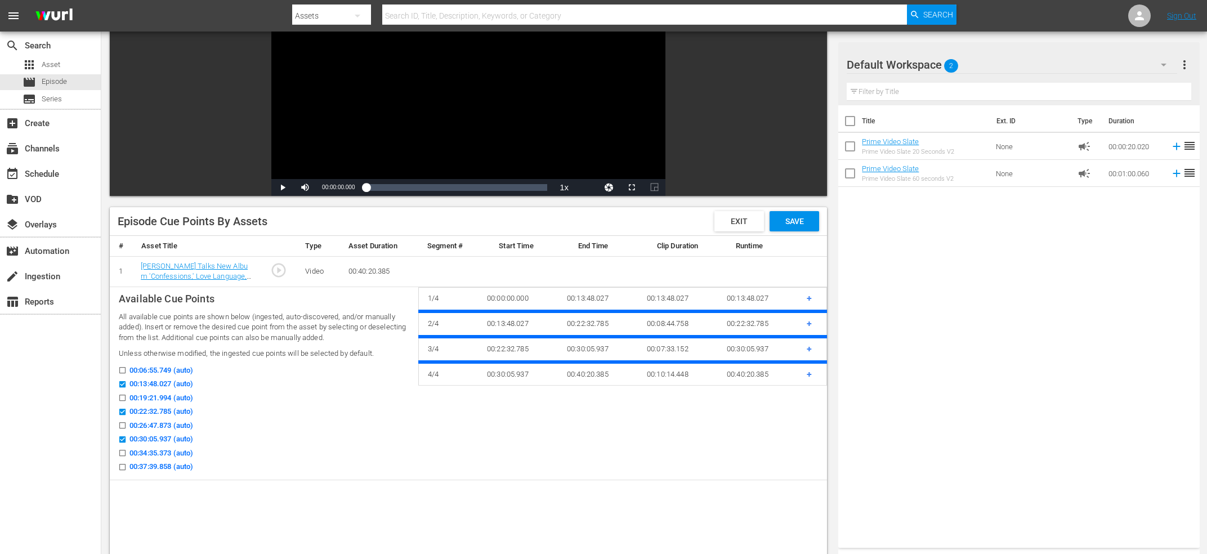
click at [808, 214] on div "Save" at bounding box center [794, 221] width 50 height 20
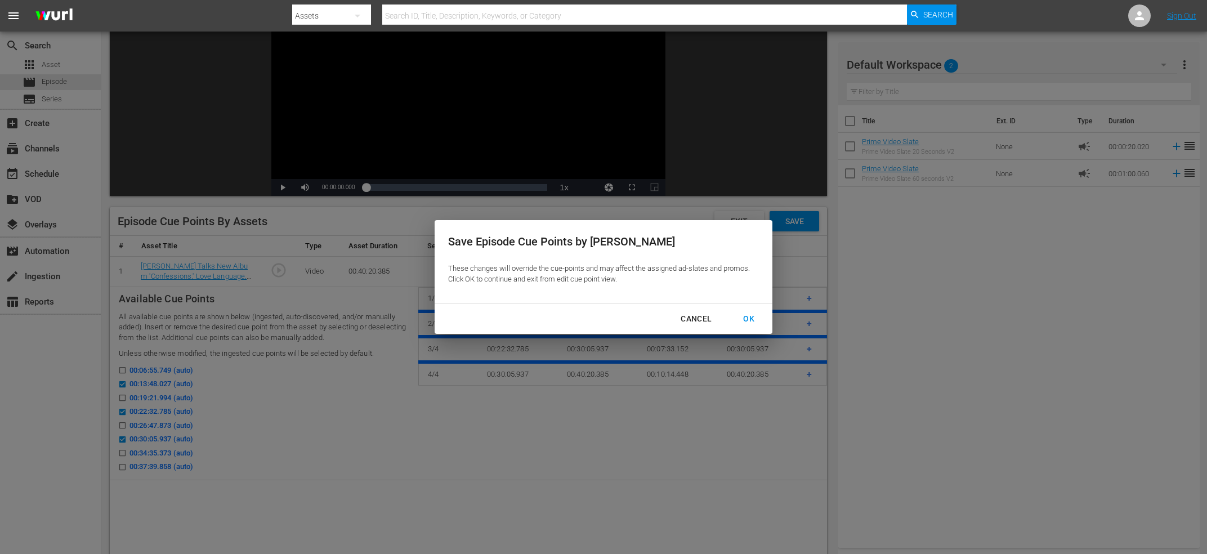
click at [694, 323] on div "Cancel" at bounding box center [695, 319] width 49 height 14
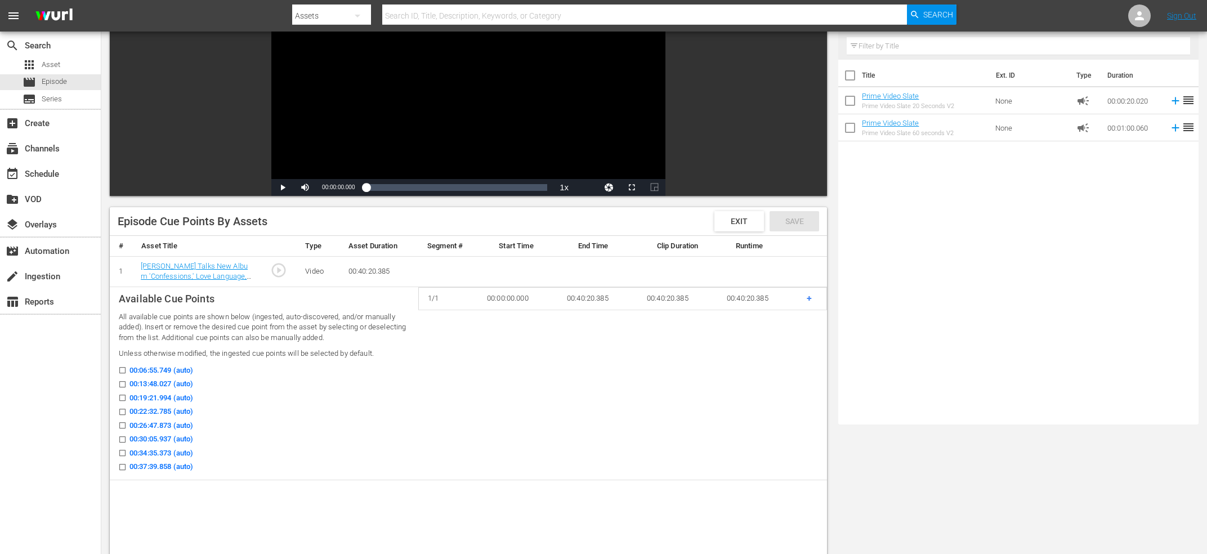
checkbox input "false"
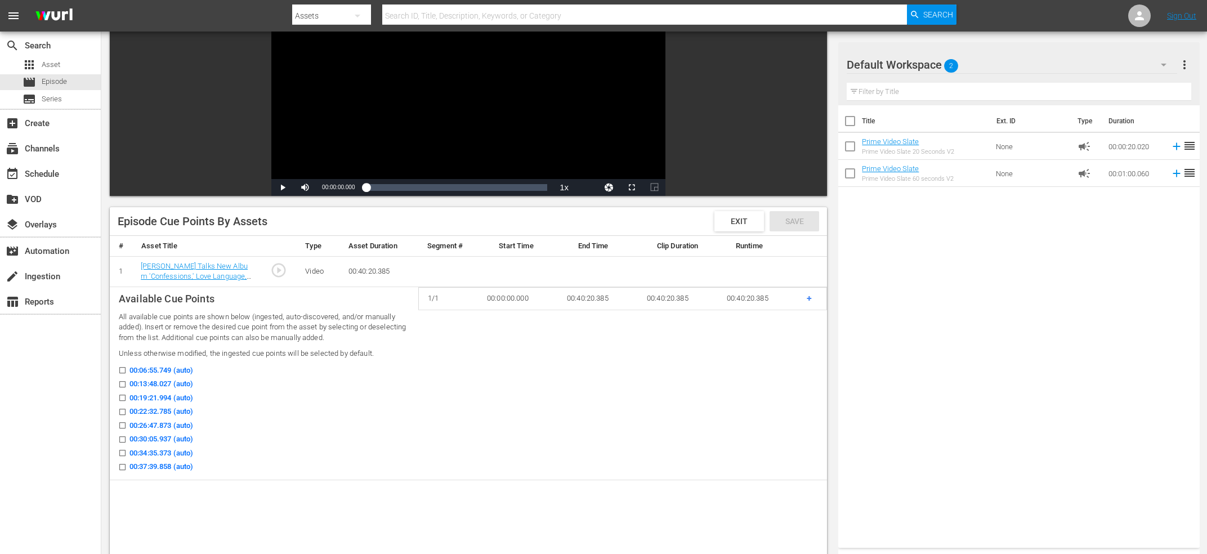
click at [124, 379] on label "00:13:48.027 (auto)" at bounding box center [153, 383] width 80 height 11
click at [124, 382] on input "00:13:48.027 (auto)" at bounding box center [120, 386] width 14 height 8
checkbox input "true"
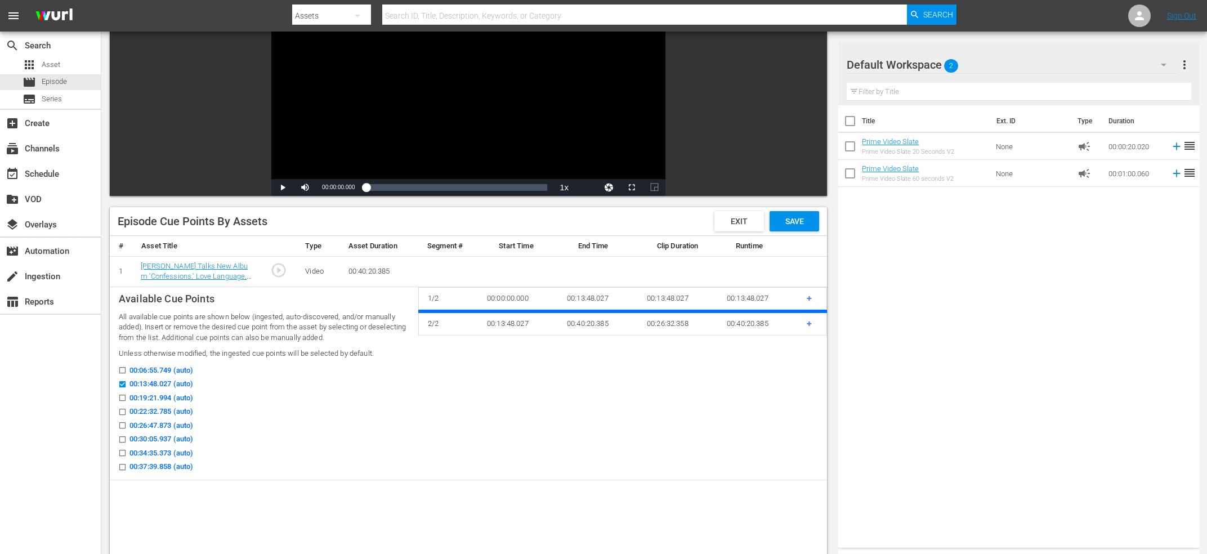
click at [123, 407] on label "00:22:32.785 (auto)" at bounding box center [153, 411] width 80 height 11
click at [123, 410] on input "00:22:32.785 (auto)" at bounding box center [120, 414] width 14 height 8
checkbox input "true"
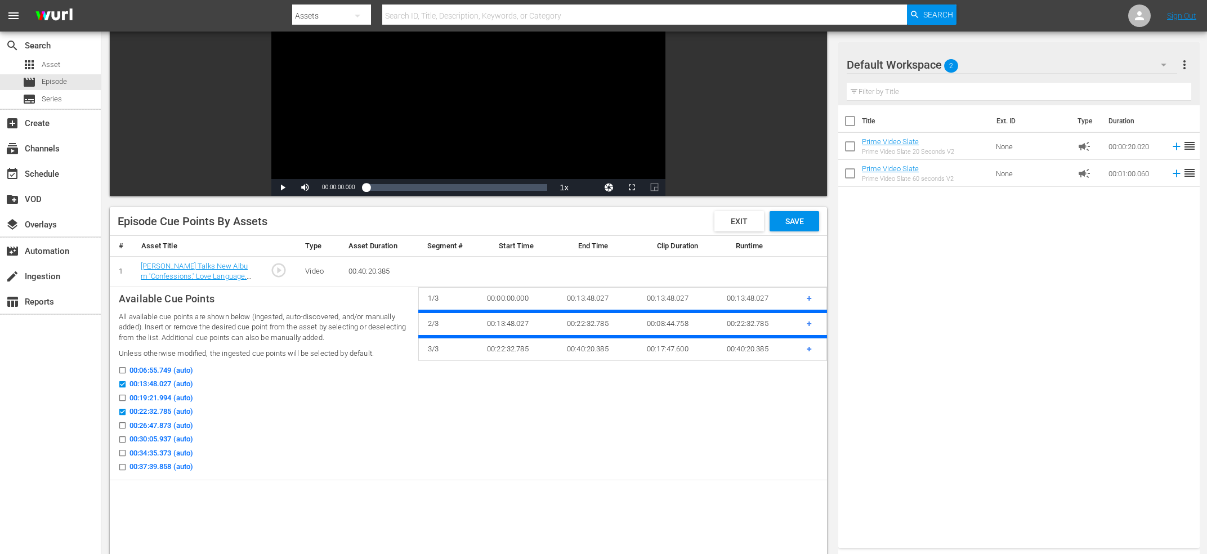
click at [122, 438] on input "00:30:05.937 (auto)" at bounding box center [120, 441] width 14 height 8
checkbox input "true"
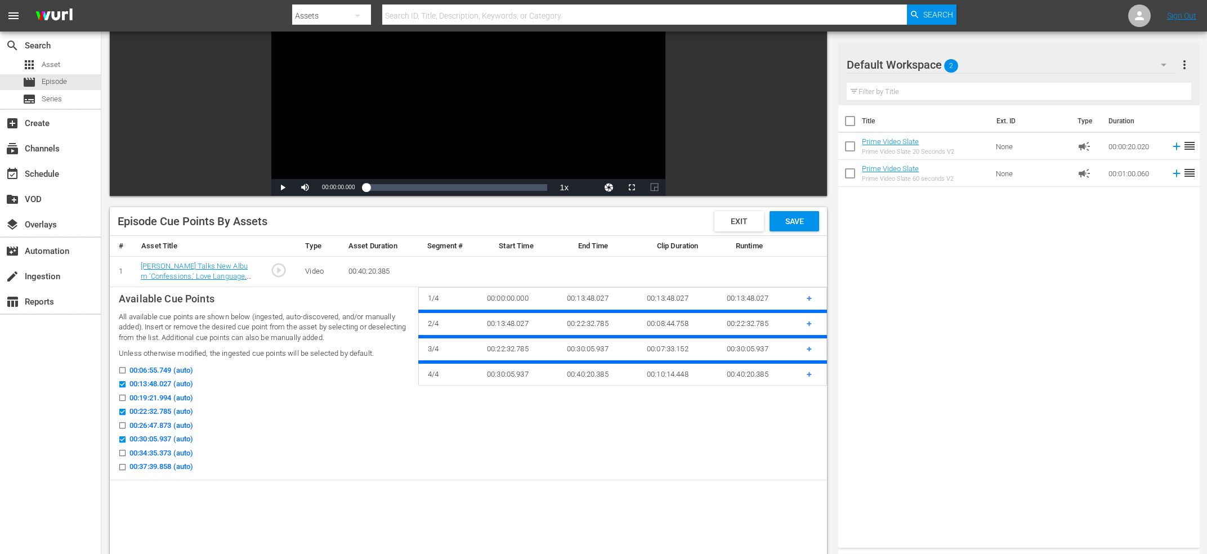
click at [787, 208] on div "Episode Cue Points By Assets Exit Save" at bounding box center [468, 221] width 717 height 29
click at [792, 224] on span "Save" at bounding box center [794, 221] width 37 height 9
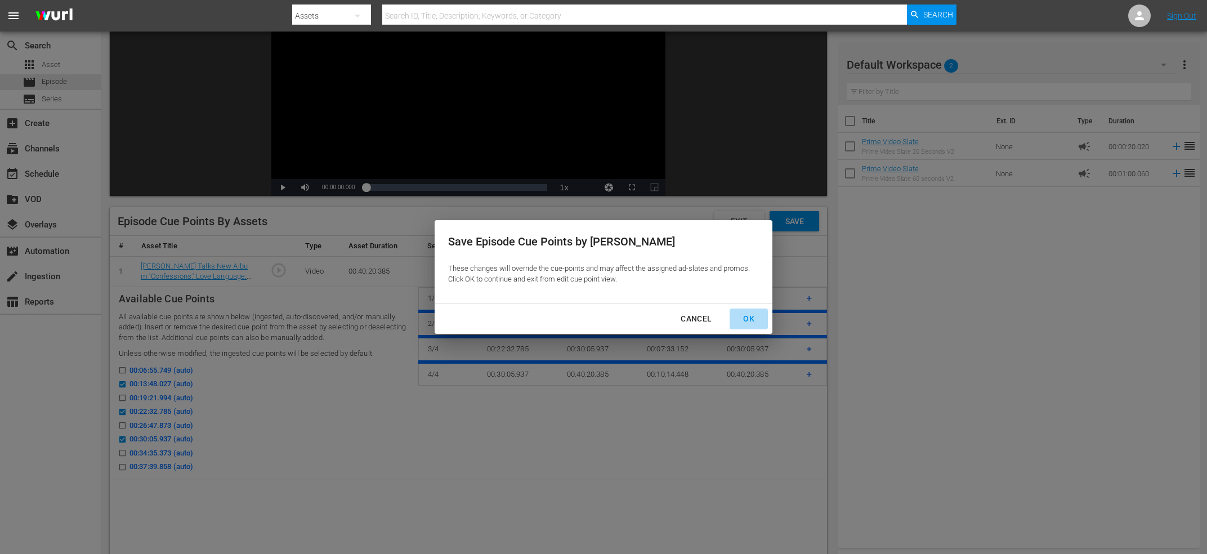
click at [749, 321] on div "OK" at bounding box center [748, 319] width 29 height 14
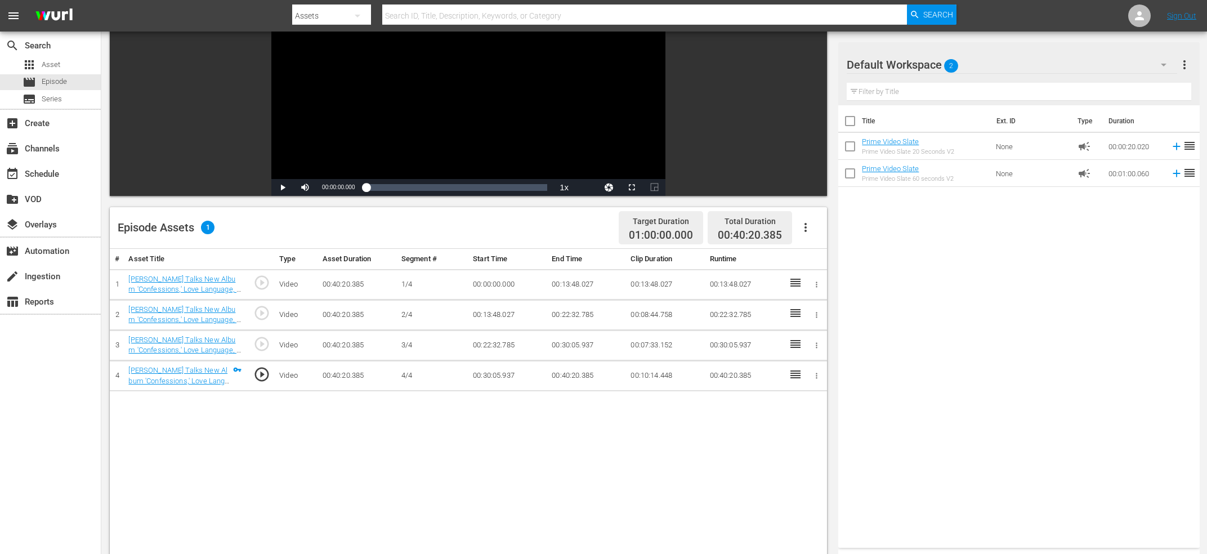
click at [811, 225] on icon "button" at bounding box center [806, 228] width 14 height 14
click at [817, 255] on div "Fill with Ads" at bounding box center [839, 258] width 77 height 27
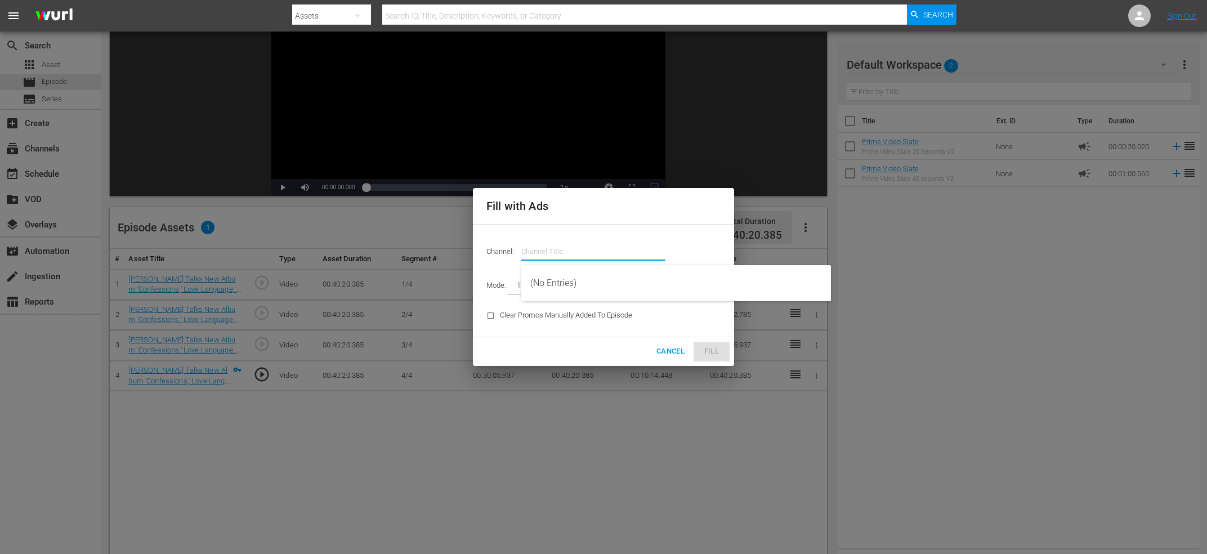
click at [625, 254] on input "text" at bounding box center [593, 251] width 144 height 27
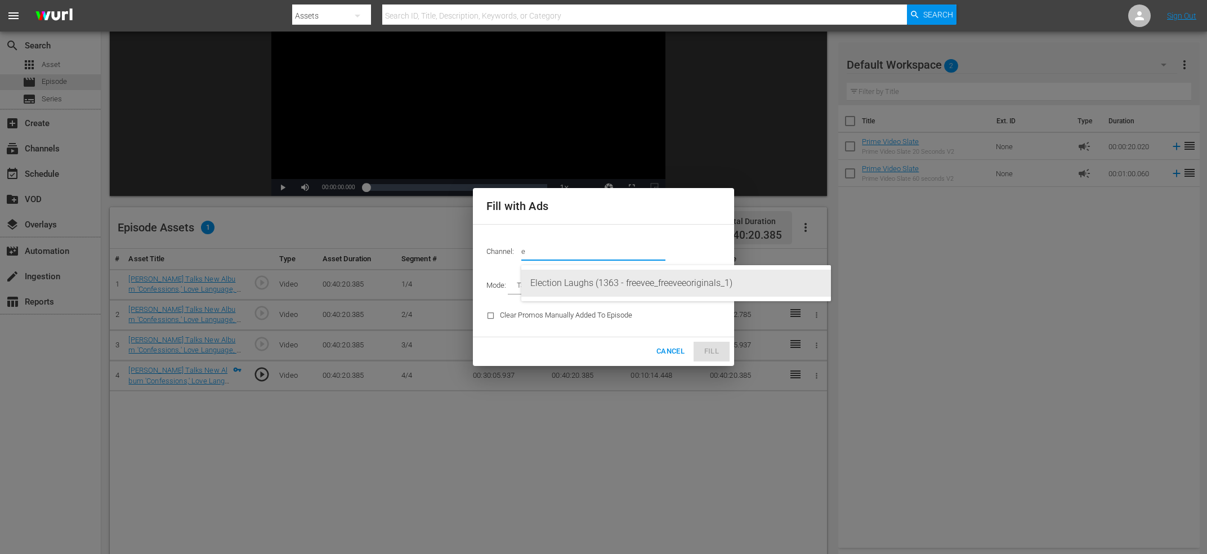
click at [599, 271] on div "Election Laughs (1363 - freevee_freeveeoriginals_1)" at bounding box center [675, 283] width 291 height 27
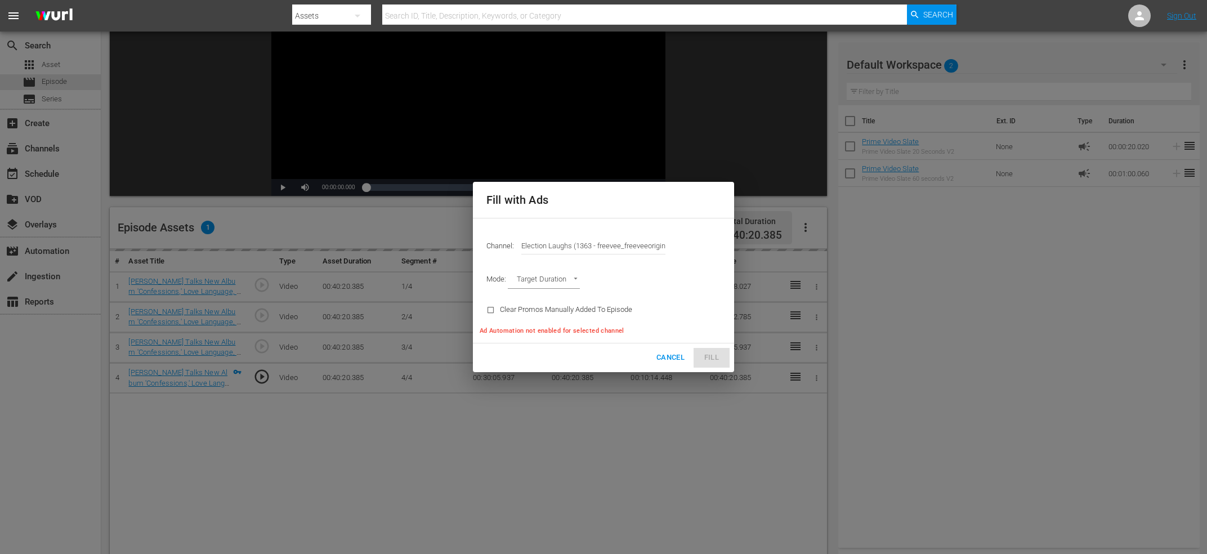
type input "Election Laughs (1363)"
type input "AD_BREAK_DURATION"
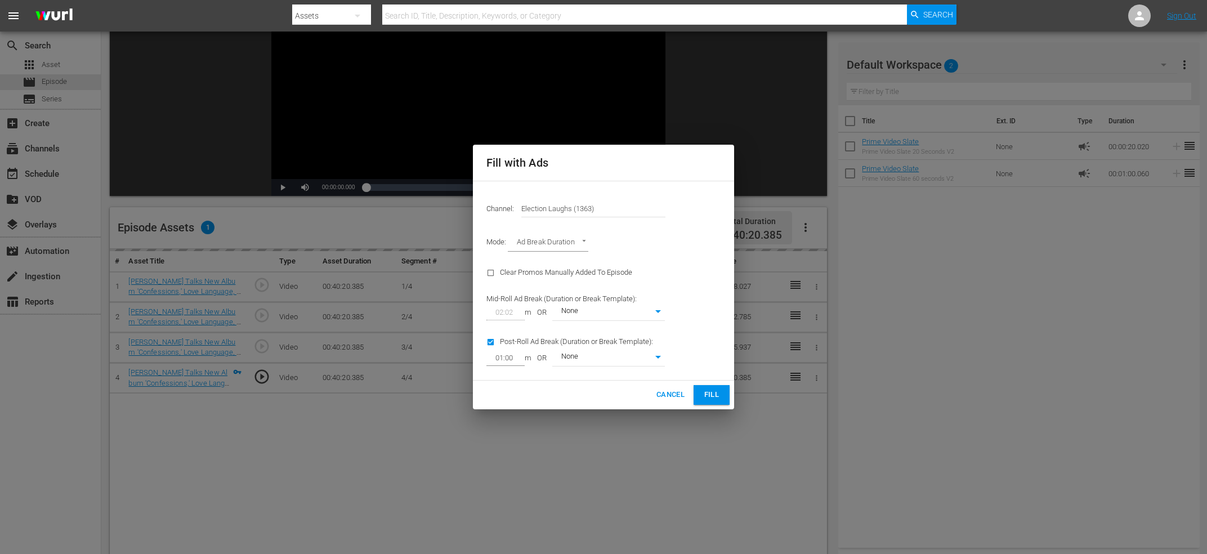
click at [492, 339] on input "checkbox" at bounding box center [493, 344] width 14 height 15
checkbox input "false"
type input "0"
click at [704, 399] on span "Fill" at bounding box center [711, 394] width 18 height 13
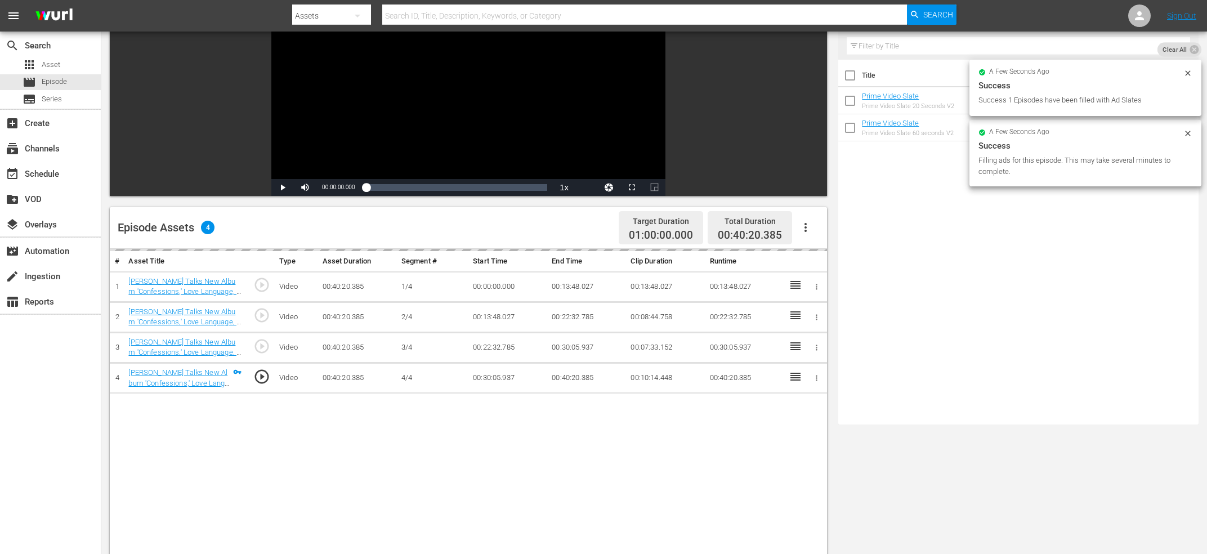
scroll to position [0, 0]
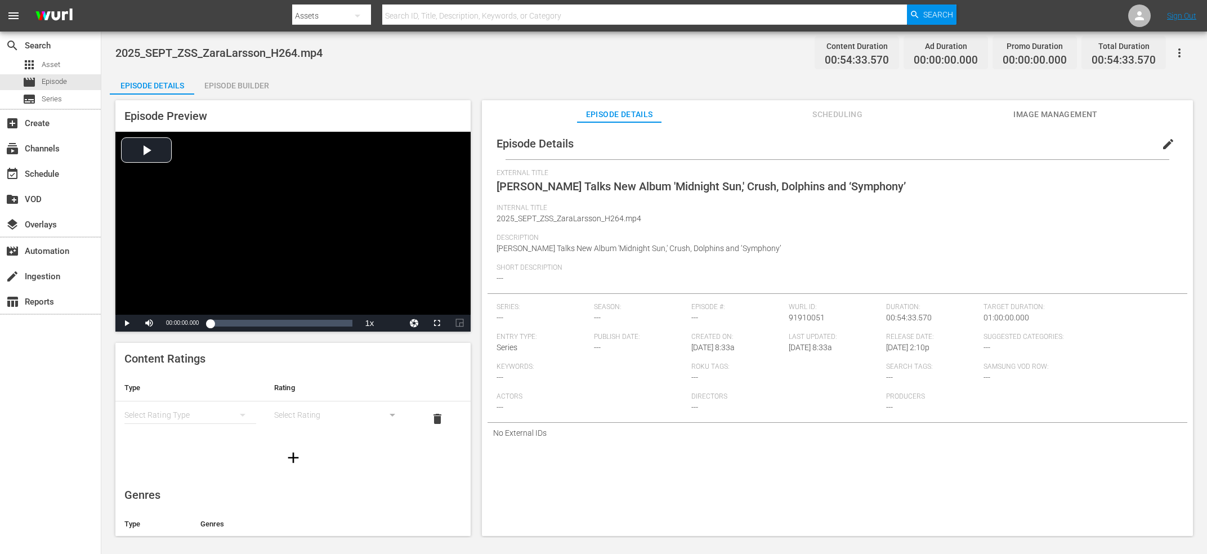
click at [1173, 141] on span "edit" at bounding box center [1168, 144] width 14 height 14
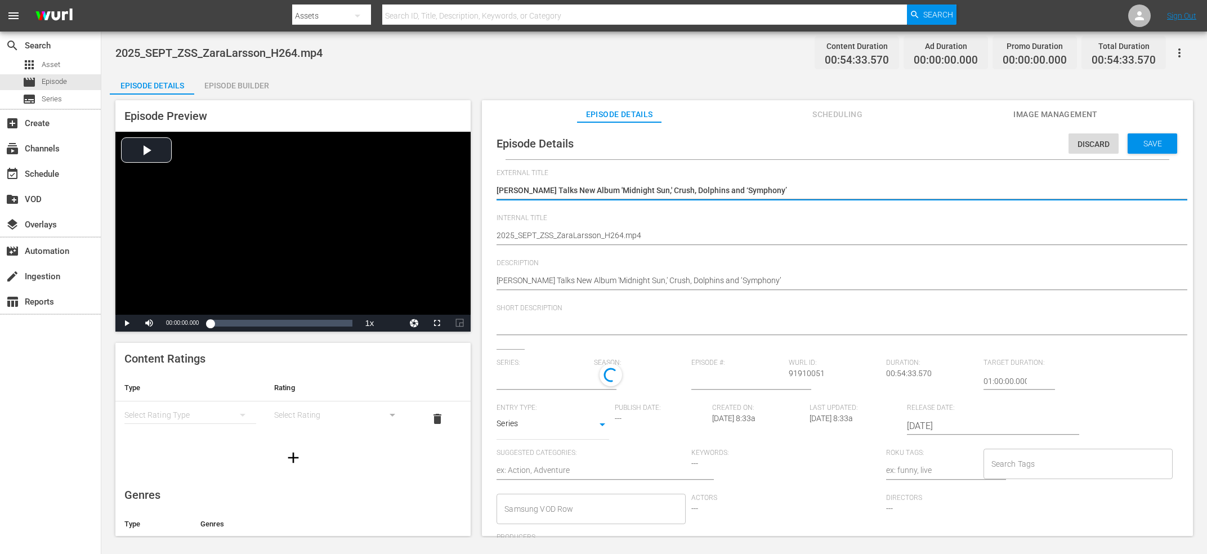
click at [647, 199] on div "Zara Larsson Talks New Album 'Midnight Sun,' Crush, Dolphins and ‘Symphony’ Zar…" at bounding box center [834, 191] width 676 height 27
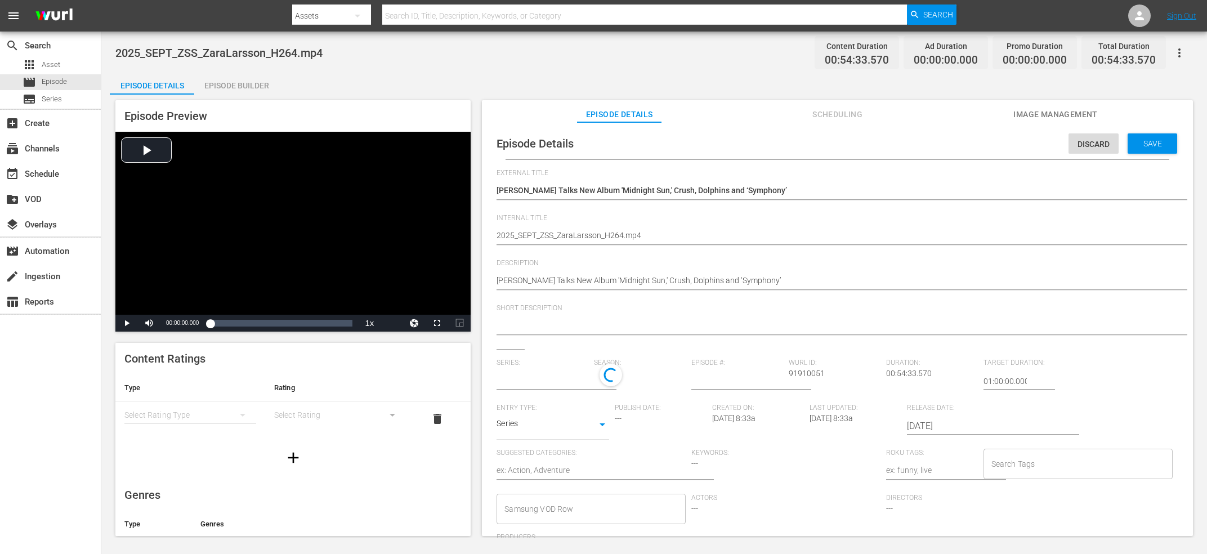
click at [645, 195] on textarea "Zara Larsson Talks New Album 'Midnight Sun,' Crush, Dolphins and ‘Symphony’" at bounding box center [834, 192] width 676 height 14
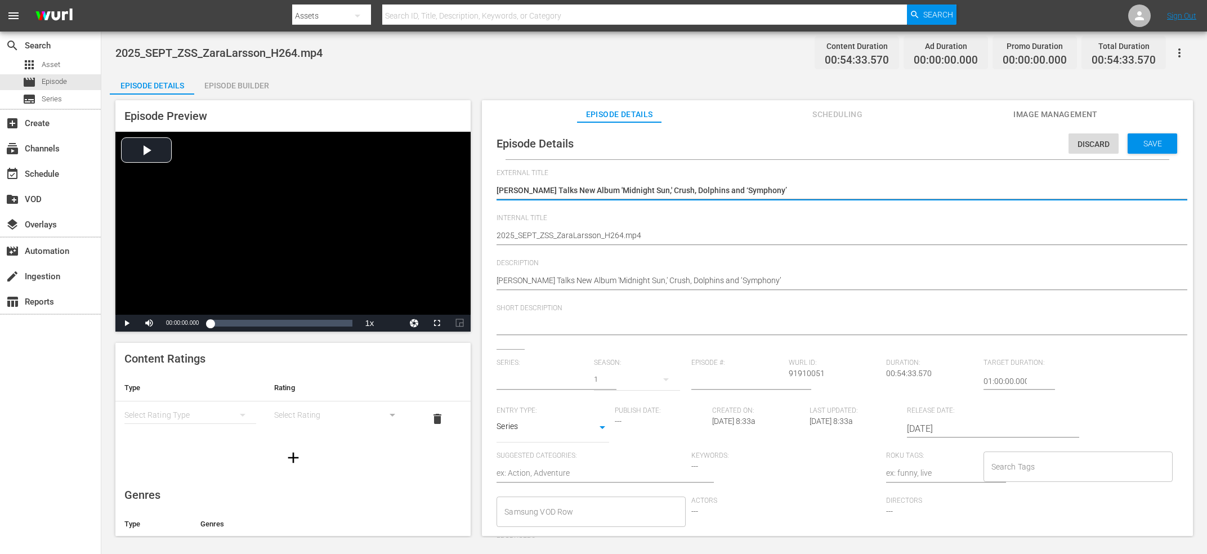
click at [638, 232] on textarea "2025_SEPT_ZSS_ZaraLarsson_H264.mp4" at bounding box center [834, 237] width 676 height 14
type input "No Series"
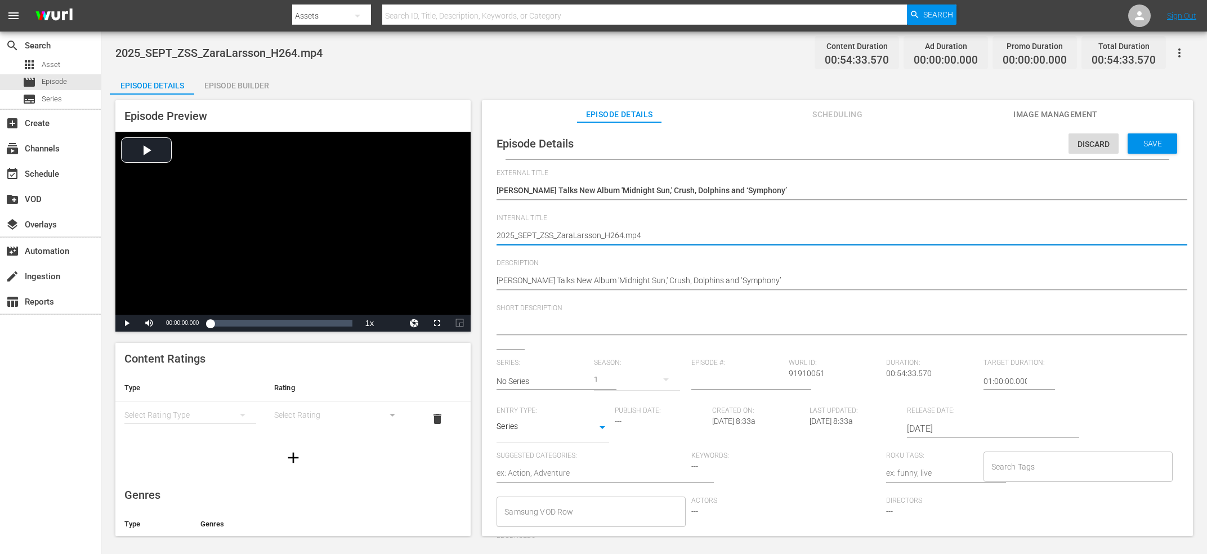
paste textarea "Zara Larsson Talks New Album 'Midnight Sun,' Crush, Dolphins and ‘Symphony’"
type textarea "Zara Larsson Talks New Album 'Midnight Sun,' Crush, Dolphins and ‘Symphony’"
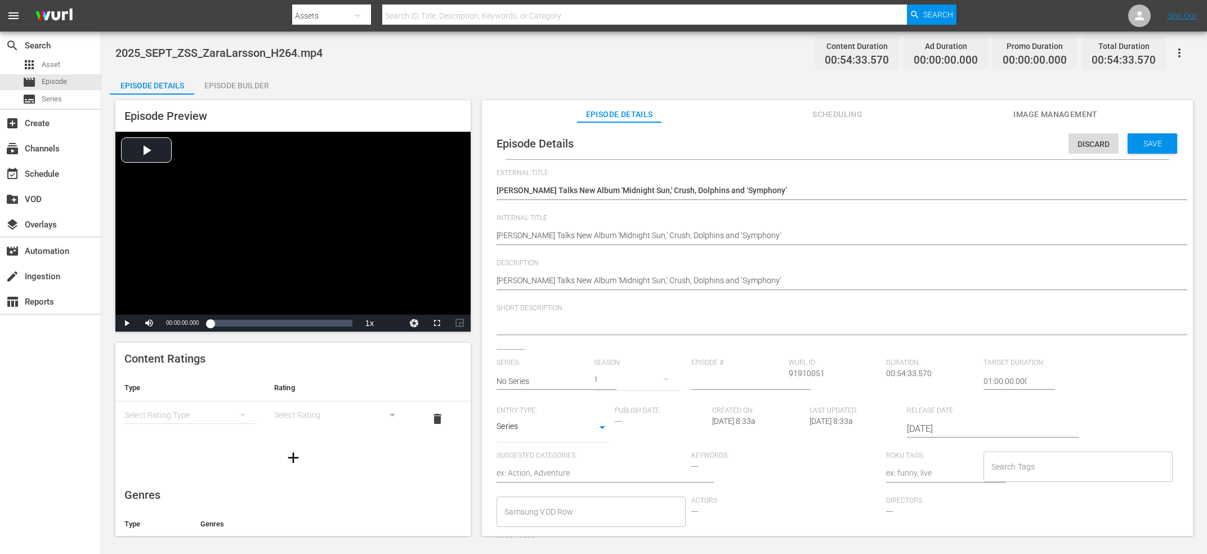
click at [604, 335] on hr at bounding box center [848, 334] width 704 height 1
click at [607, 332] on textarea at bounding box center [834, 327] width 676 height 14
paste textarea "Zara Larsson Talks New Album 'Midnight Sun,' Crush, Dolphins and ‘Symphony’"
type textarea "Zara Larsson Talks New Album 'Midnight Sun,' Crush, Dolphins and ‘Symphony’"
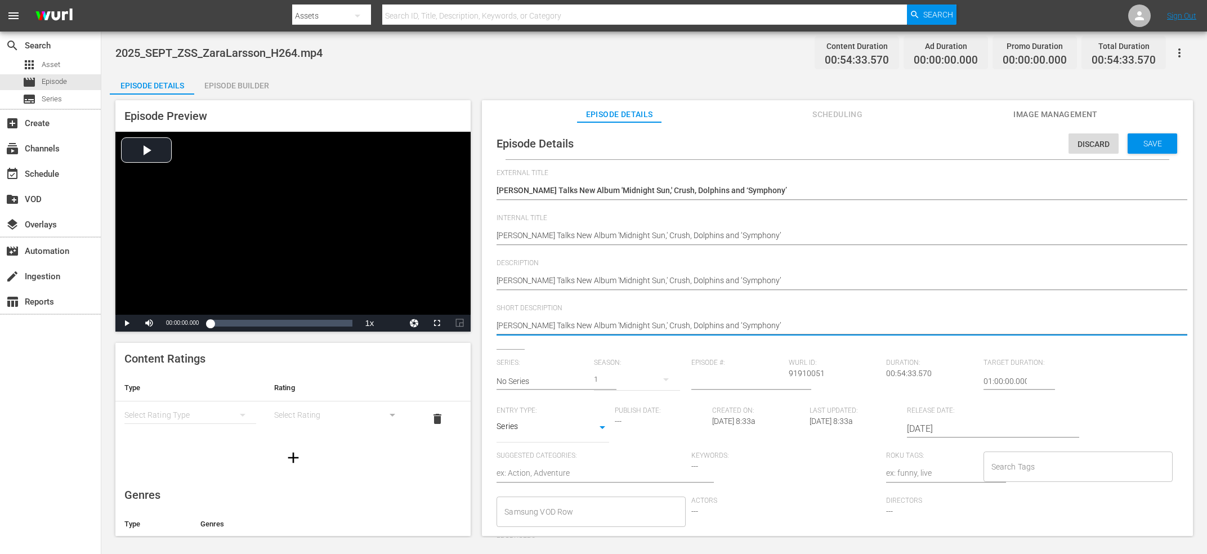
type textarea "Zara Larsson Talks New Album 'Midnight Sun,' Crush, Dolphins and ‘Symphony’"
click at [546, 385] on input "text" at bounding box center [542, 380] width 92 height 27
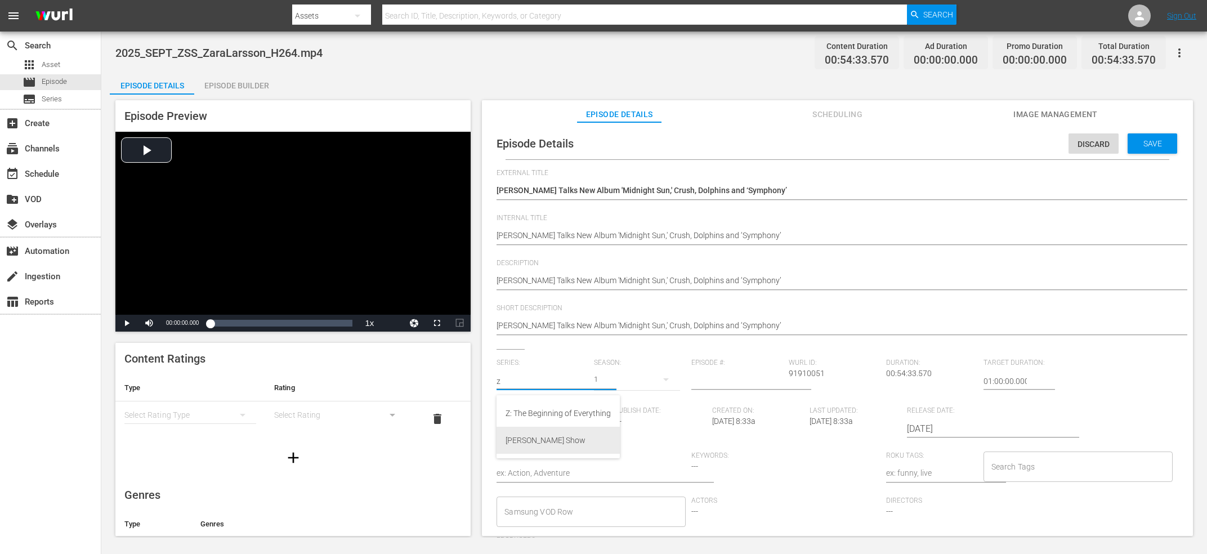
click at [539, 436] on div "[PERSON_NAME] Show" at bounding box center [557, 440] width 105 height 27
type input "[PERSON_NAME] Show"
click at [725, 387] on input "number" at bounding box center [737, 380] width 92 height 27
type input "92"
click at [1047, 468] on input "Search Tags" at bounding box center [1069, 466] width 162 height 20
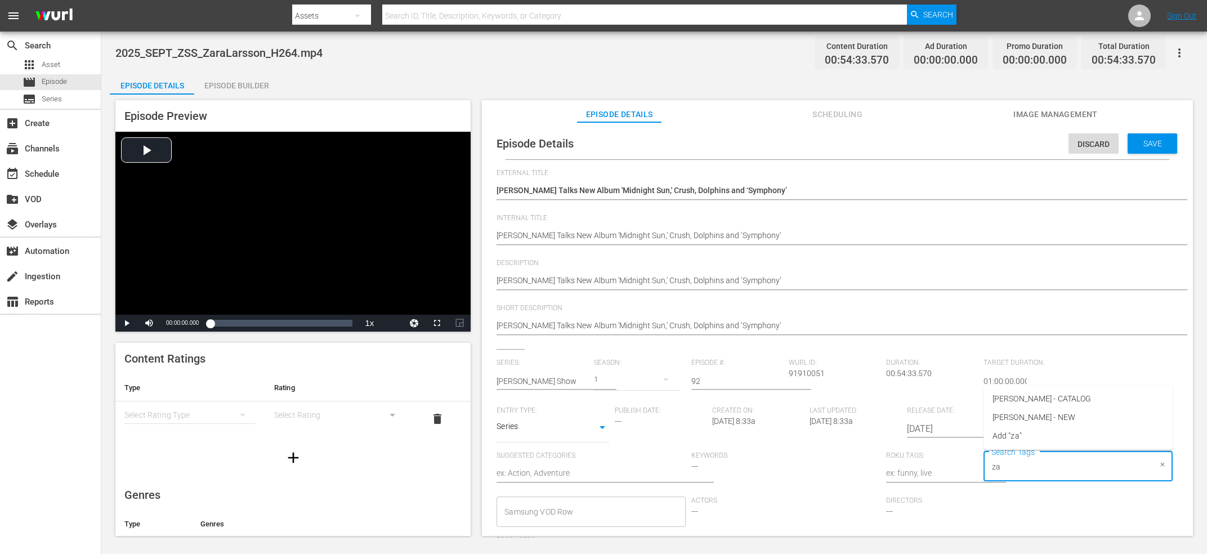
type input "zac"
click at [1040, 420] on span "Zach Sang - NEW" at bounding box center [1033, 417] width 83 height 12
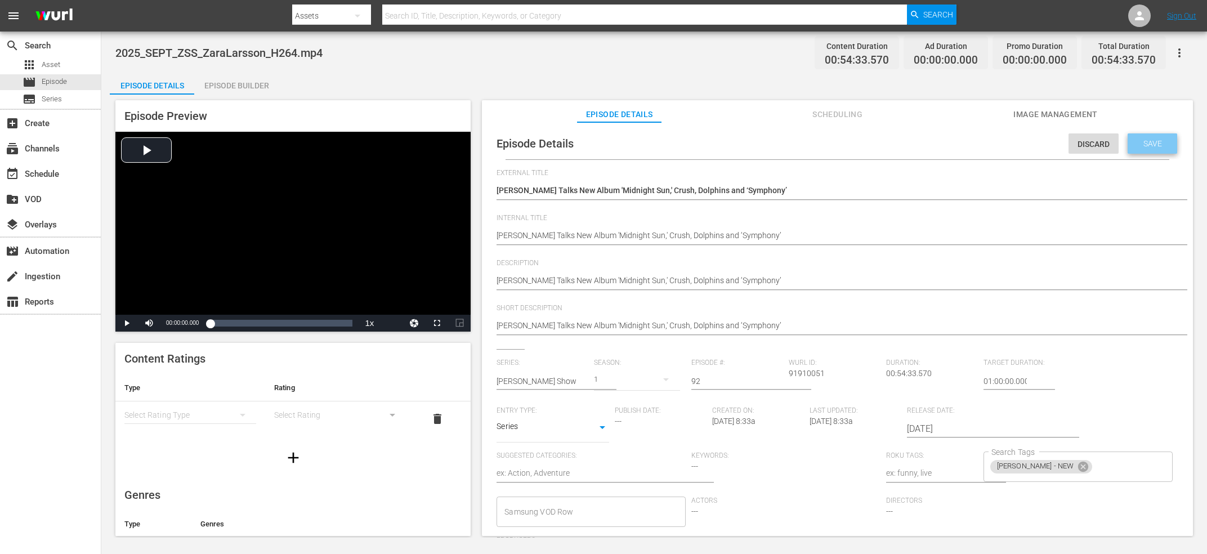
click at [1156, 139] on span "Save" at bounding box center [1152, 143] width 37 height 9
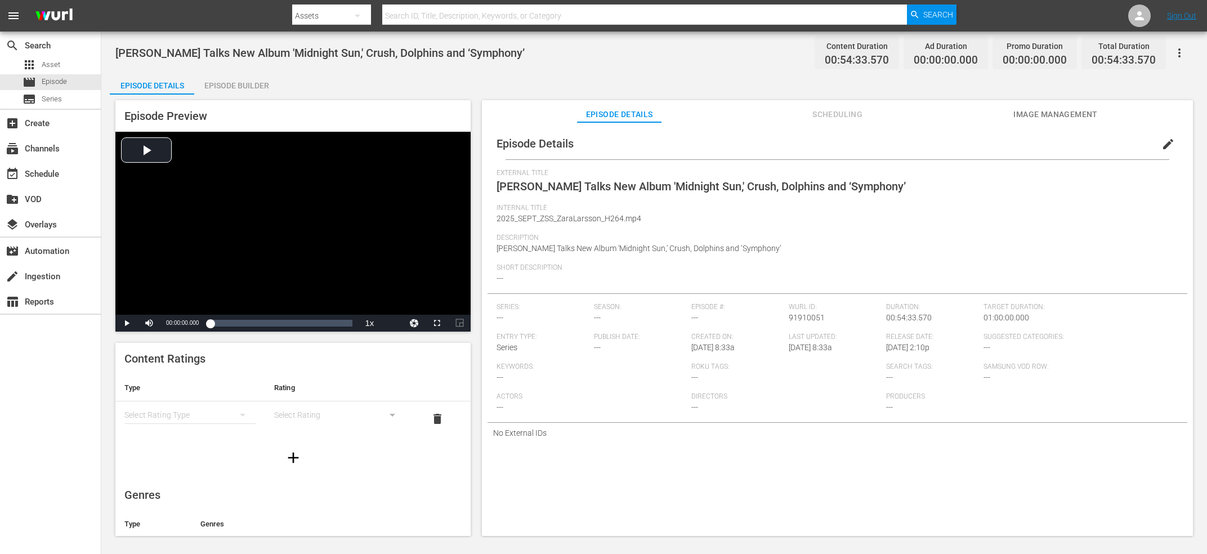
click at [212, 88] on div "Episode Builder" at bounding box center [236, 85] width 84 height 27
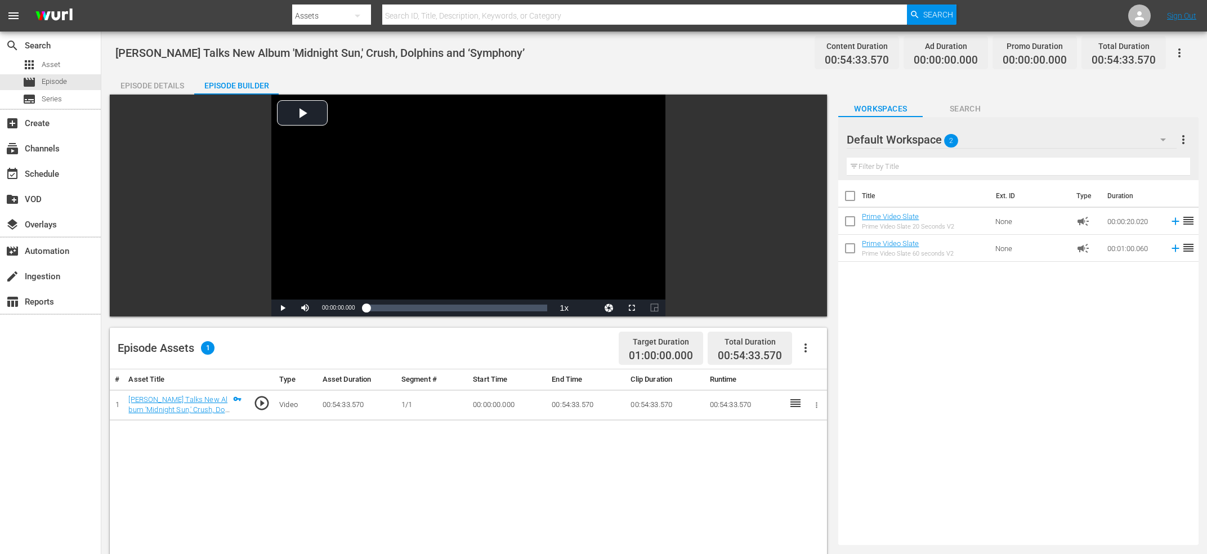
click at [824, 344] on div "Episode Assets 1 Target Duration 01:00:00.000 Total Duration 00:54:33.570" at bounding box center [468, 349] width 717 height 42
click at [815, 349] on button "button" at bounding box center [805, 347] width 27 height 27
click at [838, 353] on div "Edit Cue Points" at bounding box center [839, 352] width 77 height 27
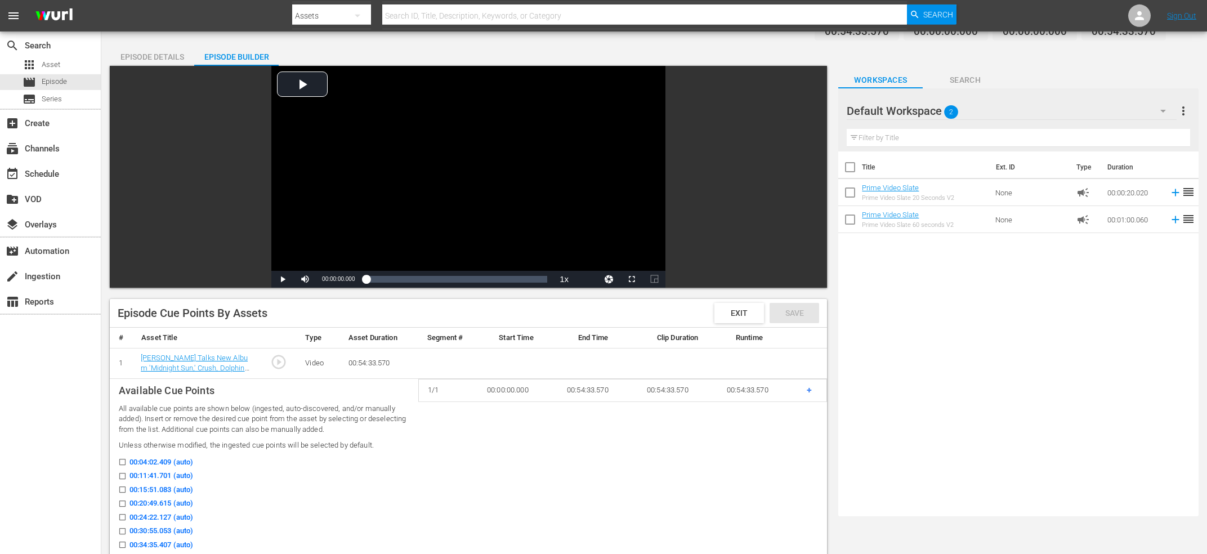
scroll to position [60, 0]
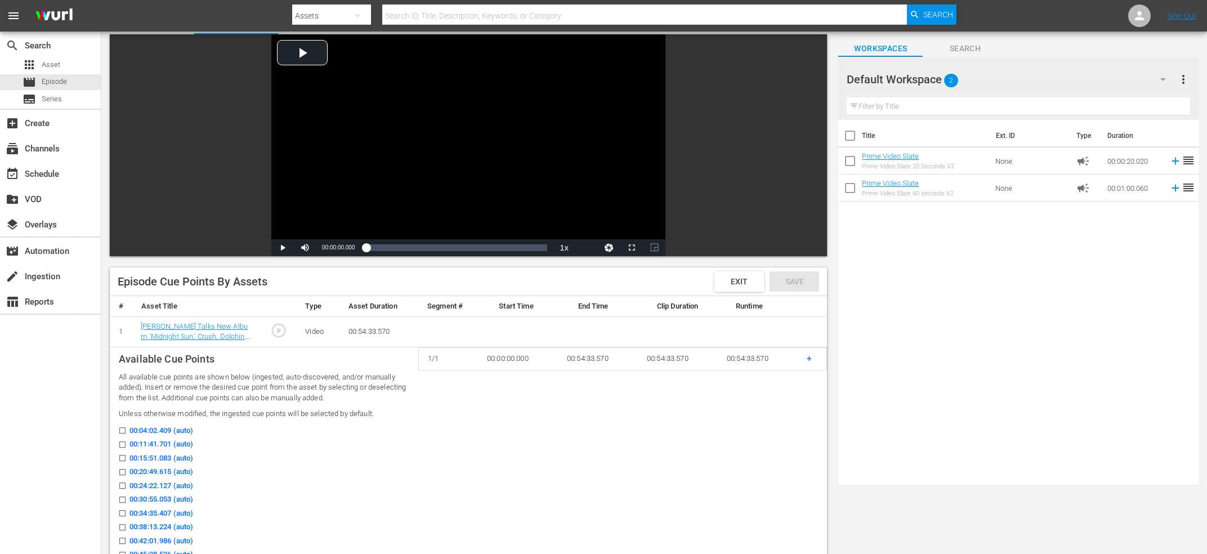
click at [120, 447] on input "00:11:41.701 (auto)" at bounding box center [120, 446] width 14 height 8
checkbox input "true"
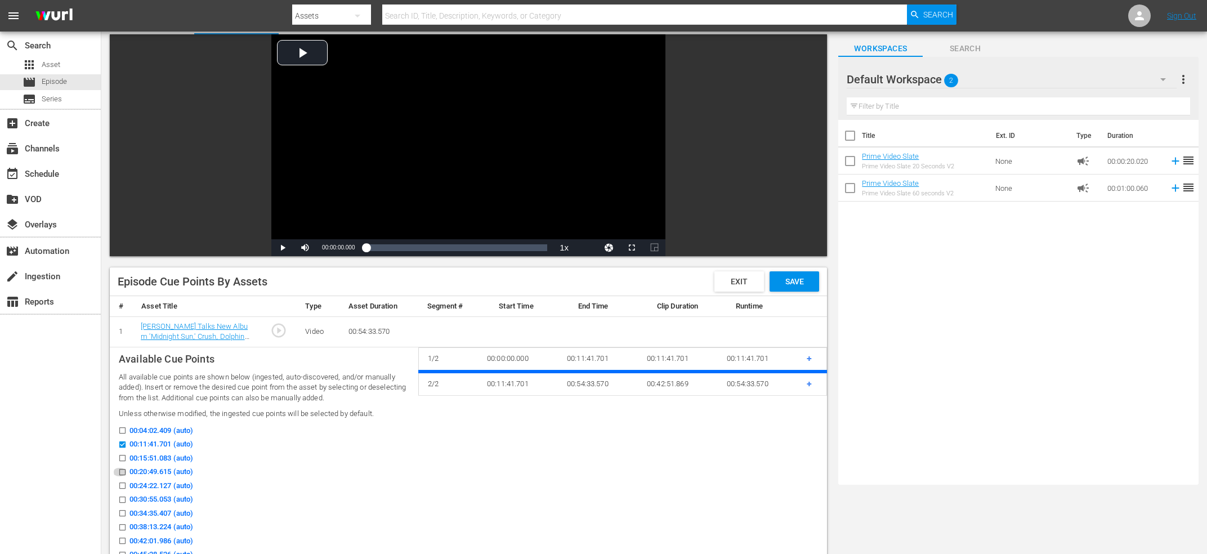
click at [120, 473] on input "00:20:49.615 (auto)" at bounding box center [120, 474] width 14 height 8
checkbox input "true"
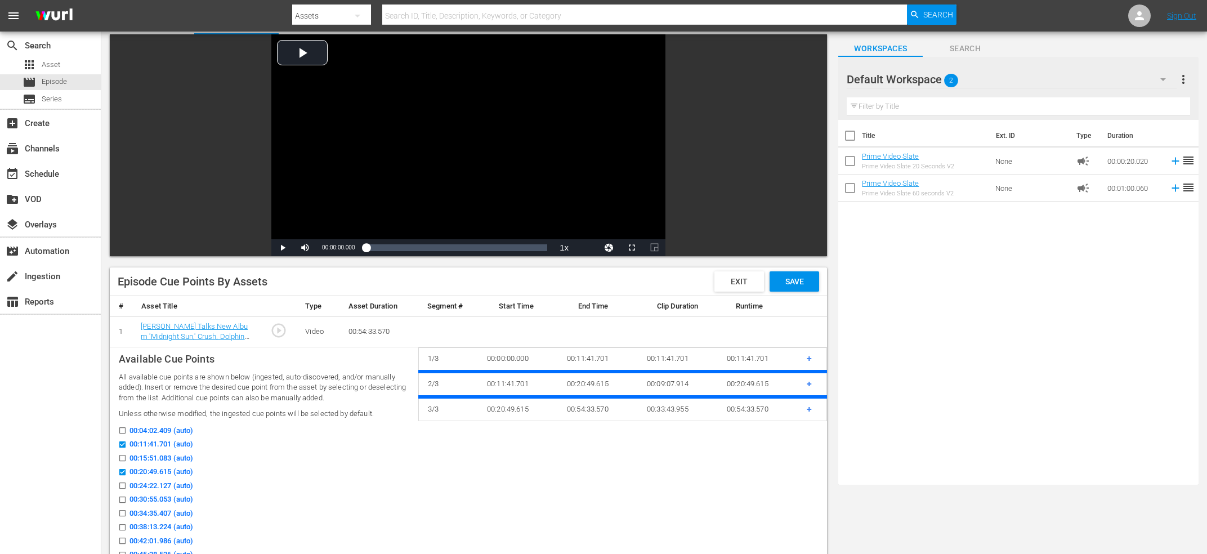
checkbox input "false"
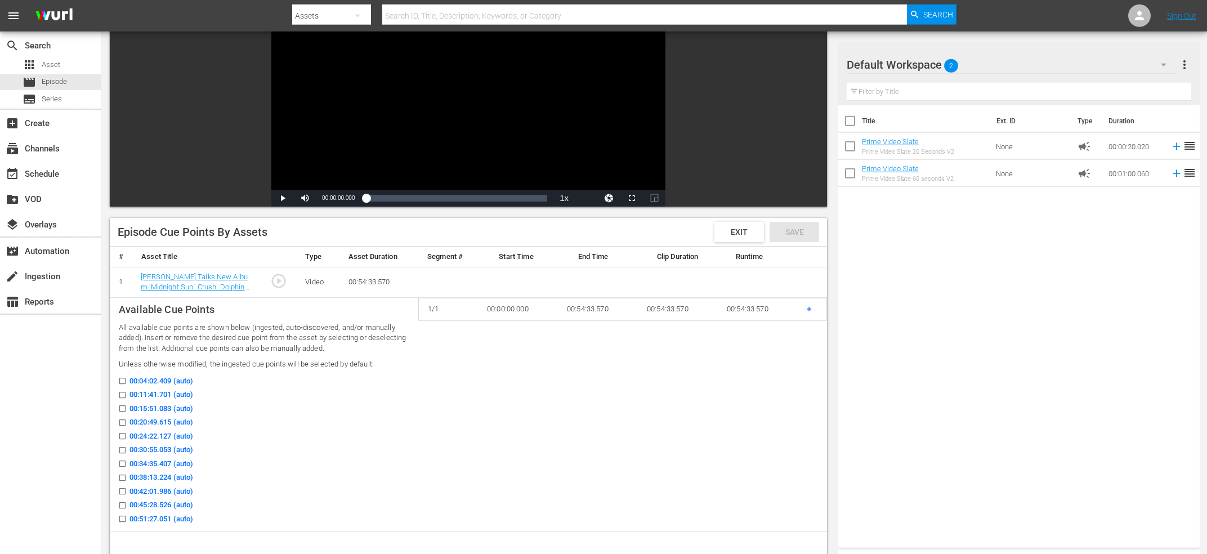
scroll to position [120, 0]
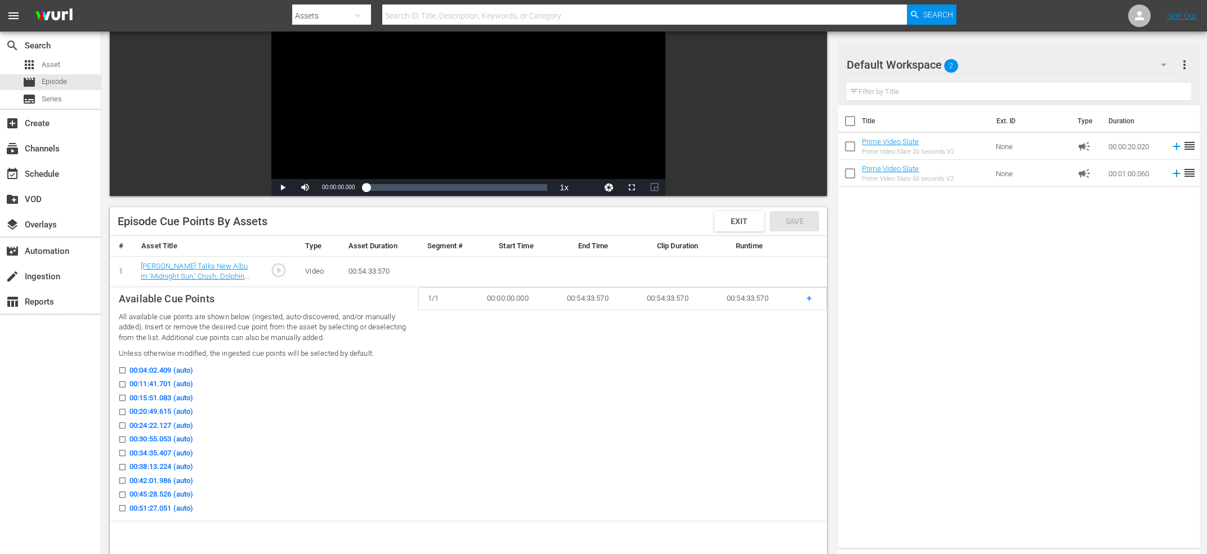
click at [122, 386] on input "00:11:41.701 (auto)" at bounding box center [120, 386] width 14 height 8
checkbox input "true"
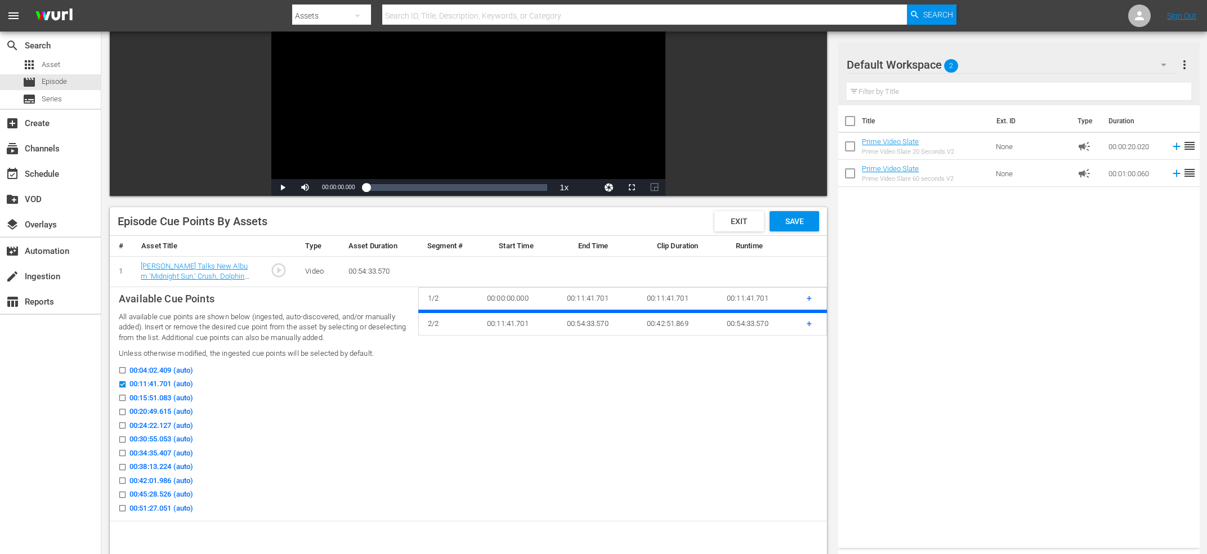
click at [122, 423] on icon at bounding box center [122, 425] width 8 height 8
click at [122, 423] on input "00:24:22.127 (auto)" at bounding box center [120, 427] width 14 height 8
checkbox input "true"
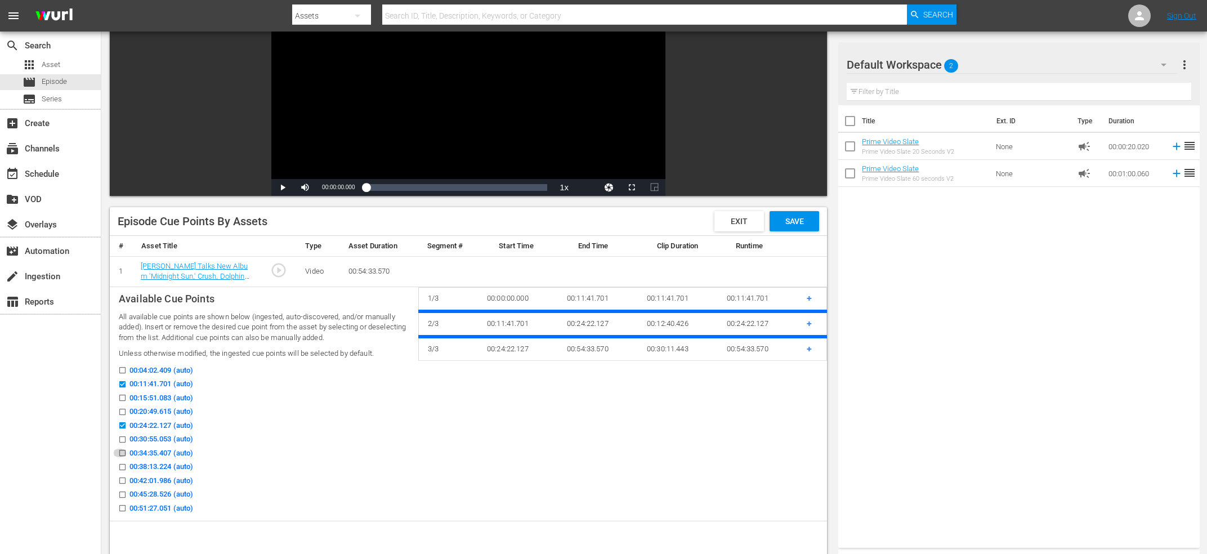
click at [120, 451] on icon at bounding box center [122, 452] width 8 height 8
click at [120, 451] on input "00:34:35.407 (auto)" at bounding box center [120, 455] width 14 height 8
checkbox input "true"
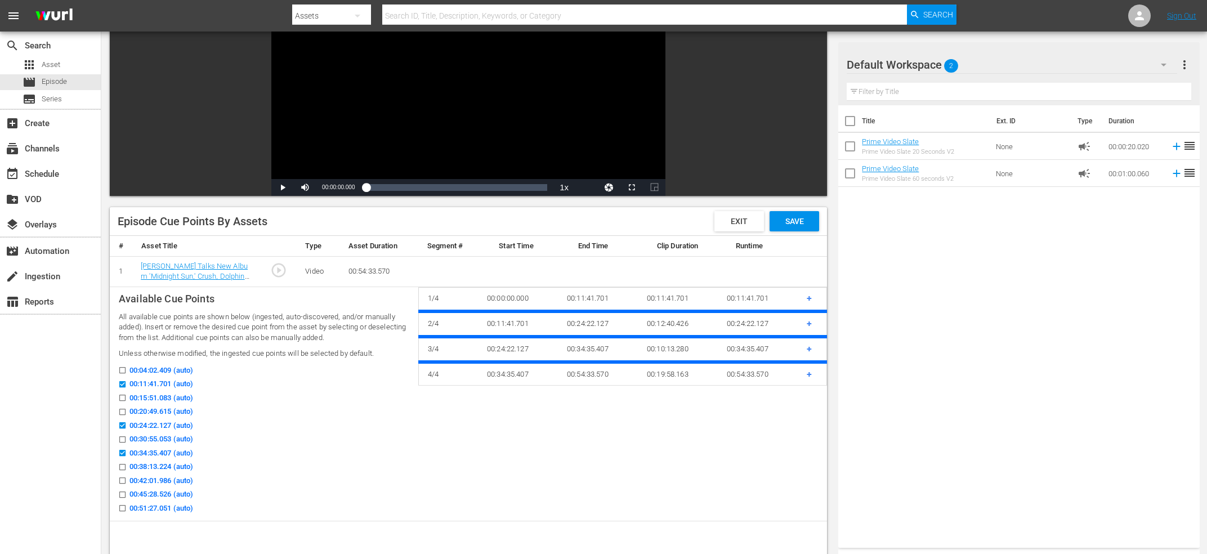
click at [123, 491] on icon at bounding box center [122, 494] width 8 height 8
click at [123, 492] on input "00:45:28.526 (auto)" at bounding box center [120, 496] width 14 height 8
checkbox input "true"
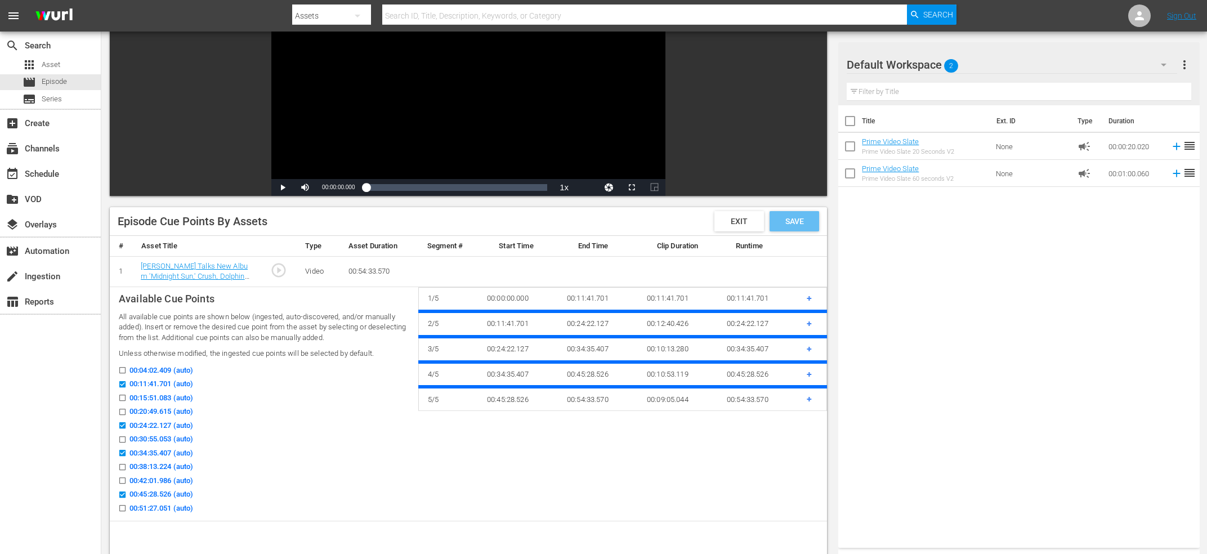
click at [808, 225] on span "Save" at bounding box center [794, 221] width 37 height 9
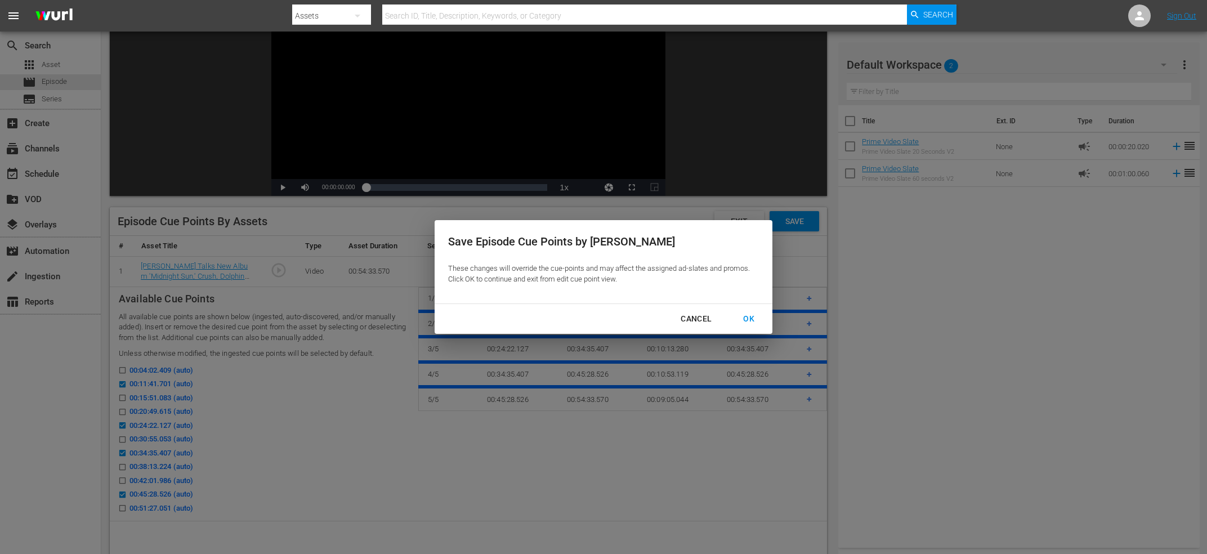
click at [747, 317] on div "OK" at bounding box center [748, 319] width 29 height 14
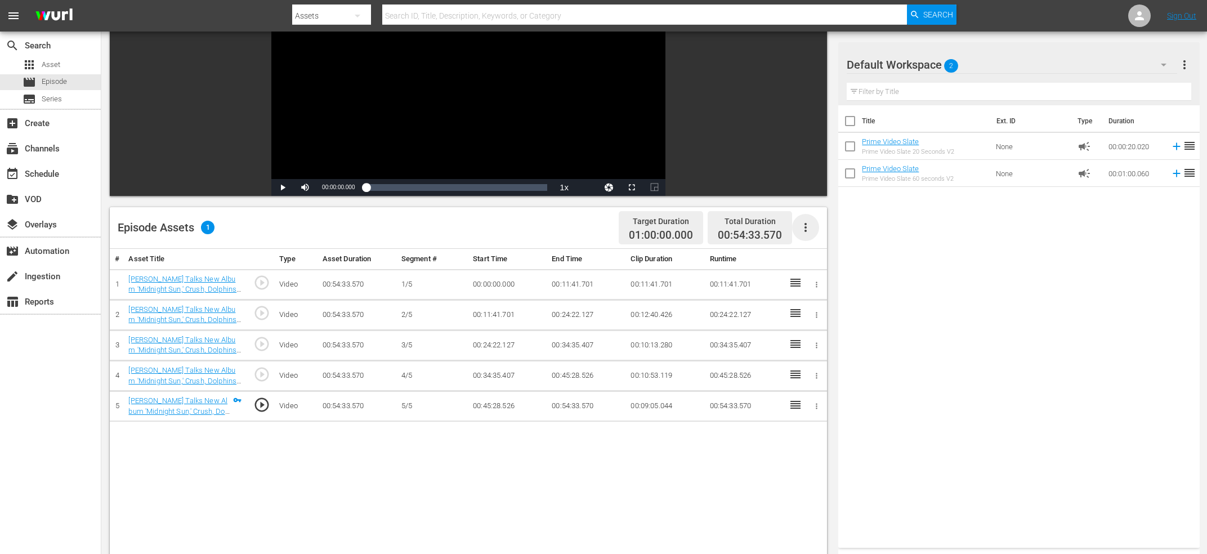
click at [811, 223] on icon "button" at bounding box center [806, 228] width 14 height 14
click at [836, 254] on div "Fill with Ads" at bounding box center [839, 258] width 77 height 27
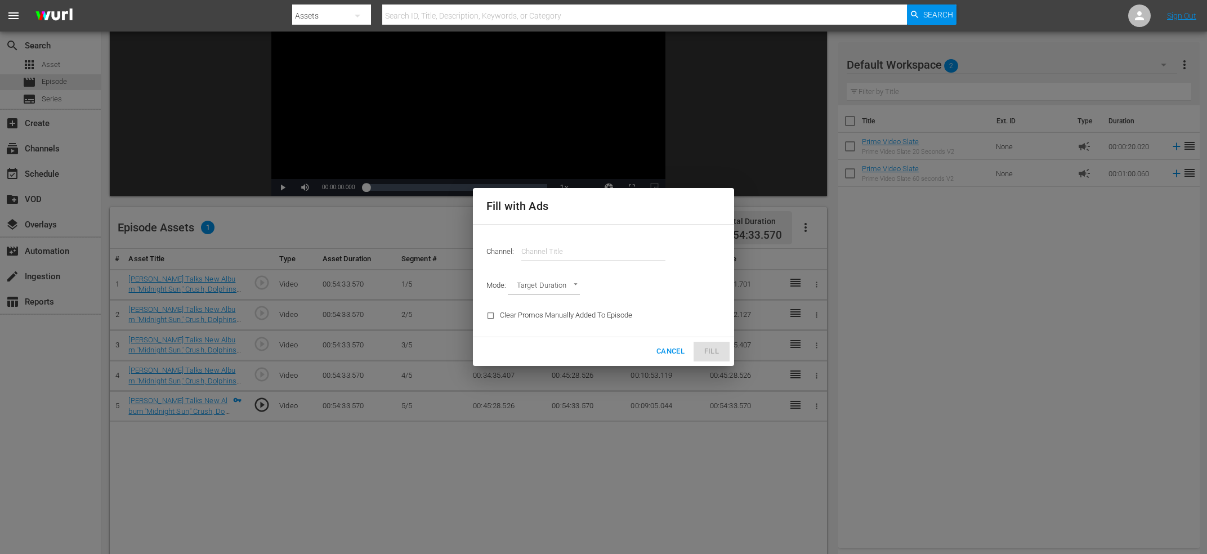
click at [537, 253] on input "text" at bounding box center [593, 251] width 144 height 27
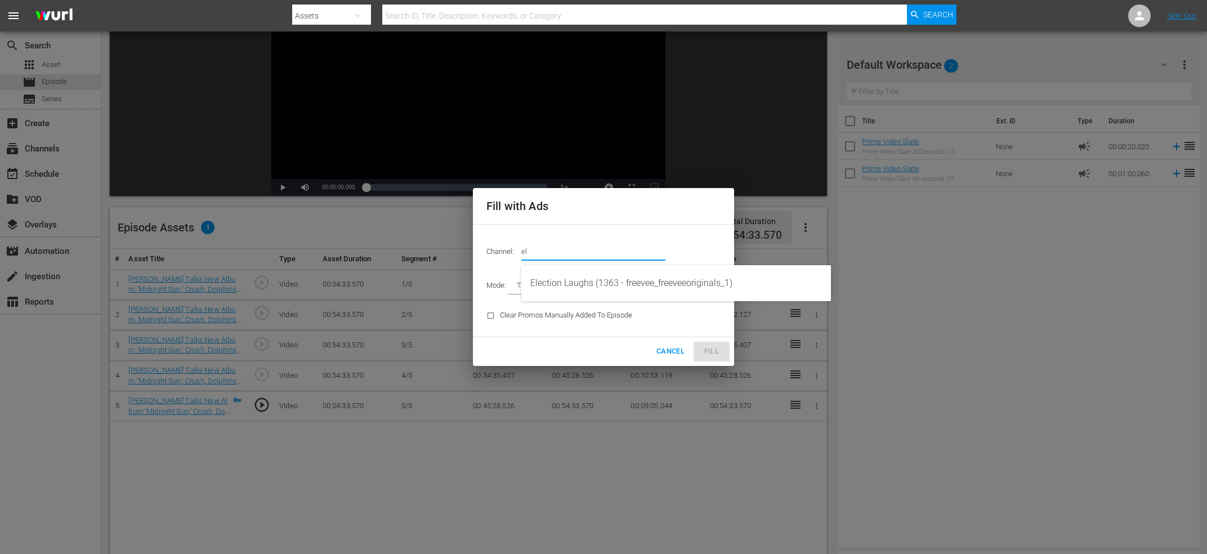
click at [589, 275] on div "Election Laughs (1363 - freevee_freeveeoriginals_1)" at bounding box center [675, 283] width 291 height 27
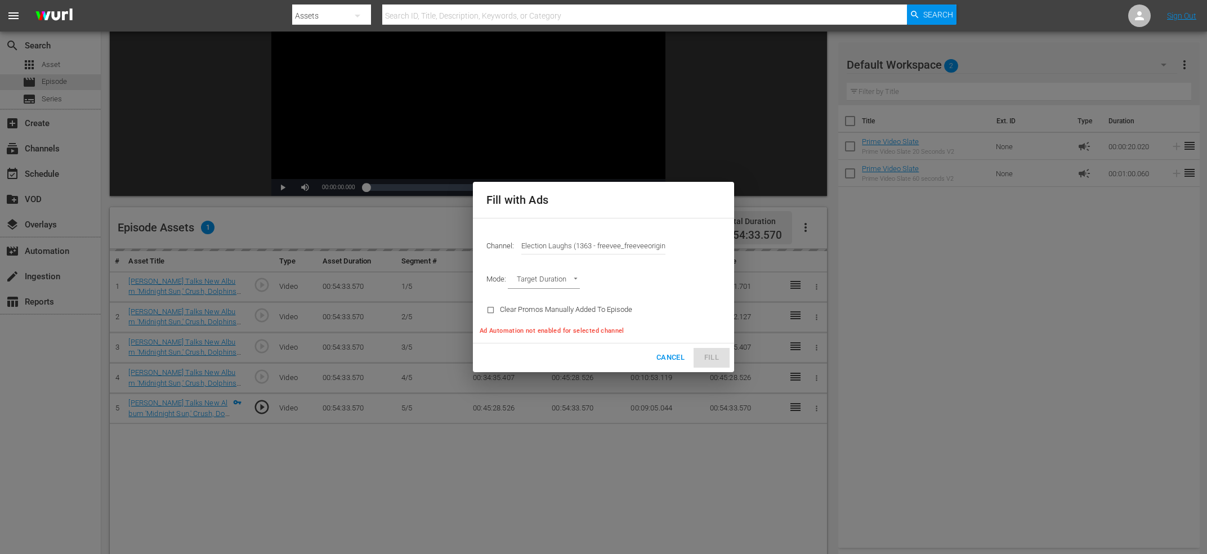
type input "Election Laughs (1363)"
type input "AD_BREAK_DURATION"
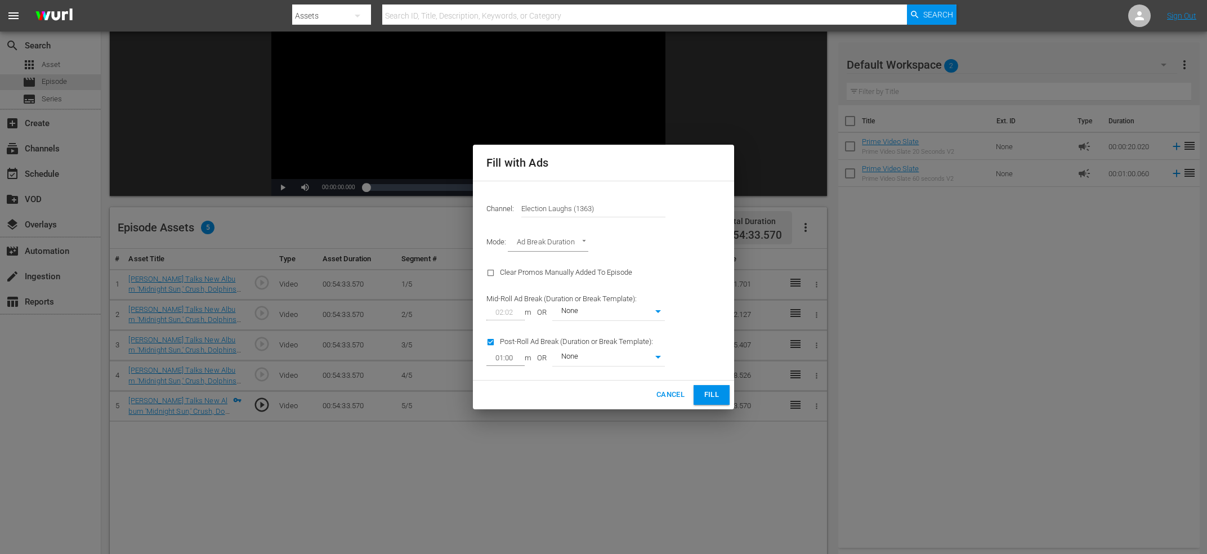
type input "0"
click at [494, 343] on input "checkbox" at bounding box center [493, 344] width 14 height 15
checkbox input "false"
click at [726, 387] on button "Fill" at bounding box center [711, 395] width 36 height 20
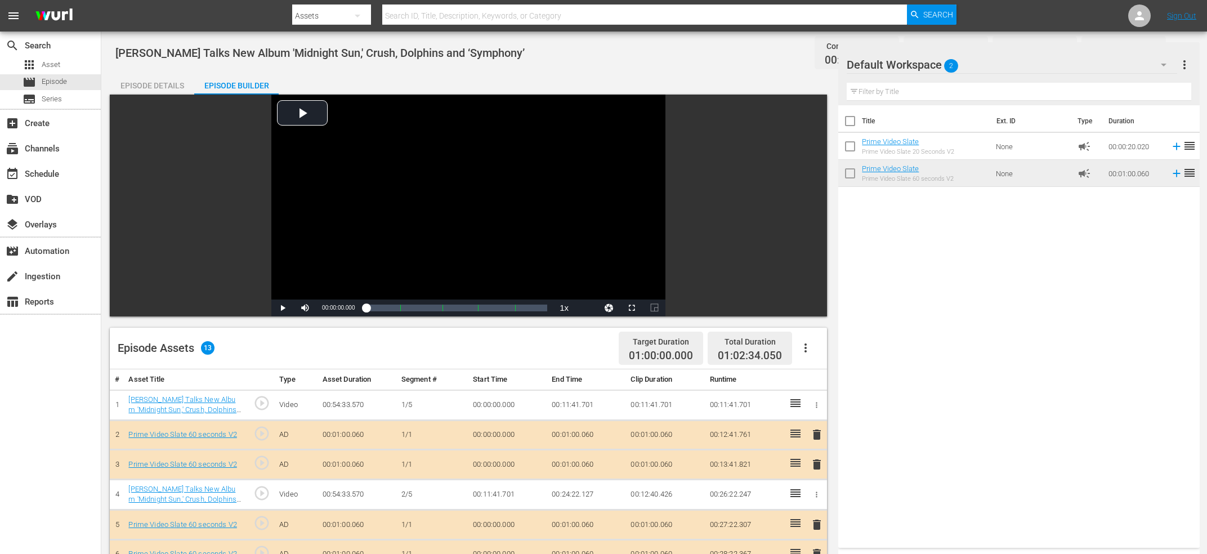
scroll to position [293, 0]
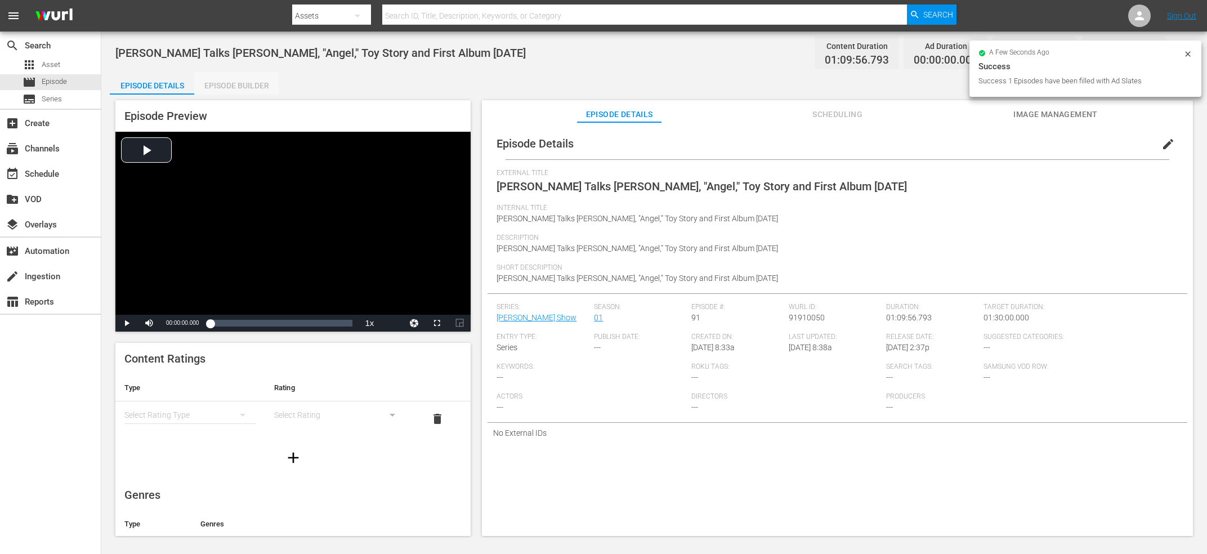
click at [230, 88] on div "Episode Builder" at bounding box center [236, 85] width 84 height 27
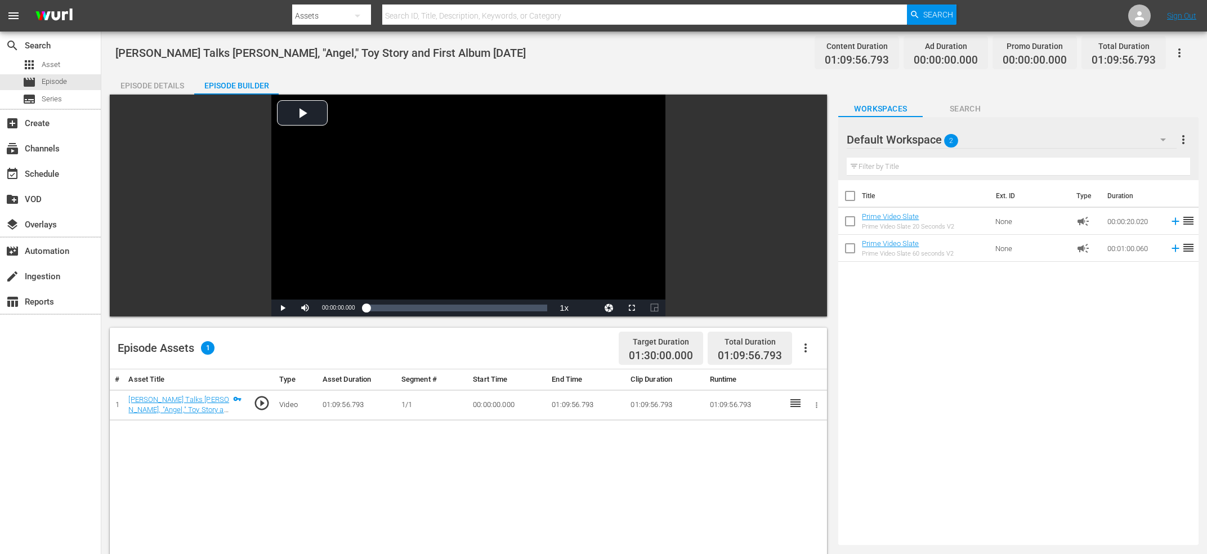
click at [809, 348] on icon "button" at bounding box center [806, 348] width 14 height 14
click at [829, 352] on div "Edit Cue Points" at bounding box center [839, 352] width 77 height 27
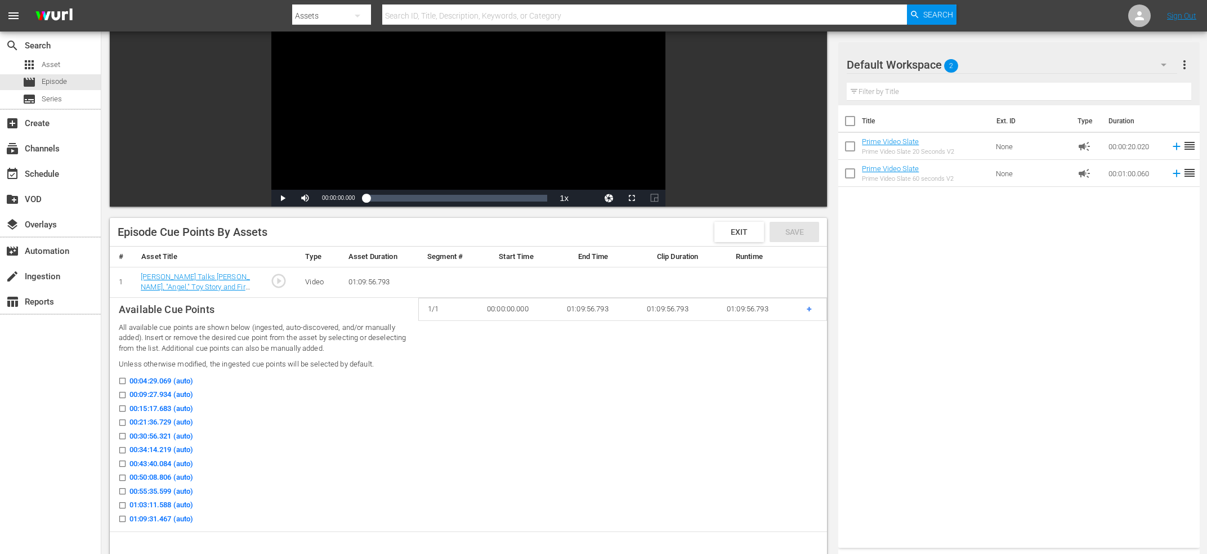
scroll to position [120, 0]
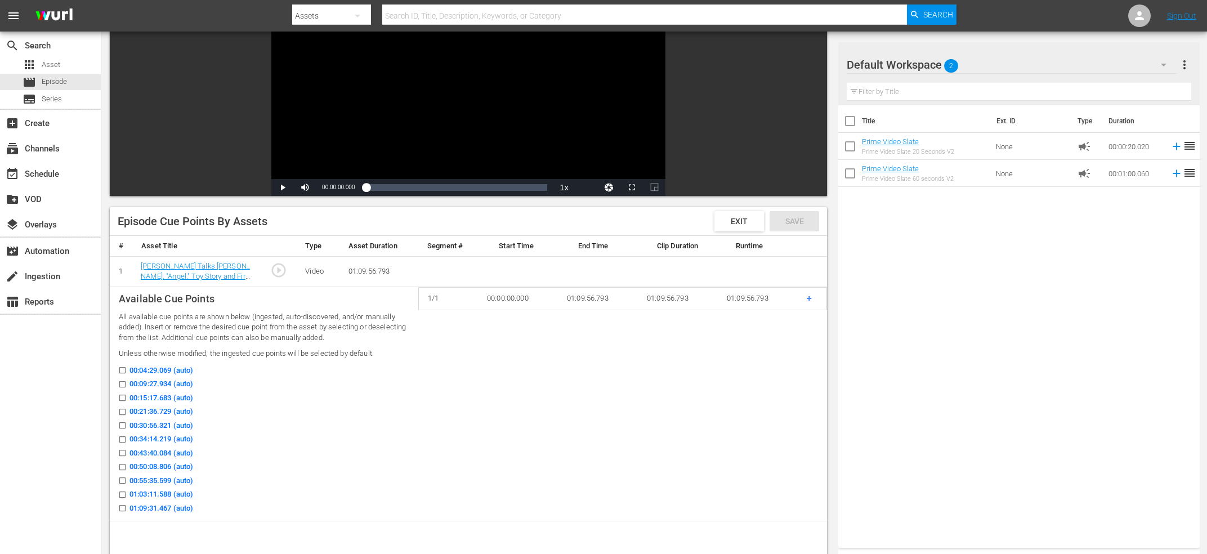
click at [119, 387] on input "00:09:27.934 (auto)" at bounding box center [120, 386] width 14 height 8
checkbox input "true"
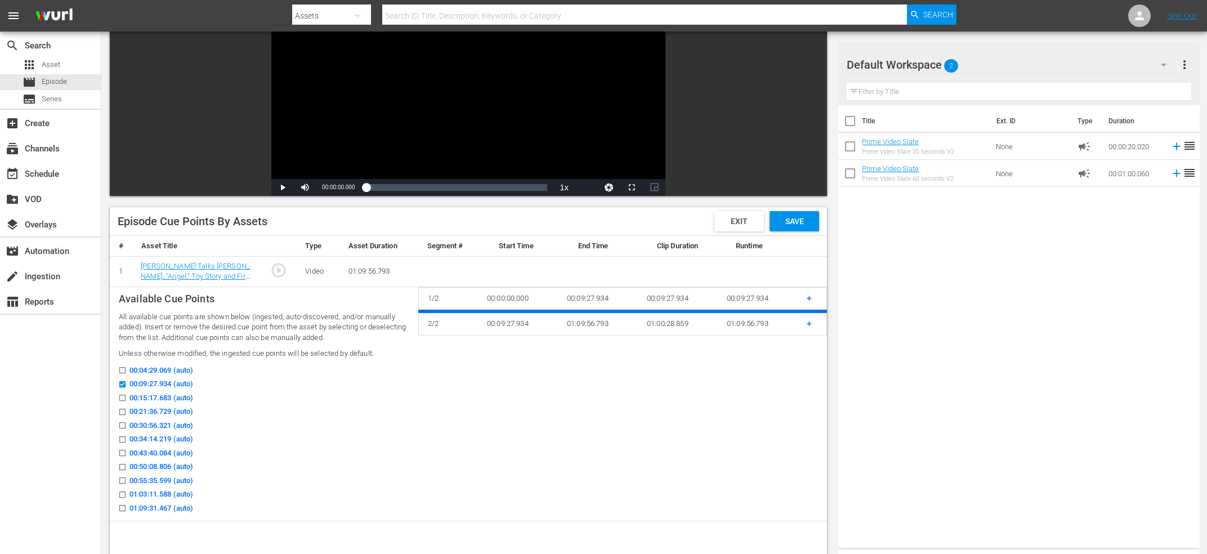
click at [119, 410] on input "00:21:36.729 (auto)" at bounding box center [120, 414] width 14 height 8
checkbox input "true"
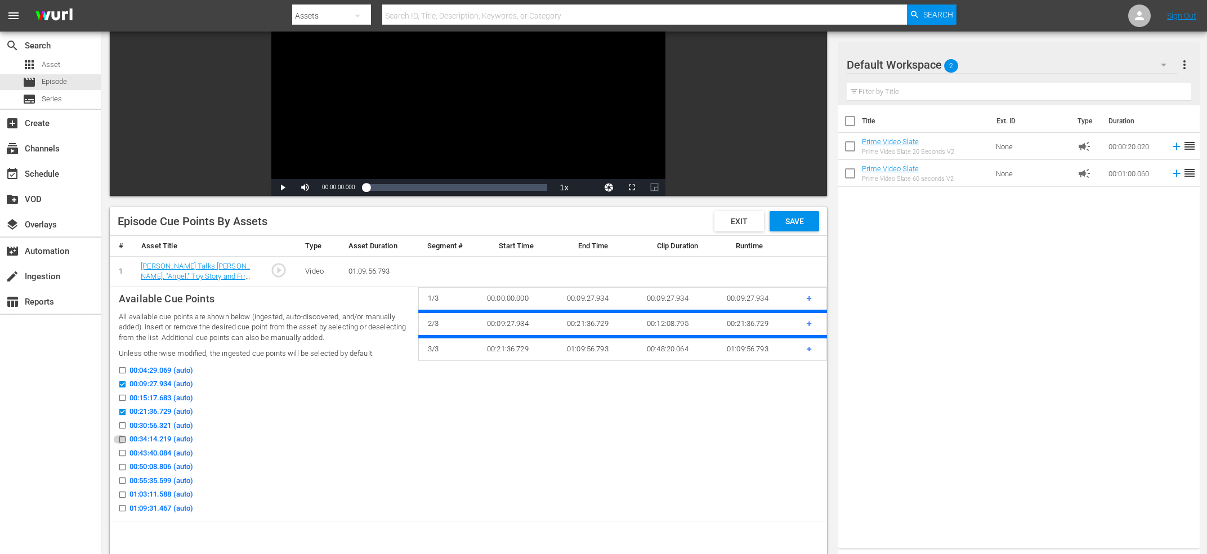
click at [124, 441] on input "00:34:14.219 (auto)" at bounding box center [120, 441] width 14 height 8
checkbox input "true"
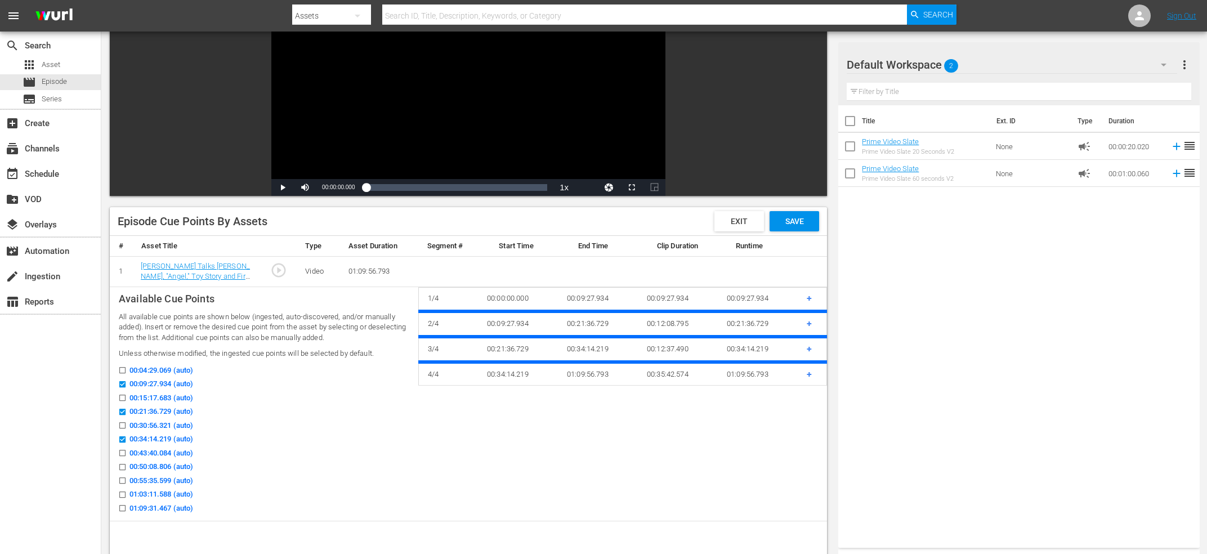
click at [125, 463] on icon at bounding box center [122, 467] width 8 height 8
click at [125, 465] on input "00:50:08.806 (auto)" at bounding box center [120, 469] width 14 height 8
checkbox input "true"
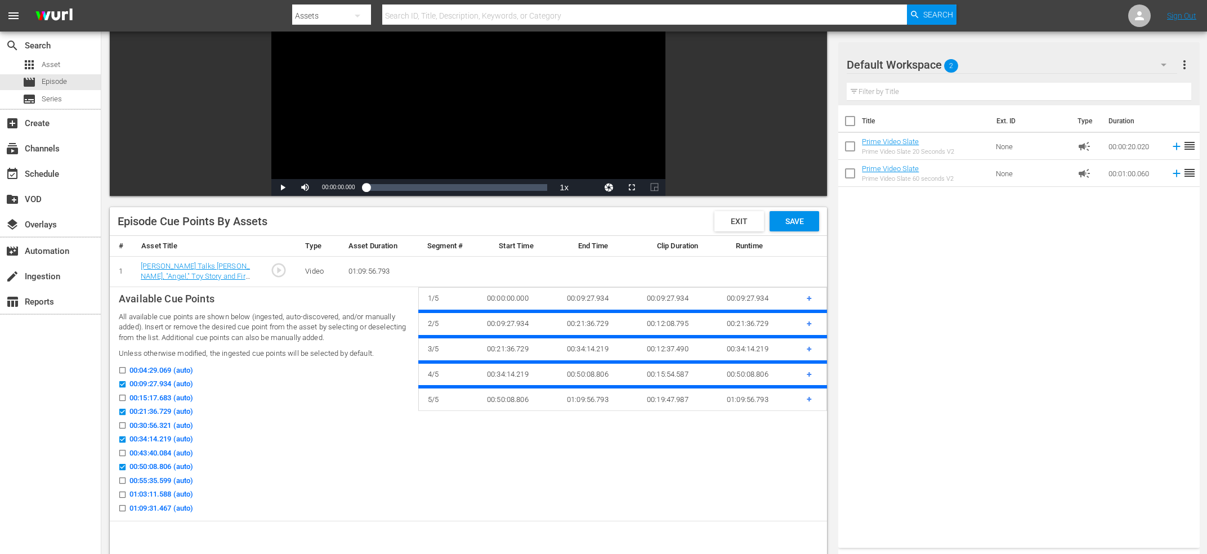
click at [125, 491] on icon at bounding box center [122, 494] width 8 height 8
click at [125, 492] on input "01:03:11.588 (auto)" at bounding box center [120, 496] width 14 height 8
checkbox input "true"
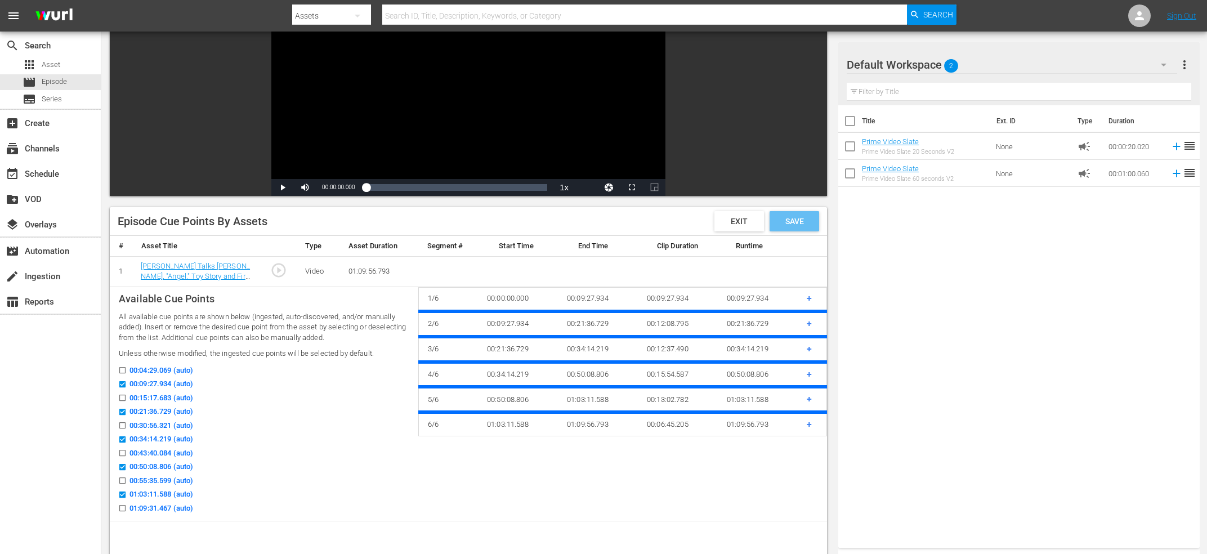
click at [804, 222] on span "Save" at bounding box center [794, 221] width 37 height 9
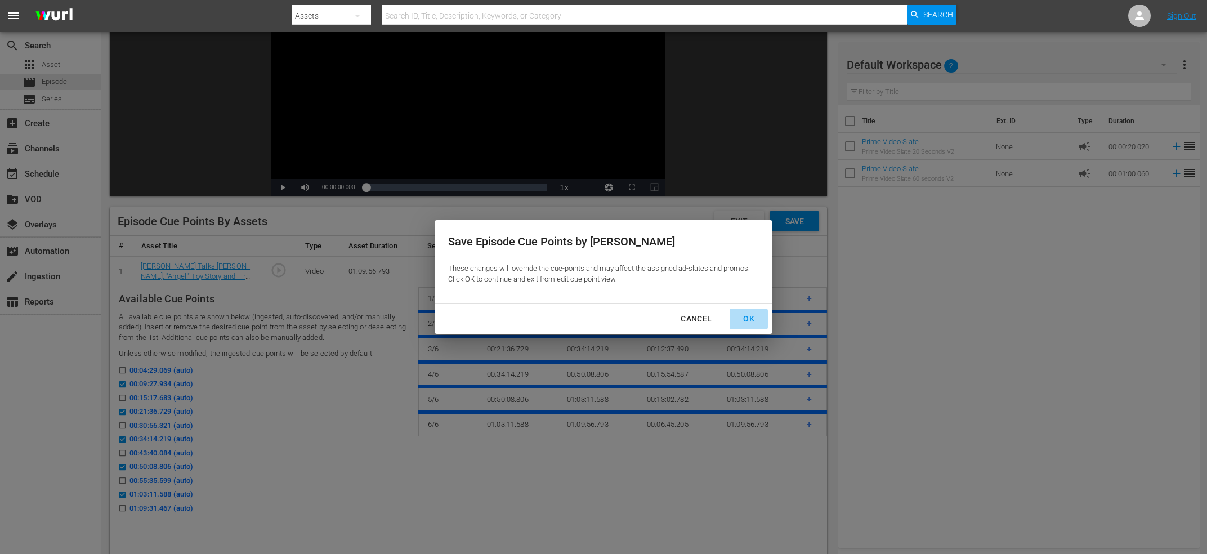
click at [755, 318] on div "OK" at bounding box center [748, 319] width 29 height 14
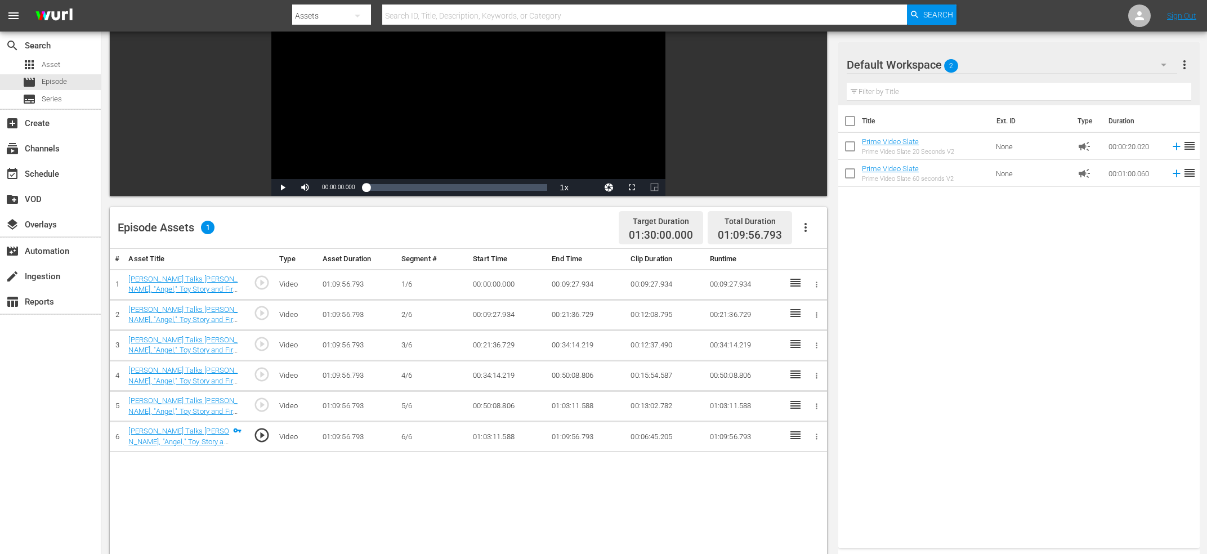
click at [813, 223] on button "button" at bounding box center [805, 227] width 27 height 27
drag, startPoint x: 822, startPoint y: 255, endPoint x: 811, endPoint y: 257, distance: 10.8
click at [822, 257] on div "Fill with Ads" at bounding box center [839, 258] width 77 height 27
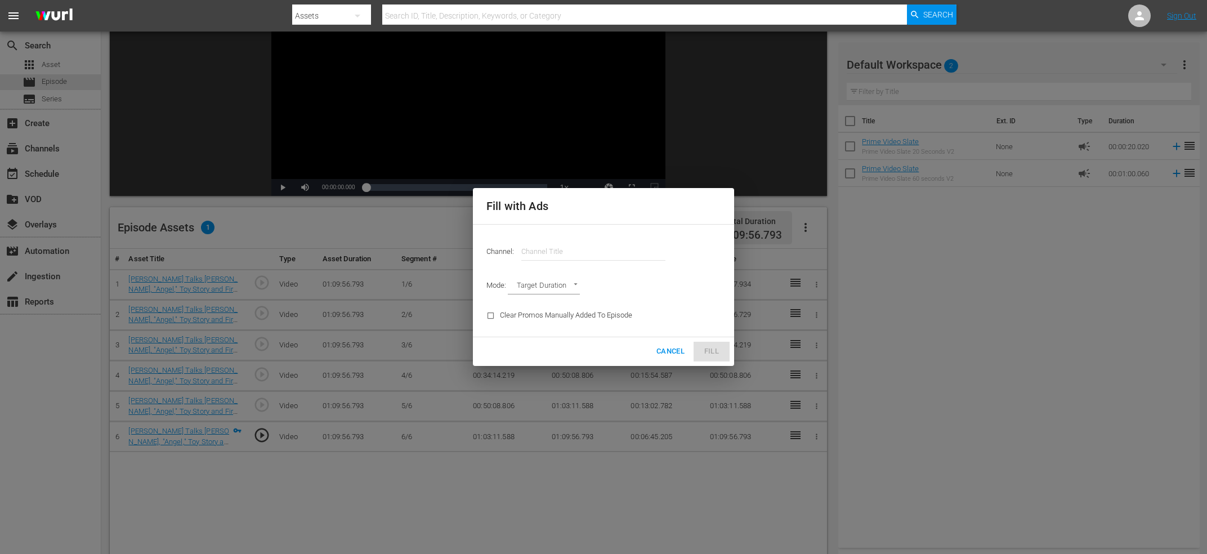
click at [610, 248] on input "text" at bounding box center [593, 251] width 144 height 27
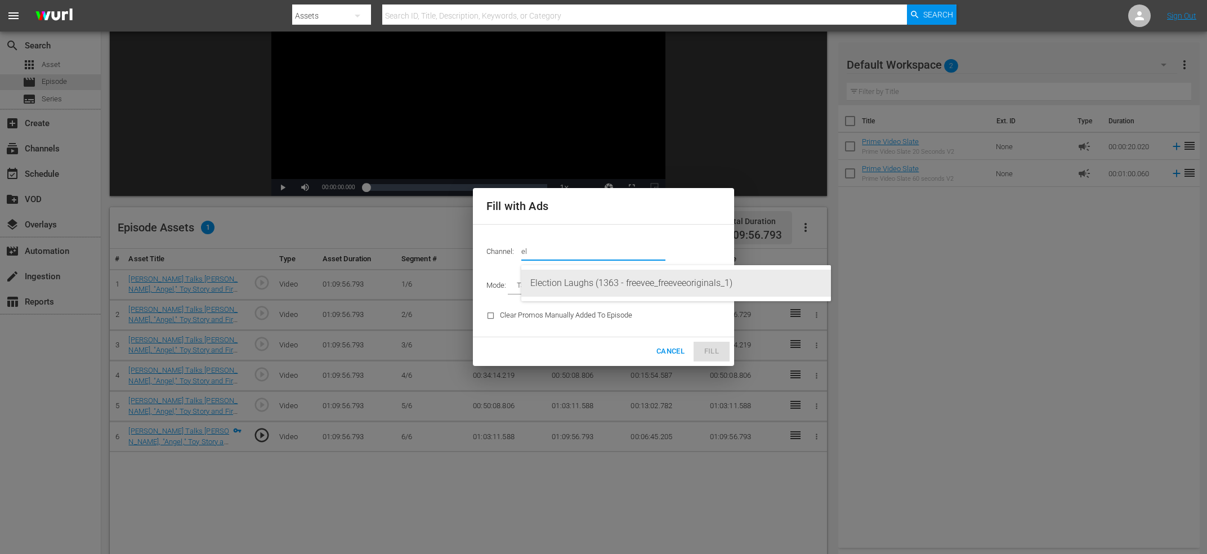
click at [616, 289] on div "Election Laughs (1363 - freevee_freeveeoriginals_1)" at bounding box center [675, 283] width 291 height 27
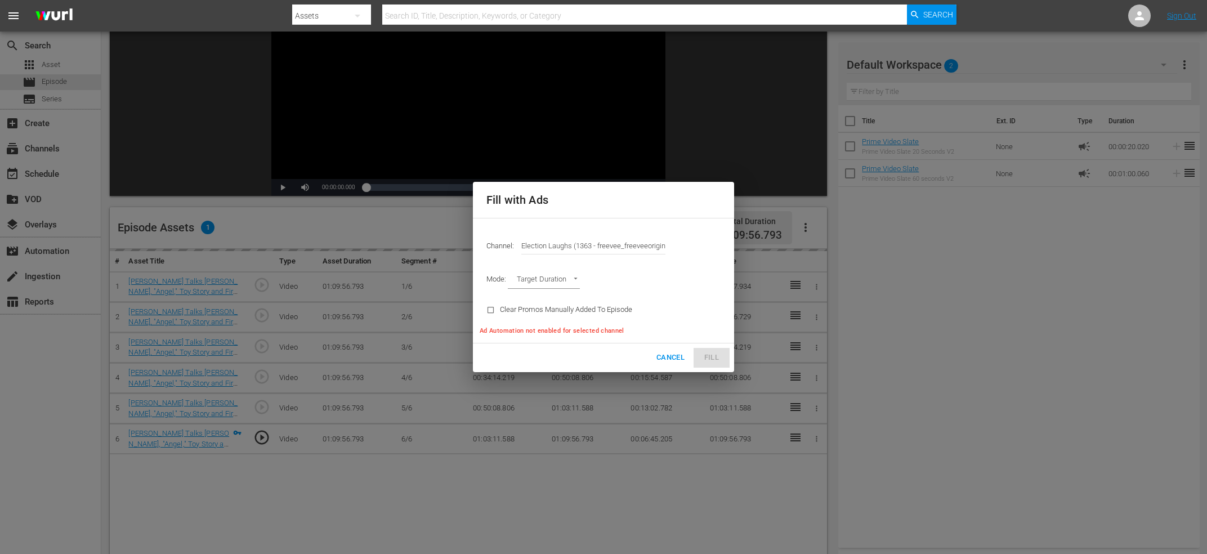
type input "Election Laughs (1363)"
type input "AD_BREAK_DURATION"
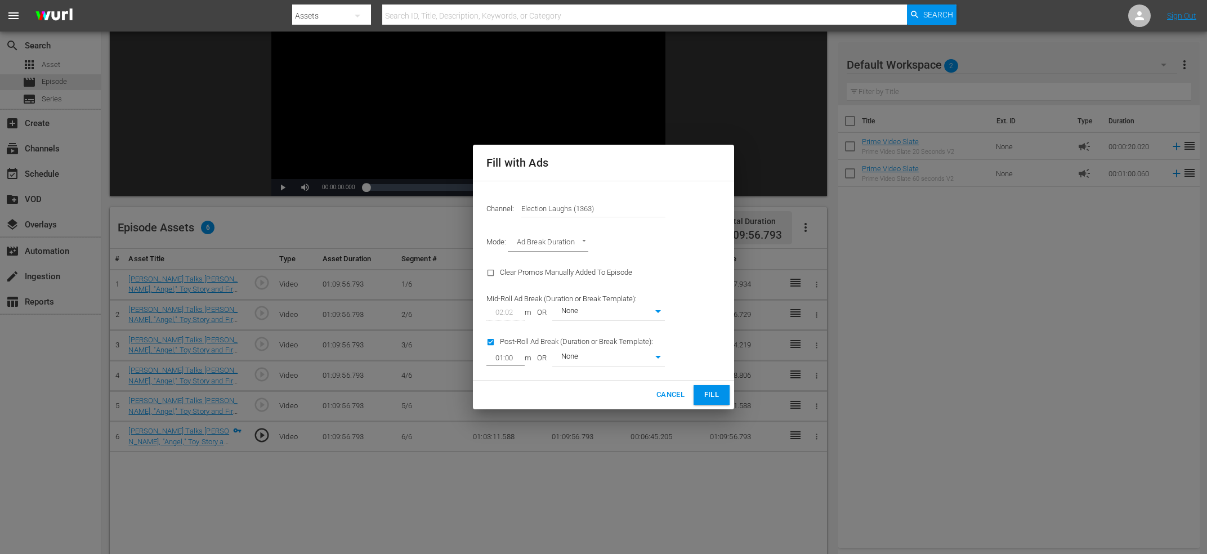
type input "0"
click at [492, 340] on input "checkbox" at bounding box center [493, 344] width 14 height 15
checkbox input "false"
click at [712, 397] on span "Fill" at bounding box center [711, 394] width 18 height 13
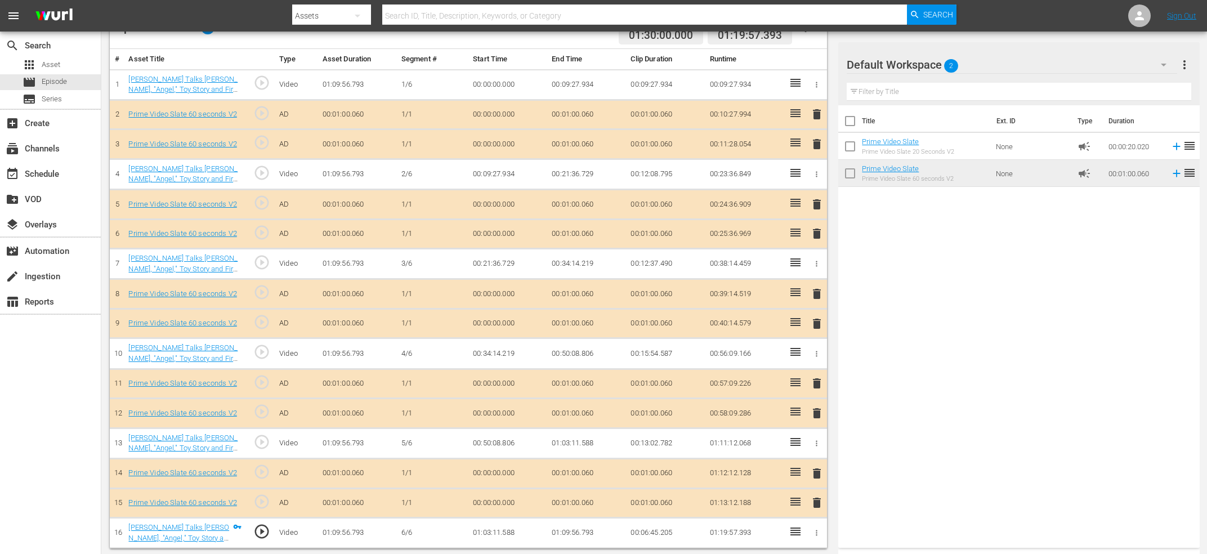
scroll to position [0, 0]
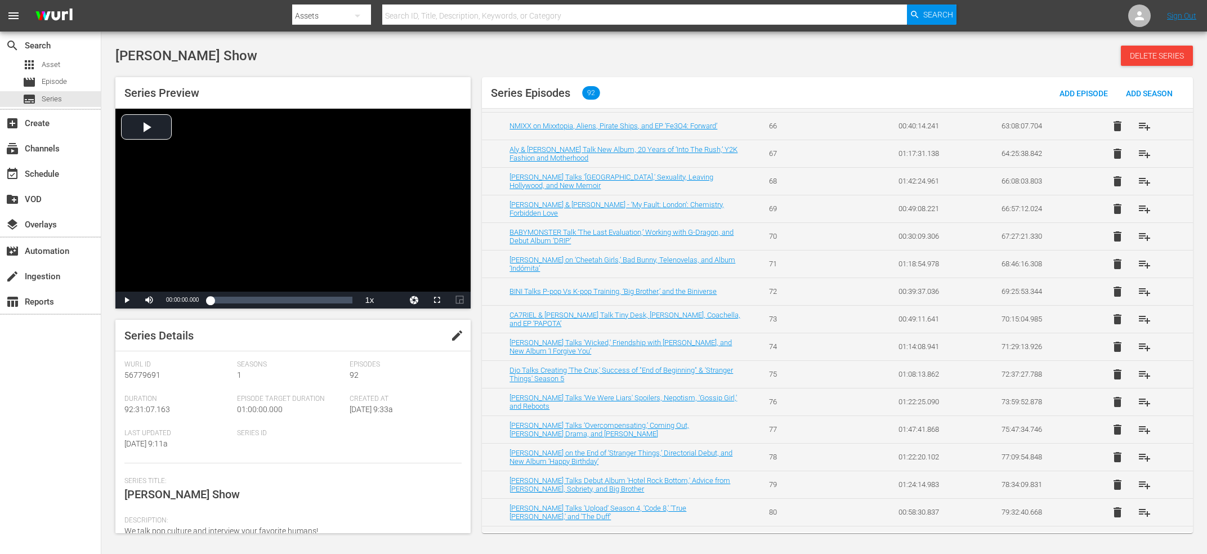
scroll to position [2179, 0]
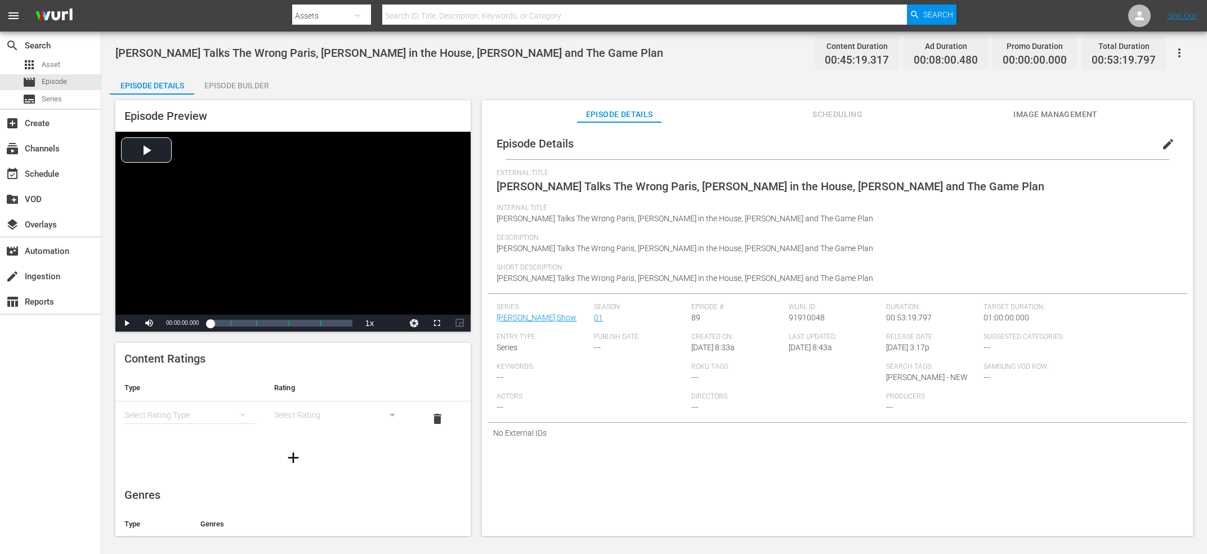
click at [640, 195] on div "External Title [PERSON_NAME] Talks The Wrong Paris, [PERSON_NAME] in the House,…" at bounding box center [836, 186] width 681 height 35
copy span "External Title"
click at [808, 322] on span "91910048" at bounding box center [806, 317] width 36 height 9
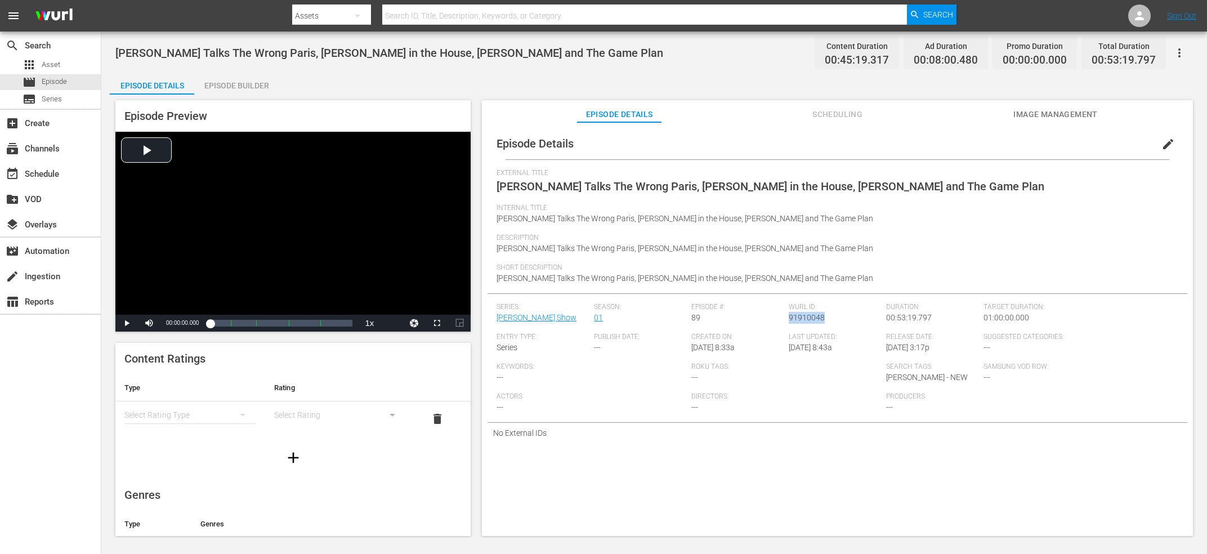
click at [808, 322] on span "91910048" at bounding box center [806, 317] width 36 height 9
copy span "91910048"
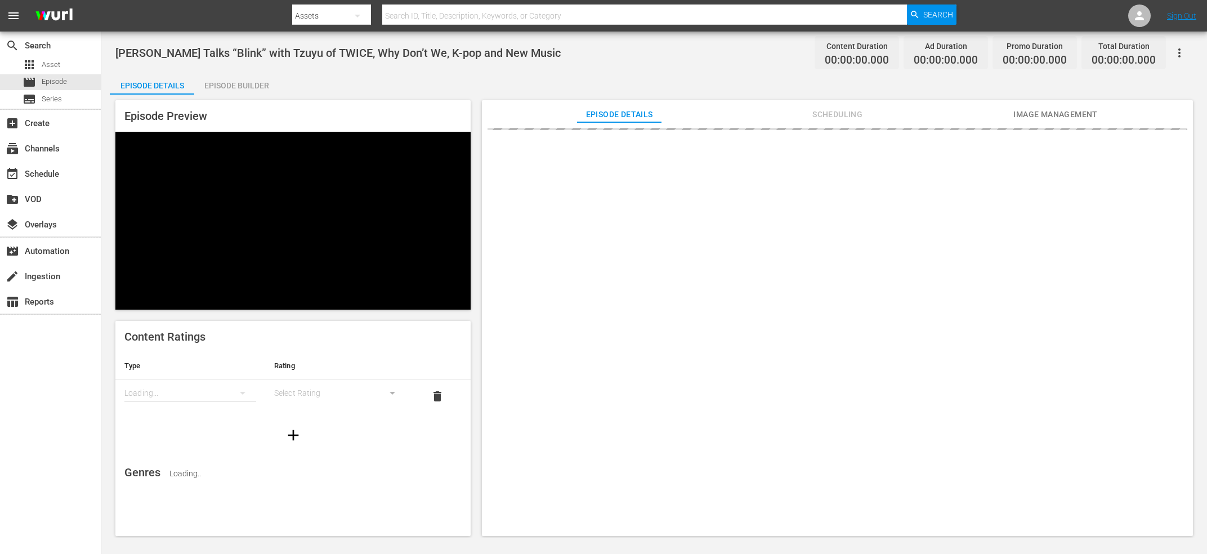
click at [421, 55] on span "[PERSON_NAME] Talks “Blink” with Tzuyu of TWICE, Why Don’t We, K-pop and New Mu…" at bounding box center [337, 53] width 445 height 14
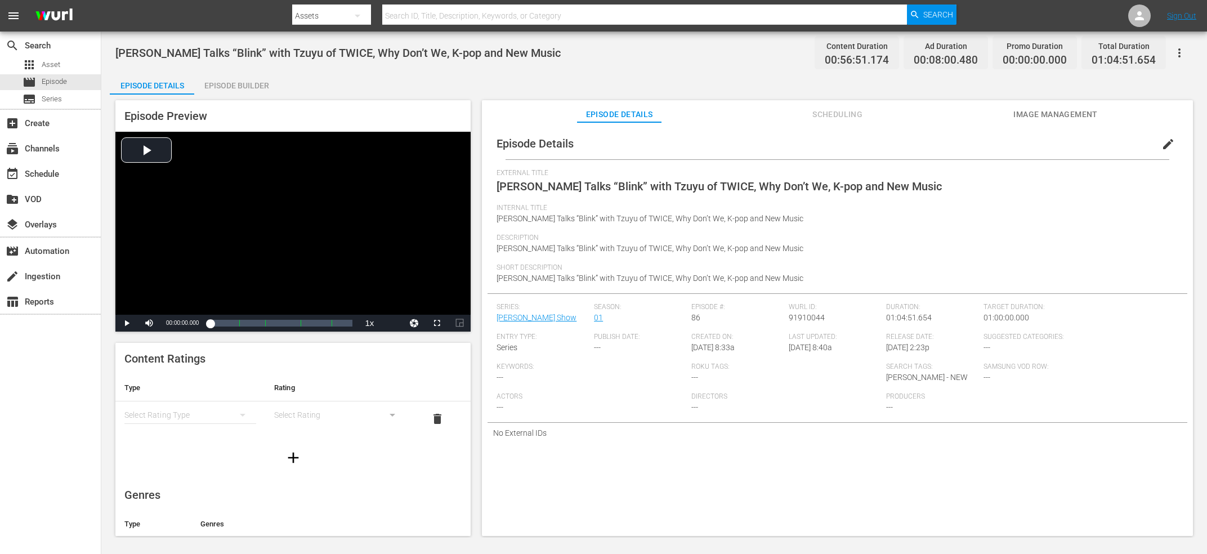
click at [778, 325] on div "Episode #: 86" at bounding box center [739, 318] width 97 height 30
click at [793, 321] on span "91910044" at bounding box center [806, 317] width 36 height 9
copy span "91910044"
click at [580, 187] on span "[PERSON_NAME] on Leaving [DEMOGRAPHIC_DATA], Coming Out, Crush, and EP ‘Earthly…" at bounding box center [739, 187] width 487 height 14
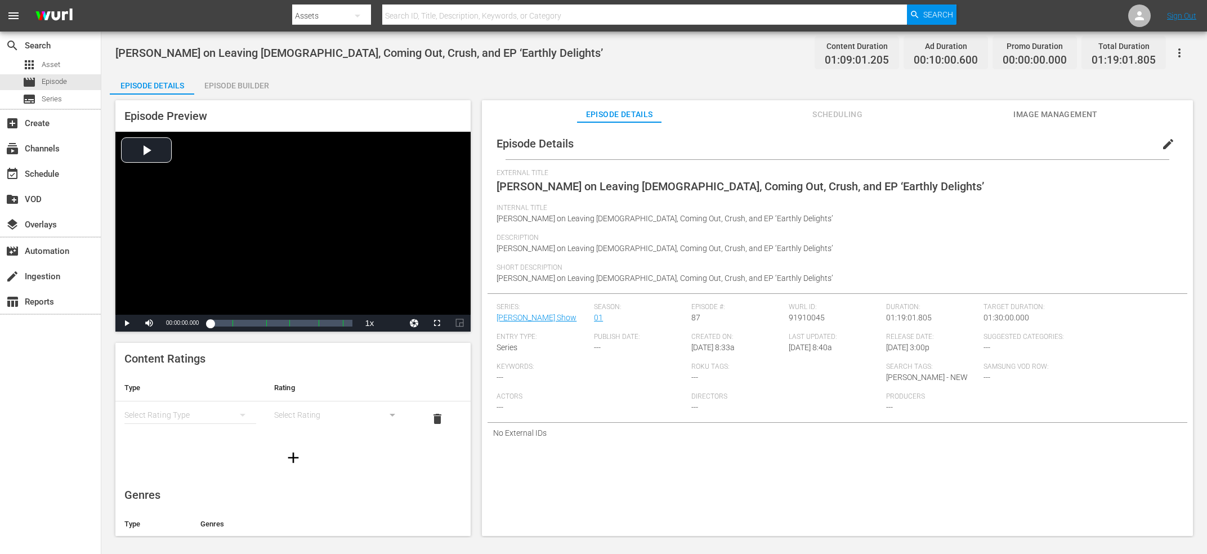
click at [580, 187] on span "[PERSON_NAME] on Leaving [DEMOGRAPHIC_DATA], Coming Out, Crush, and EP ‘Earthly…" at bounding box center [739, 187] width 487 height 14
click at [808, 317] on span "91910045" at bounding box center [806, 317] width 36 height 9
copy span "91910045"
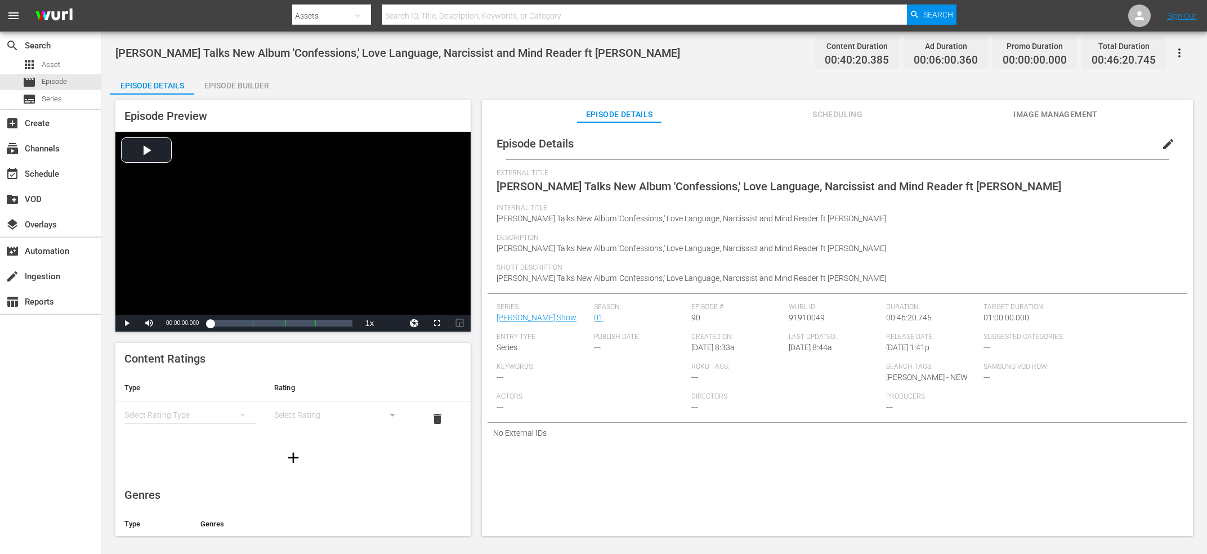
click at [645, 190] on span "[PERSON_NAME] Talks New Album 'Confessions,' Love Language, Narcissist and Mind…" at bounding box center [778, 187] width 564 height 14
copy span "External Title"
click at [792, 318] on span "91910049" at bounding box center [806, 317] width 36 height 9
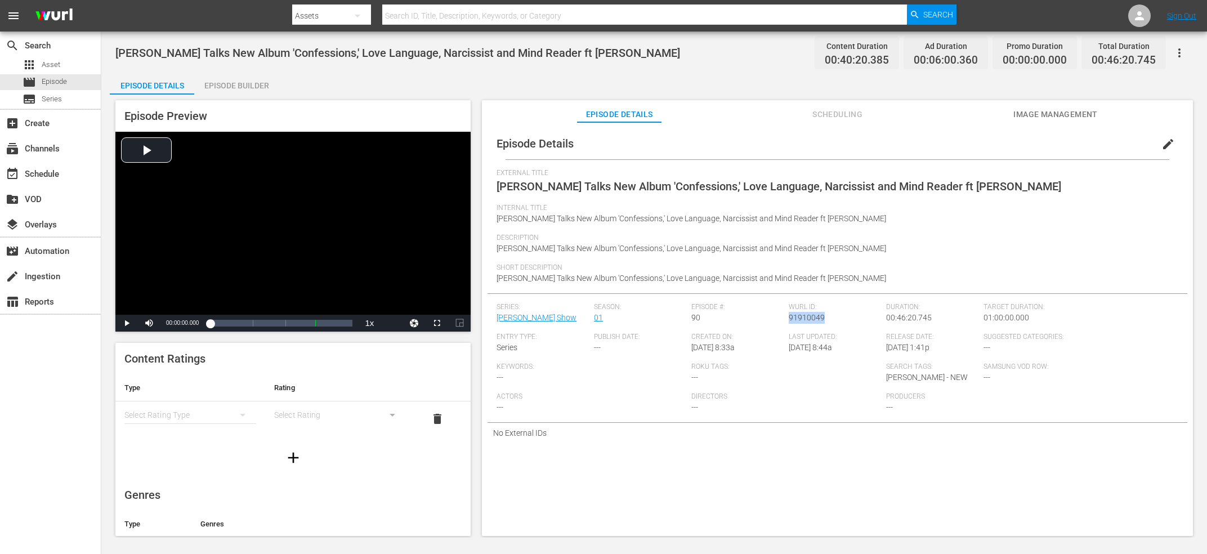
click at [792, 318] on span "91910049" at bounding box center [806, 317] width 36 height 9
copy span "91910049"
click at [615, 185] on span "[PERSON_NAME] Talks All Things 'Glee,' [PERSON_NAME], and The 25th Annual Putna…" at bounding box center [765, 187] width 539 height 14
click at [615, 185] on span "Kevin McHale Talks All Things 'Glee,' Naya Rivera, and The 25th Annual Putnam C…" at bounding box center [765, 187] width 539 height 14
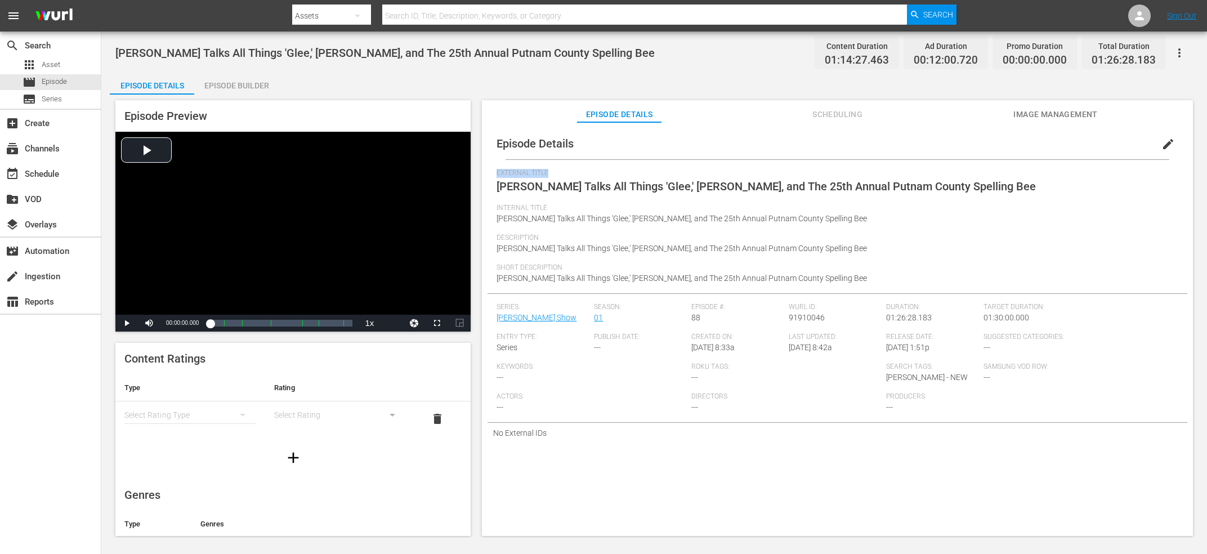
copy span "External Title"
click at [787, 320] on div "Episode #: 88" at bounding box center [739, 318] width 97 height 30
click at [815, 317] on span "91910046" at bounding box center [806, 317] width 36 height 9
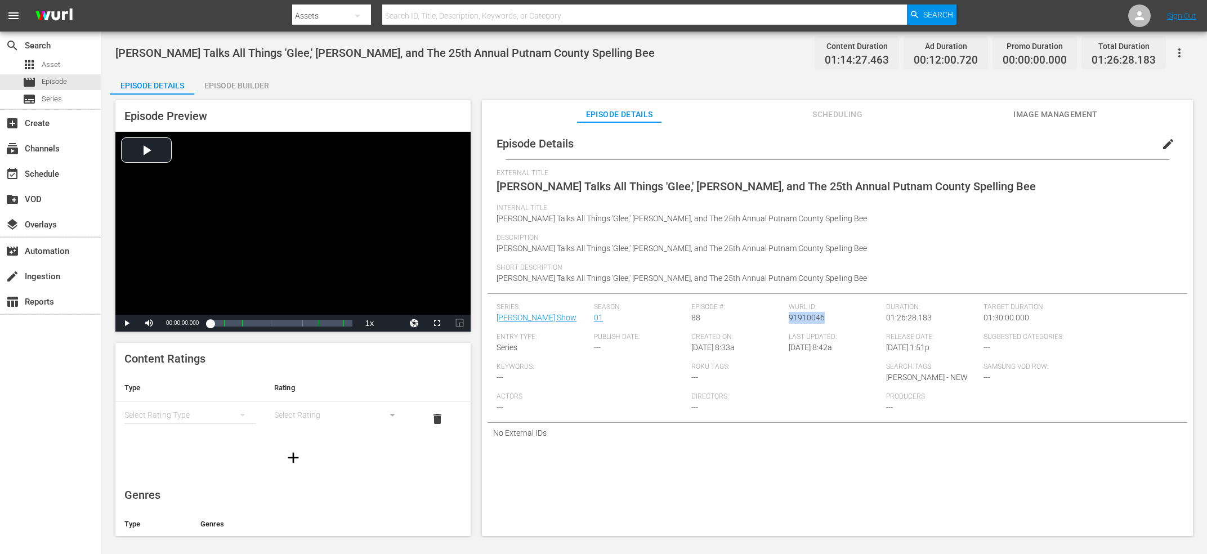
copy span "91910046"
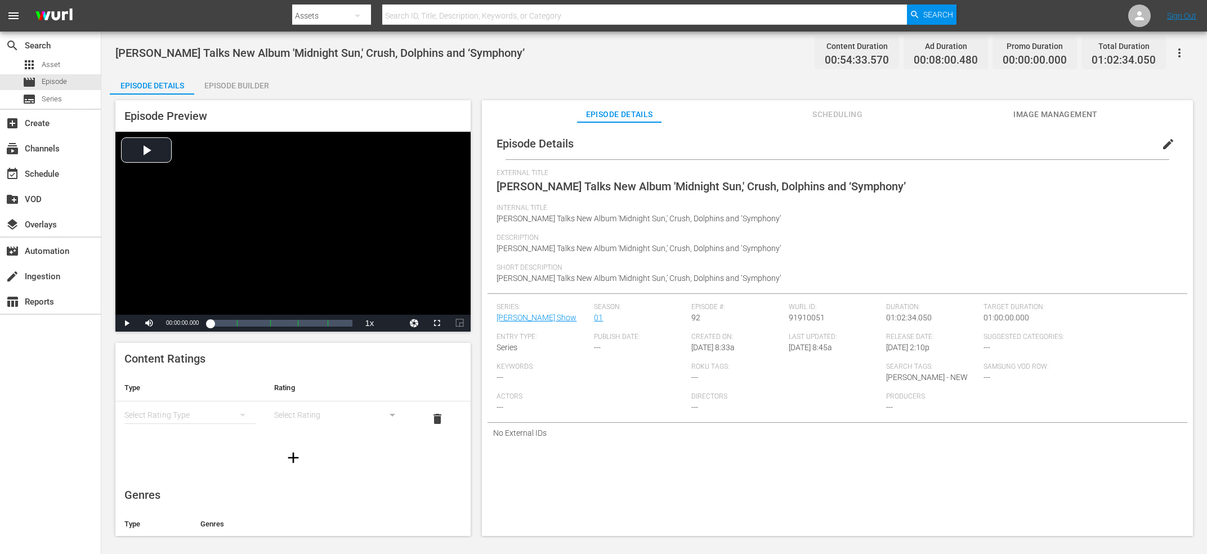
click at [689, 183] on span "[PERSON_NAME] Talks New Album 'Midnight Sun,' Crush, Dolphins and ‘Symphony’" at bounding box center [700, 187] width 409 height 14
click at [688, 183] on span "[PERSON_NAME] Talks New Album 'Midnight Sun,' Crush, Dolphins and ‘Symphony’" at bounding box center [700, 187] width 409 height 14
copy span "External Title"
click at [785, 329] on div "Episode #: 92" at bounding box center [739, 318] width 97 height 30
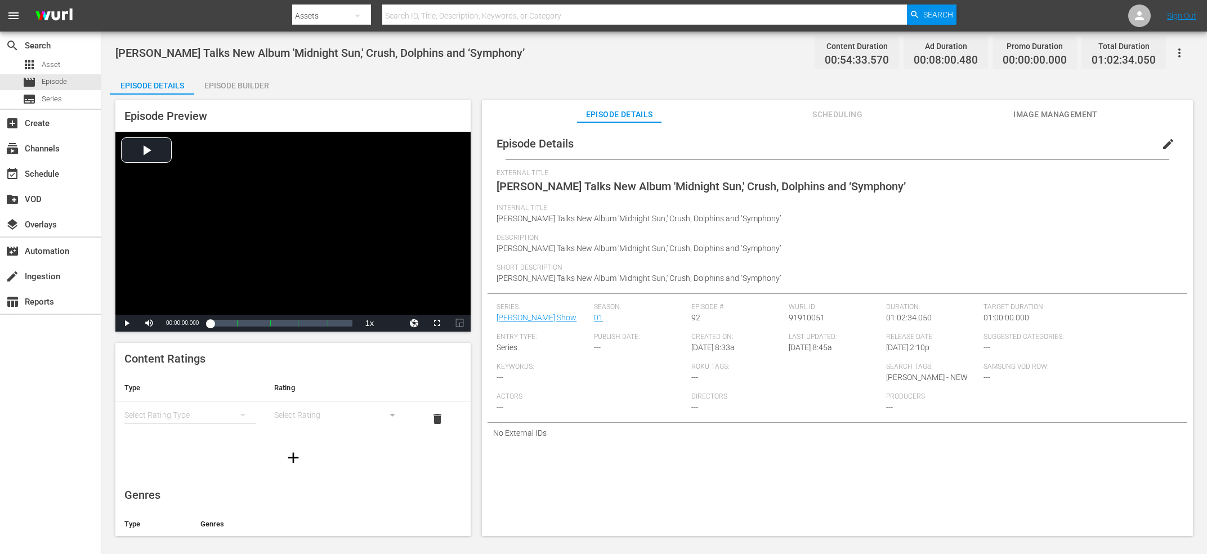
click at [790, 325] on div "[PERSON_NAME] ID: 91910051" at bounding box center [836, 318] width 97 height 30
click at [791, 324] on div "[PERSON_NAME] ID: 91910051" at bounding box center [836, 318] width 97 height 30
copy span "91910051"
click at [603, 189] on span "[PERSON_NAME] Talks [PERSON_NAME], "Angel," Toy Story and First Album [DATE]" at bounding box center [701, 187] width 410 height 14
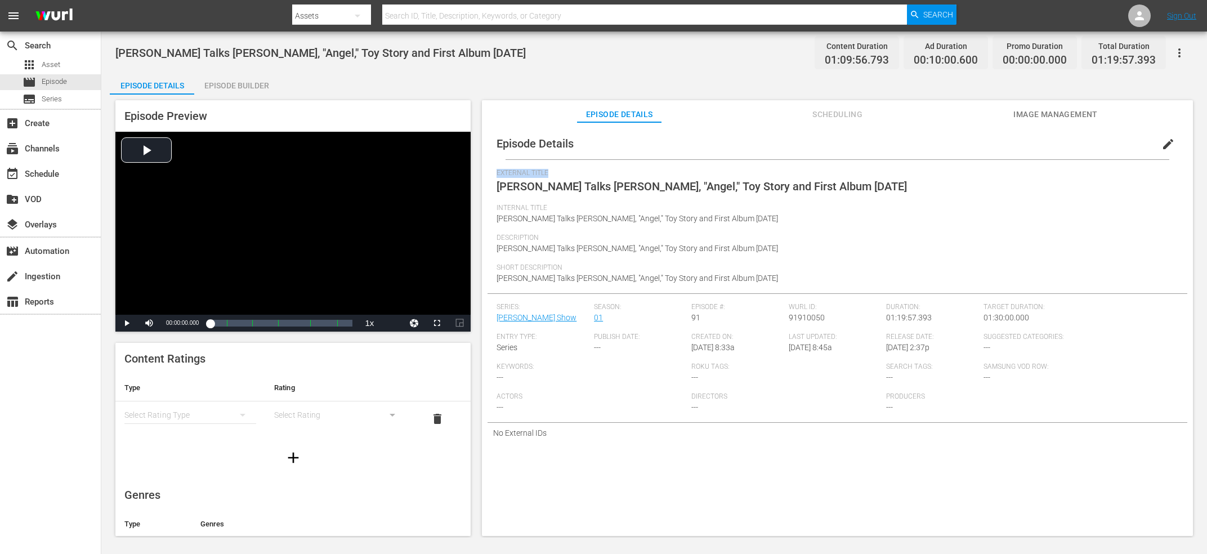
click at [603, 189] on span "[PERSON_NAME] Talks [PERSON_NAME], "Angel," Toy Story and First Album [DATE]" at bounding box center [701, 187] width 410 height 14
copy span "External Title"
click at [808, 315] on span "91910050" at bounding box center [806, 317] width 36 height 9
copy span "91910050"
